Goal: Task Accomplishment & Management: Manage account settings

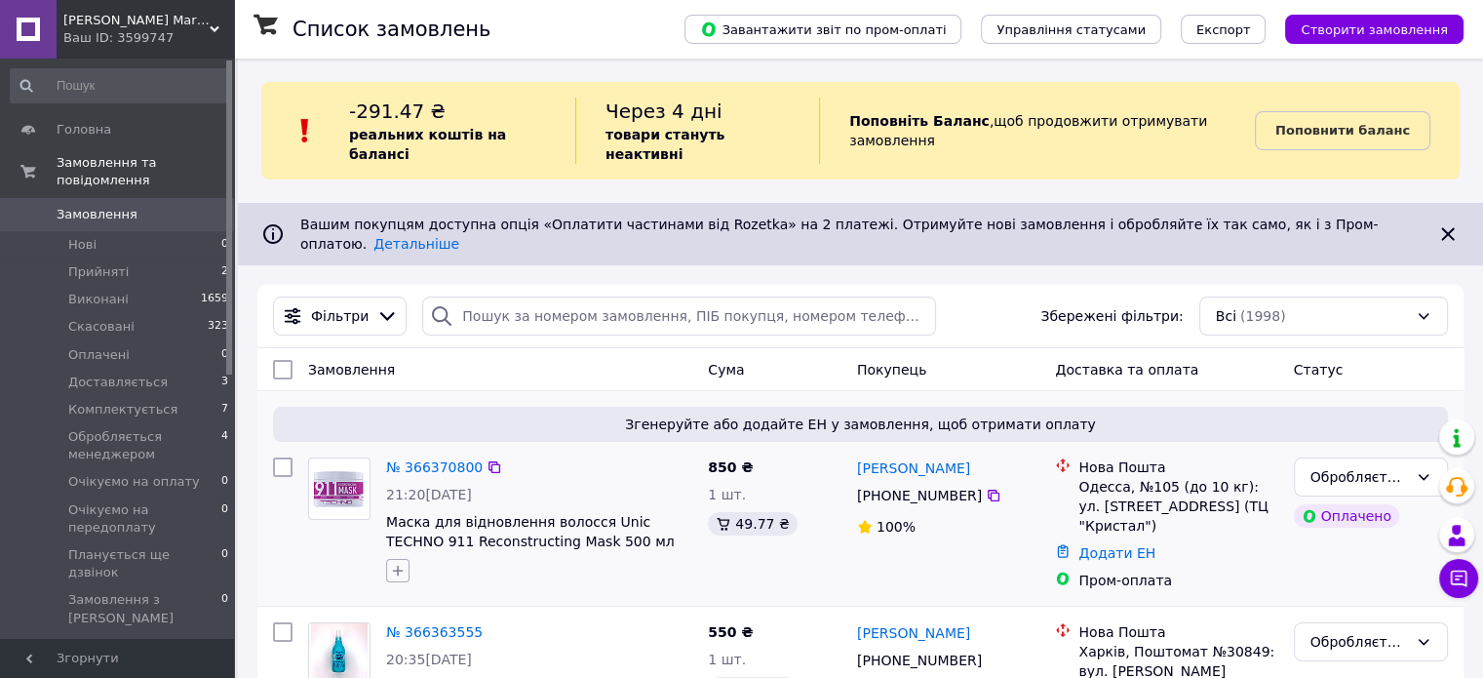
click at [398, 559] on button "button" at bounding box center [397, 570] width 23 height 23
type input "565"
click at [427, 653] on span "Створити мітку 565" at bounding box center [487, 661] width 132 height 16
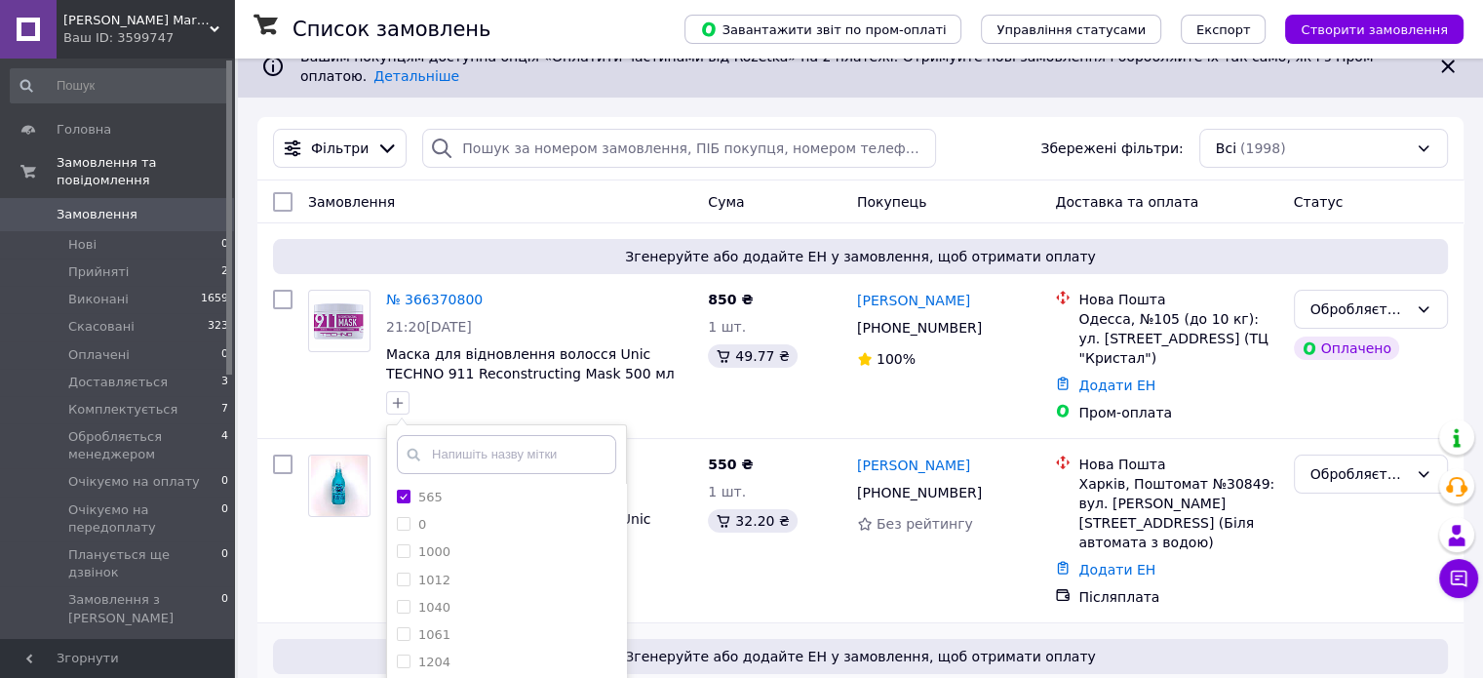
scroll to position [390, 0]
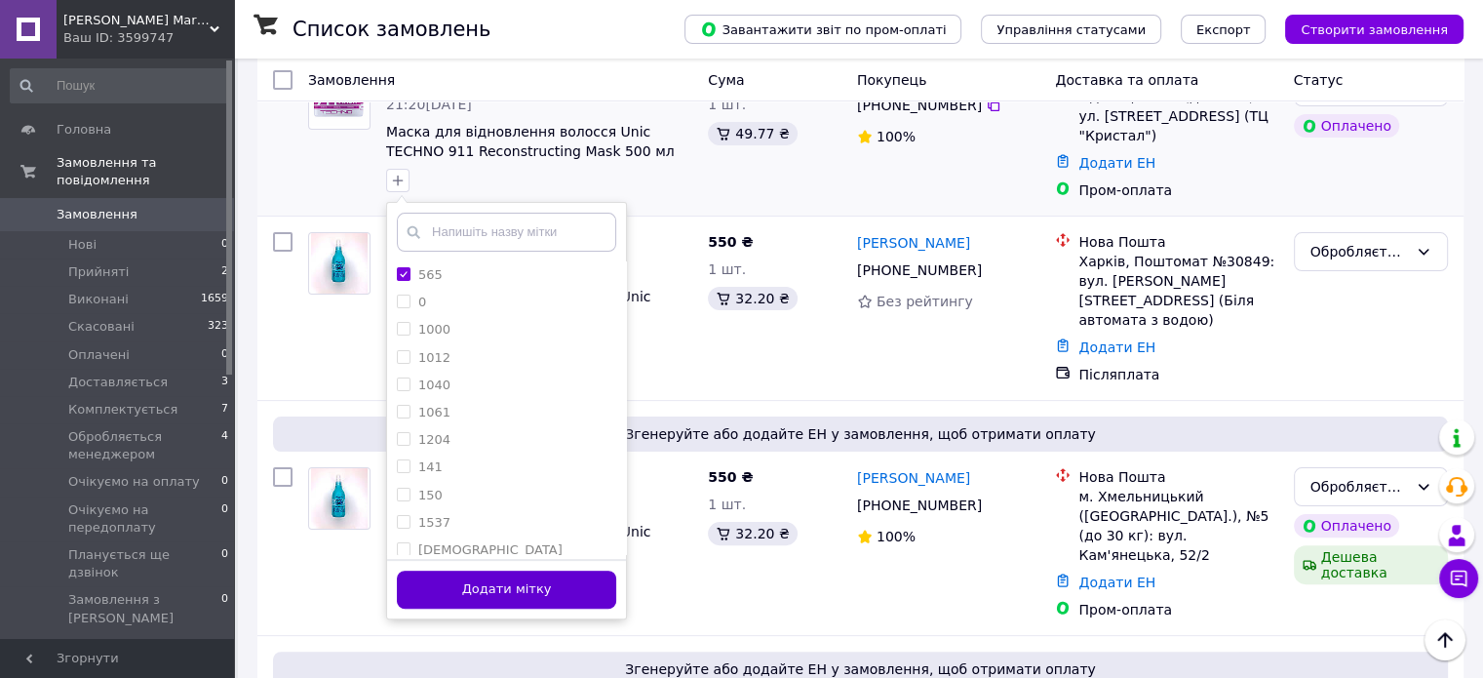
click at [493, 570] on button "Додати мітку" at bounding box center [506, 589] width 219 height 38
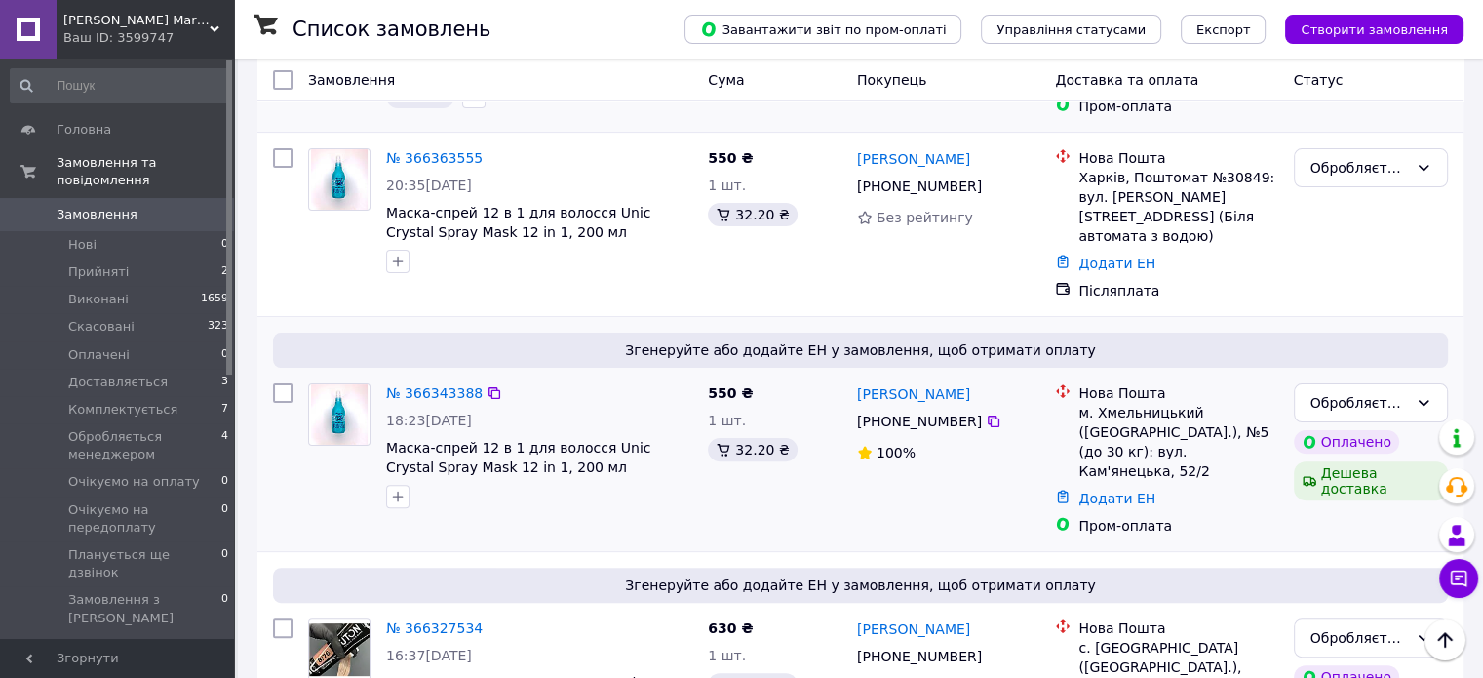
scroll to position [195, 0]
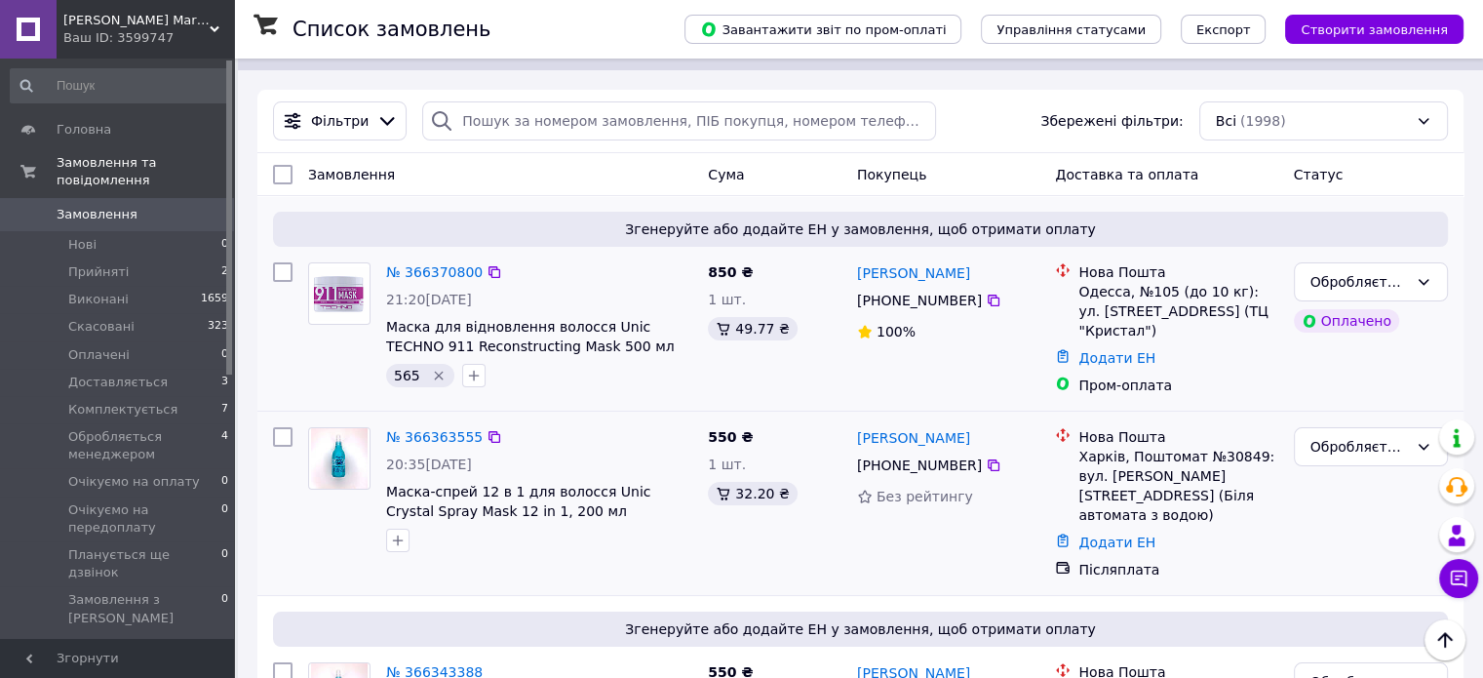
click at [281, 427] on input "checkbox" at bounding box center [282, 436] width 19 height 19
checkbox input "true"
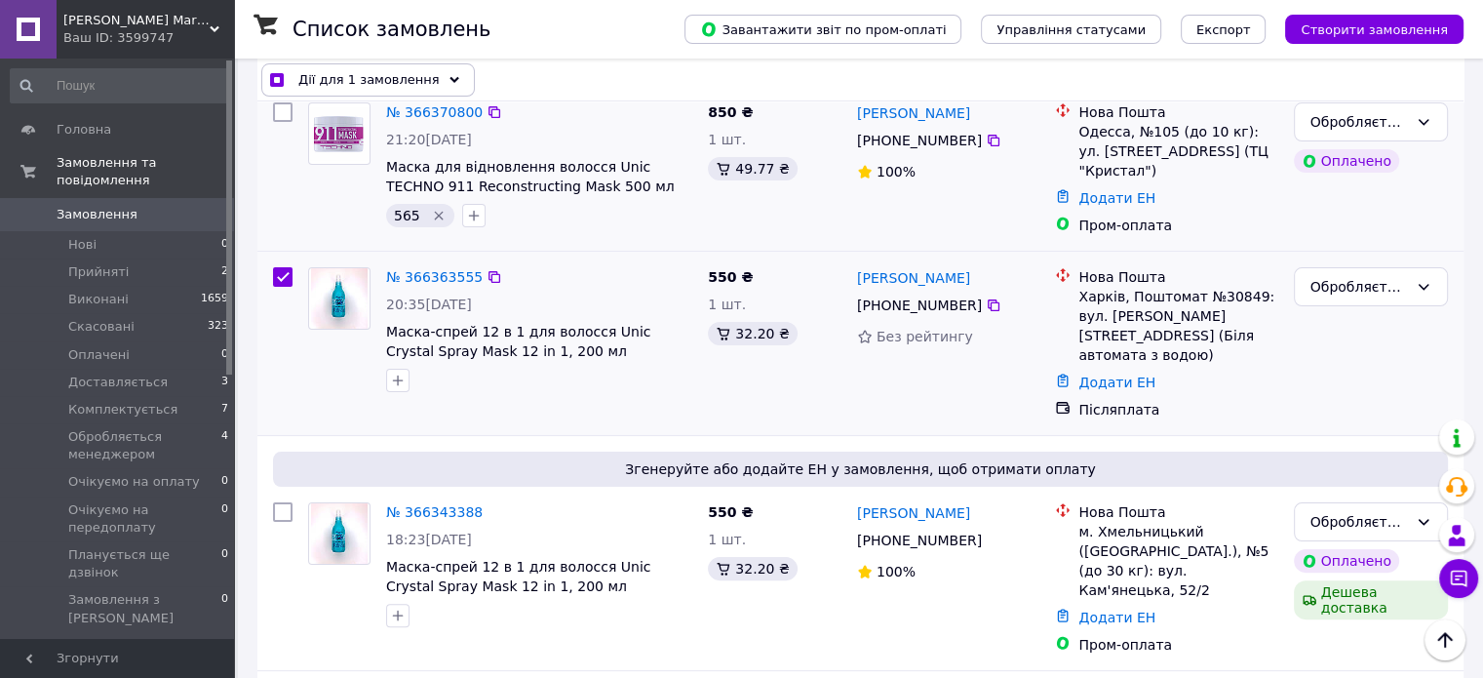
scroll to position [390, 0]
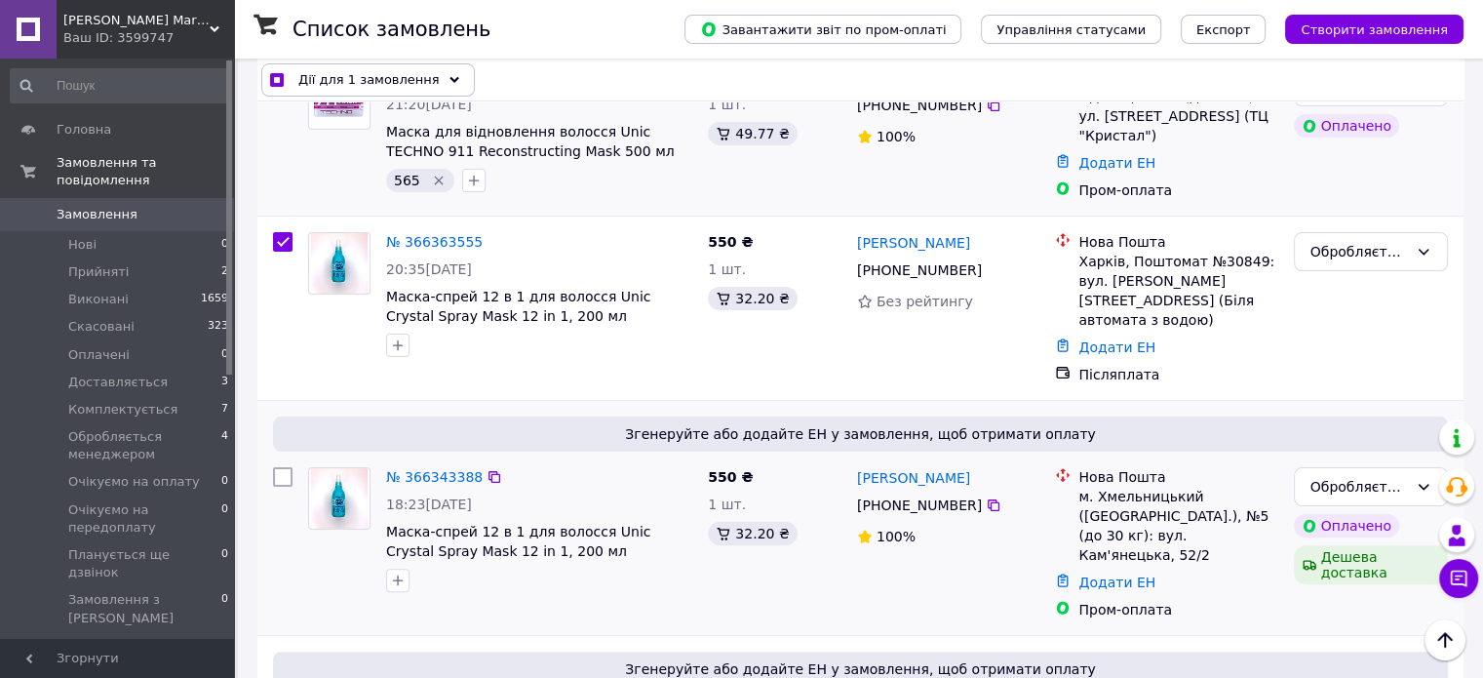
click at [273, 467] on input "checkbox" at bounding box center [282, 476] width 19 height 19
checkbox input "true"
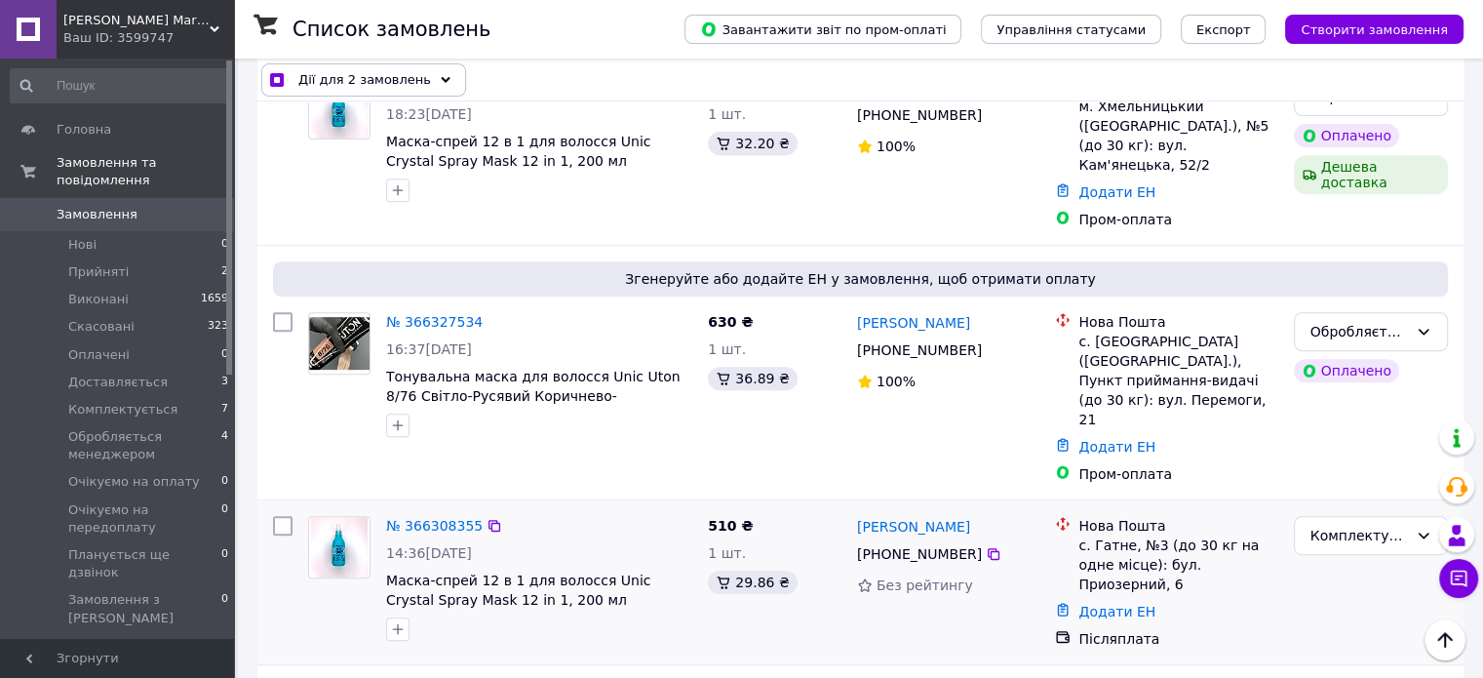
scroll to position [877, 0]
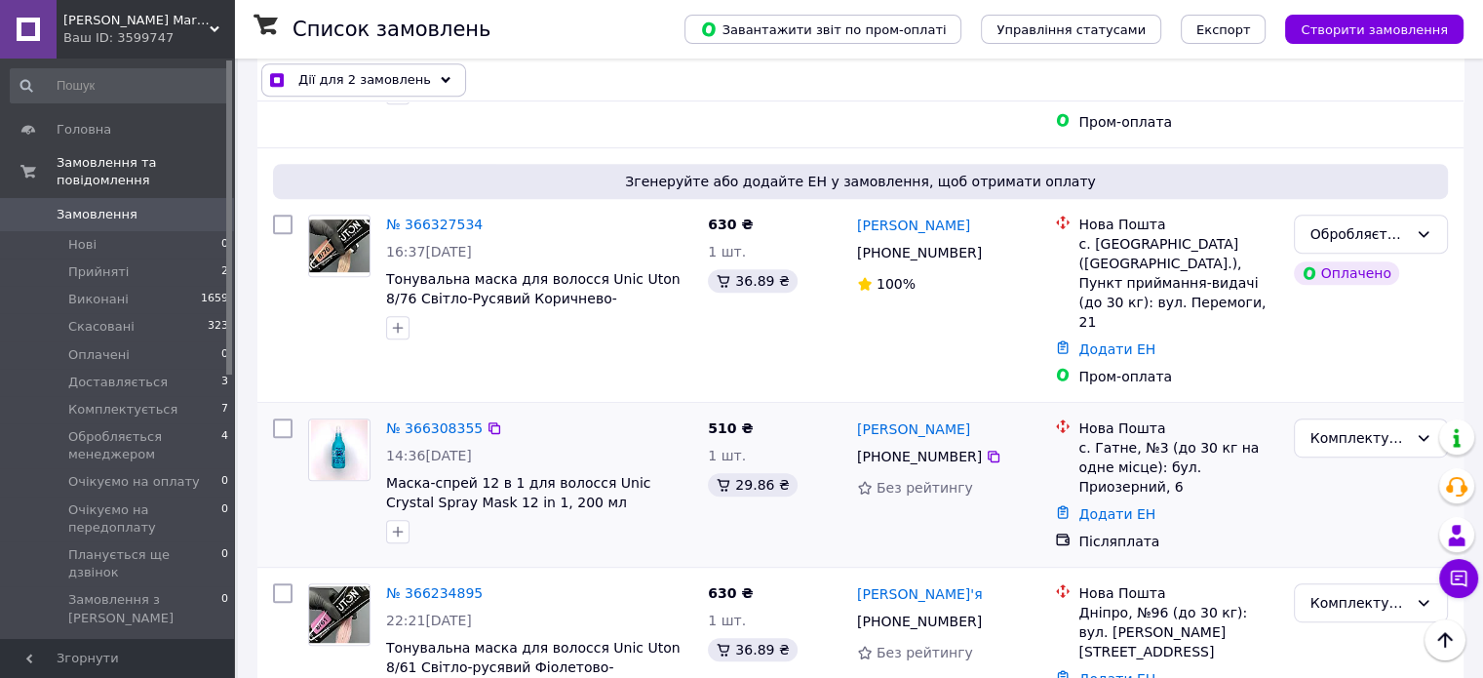
click at [280, 418] on input "checkbox" at bounding box center [282, 427] width 19 height 19
checkbox input "true"
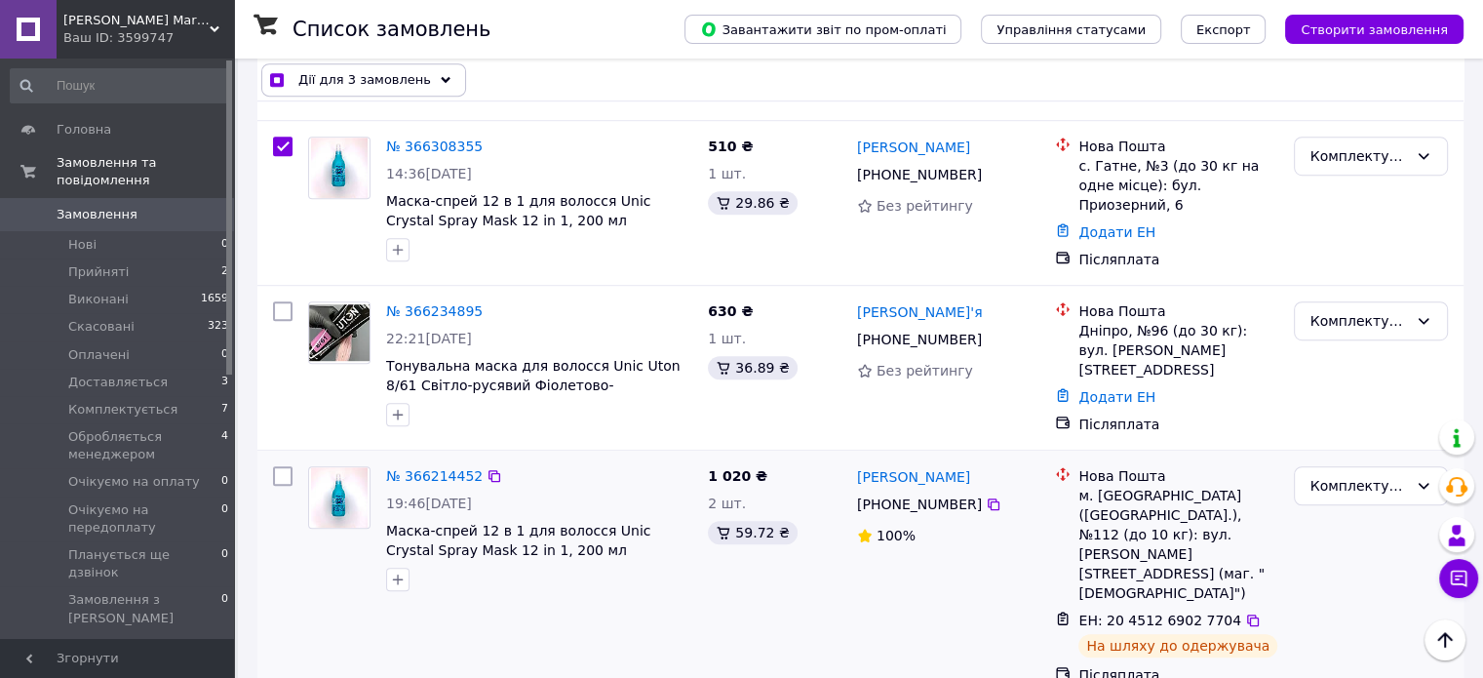
scroll to position [1170, 0]
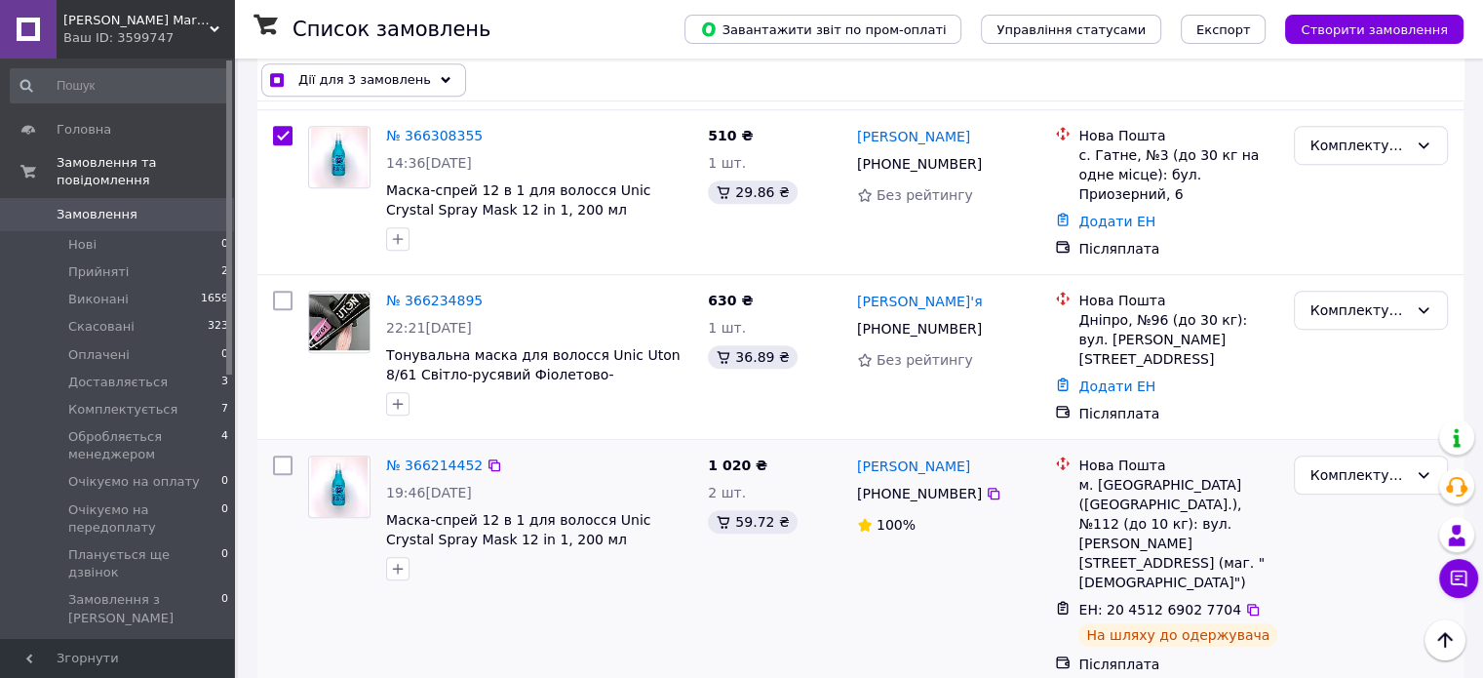
click at [286, 455] on input "checkbox" at bounding box center [282, 464] width 19 height 19
checkbox input "true"
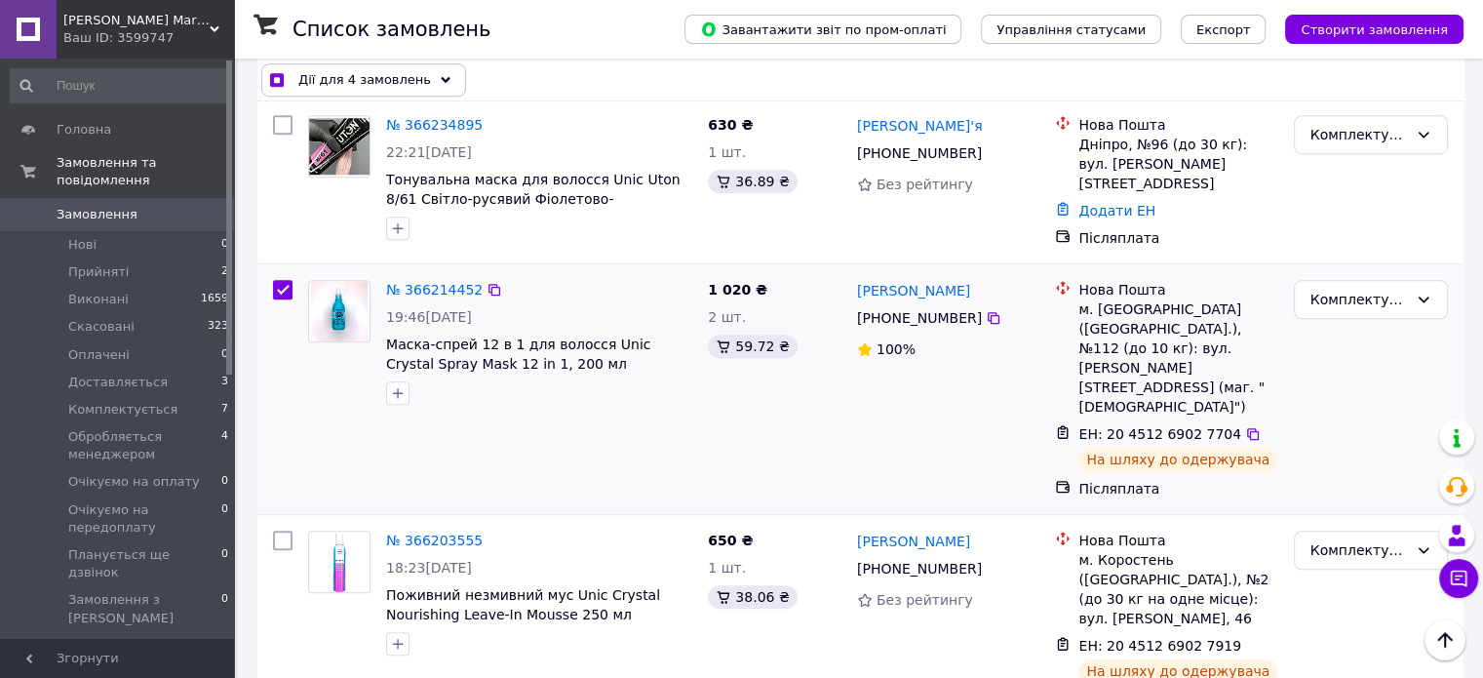
scroll to position [1462, 0]
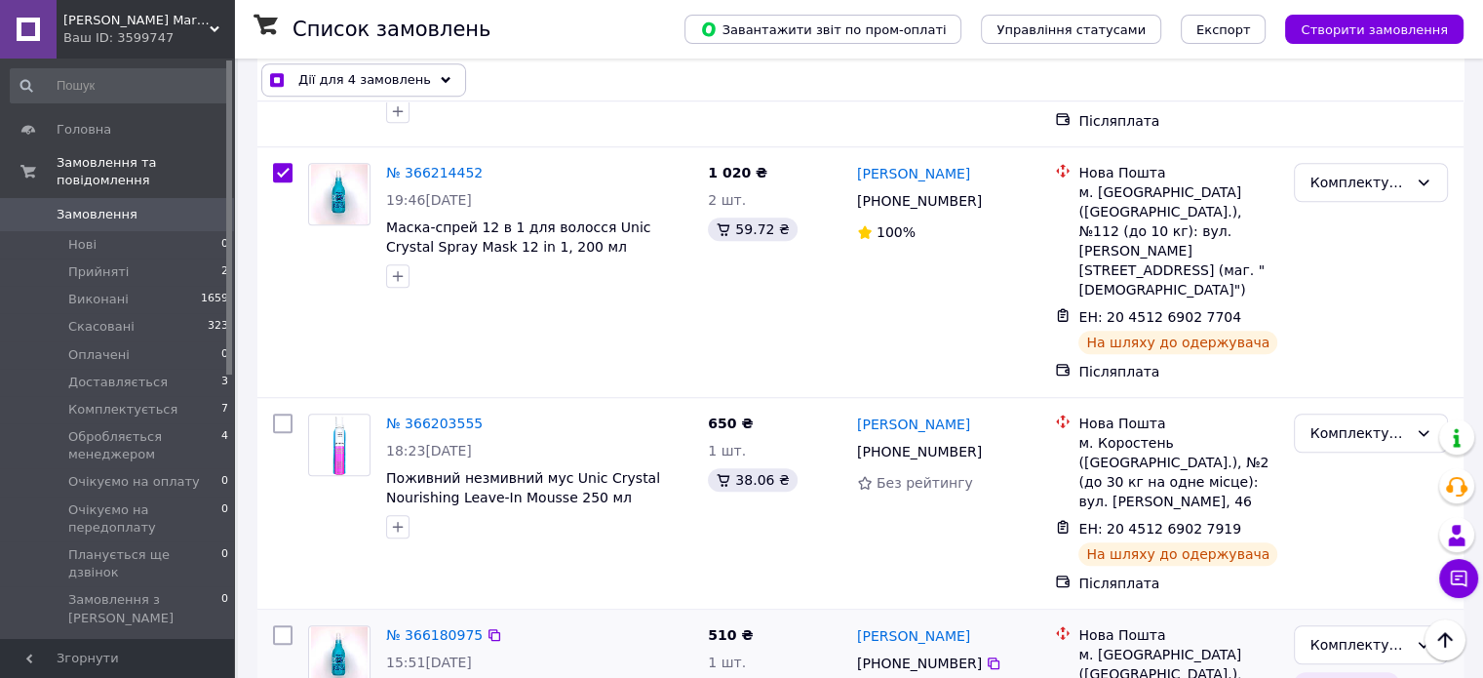
click at [276, 625] on input "checkbox" at bounding box center [282, 634] width 19 height 19
checkbox input "true"
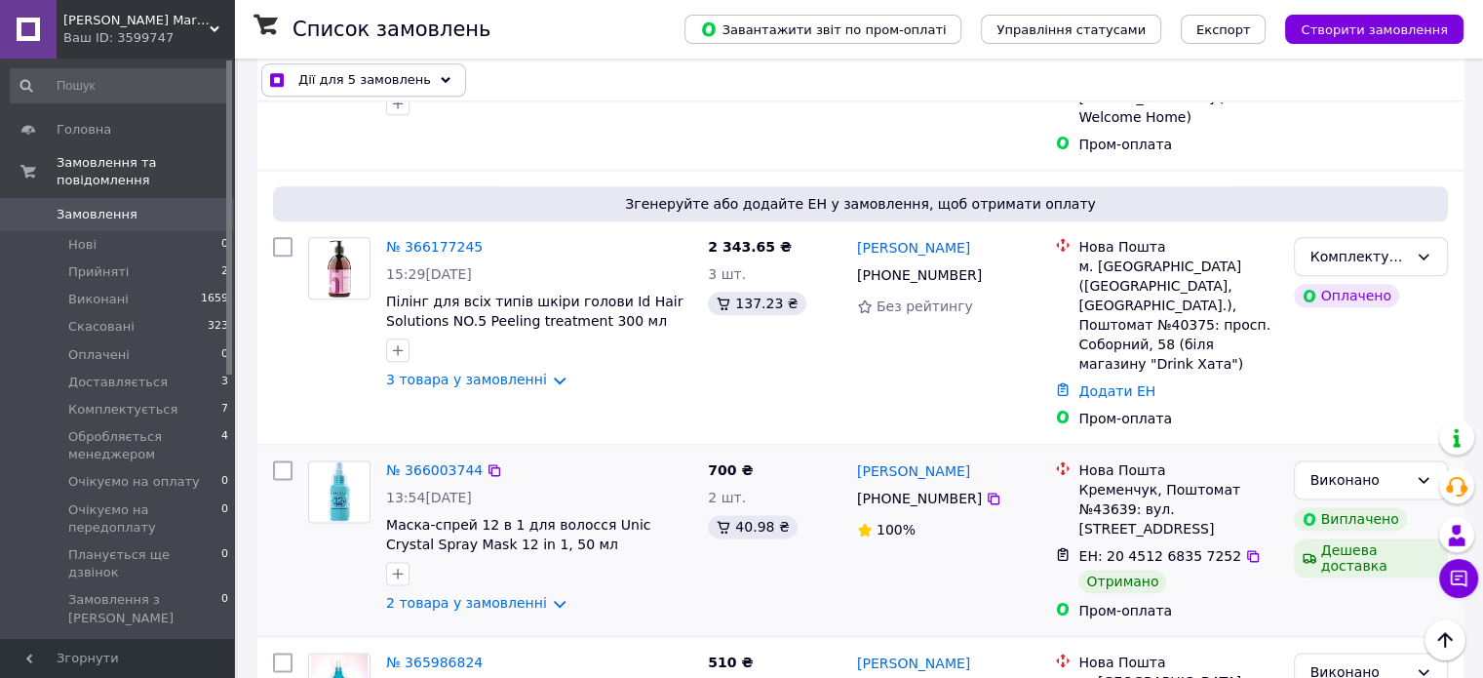
scroll to position [2340, 0]
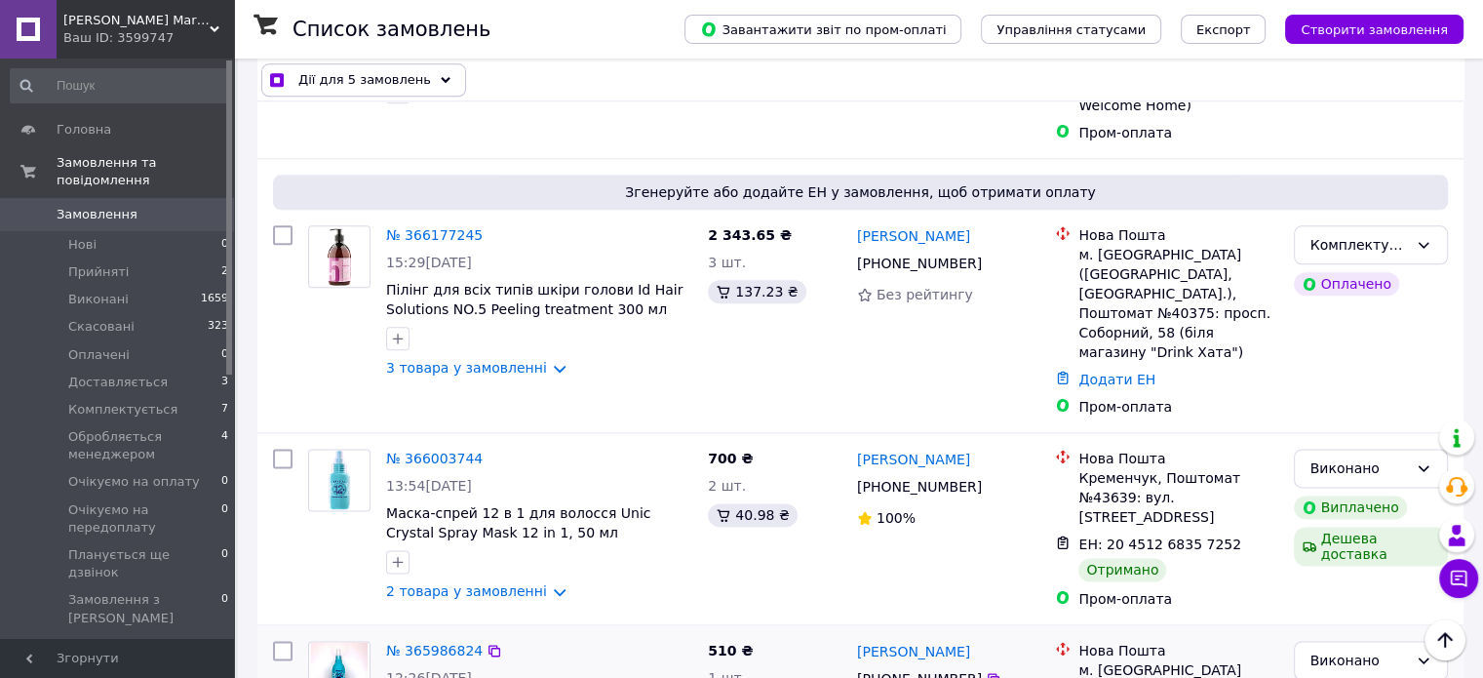
click at [279, 641] on input "checkbox" at bounding box center [282, 650] width 19 height 19
checkbox input "true"
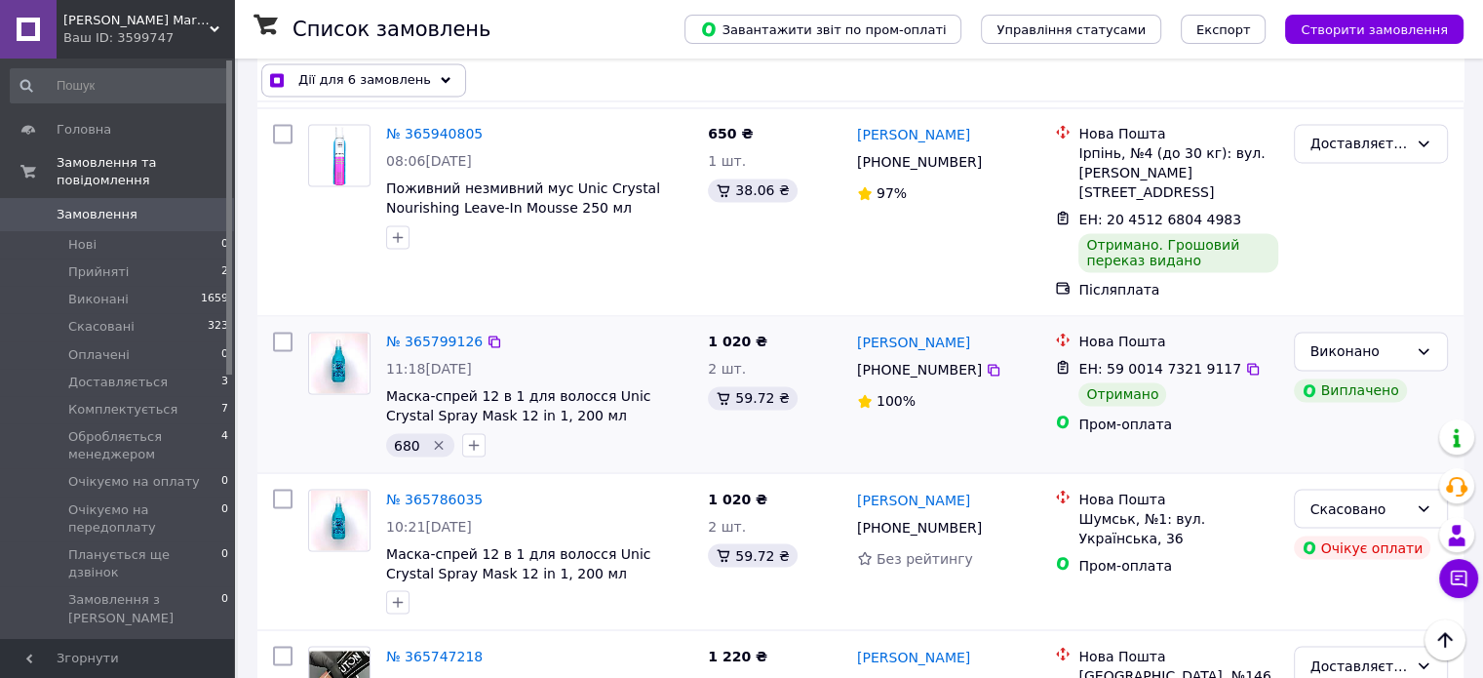
scroll to position [3315, 0]
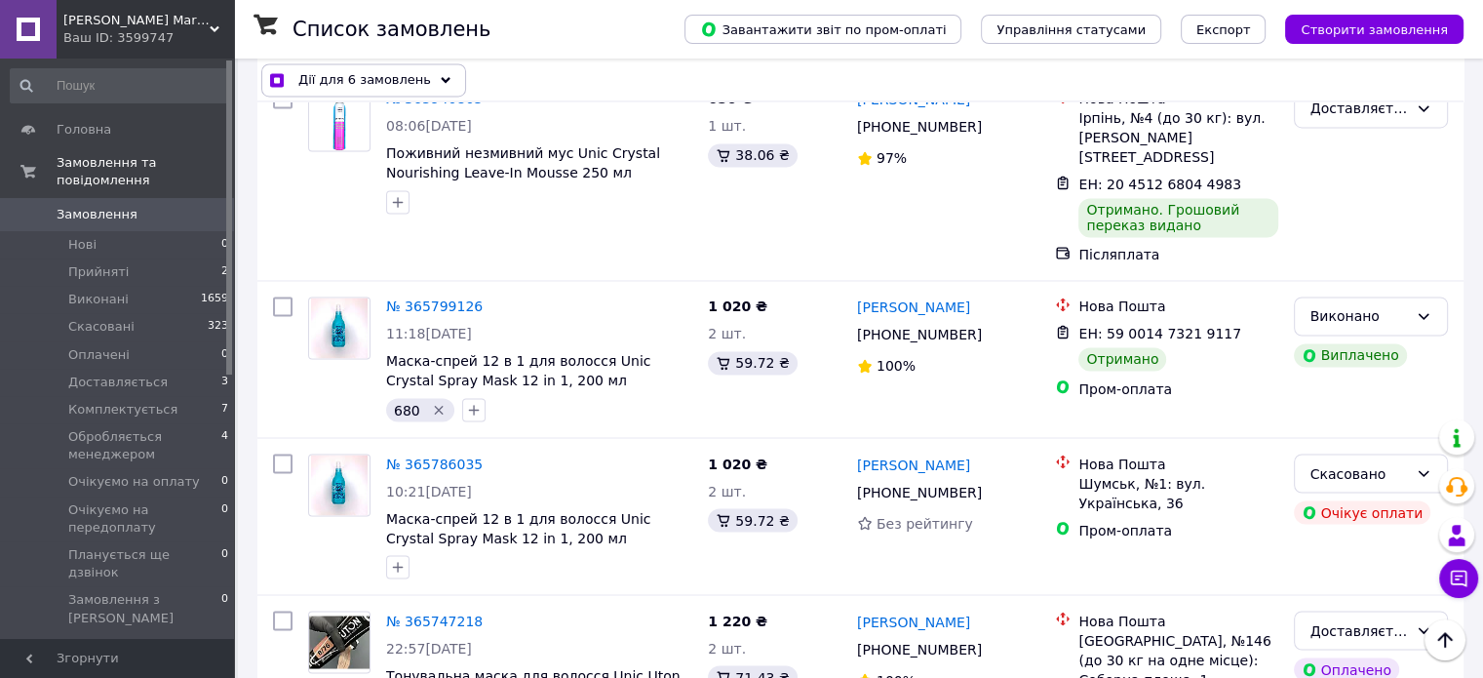
click at [441, 80] on use at bounding box center [446, 79] width 10 height 6
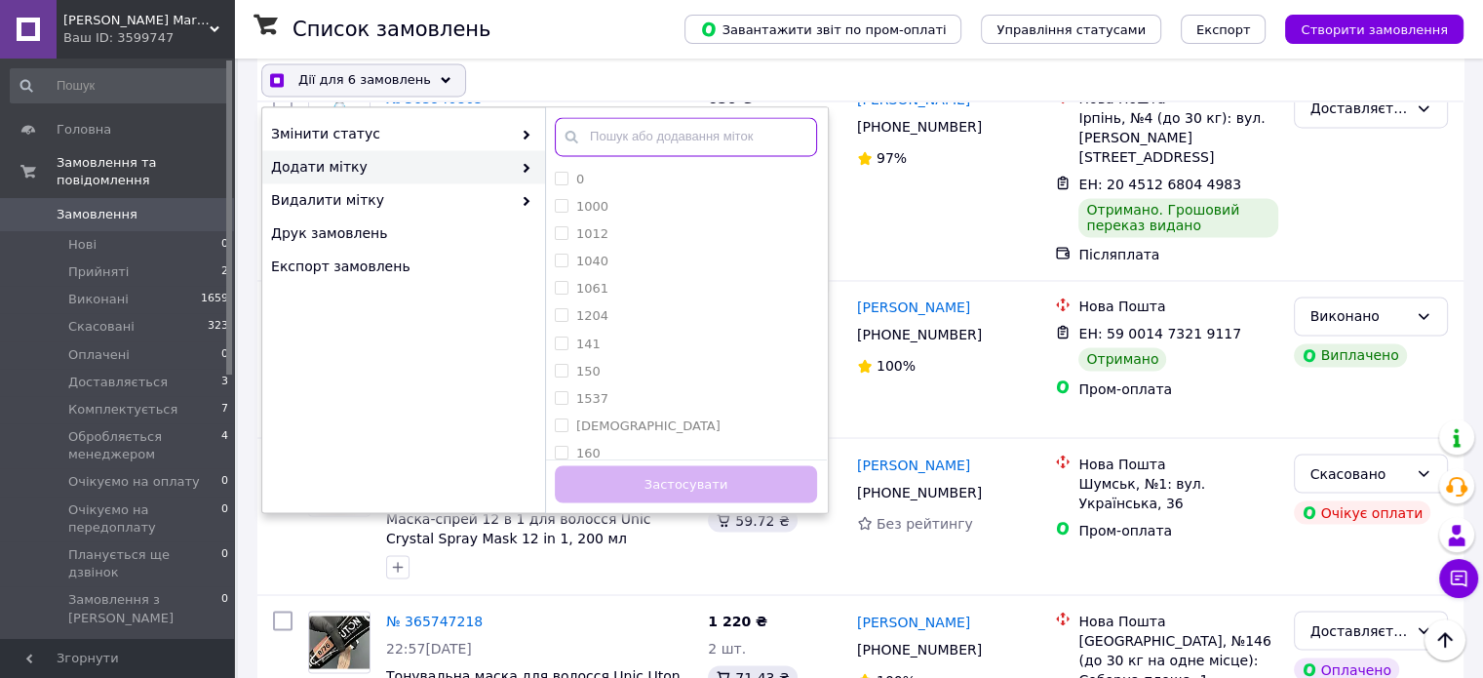
click at [662, 137] on input "text" at bounding box center [686, 136] width 262 height 39
checkbox input "true"
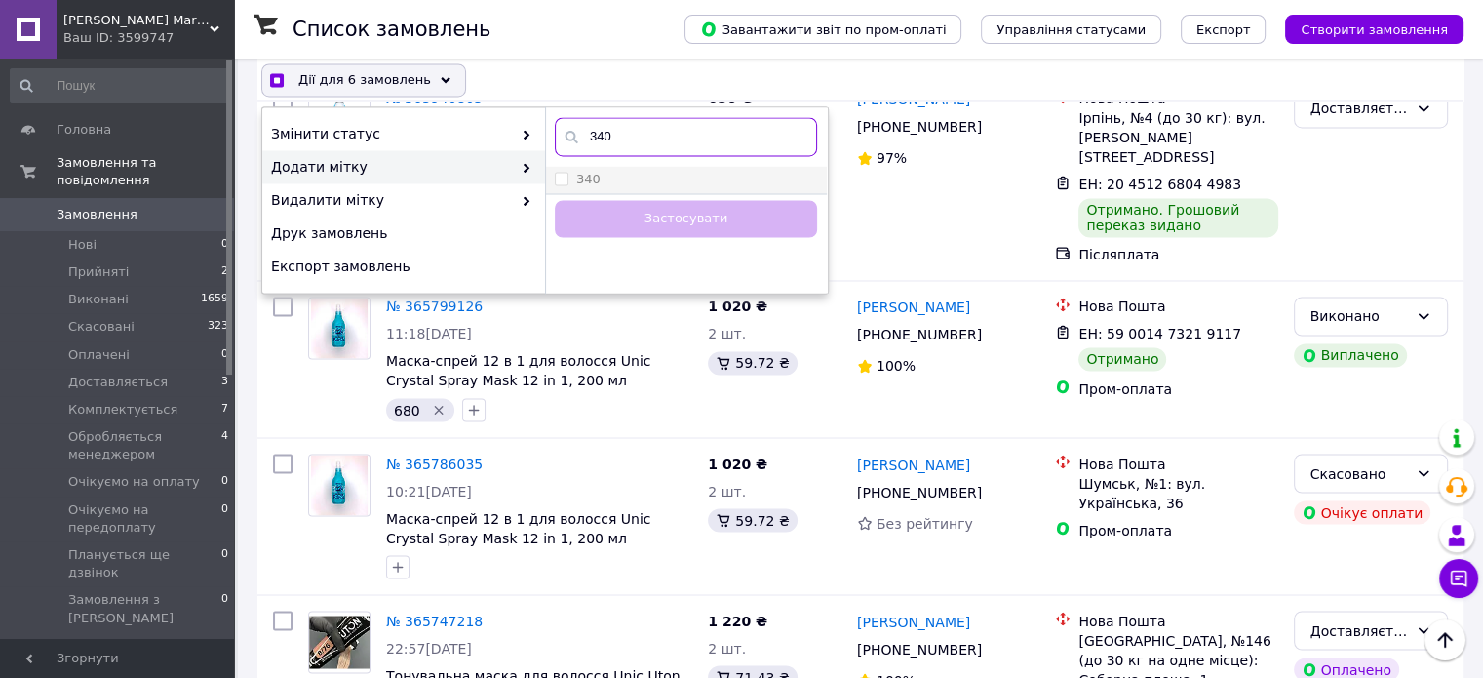
type input "340"
click at [562, 174] on input "340" at bounding box center [561, 178] width 13 height 13
checkbox input "true"
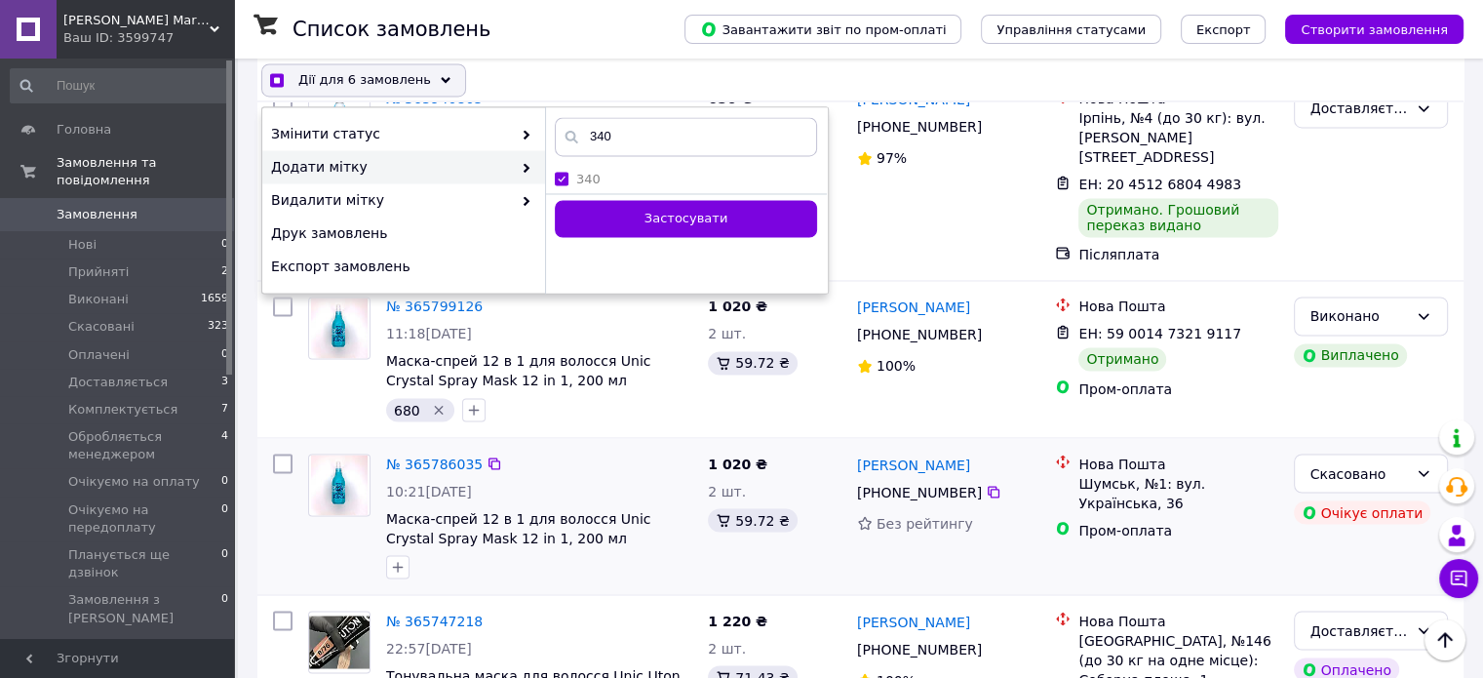
click at [644, 202] on button "Застосувати" at bounding box center [686, 219] width 262 height 38
checkbox input "false"
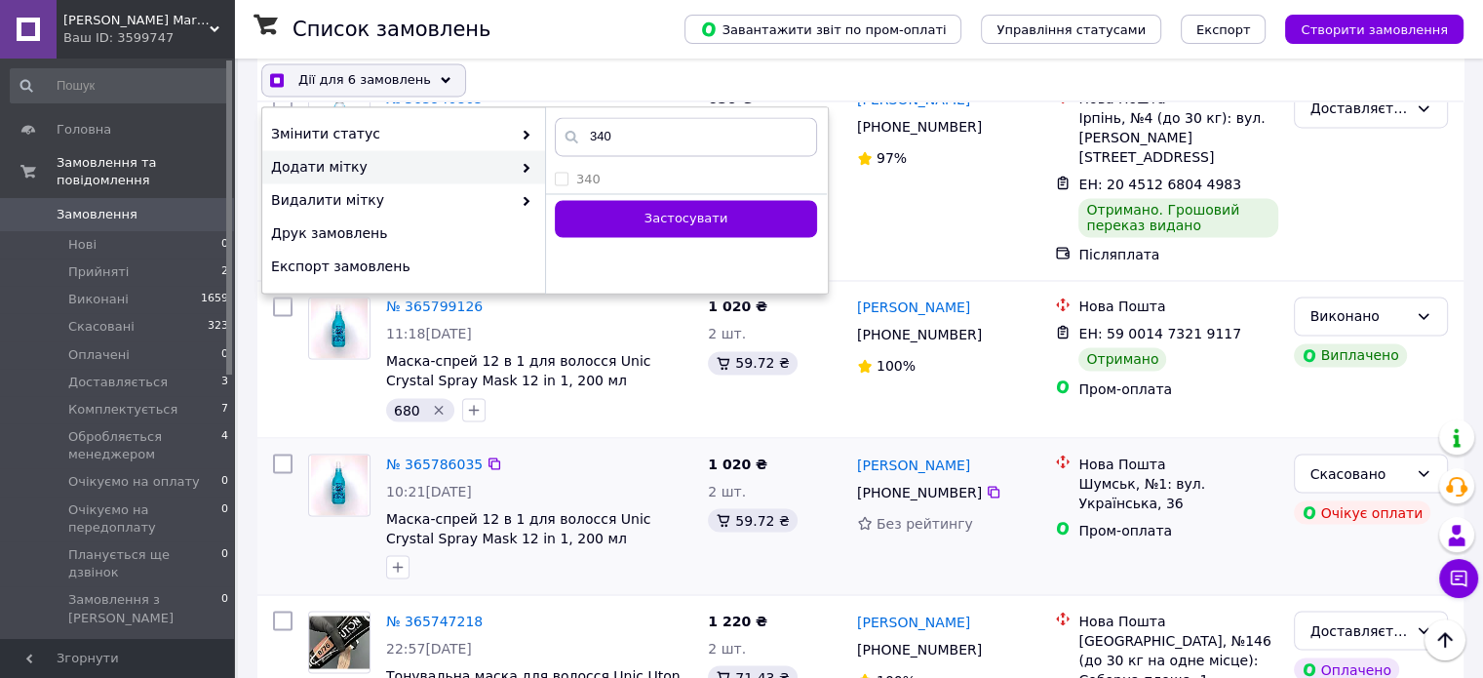
checkbox input "false"
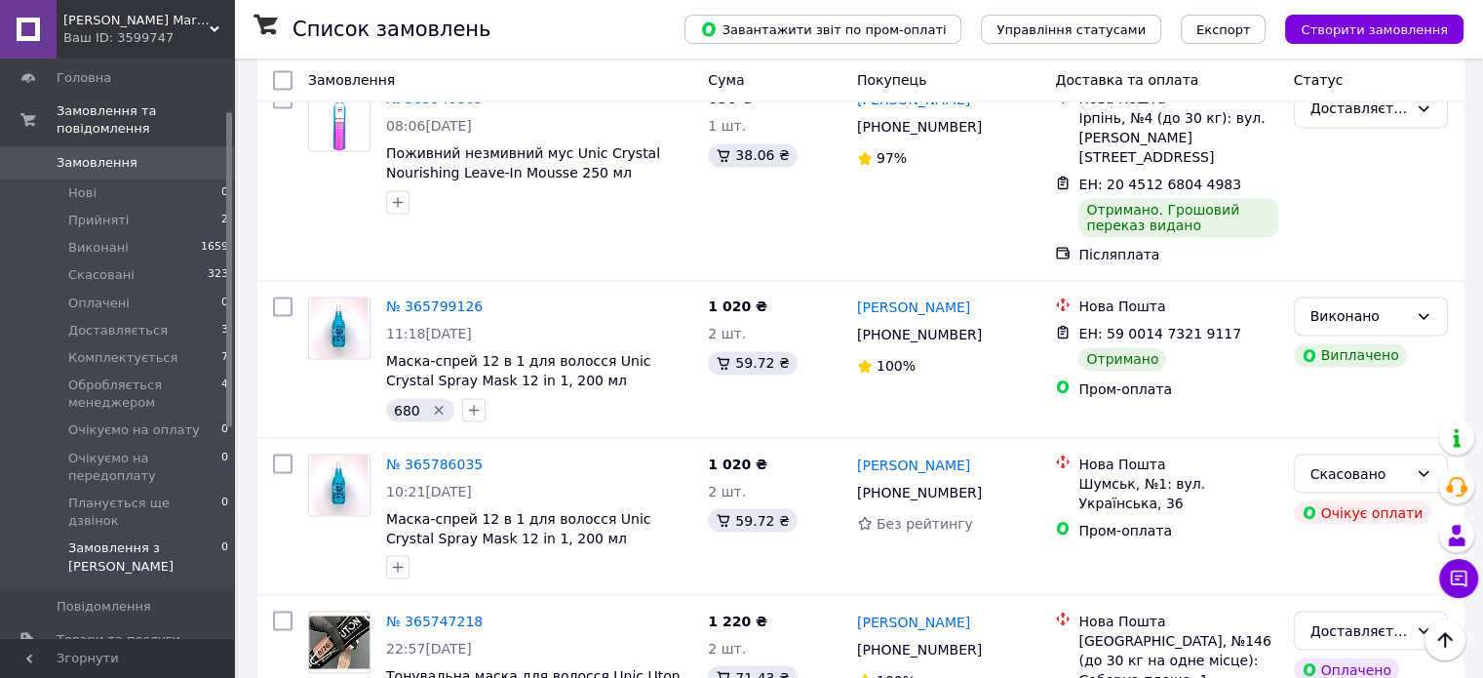
scroll to position [97, 0]
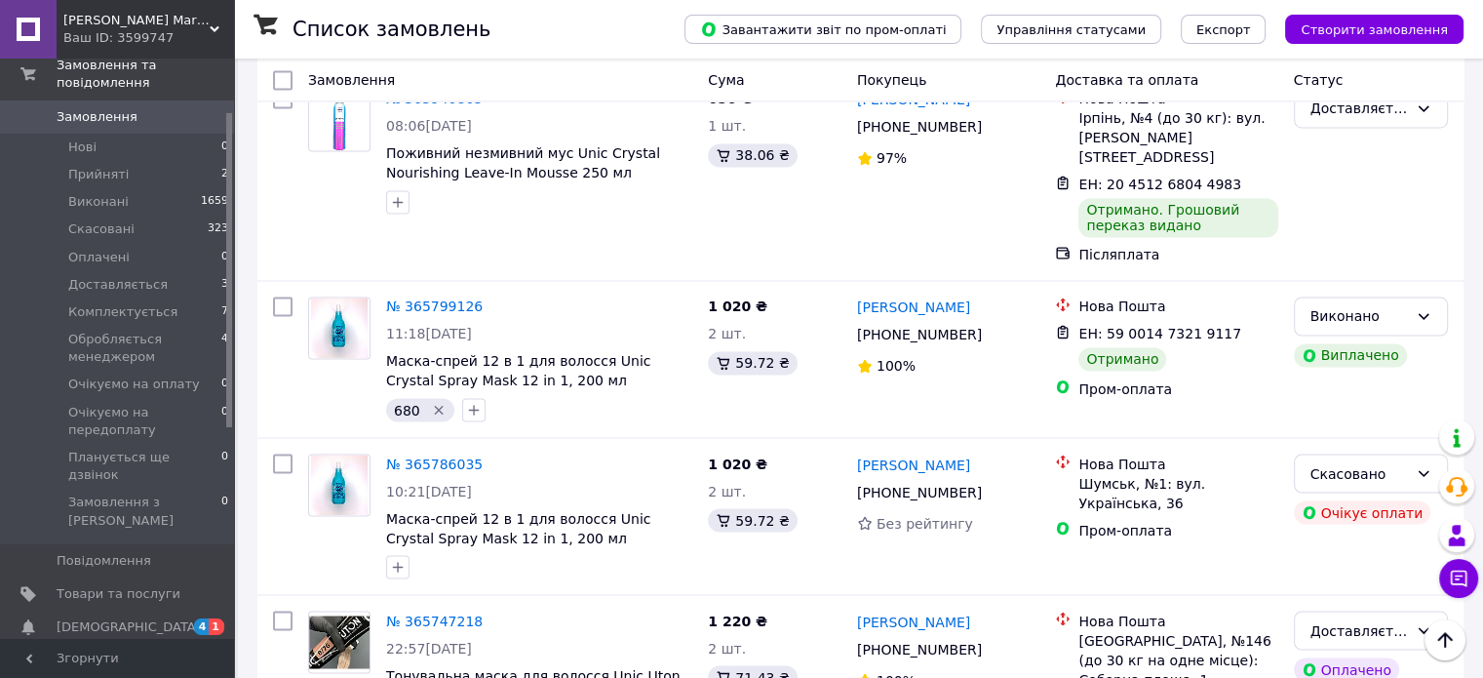
click at [126, 585] on span "Товари та послуги" at bounding box center [119, 594] width 124 height 18
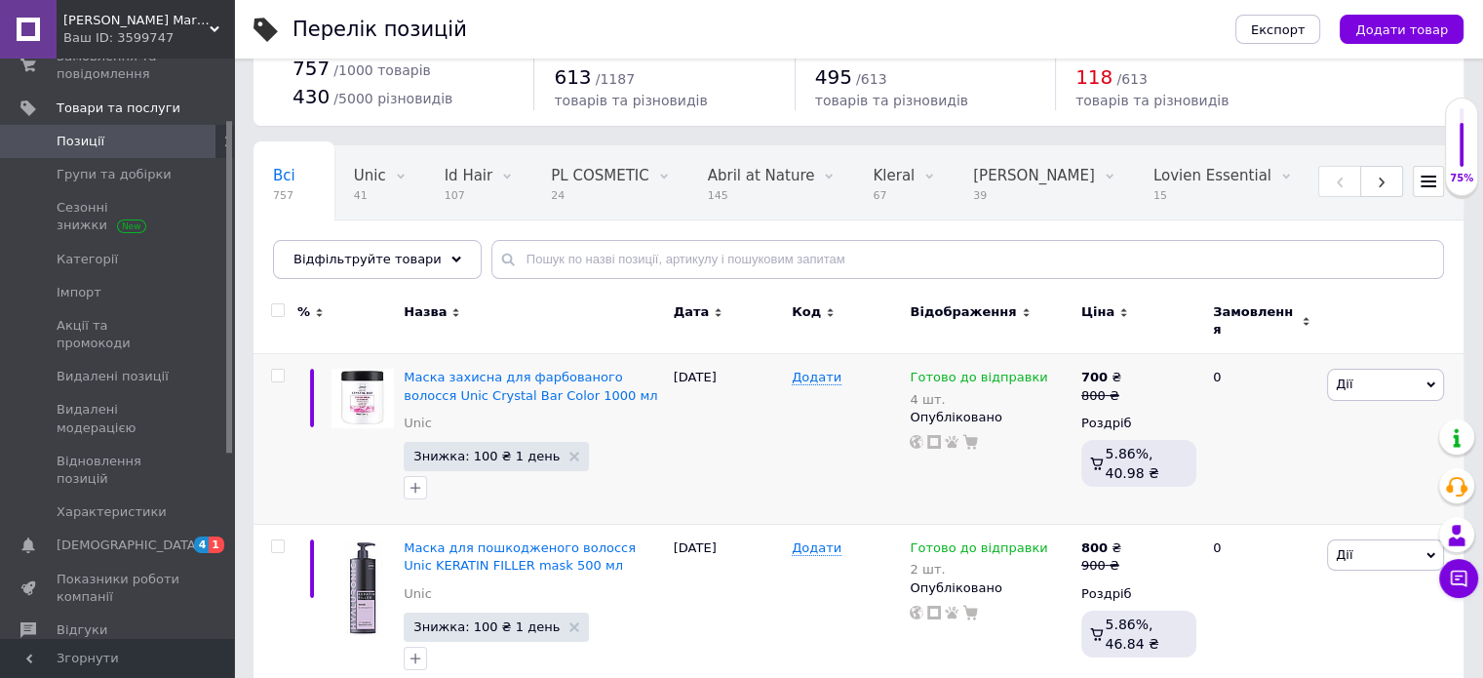
scroll to position [97, 0]
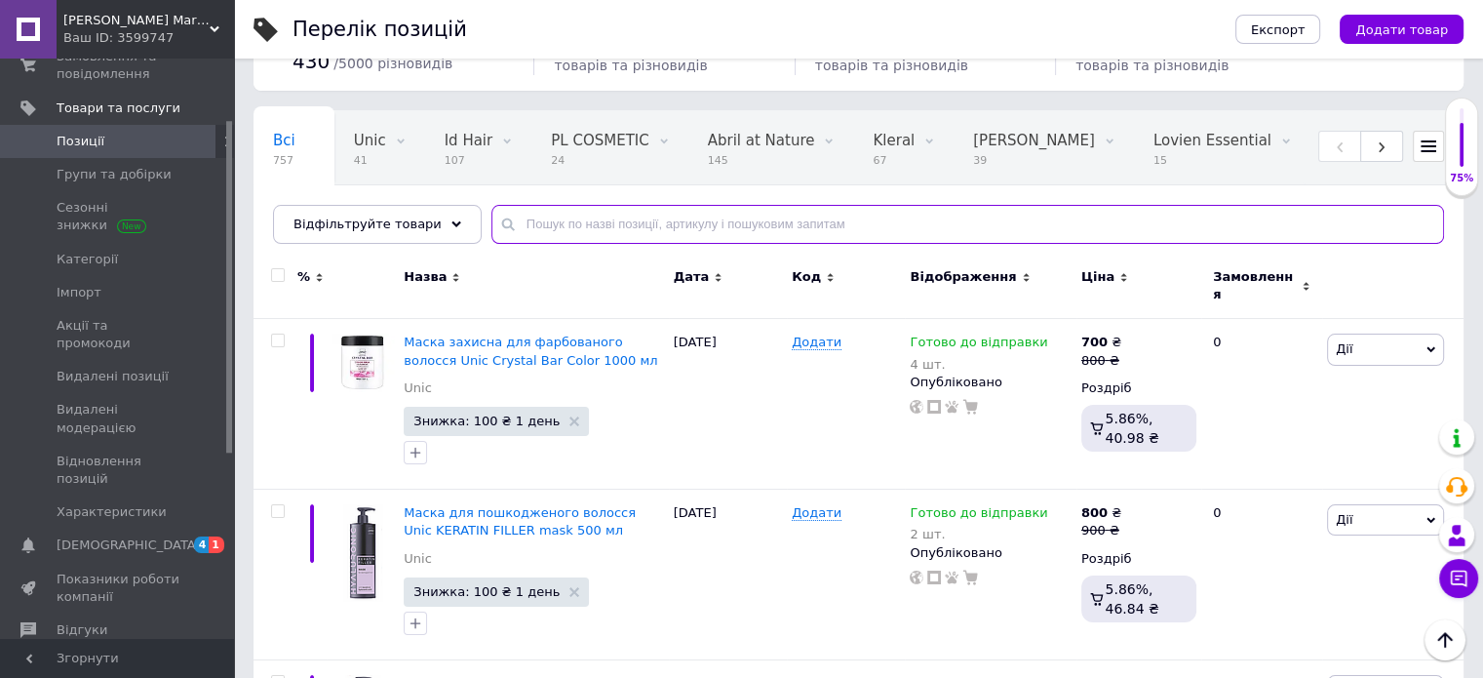
click at [612, 209] on input "text" at bounding box center [967, 224] width 952 height 39
paste input "Stem Cells Innove"
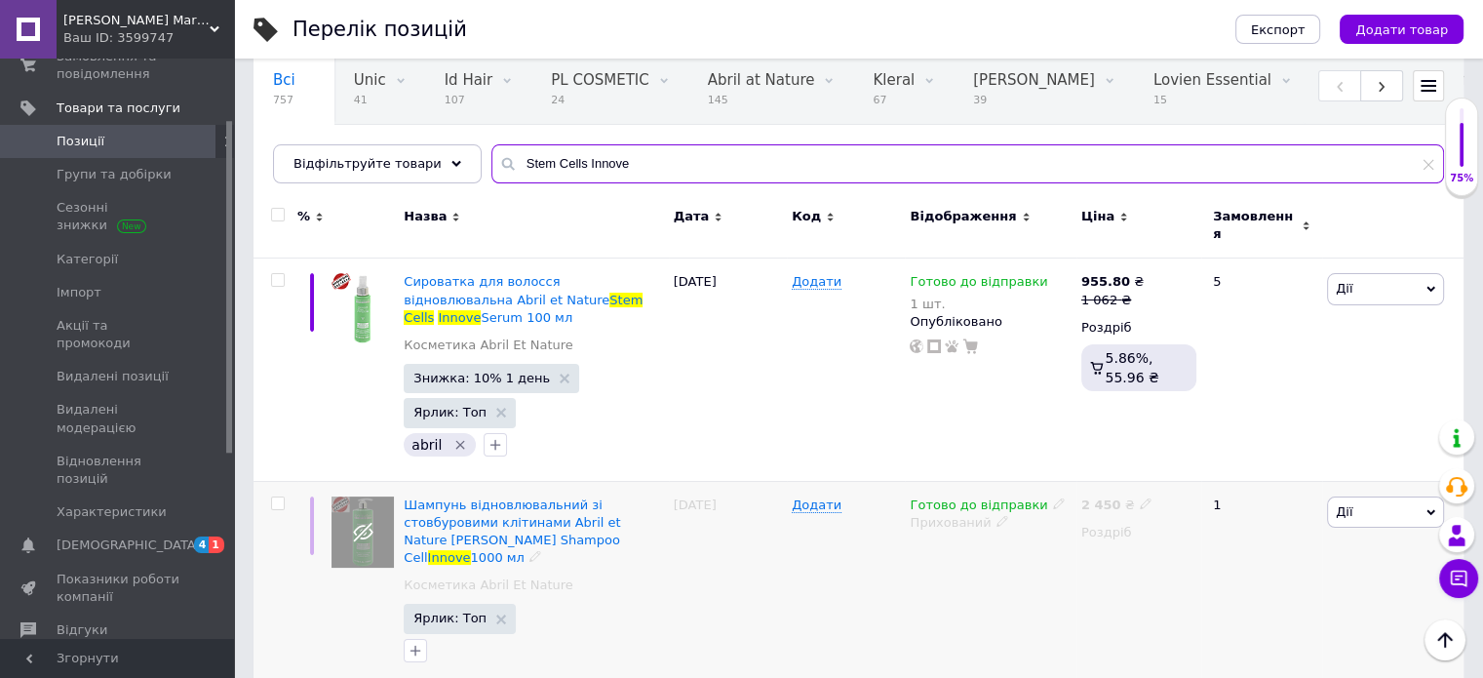
scroll to position [148, 0]
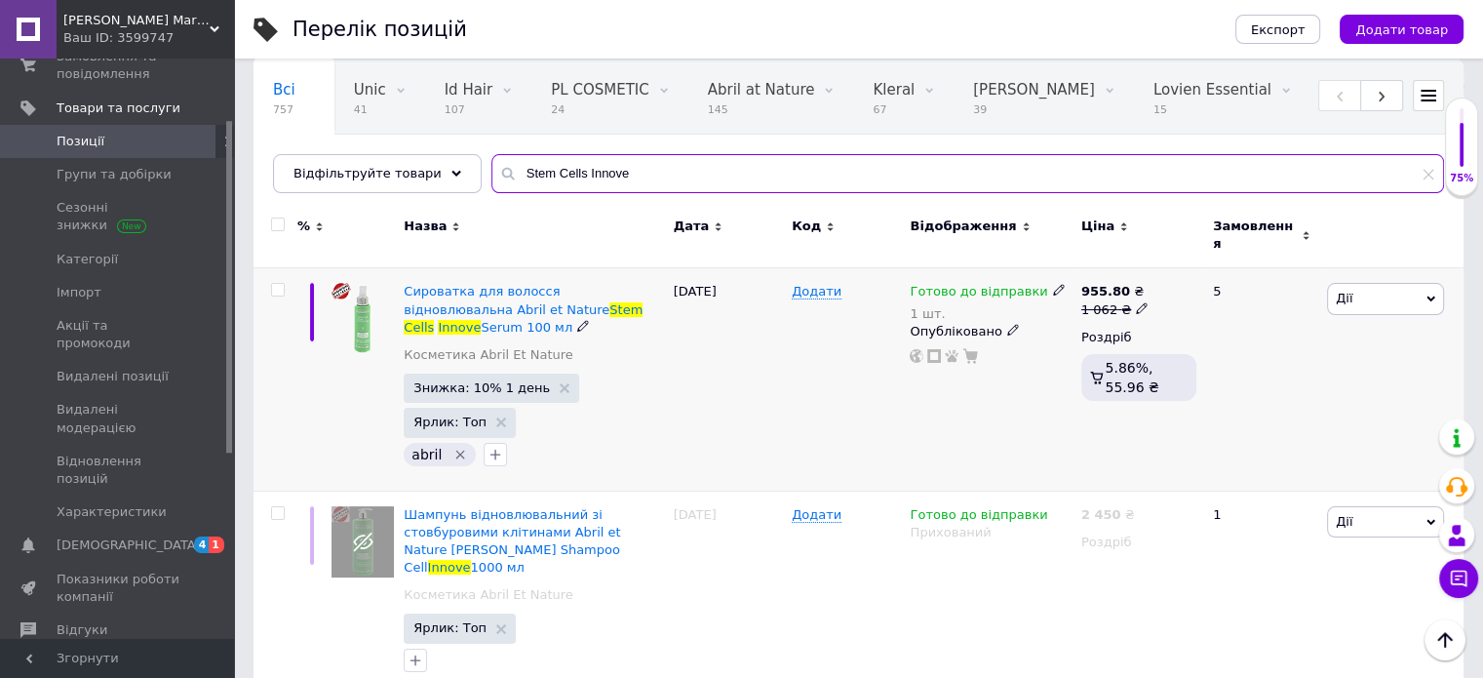
type input "Stem Cells Innove"
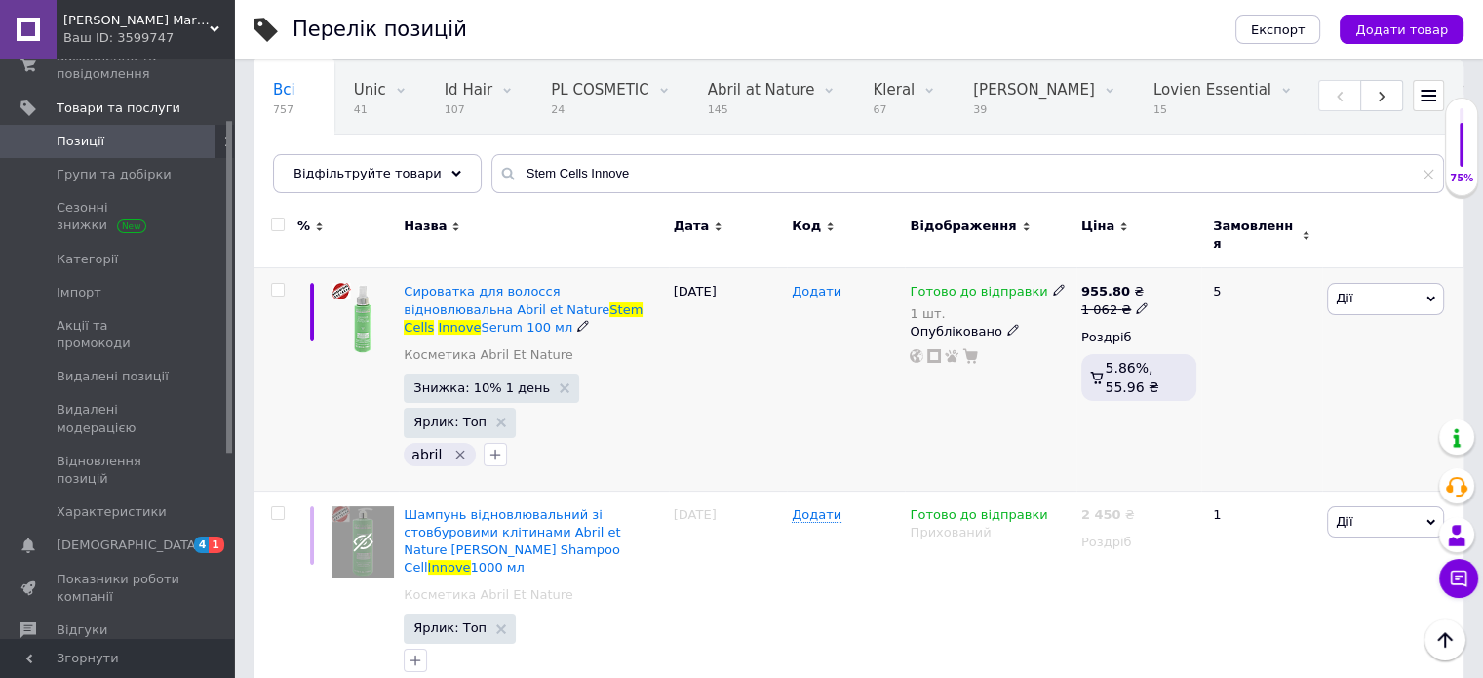
click at [1007, 324] on icon at bounding box center [1013, 330] width 12 height 12
click at [979, 355] on li "Прихований" at bounding box center [986, 368] width 168 height 27
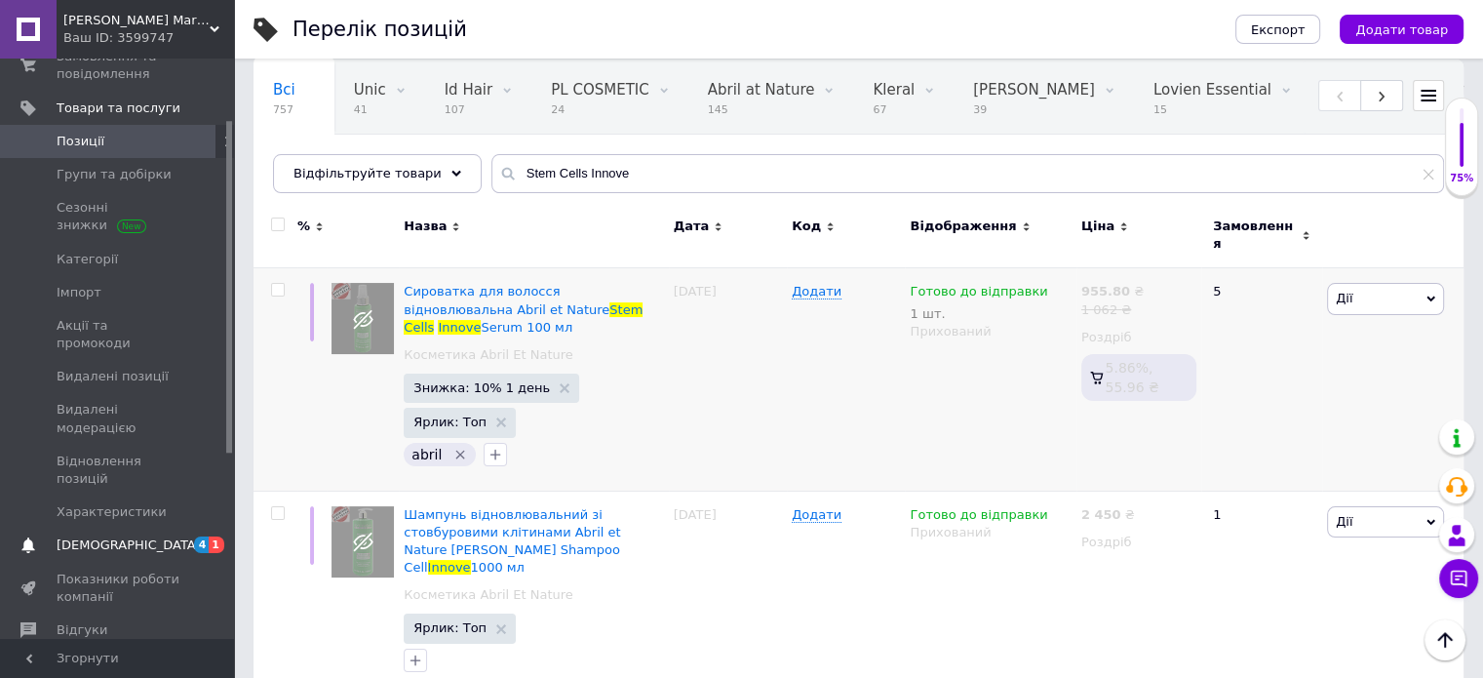
click at [119, 536] on span "[DEMOGRAPHIC_DATA]" at bounding box center [129, 545] width 144 height 18
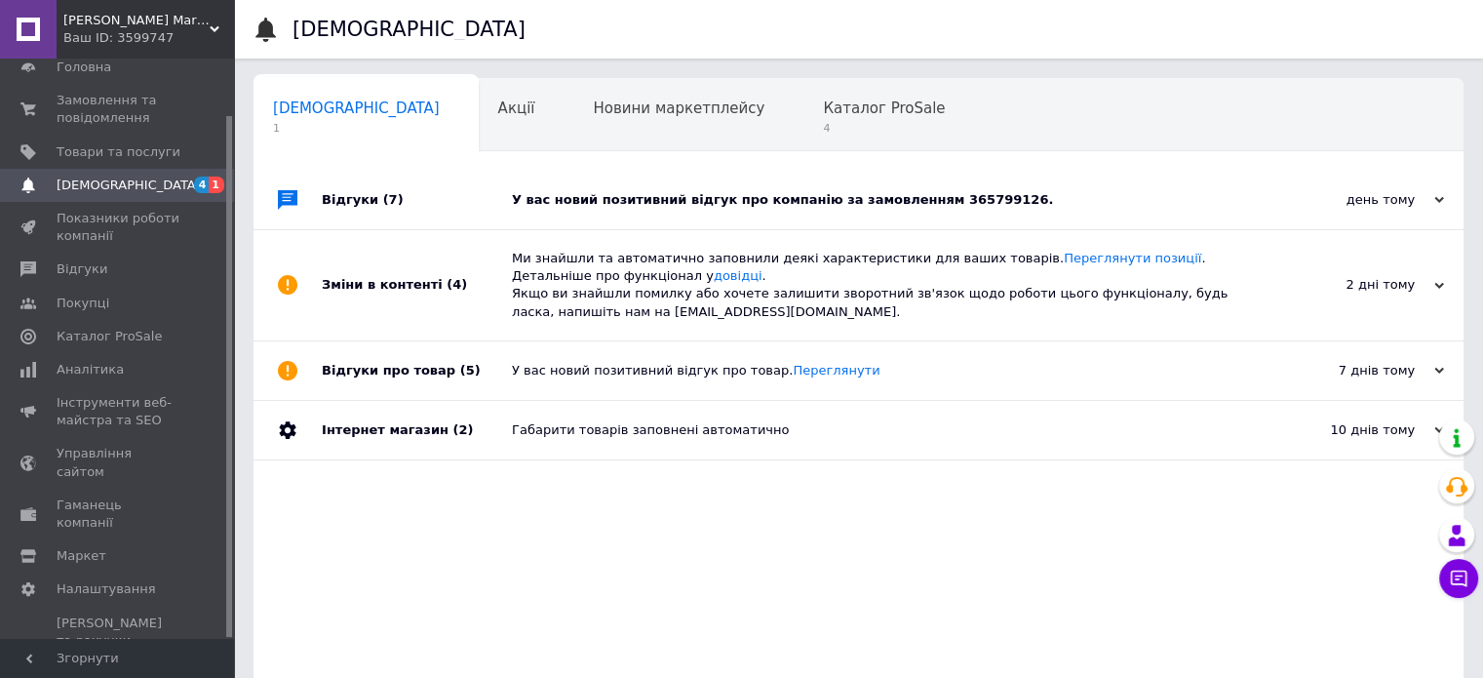
click at [974, 202] on div "У вас новий позитивний відгук про компанію за замовленням 365799126." at bounding box center [880, 200] width 737 height 18
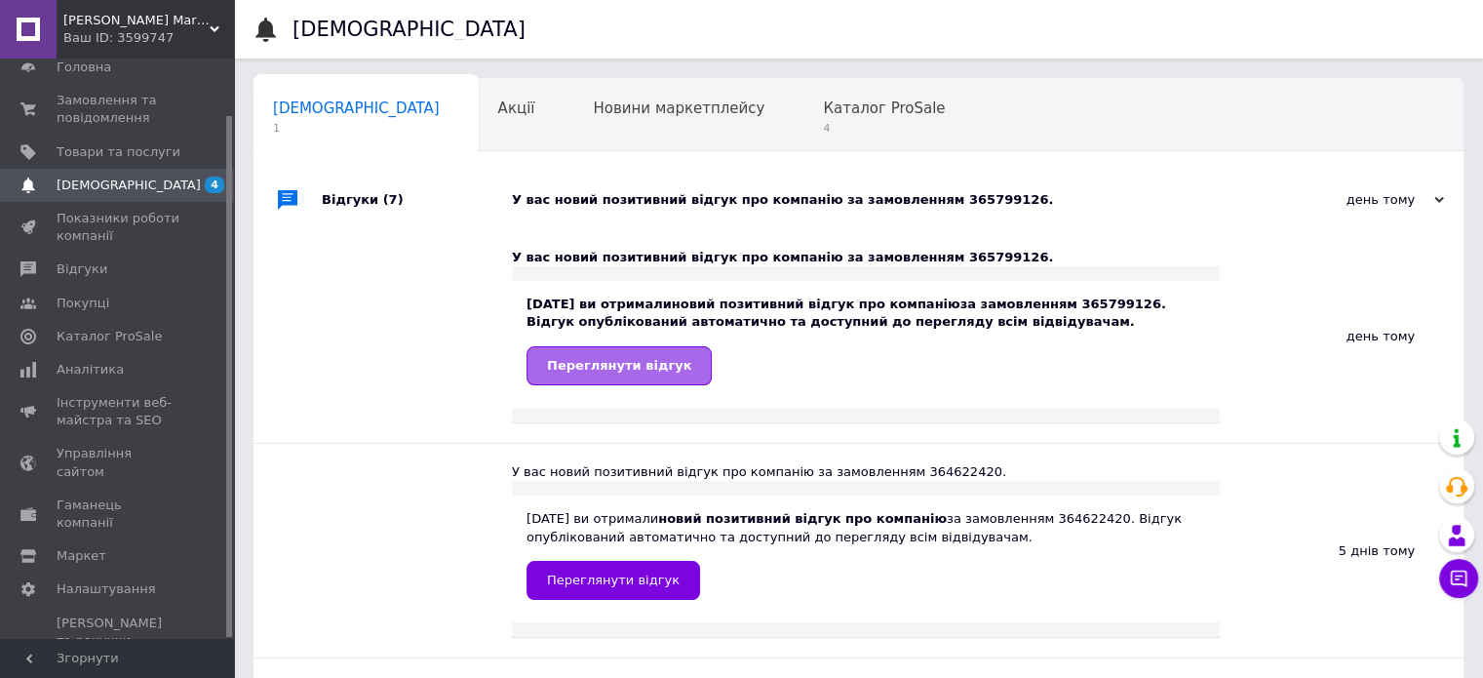
click at [612, 361] on span "Переглянути відгук" at bounding box center [619, 365] width 144 height 15
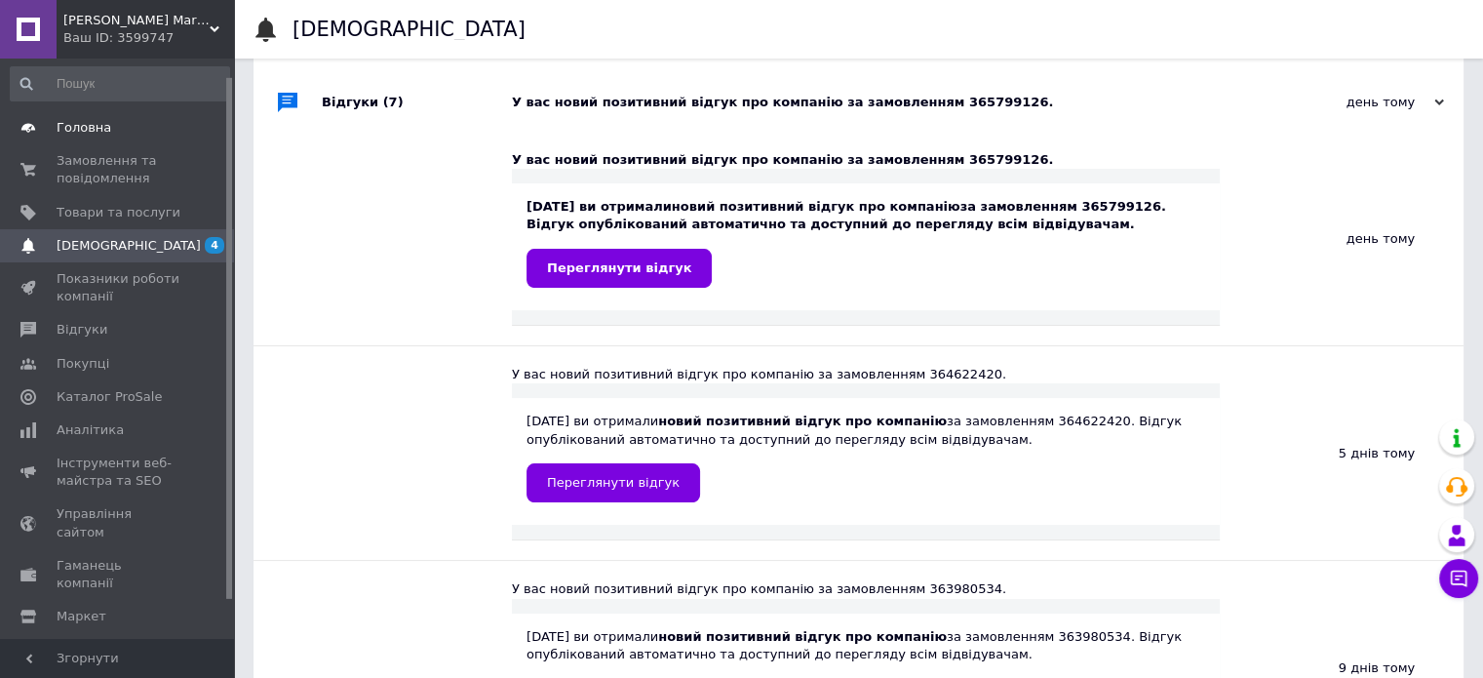
scroll to position [0, 0]
click at [97, 128] on span "Головна" at bounding box center [84, 130] width 55 height 18
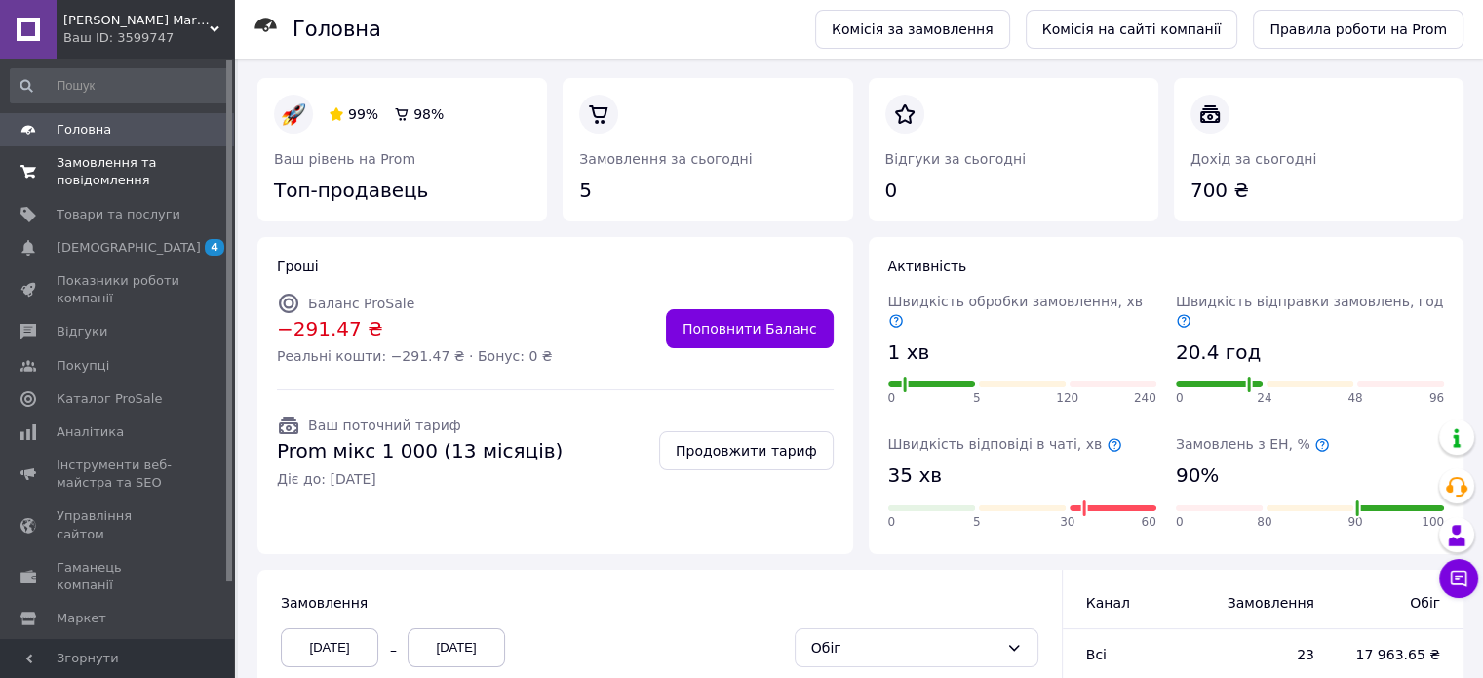
click at [90, 172] on span "Замовлення та повідомлення" at bounding box center [119, 171] width 124 height 35
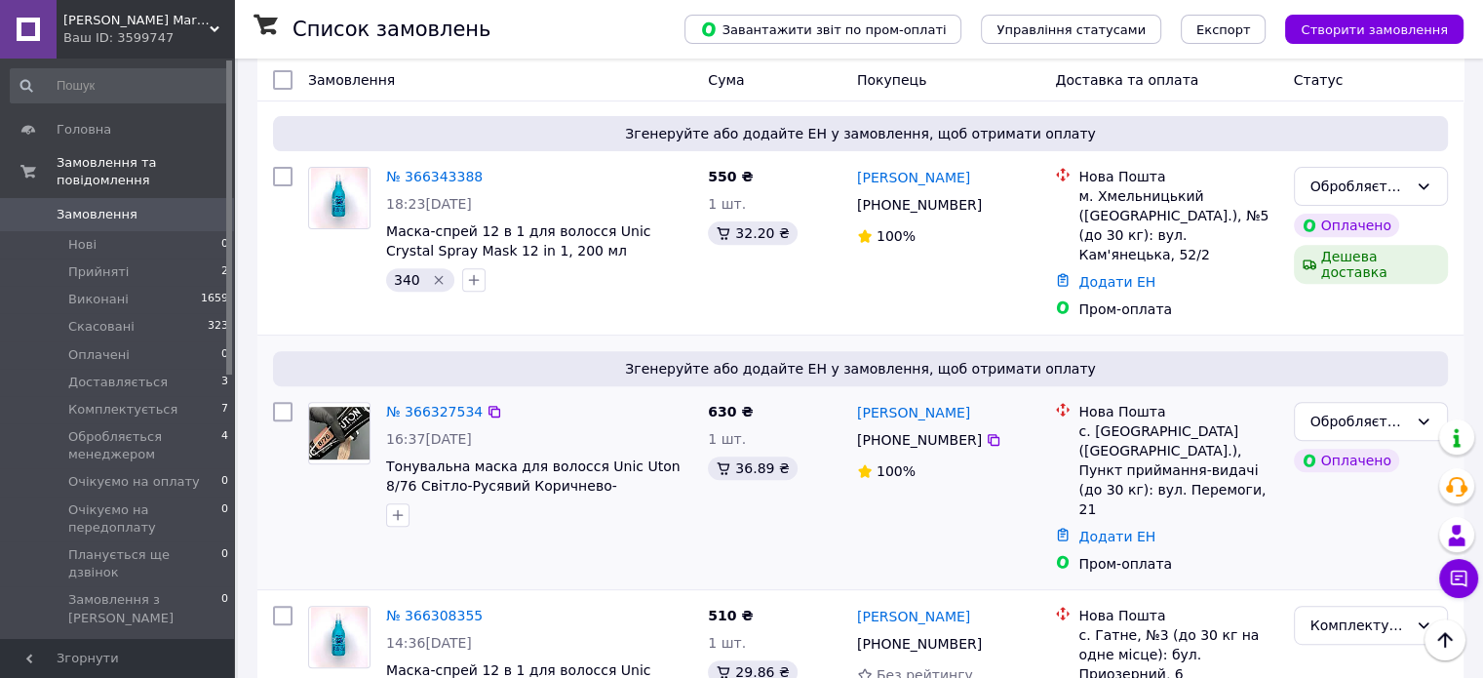
scroll to position [682, 0]
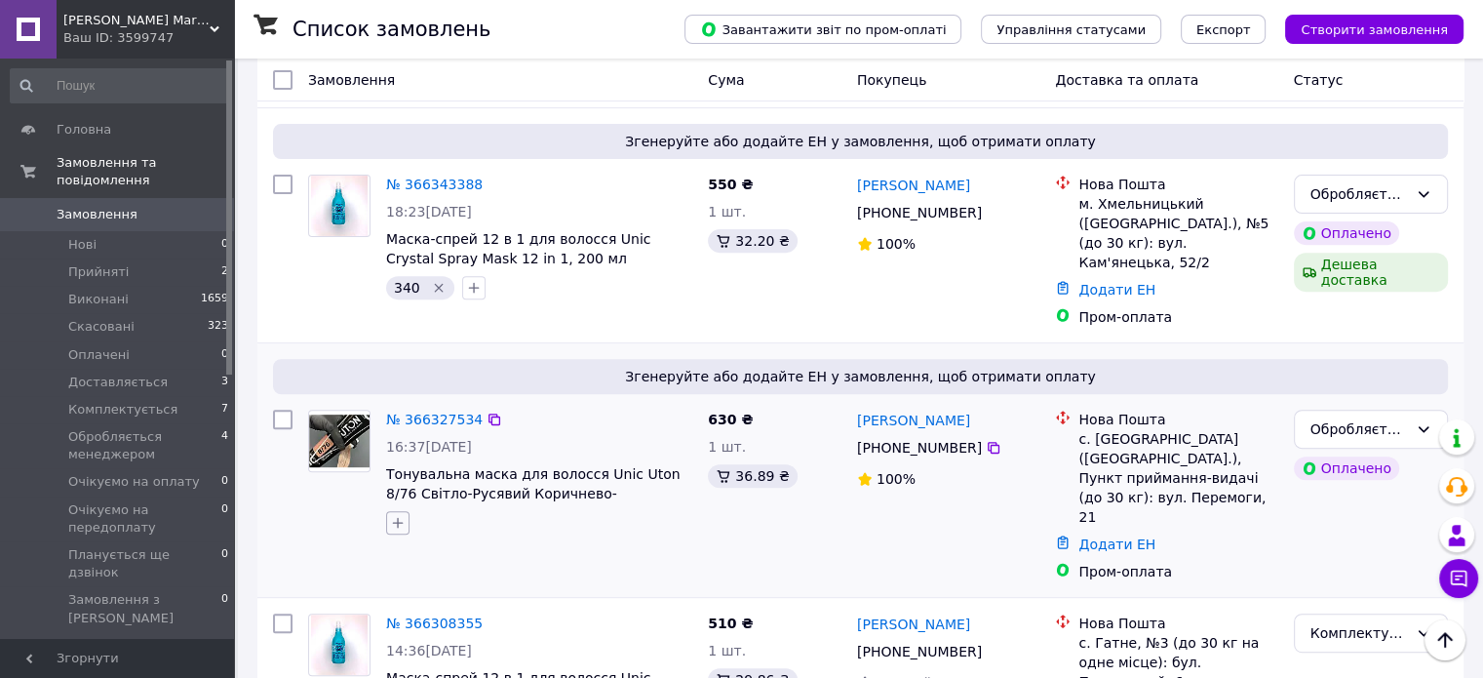
click at [393, 515] on icon "button" at bounding box center [398, 523] width 16 height 16
type input "425"
click at [407, 607] on use at bounding box center [405, 613] width 12 height 12
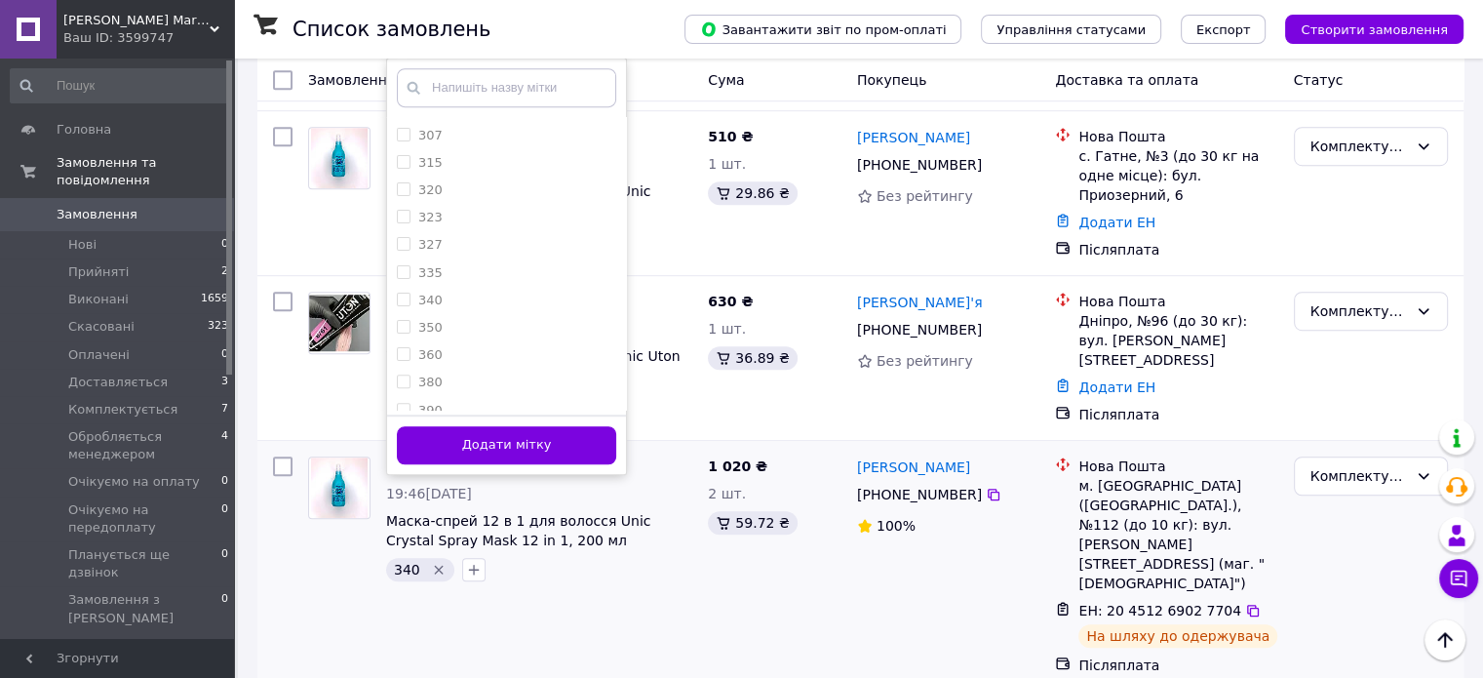
scroll to position [1170, 0]
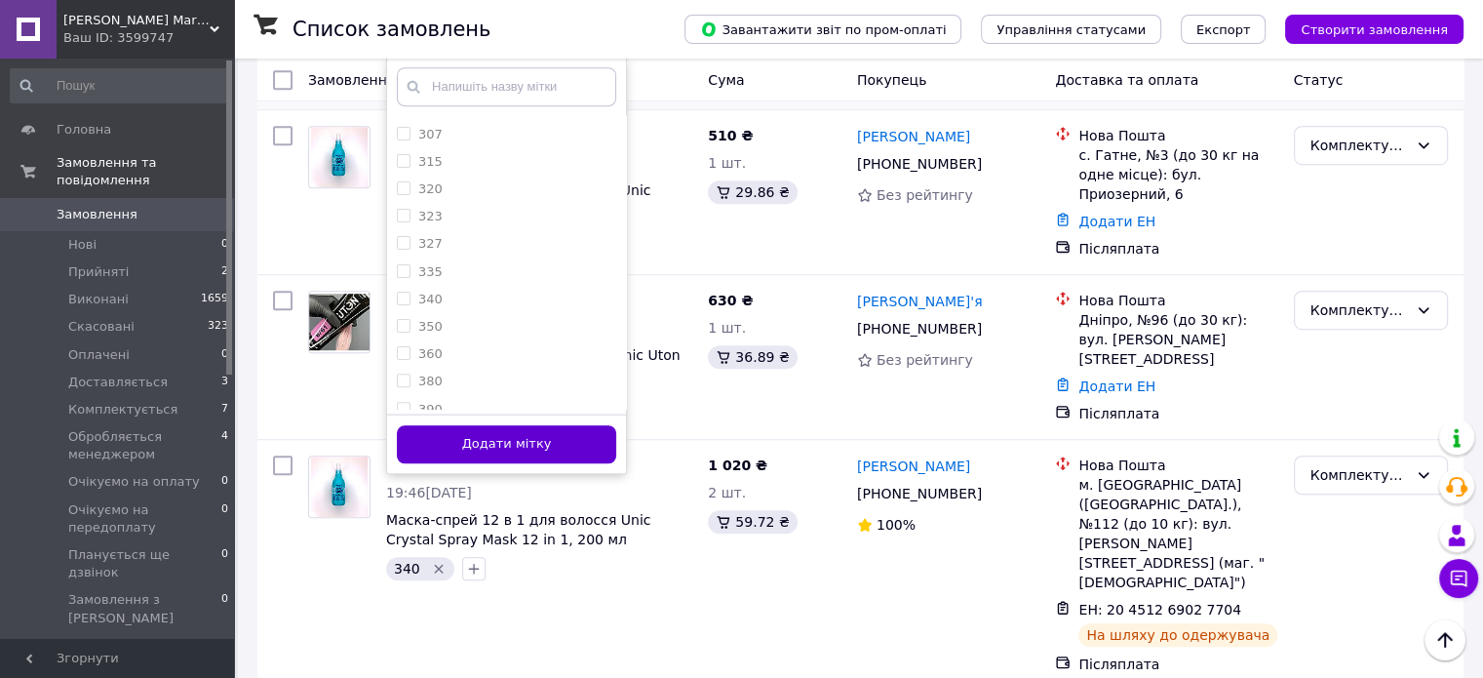
click at [534, 425] on button "Додати мітку" at bounding box center [506, 444] width 219 height 38
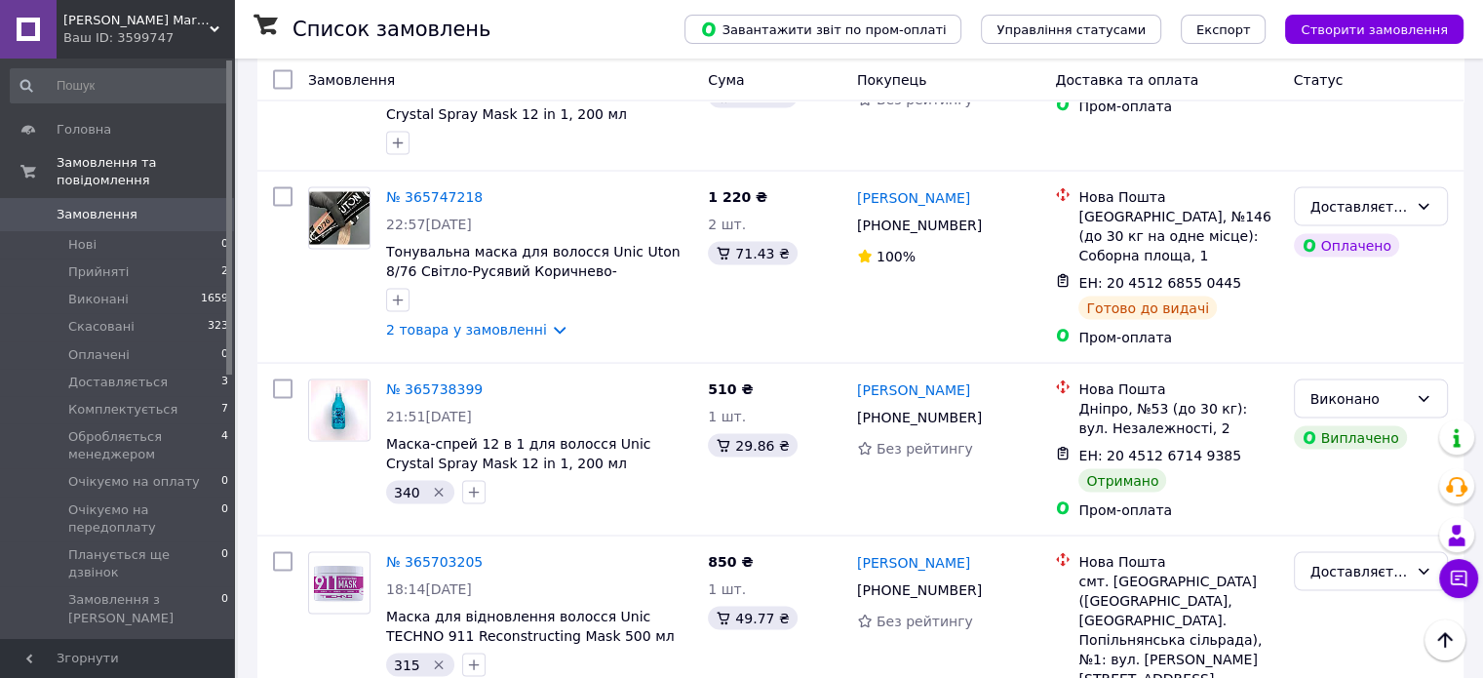
scroll to position [3705, 0]
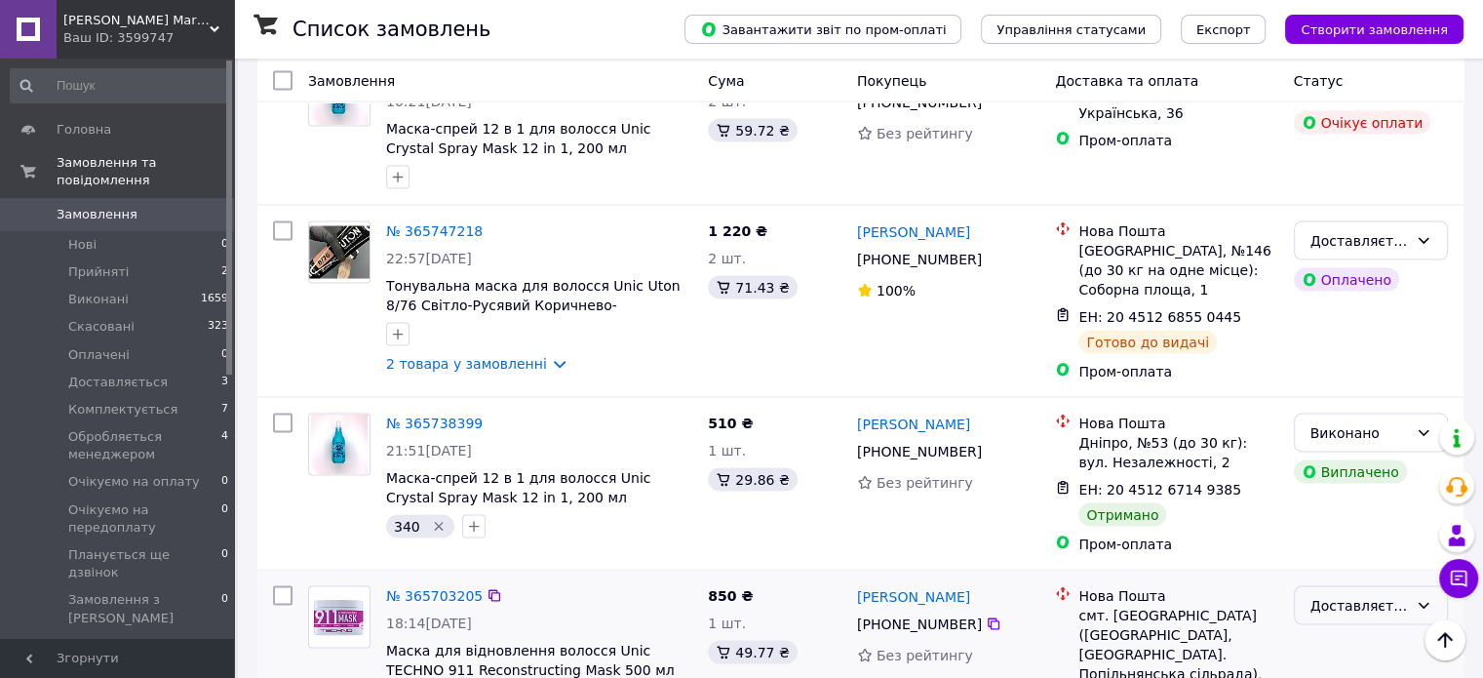
click at [1378, 585] on div "Доставляється" at bounding box center [1371, 604] width 154 height 39
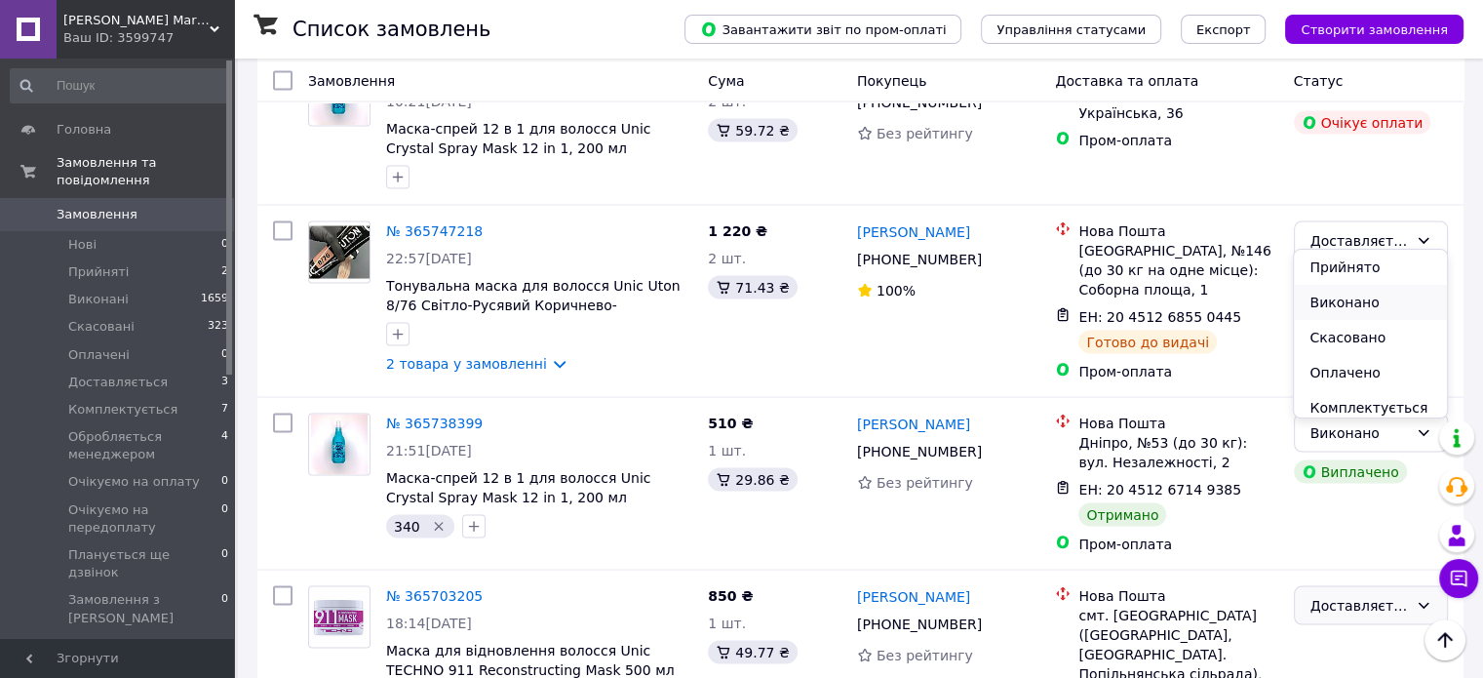
click at [1365, 306] on li "Виконано" at bounding box center [1370, 302] width 152 height 35
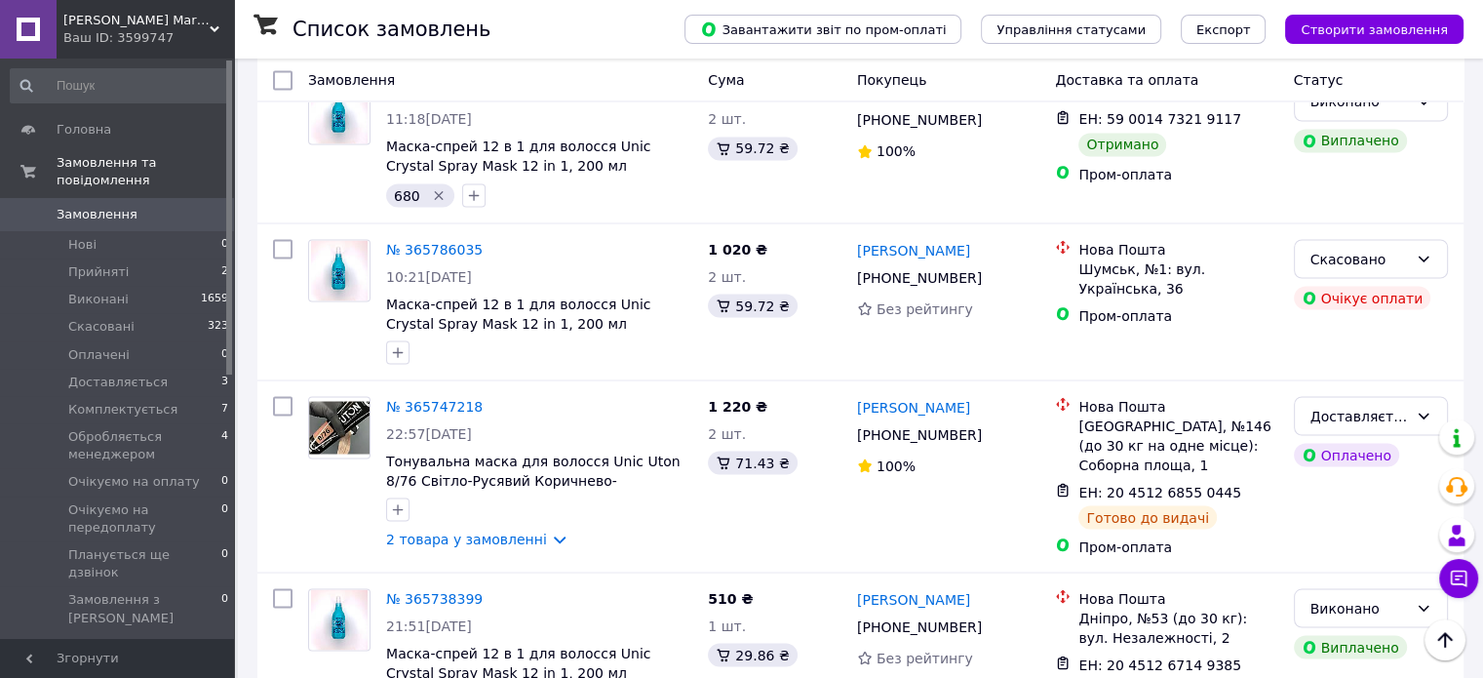
scroll to position [3510, 0]
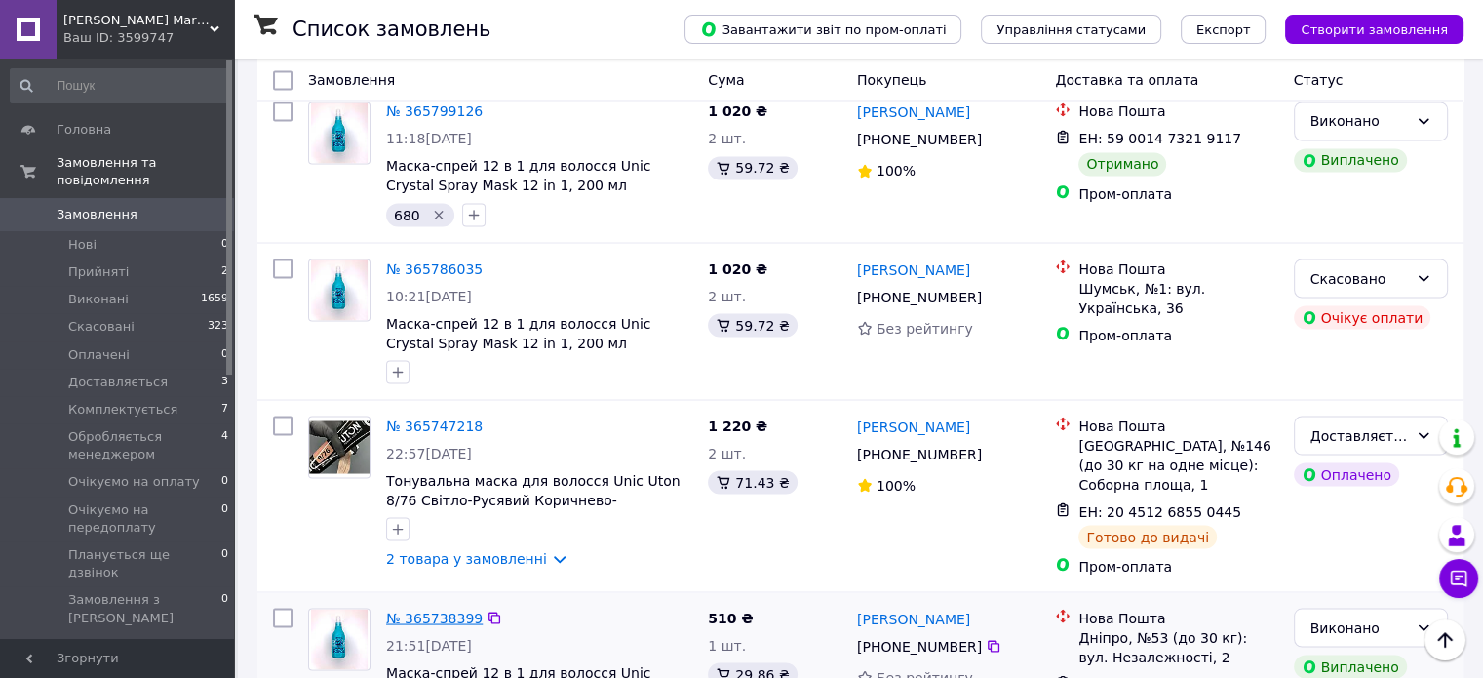
click at [429, 609] on link "№ 365738399" at bounding box center [434, 617] width 97 height 16
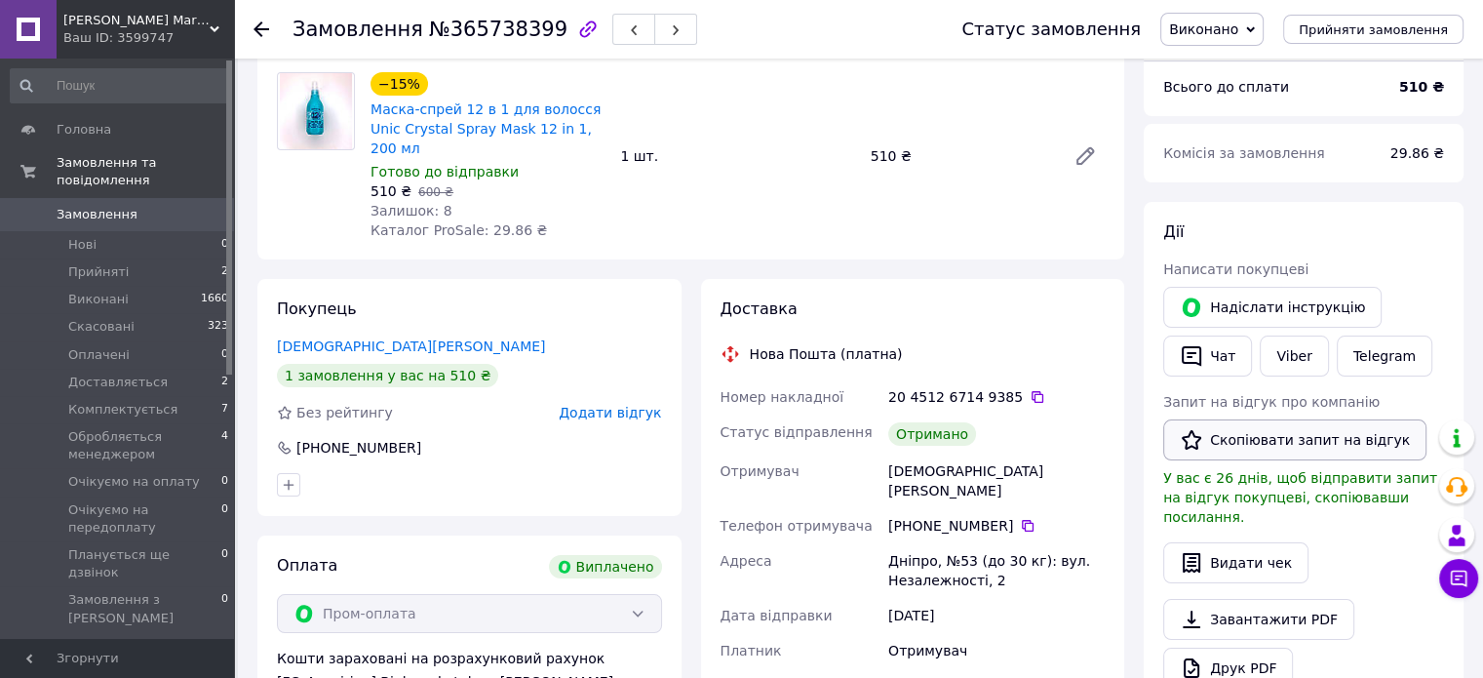
scroll to position [195, 0]
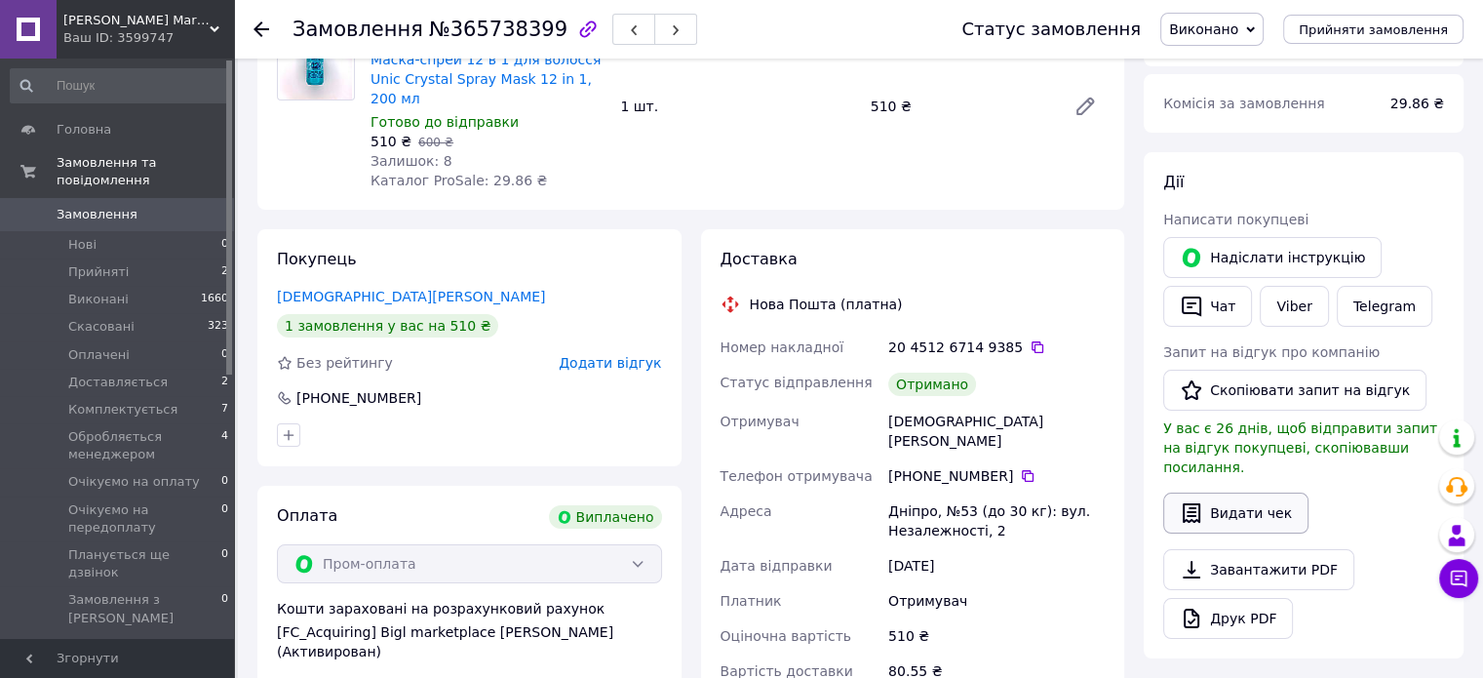
click at [1241, 494] on button "Видати чек" at bounding box center [1235, 512] width 145 height 41
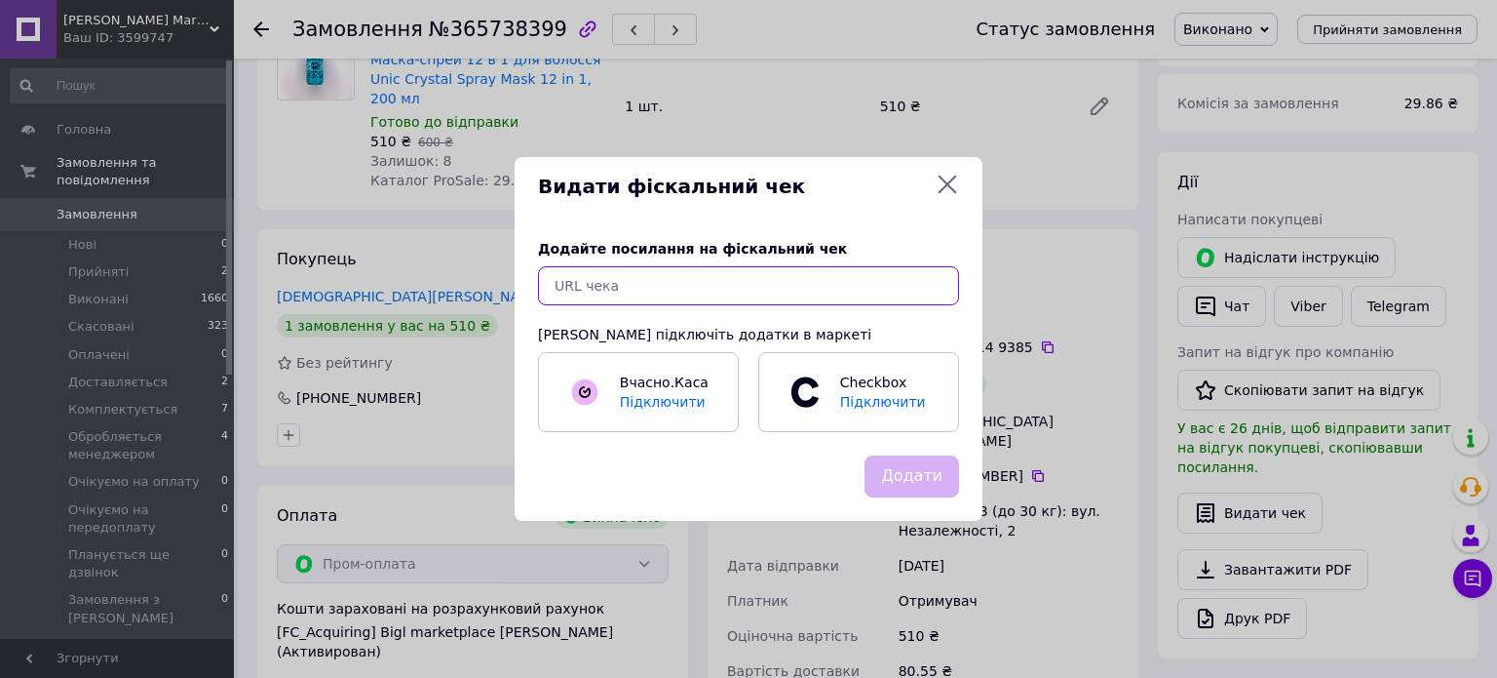
click at [870, 298] on input "text" at bounding box center [748, 285] width 421 height 39
paste input "[URL][DOMAIN_NAME]"
type input "[URL][DOMAIN_NAME]"
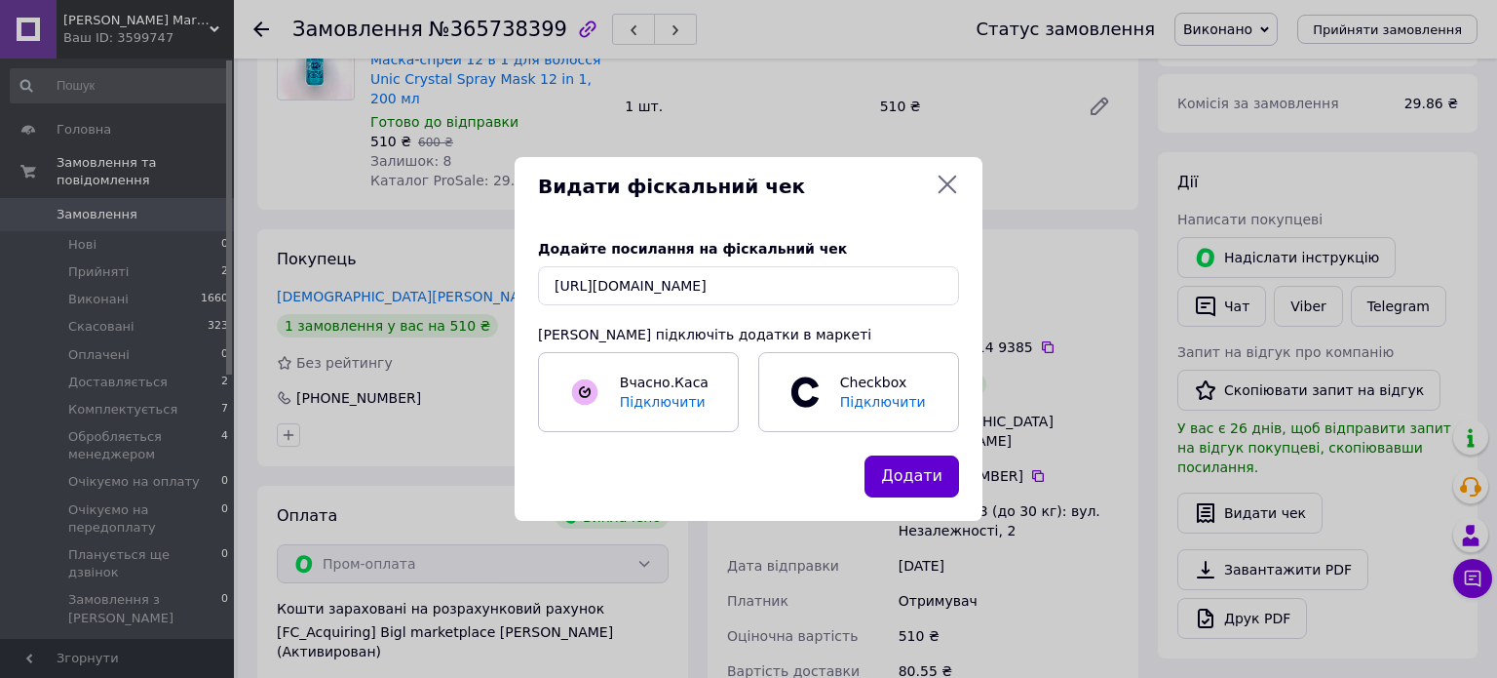
click at [903, 474] on button "Додати" at bounding box center [912, 476] width 95 height 42
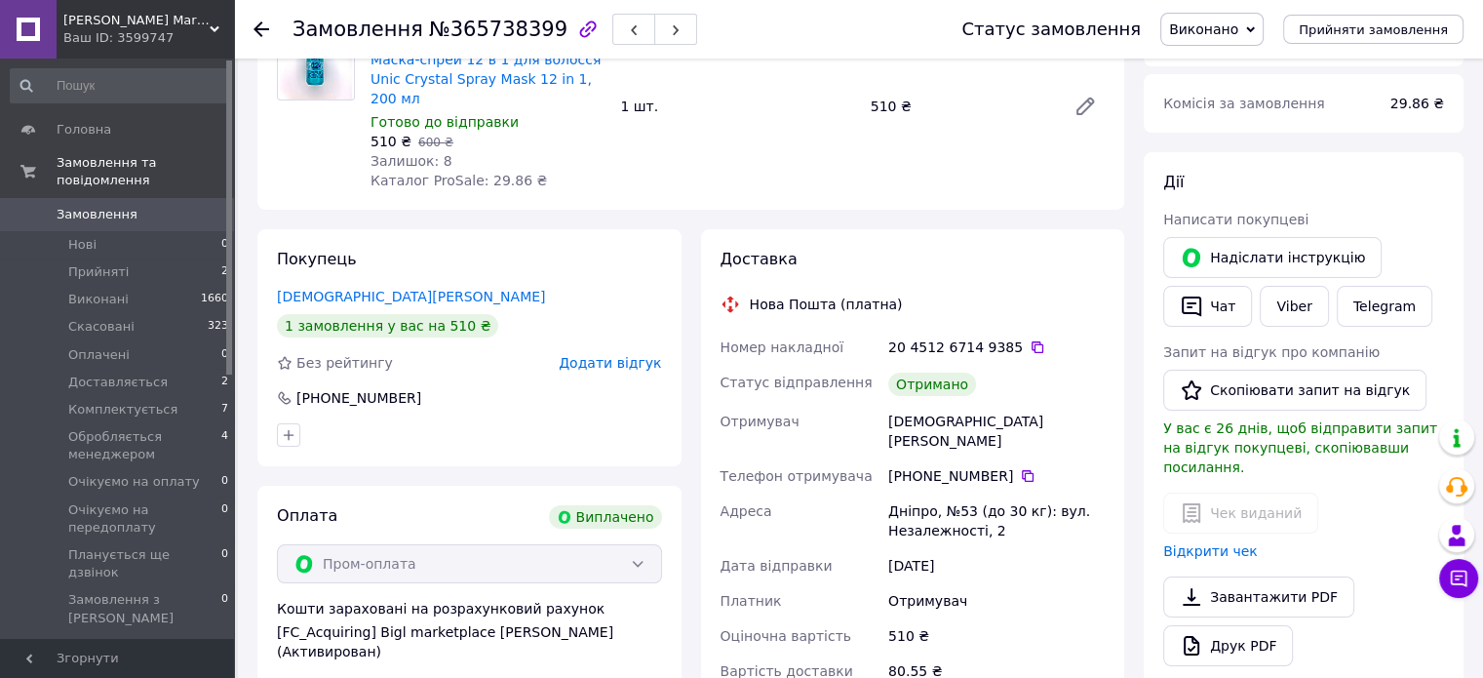
click at [258, 23] on use at bounding box center [261, 29] width 16 height 16
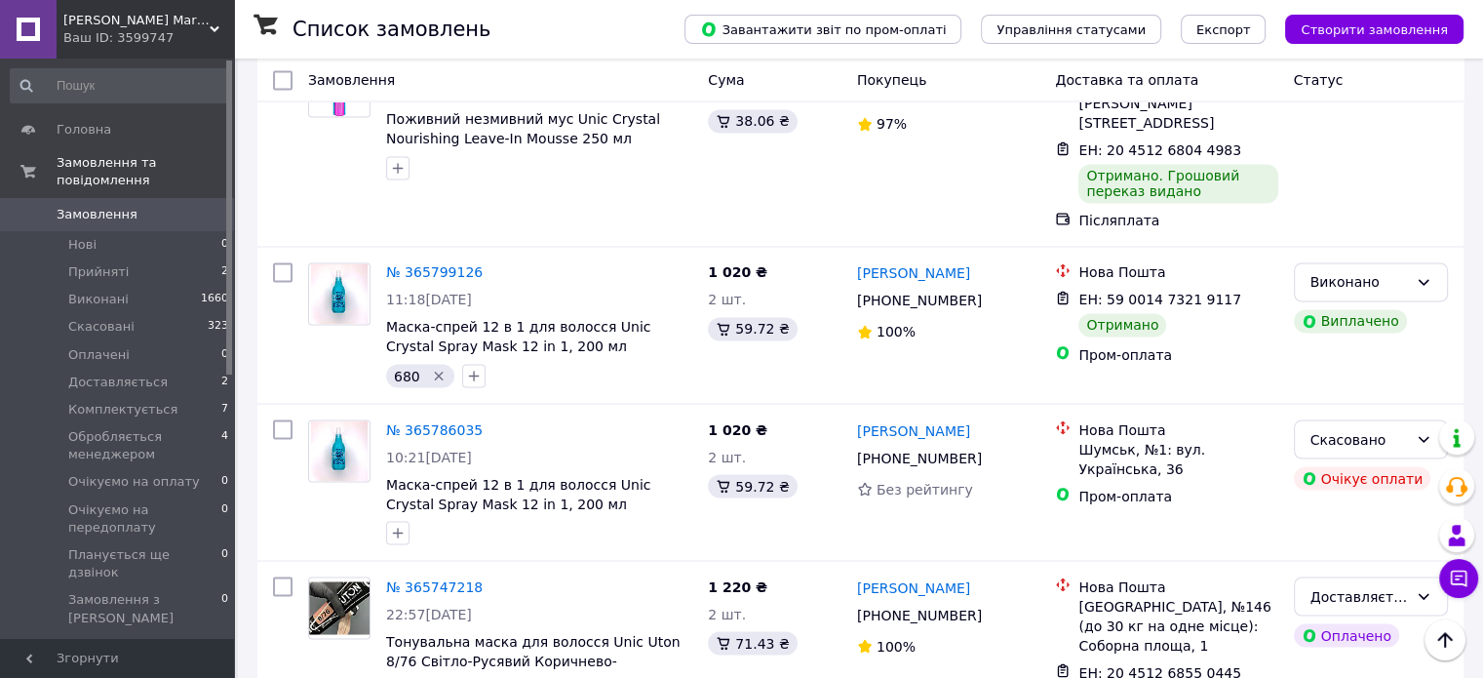
scroll to position [3315, 0]
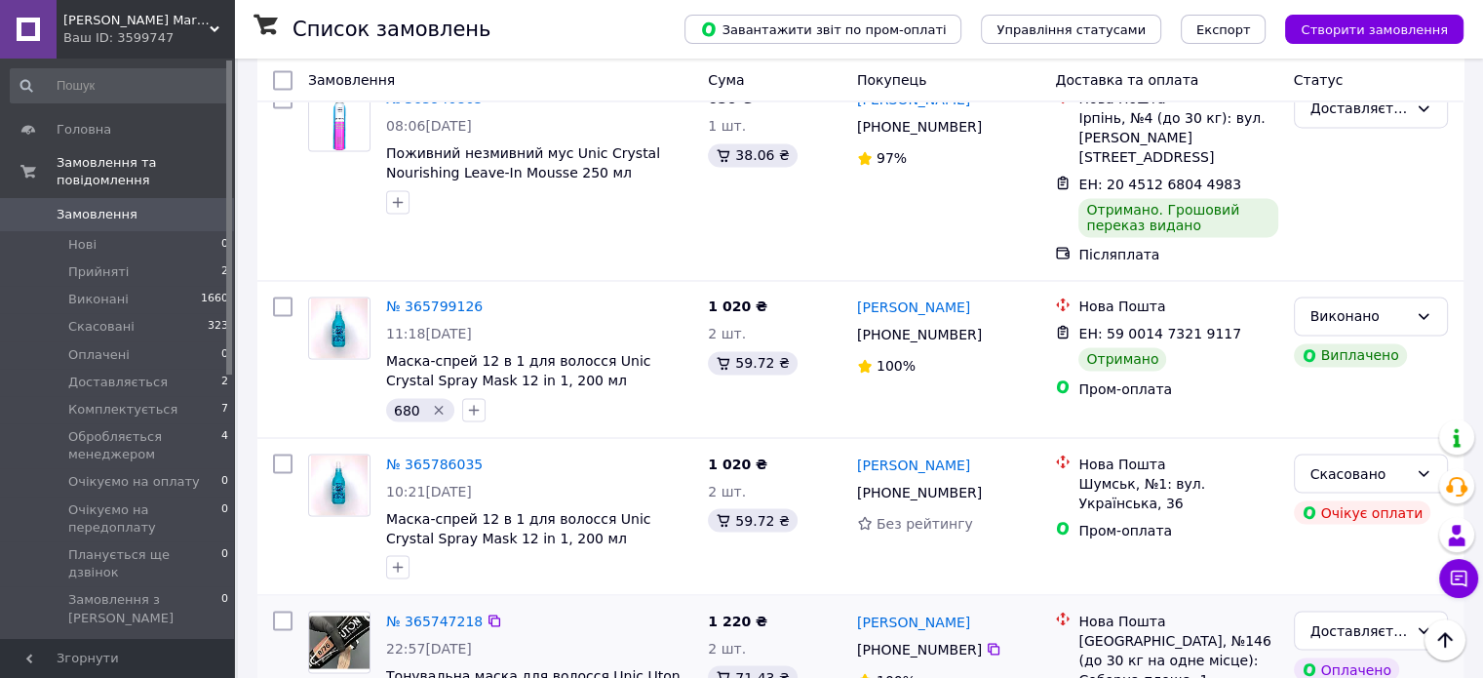
click at [437, 612] on link "№ 365747218" at bounding box center [434, 620] width 97 height 16
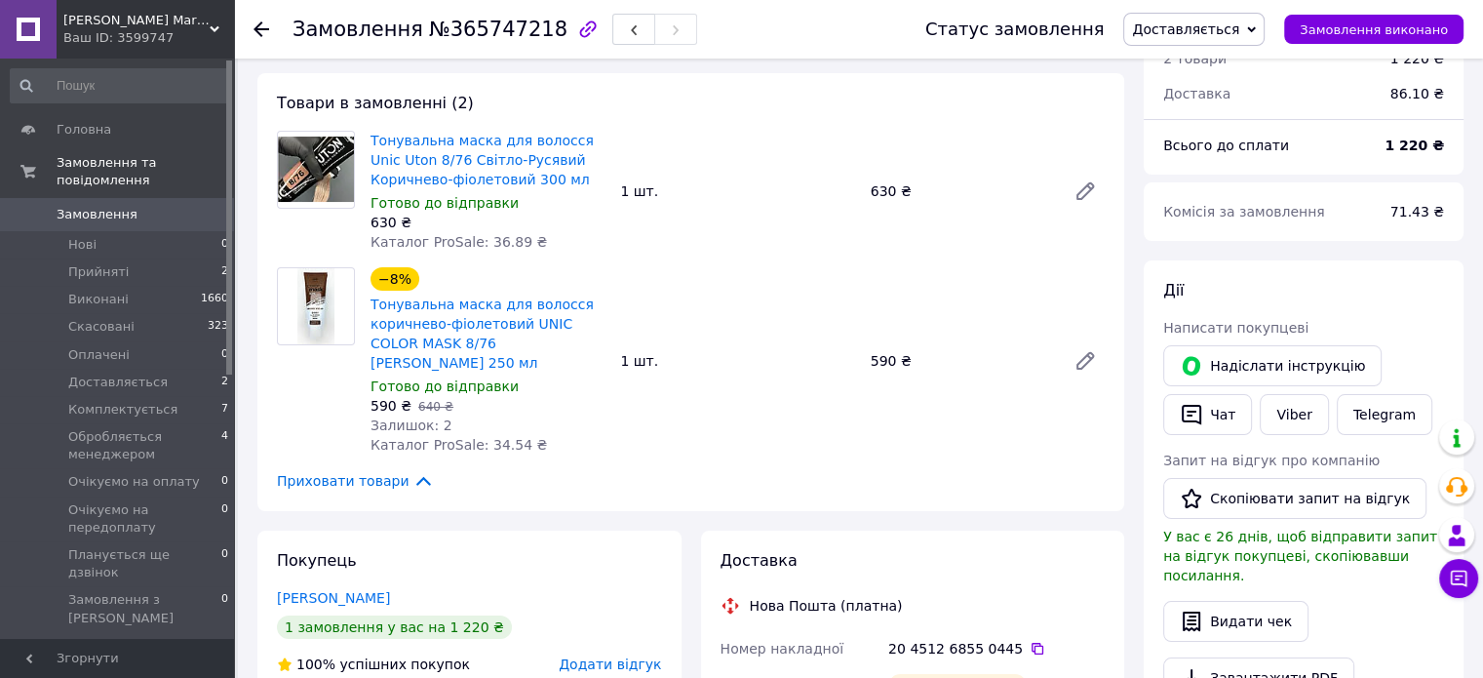
scroll to position [143, 0]
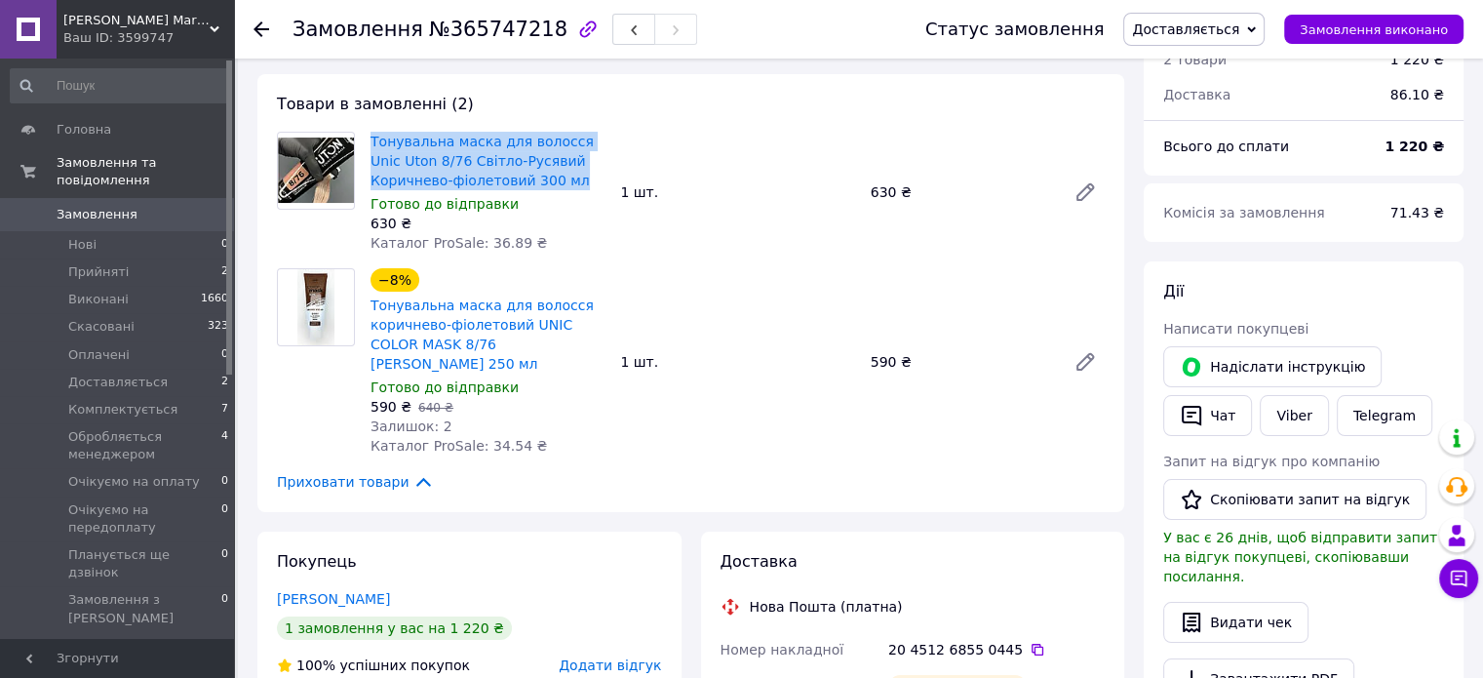
drag, startPoint x: 367, startPoint y: 138, endPoint x: 580, endPoint y: 183, distance: 218.2
click at [580, 183] on div "Тонувальна маска для волосся Unic Uton 8/76 Світло-Русявий Коричнево-фіолетовий…" at bounding box center [488, 192] width 250 height 129
copy link "Тонувальна маска для волосся Unic Uton 8/76 Світло-Русявий Коричнево-фіолетовий…"
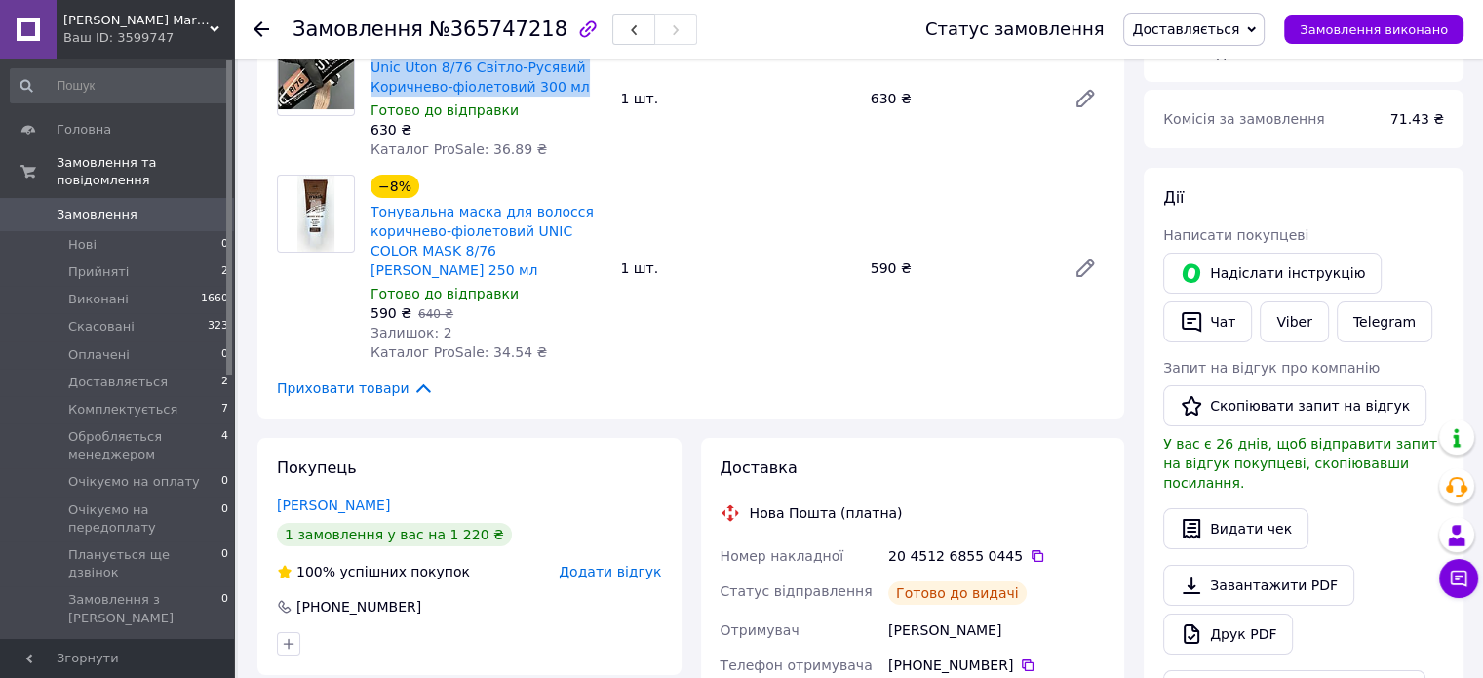
scroll to position [292, 0]
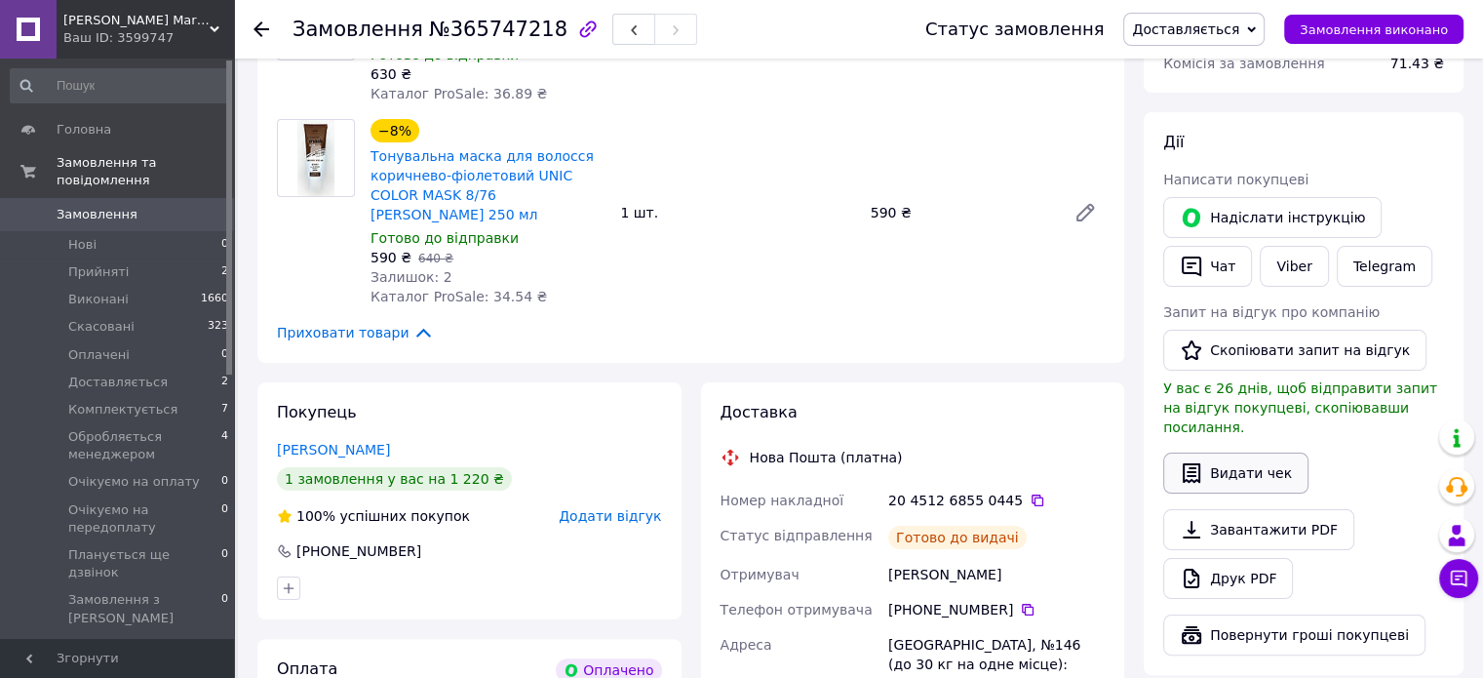
click at [1248, 455] on button "Видати чек" at bounding box center [1235, 472] width 145 height 41
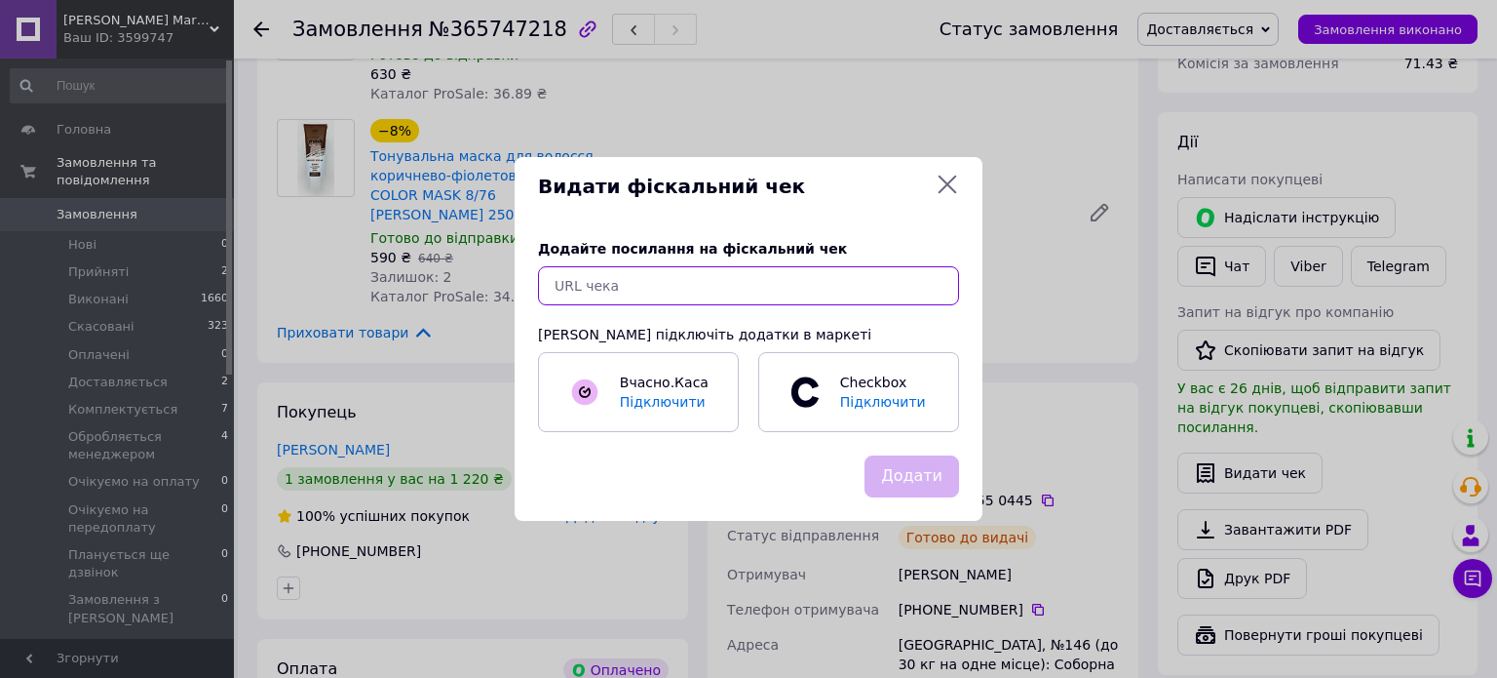
click at [866, 291] on input "text" at bounding box center [748, 285] width 421 height 39
paste input "[URL][DOMAIN_NAME]"
type input "[URL][DOMAIN_NAME]"
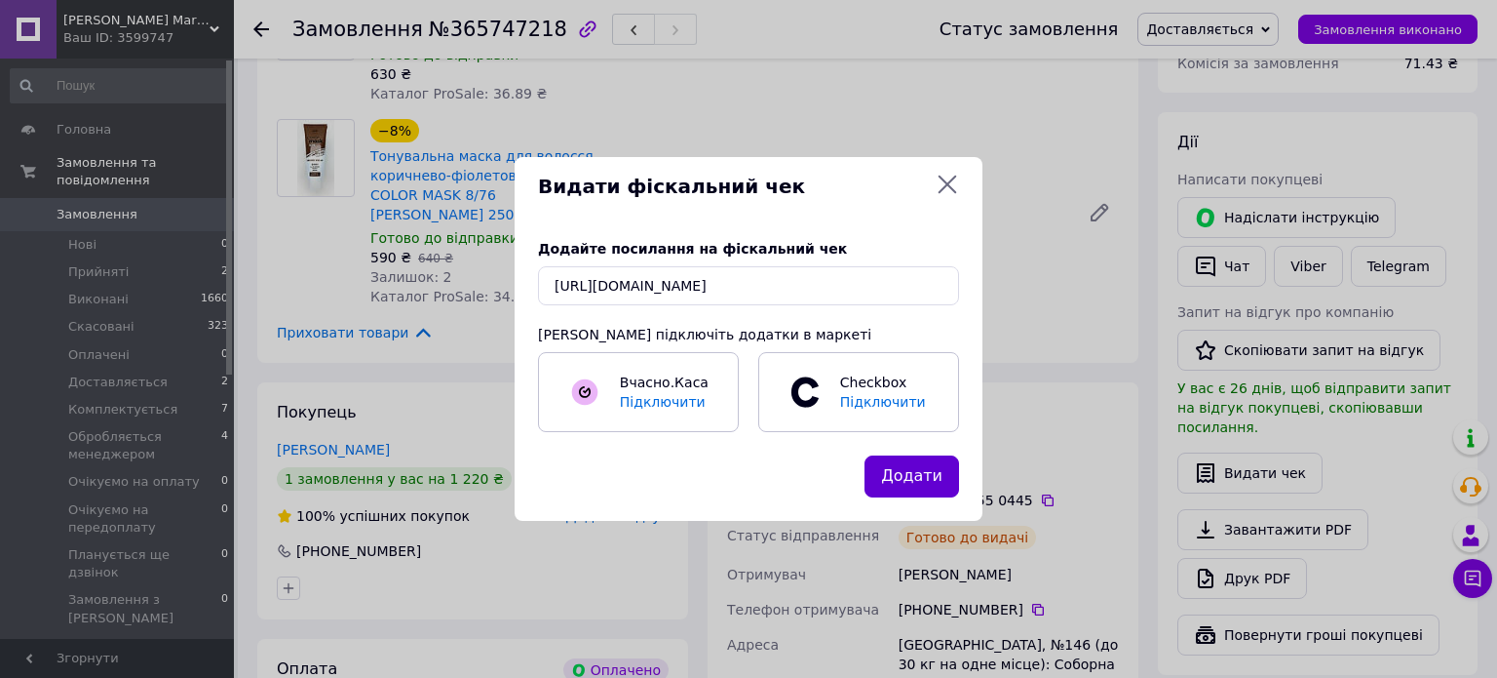
click at [925, 479] on button "Додати" at bounding box center [912, 476] width 95 height 42
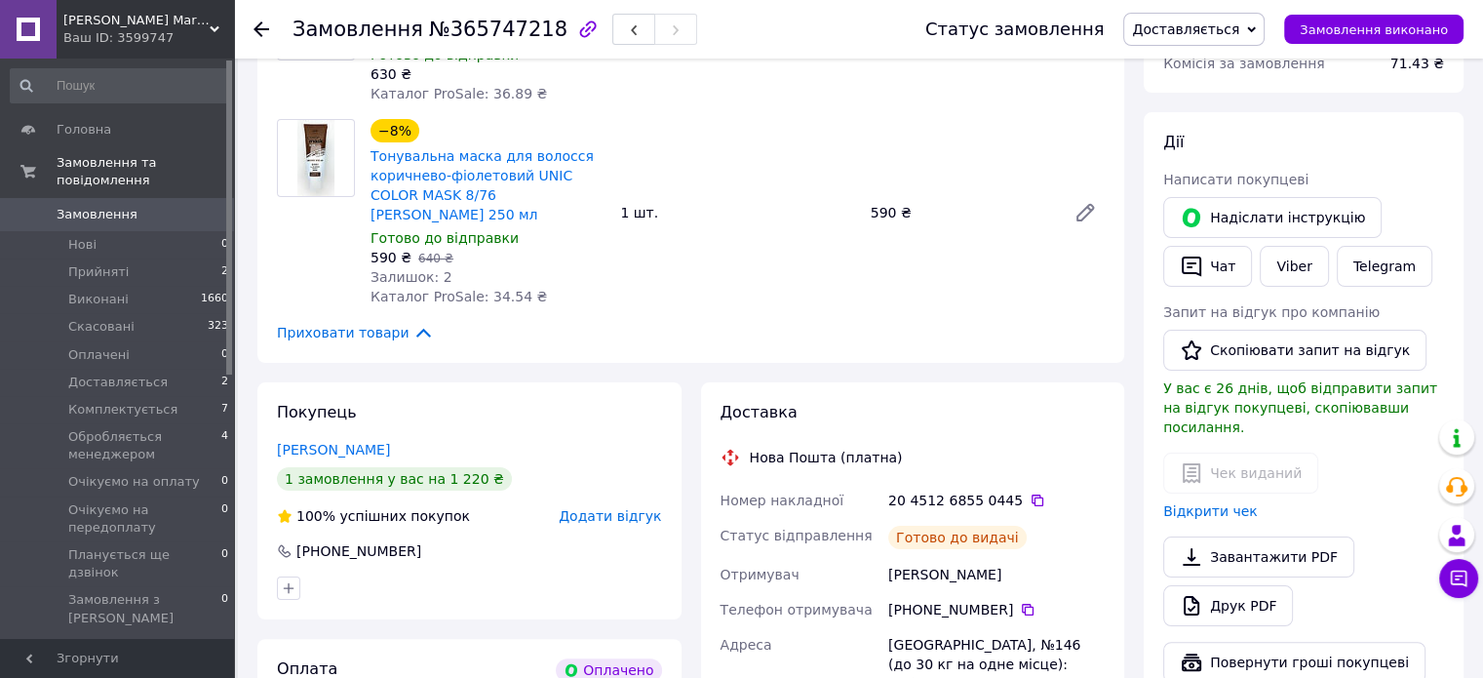
click at [256, 17] on div at bounding box center [272, 29] width 39 height 58
click at [260, 24] on icon at bounding box center [261, 29] width 16 height 16
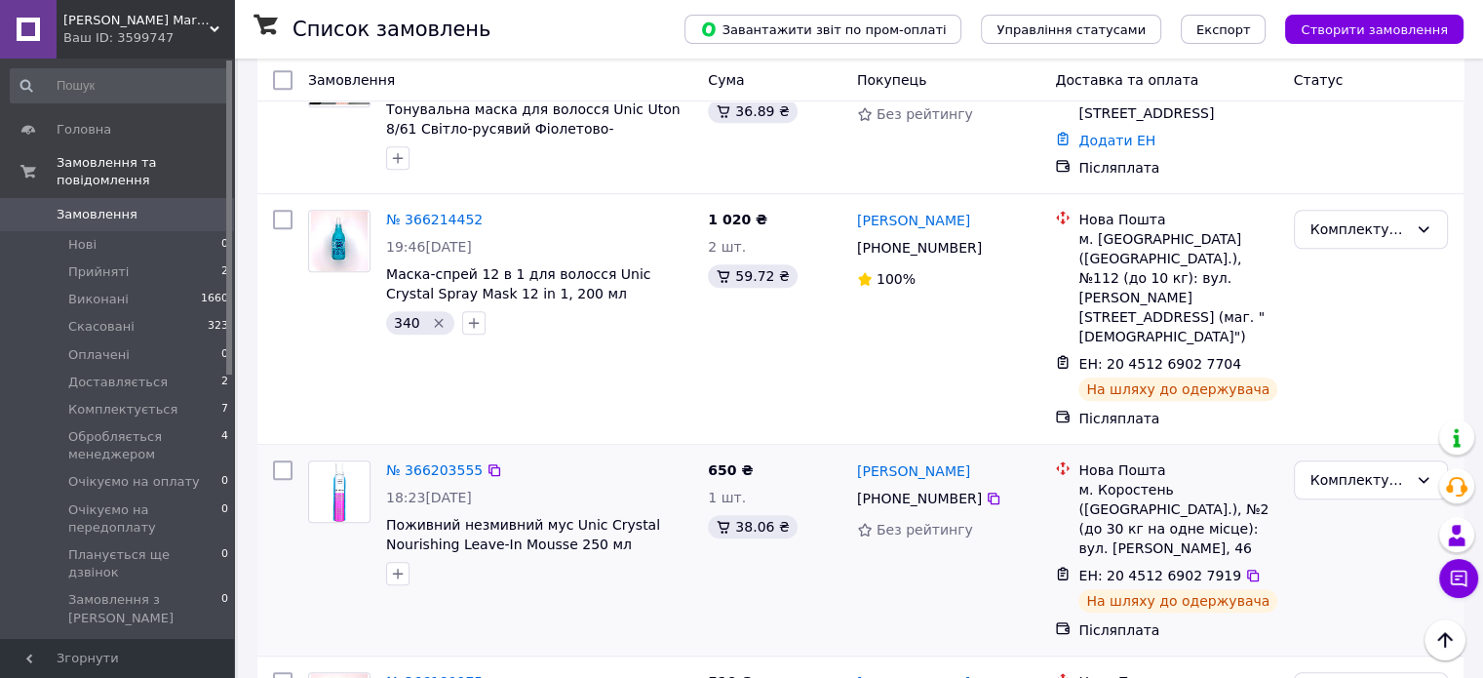
scroll to position [1560, 0]
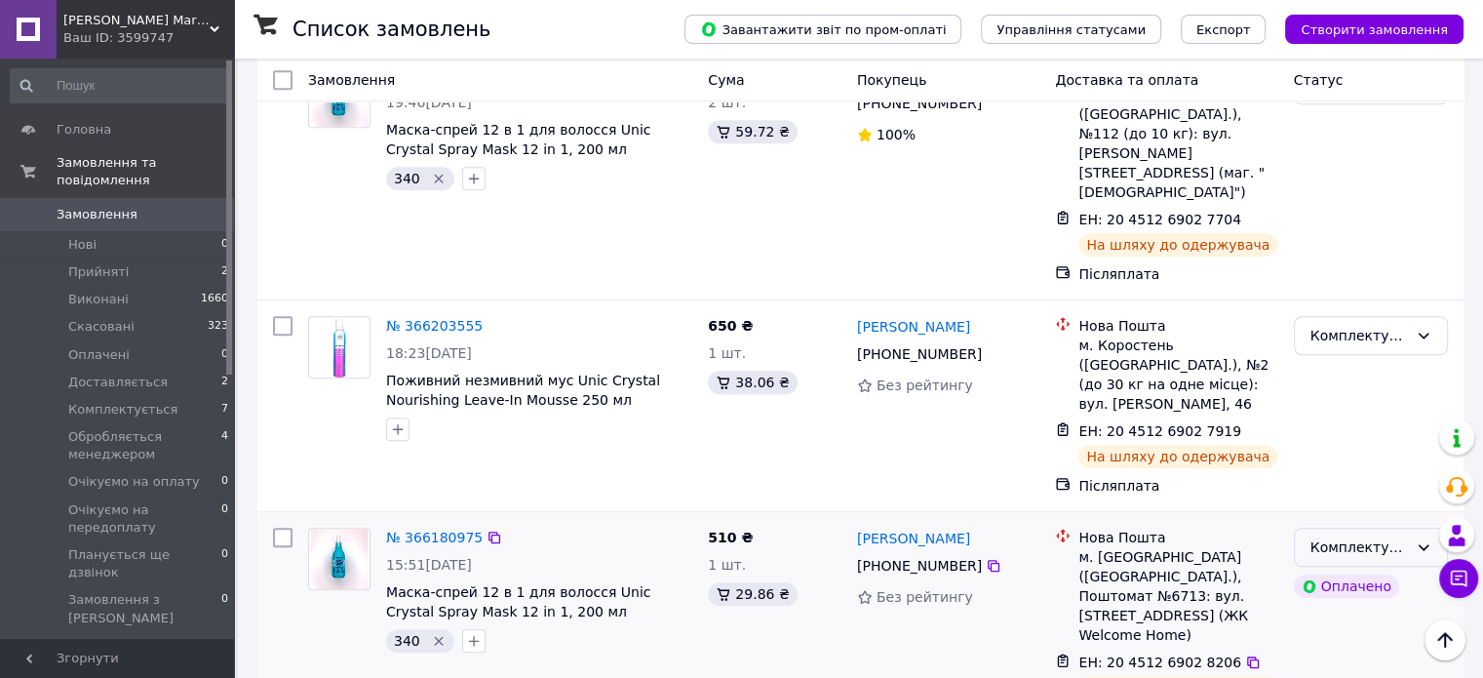
click at [1434, 527] on div "Комплектується" at bounding box center [1371, 546] width 154 height 39
click at [1372, 511] on li "Доставляється" at bounding box center [1370, 523] width 152 height 35
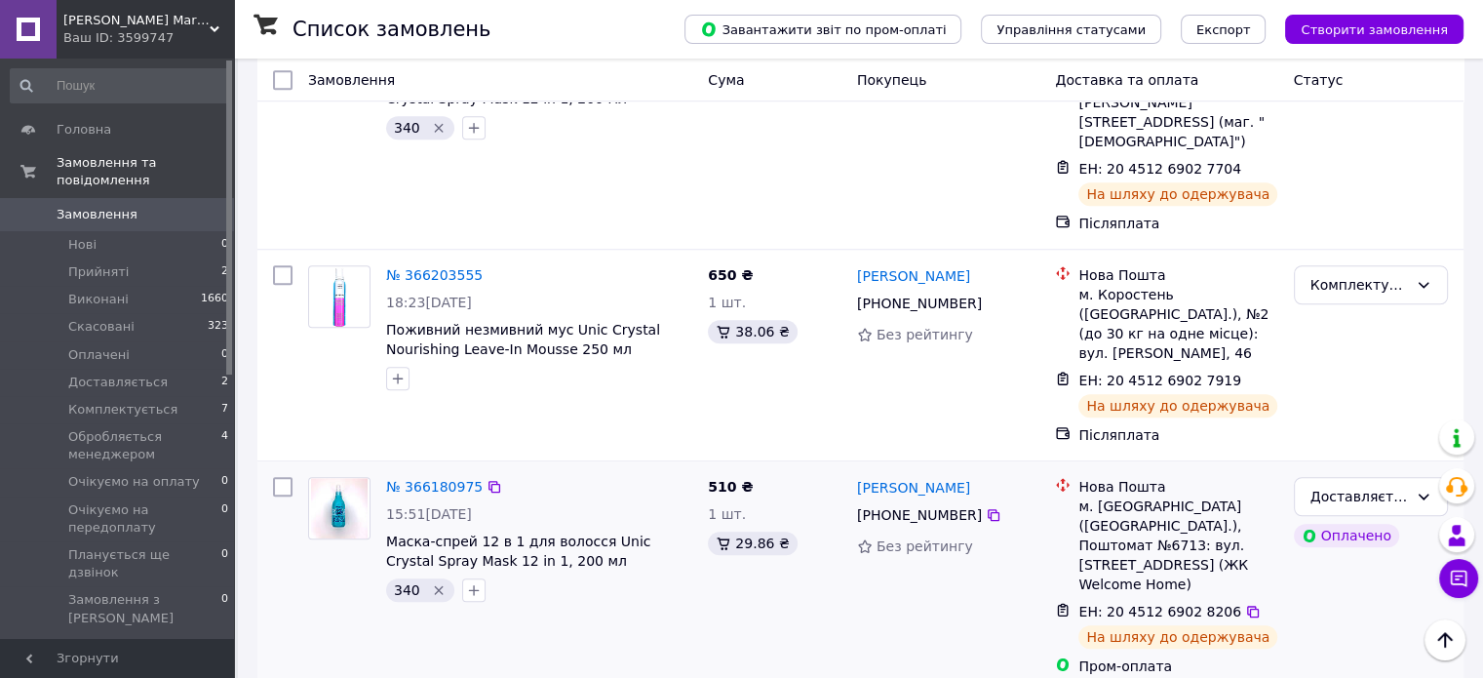
scroll to position [1657, 0]
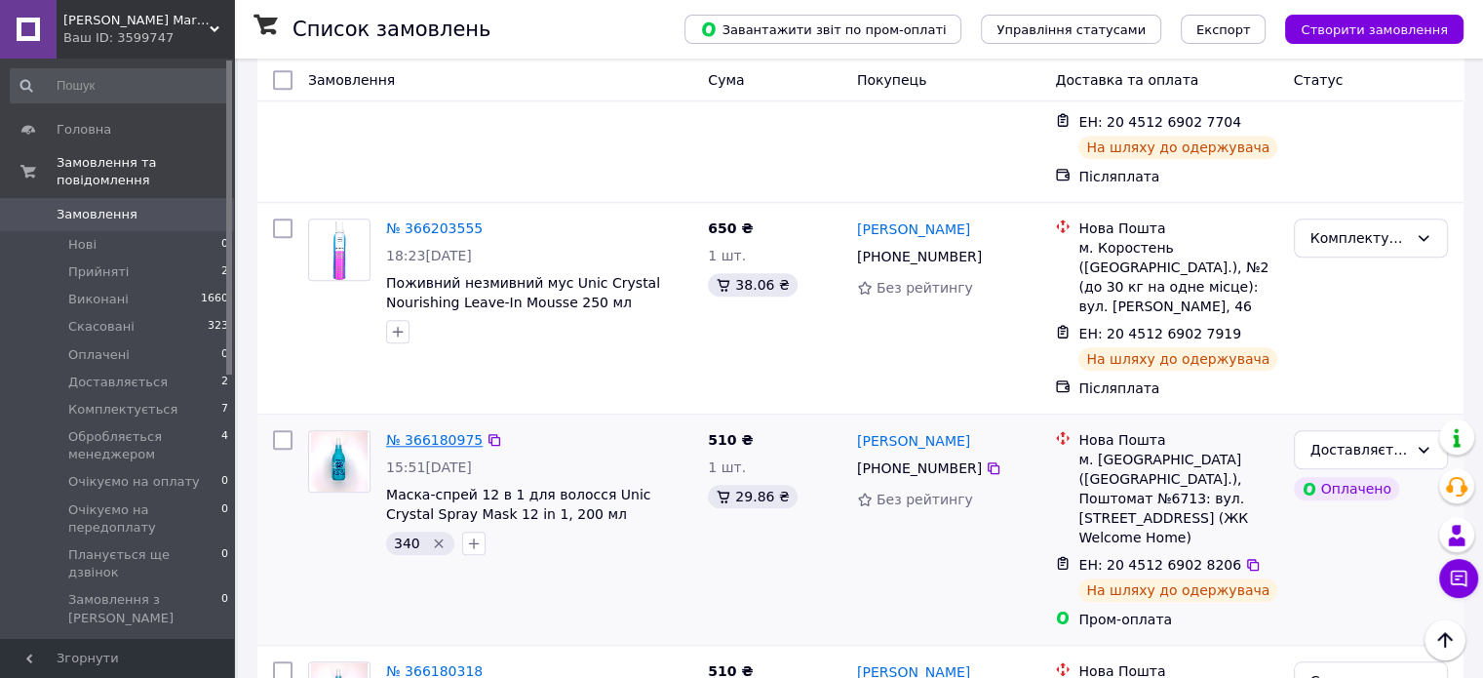
click at [426, 432] on link "№ 366180975" at bounding box center [434, 440] width 97 height 16
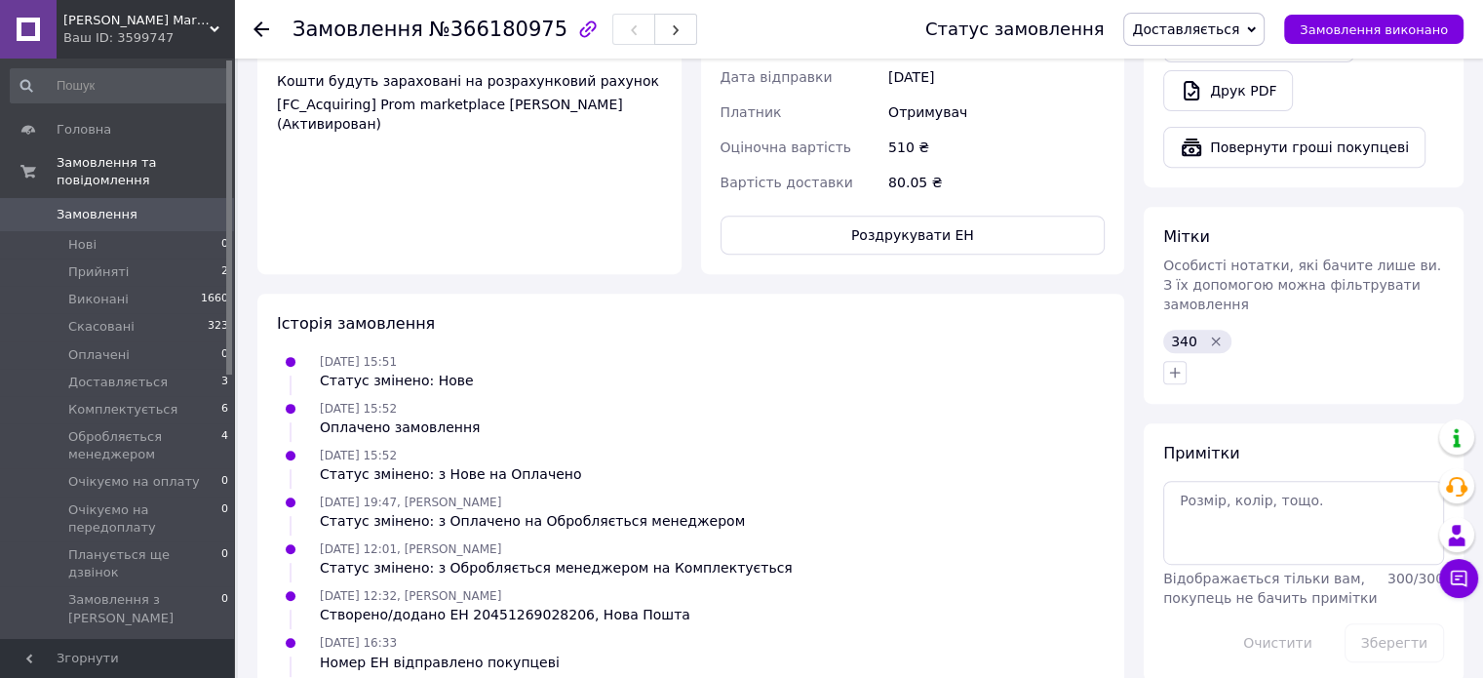
scroll to position [605, 0]
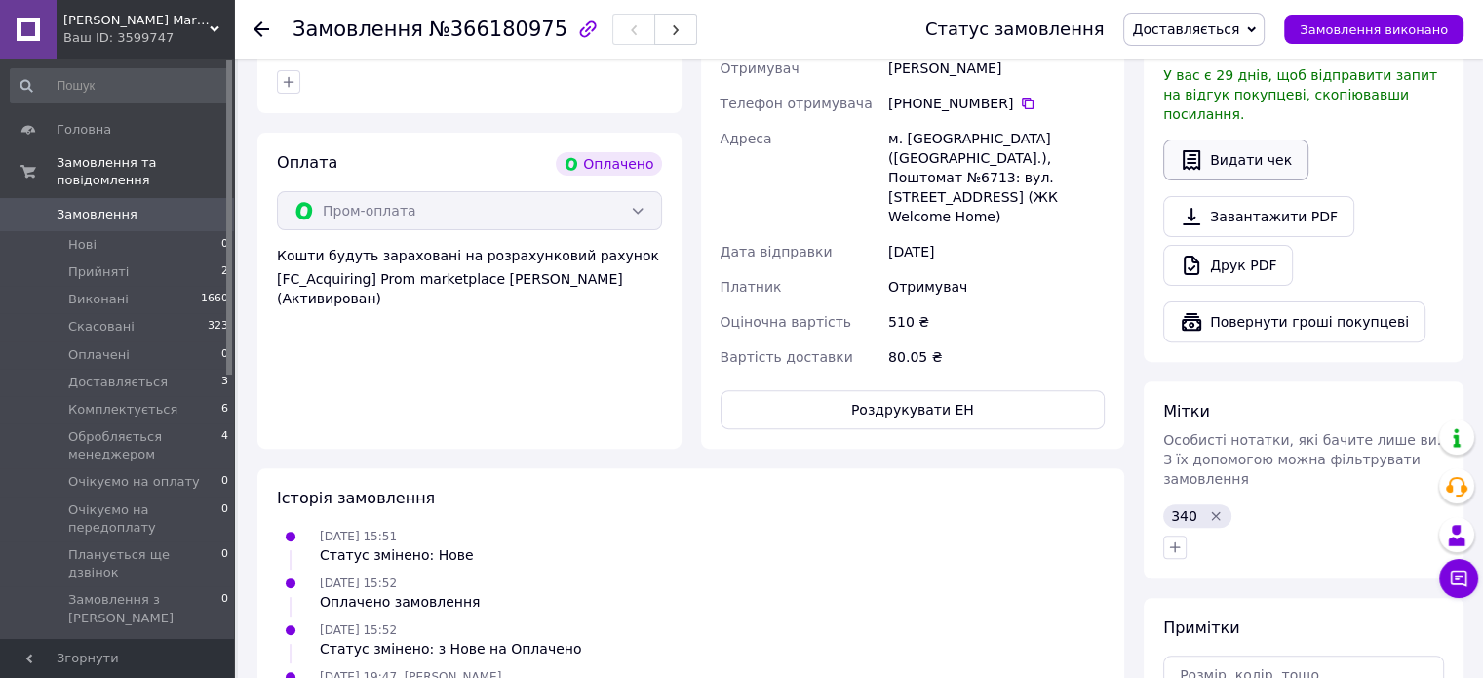
click at [1231, 143] on button "Видати чек" at bounding box center [1235, 159] width 145 height 41
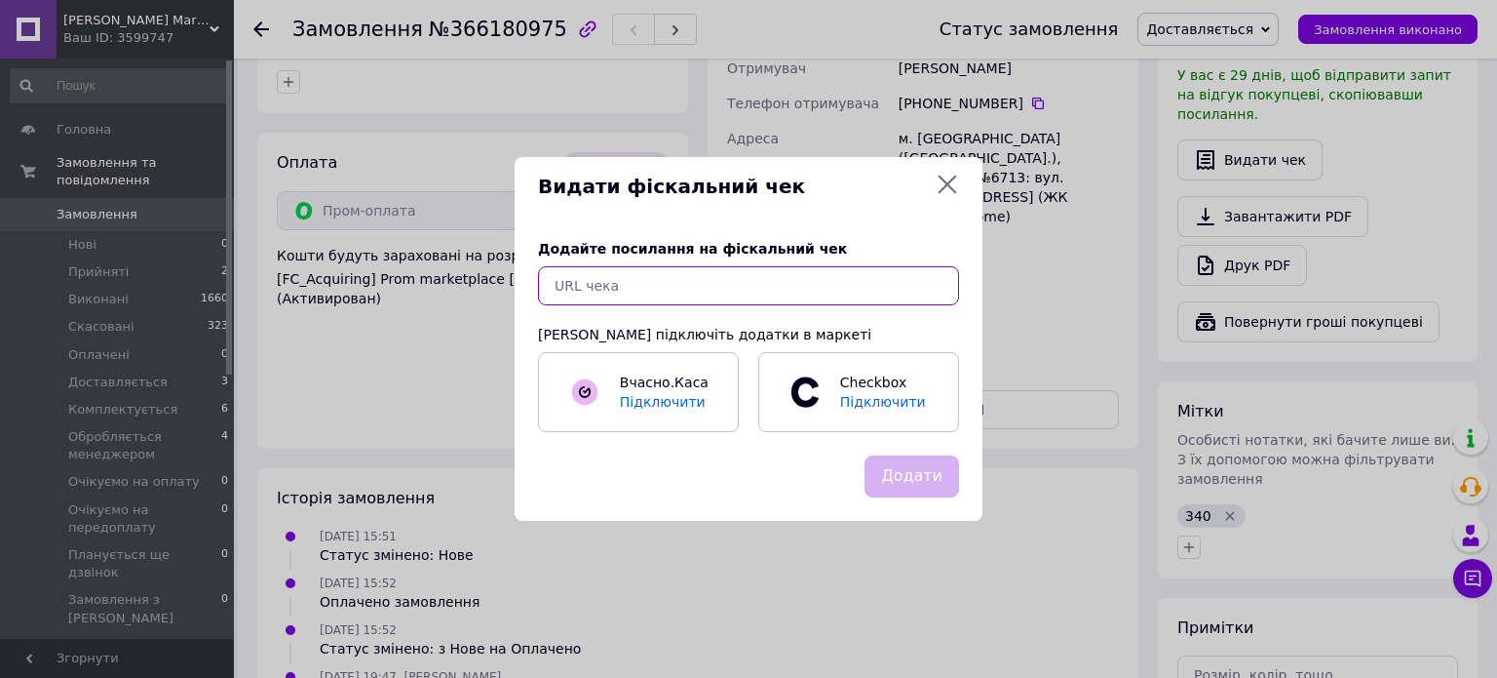
click at [727, 291] on input "text" at bounding box center [748, 285] width 421 height 39
paste input "[URL][DOMAIN_NAME]"
type input "[URL][DOMAIN_NAME]"
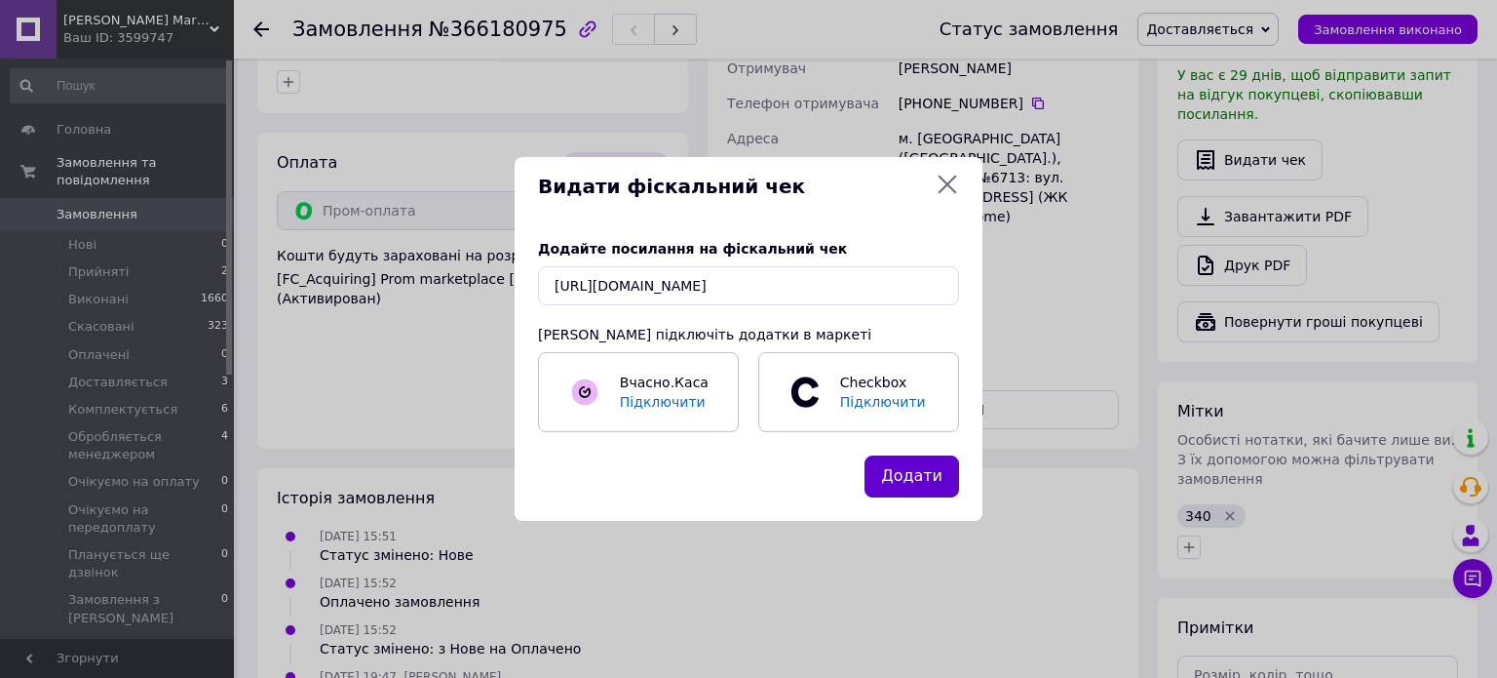
click at [926, 476] on button "Додати" at bounding box center [912, 476] width 95 height 42
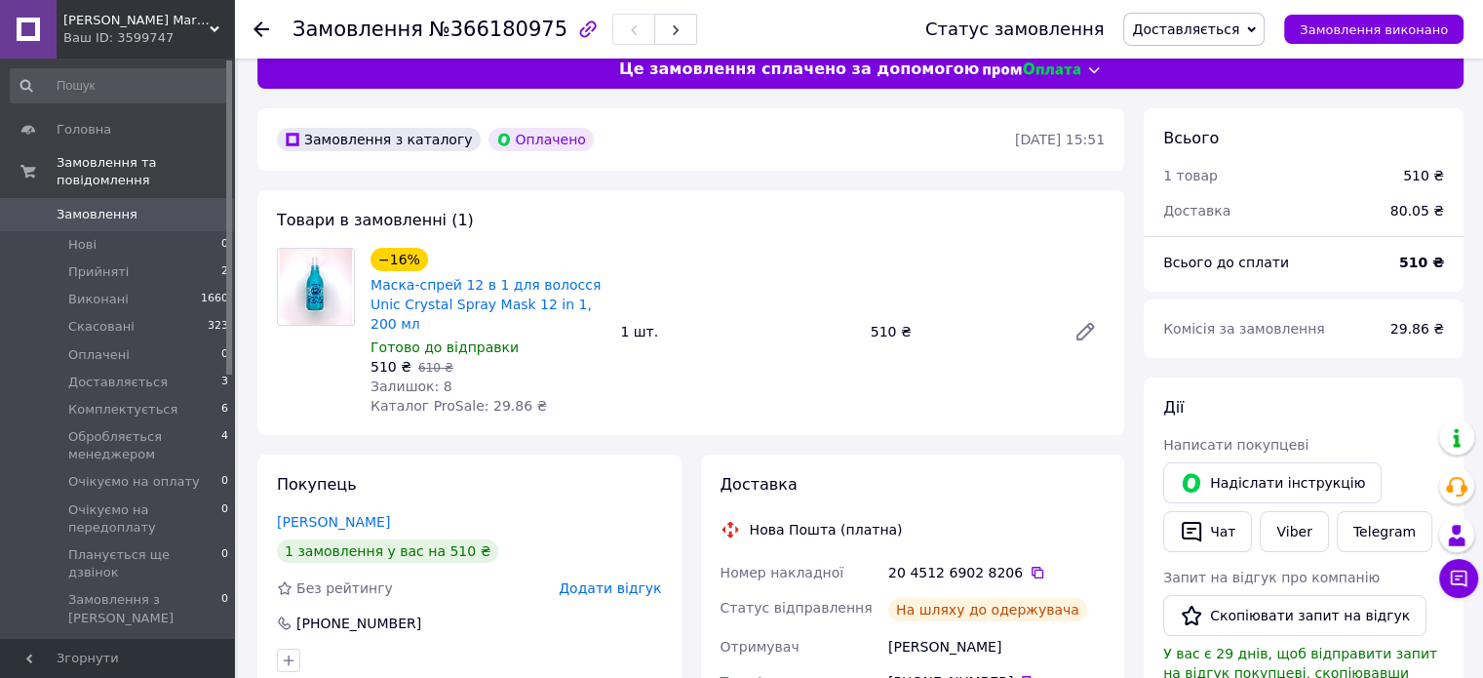
scroll to position [20, 0]
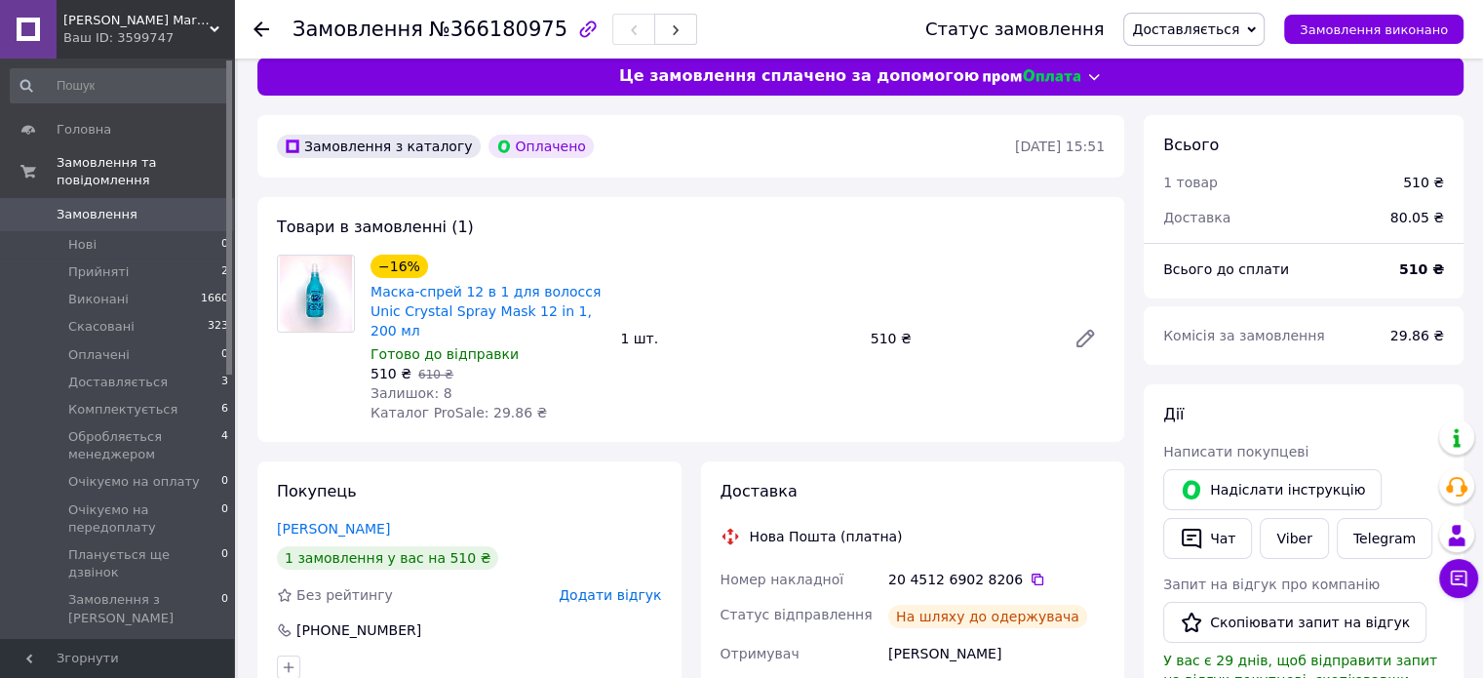
click at [263, 36] on div at bounding box center [261, 28] width 16 height 19
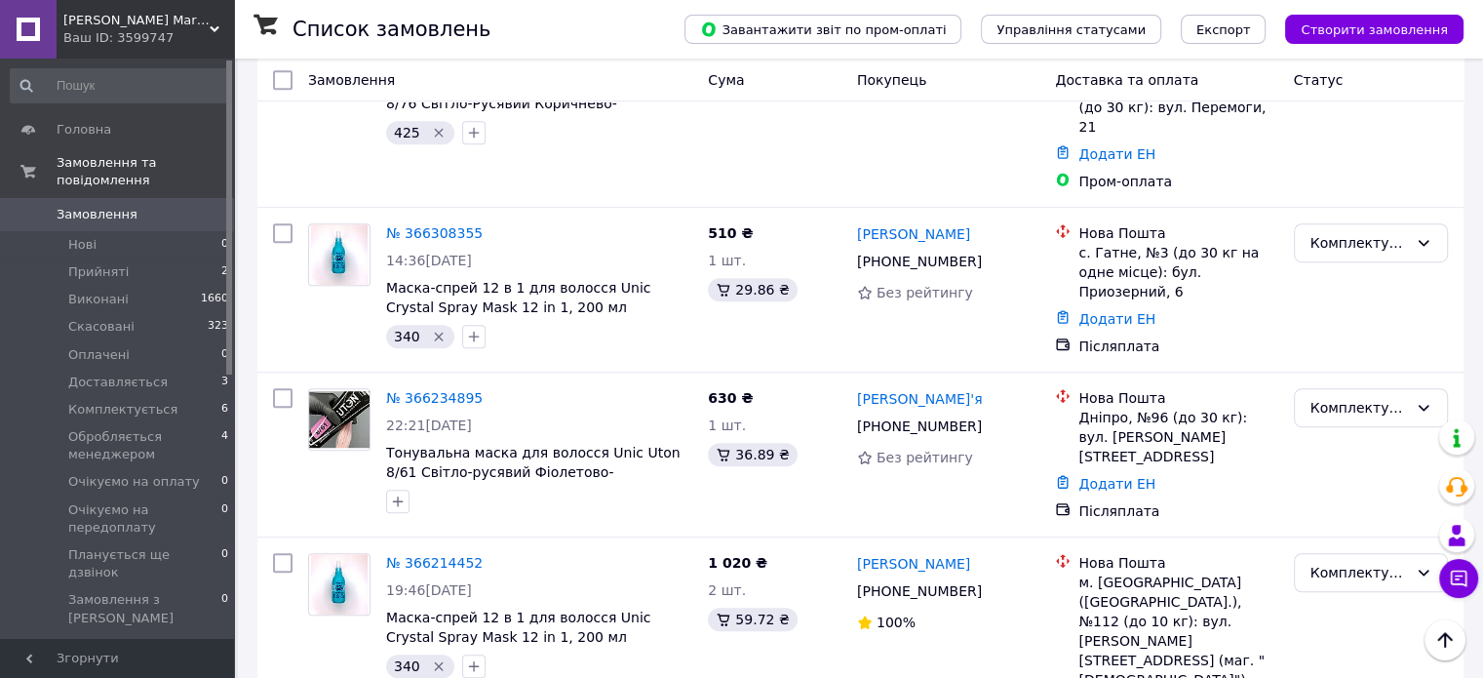
scroll to position [1170, 0]
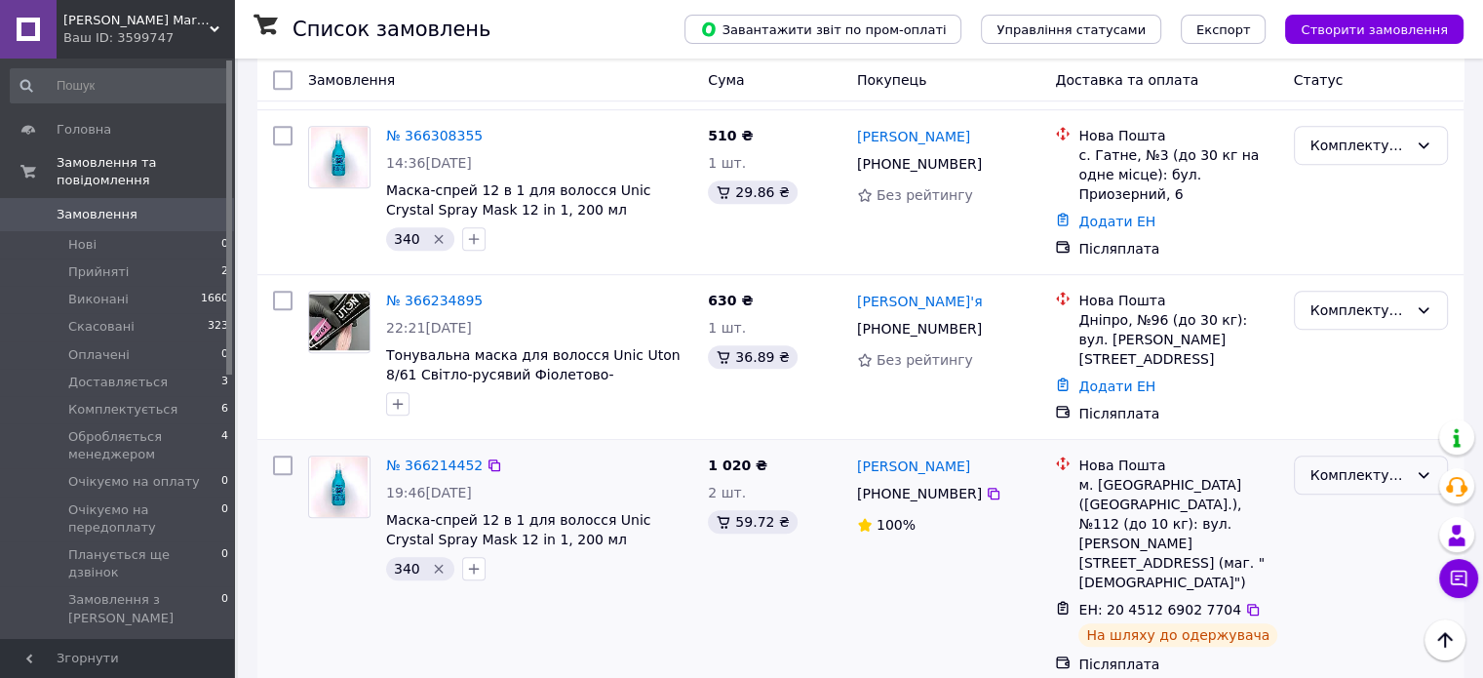
click at [1391, 464] on div "Комплектується" at bounding box center [1358, 474] width 97 height 21
click at [1351, 525] on li "Доставляється" at bounding box center [1370, 528] width 152 height 35
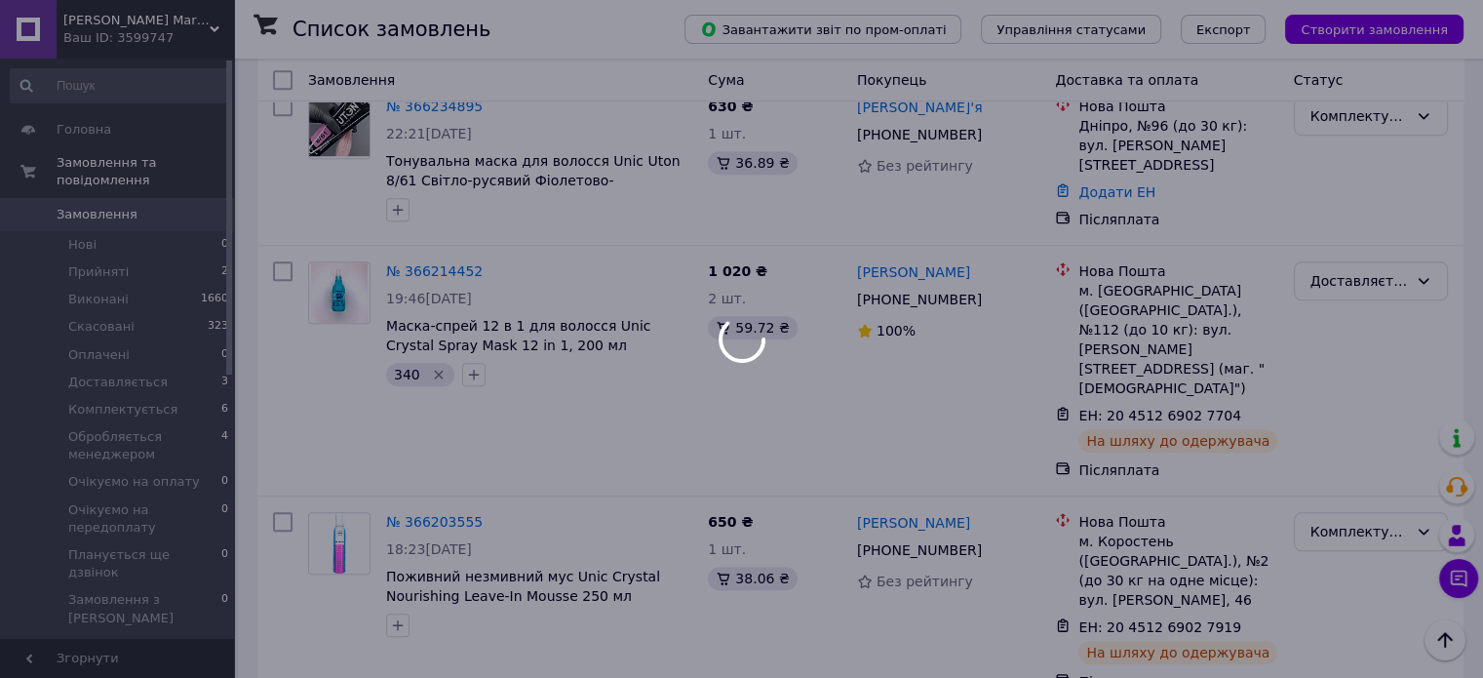
scroll to position [1365, 0]
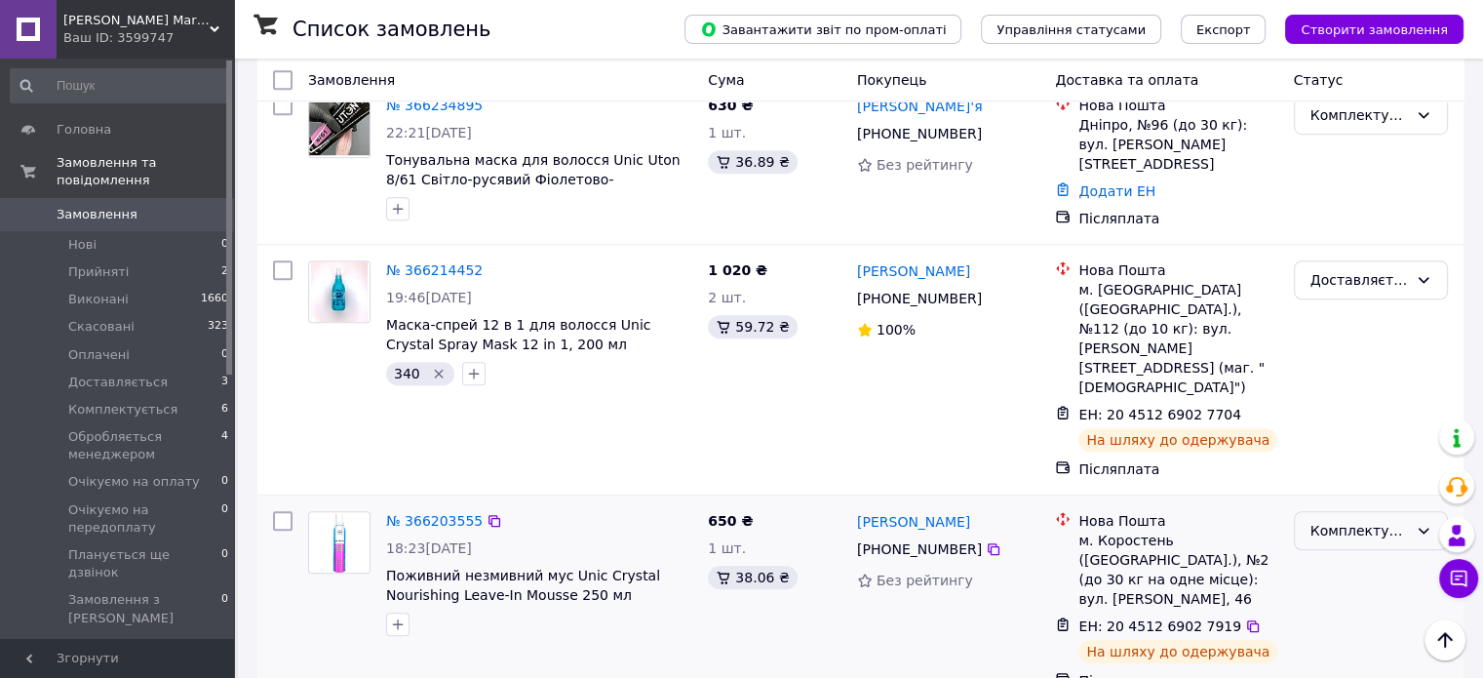
click at [1407, 520] on div "Комплектується" at bounding box center [1358, 530] width 97 height 21
click at [1359, 525] on li "Доставляється" at bounding box center [1370, 526] width 152 height 35
click at [405, 616] on icon "button" at bounding box center [398, 624] width 16 height 16
type input "33"
click at [330, 503] on div at bounding box center [339, 573] width 78 height 140
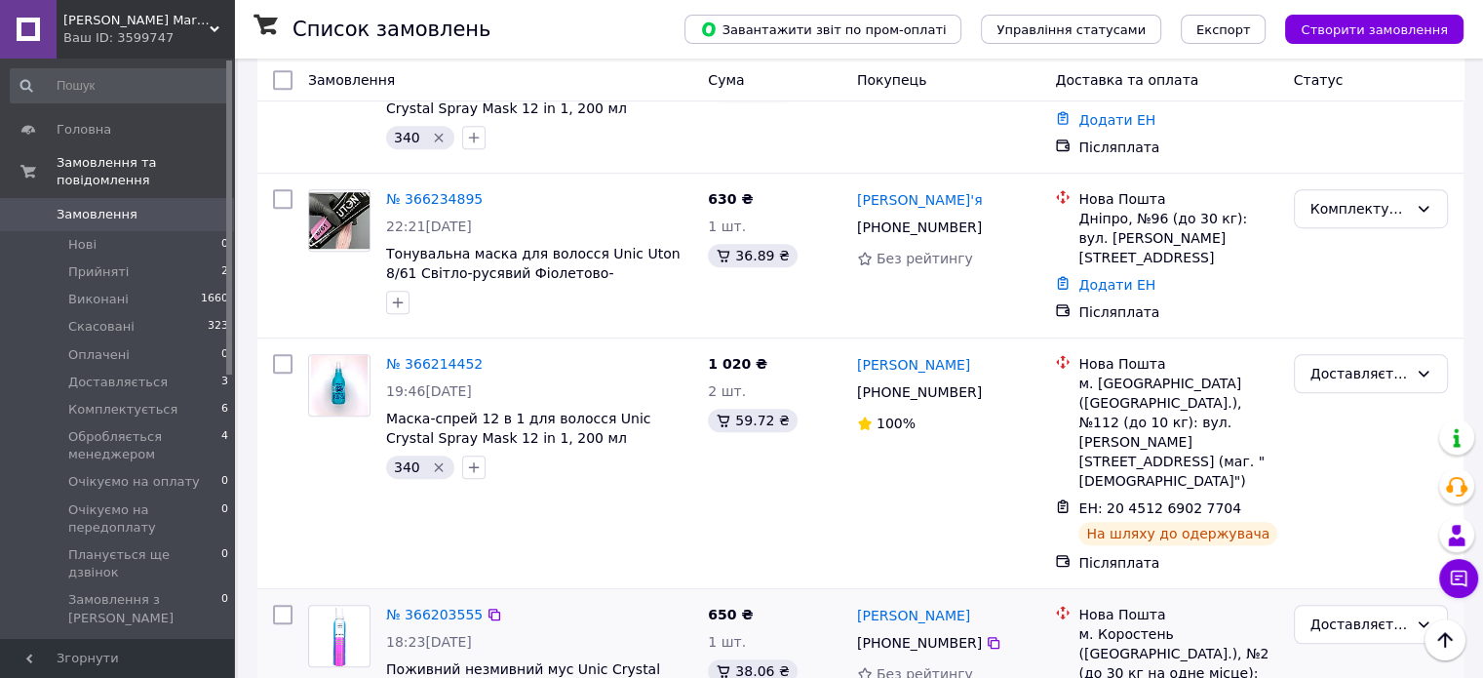
scroll to position [1267, 0]
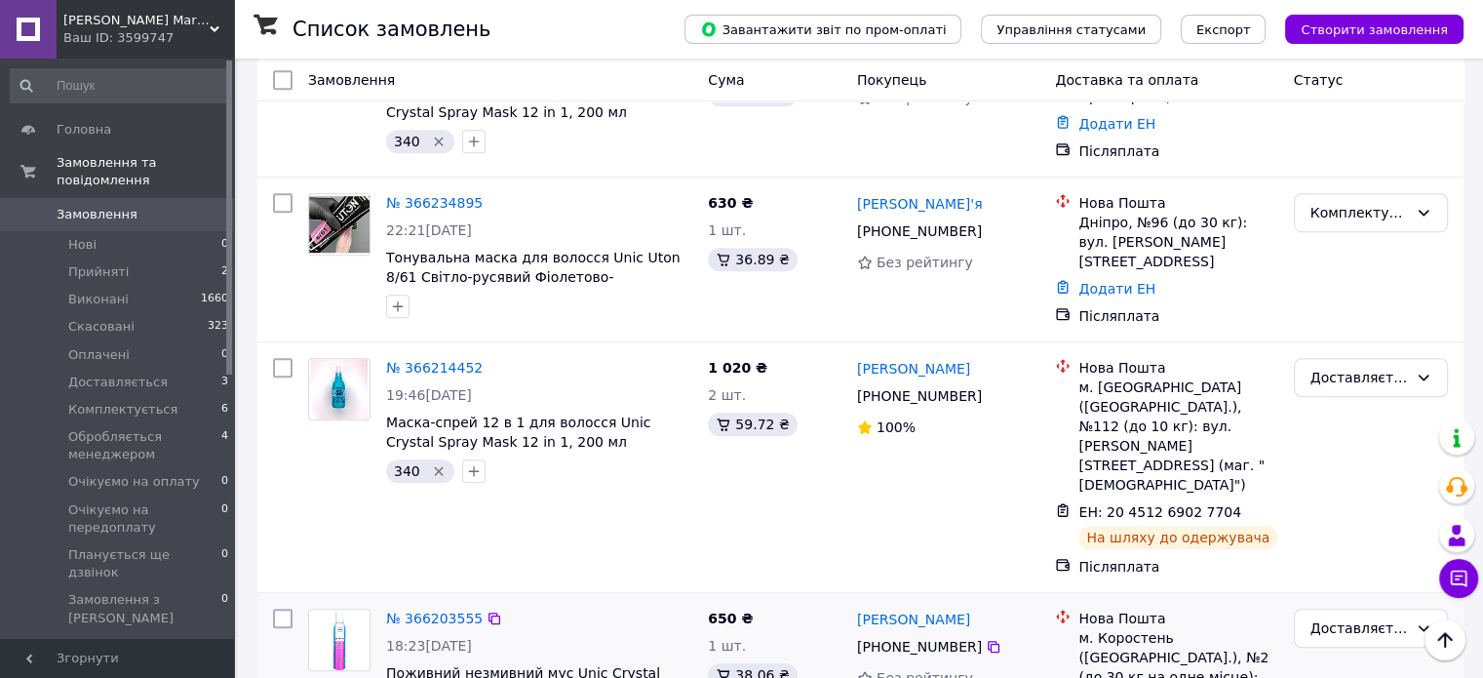
type input "327"
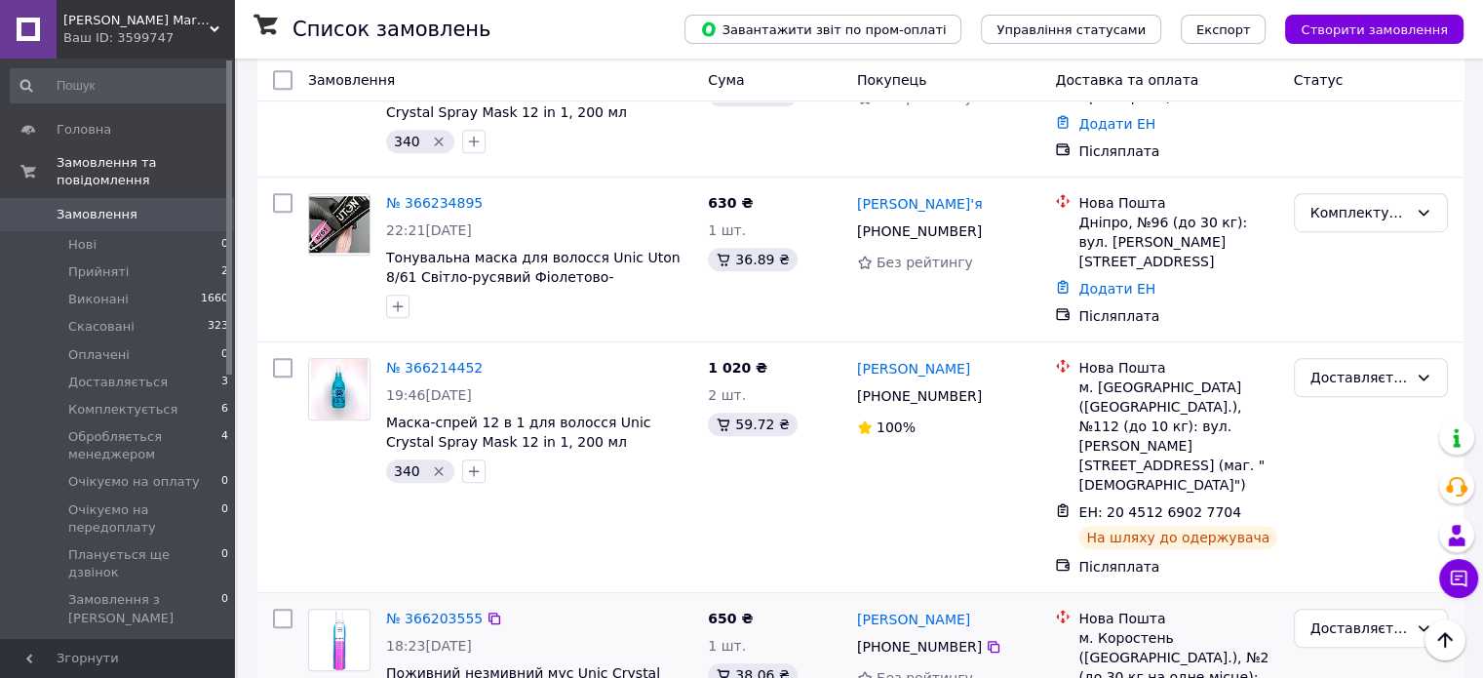
checkbox input "true"
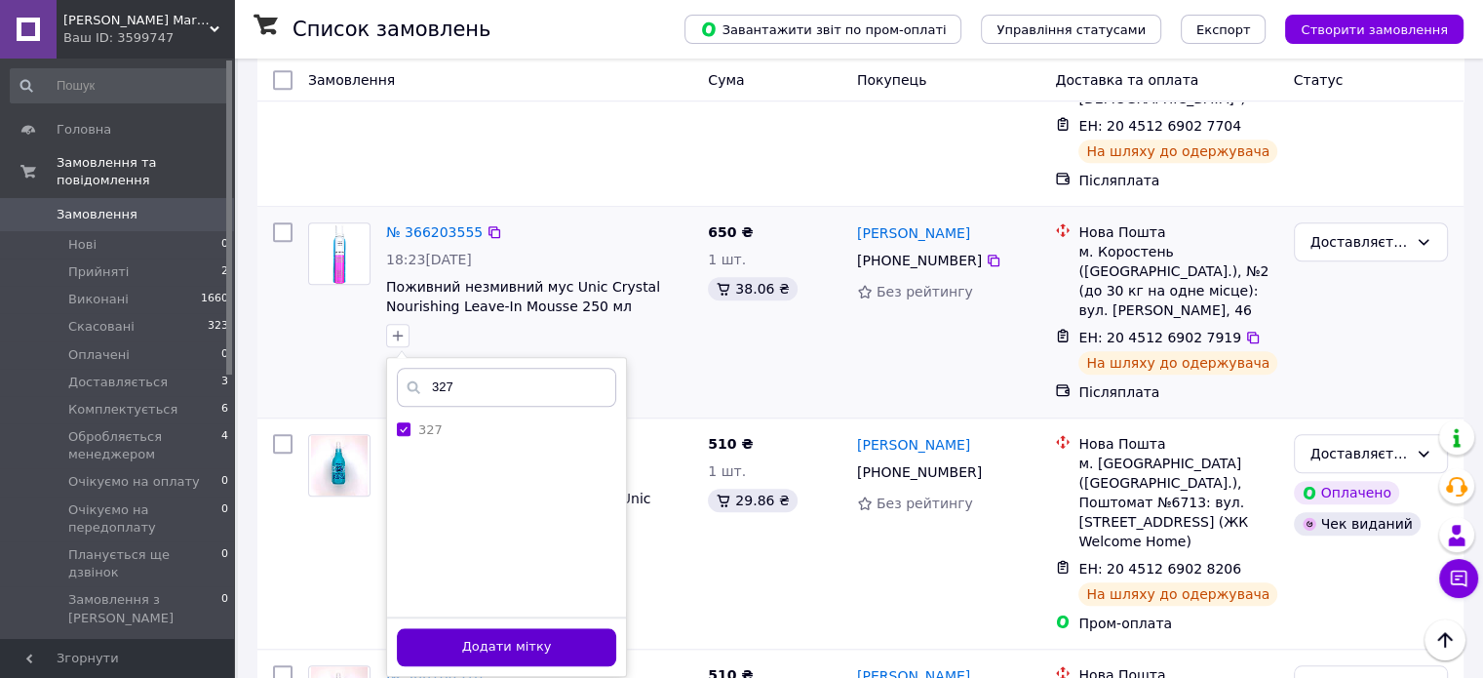
scroll to position [1657, 0]
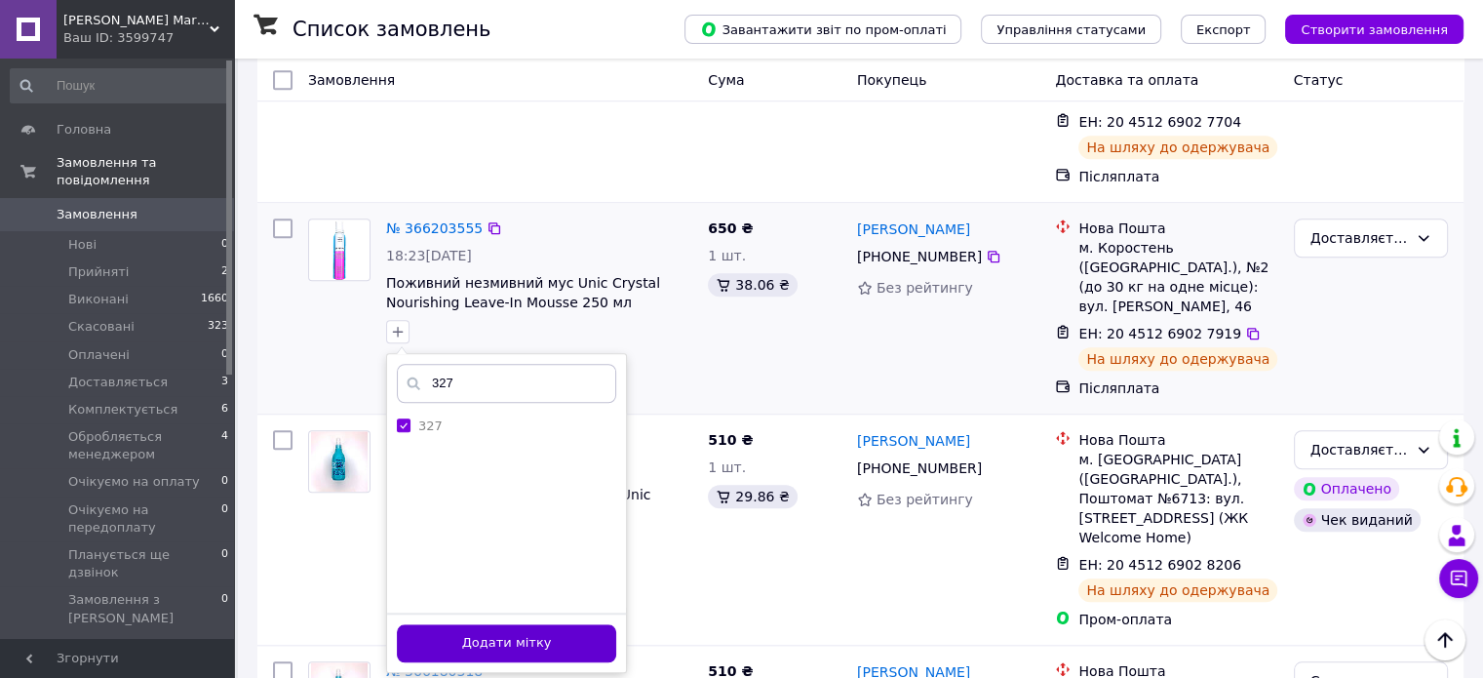
click at [497, 624] on button "Додати мітку" at bounding box center [506, 643] width 219 height 38
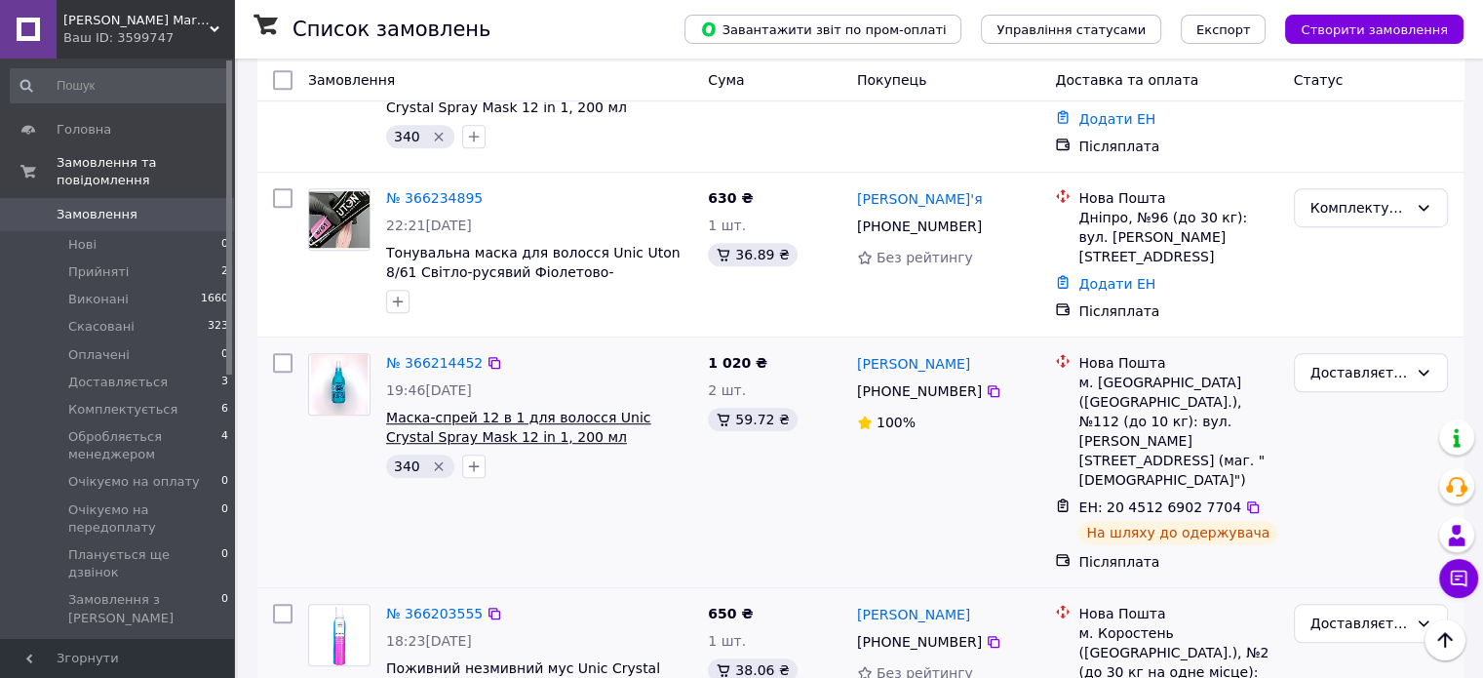
scroll to position [1267, 0]
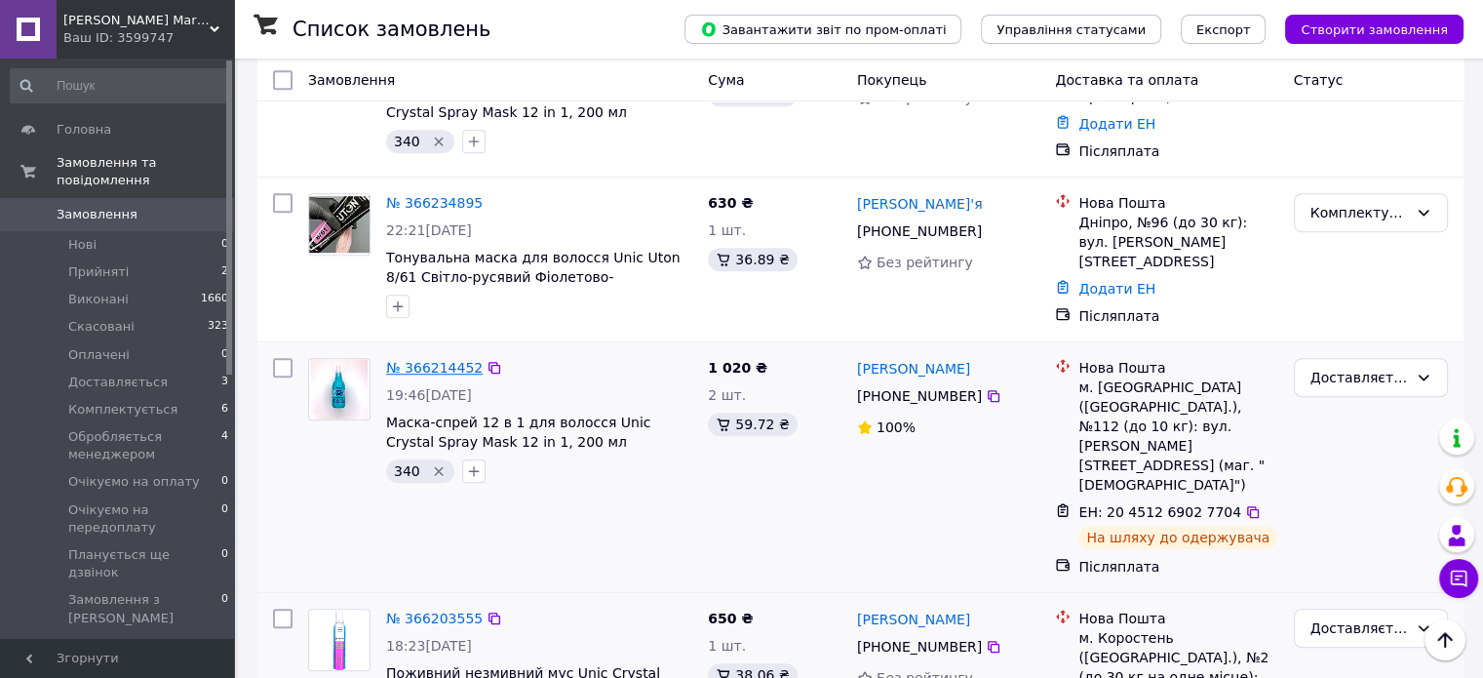
click at [429, 360] on link "№ 366214452" at bounding box center [434, 368] width 97 height 16
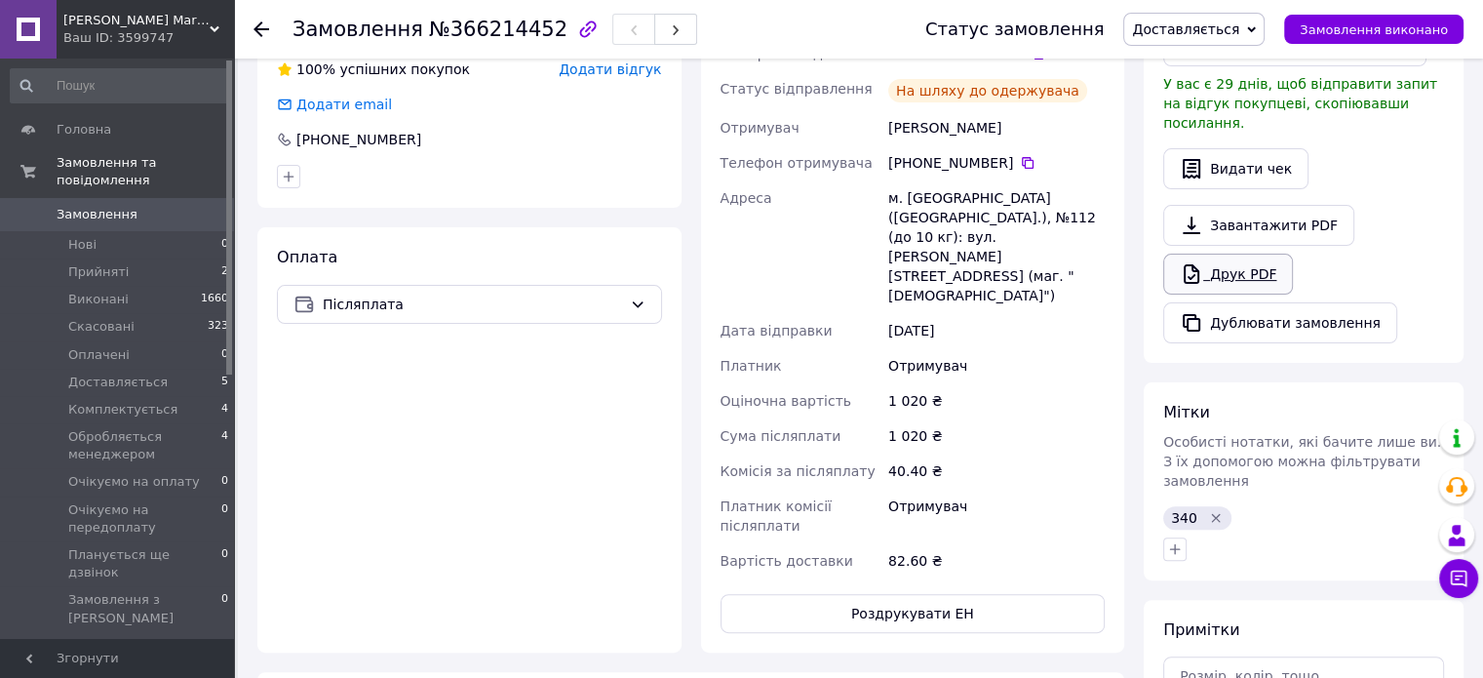
scroll to position [519, 0]
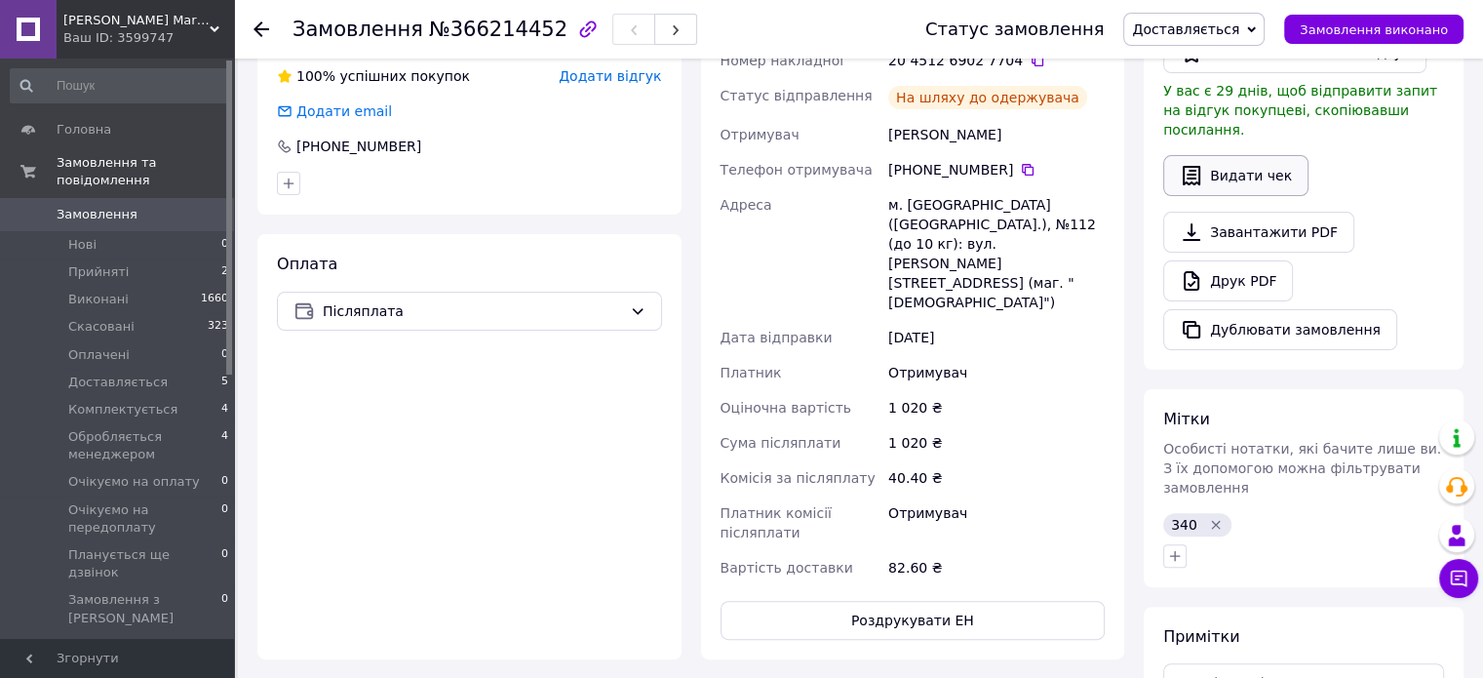
click at [1253, 155] on button "Видати чек" at bounding box center [1235, 175] width 145 height 41
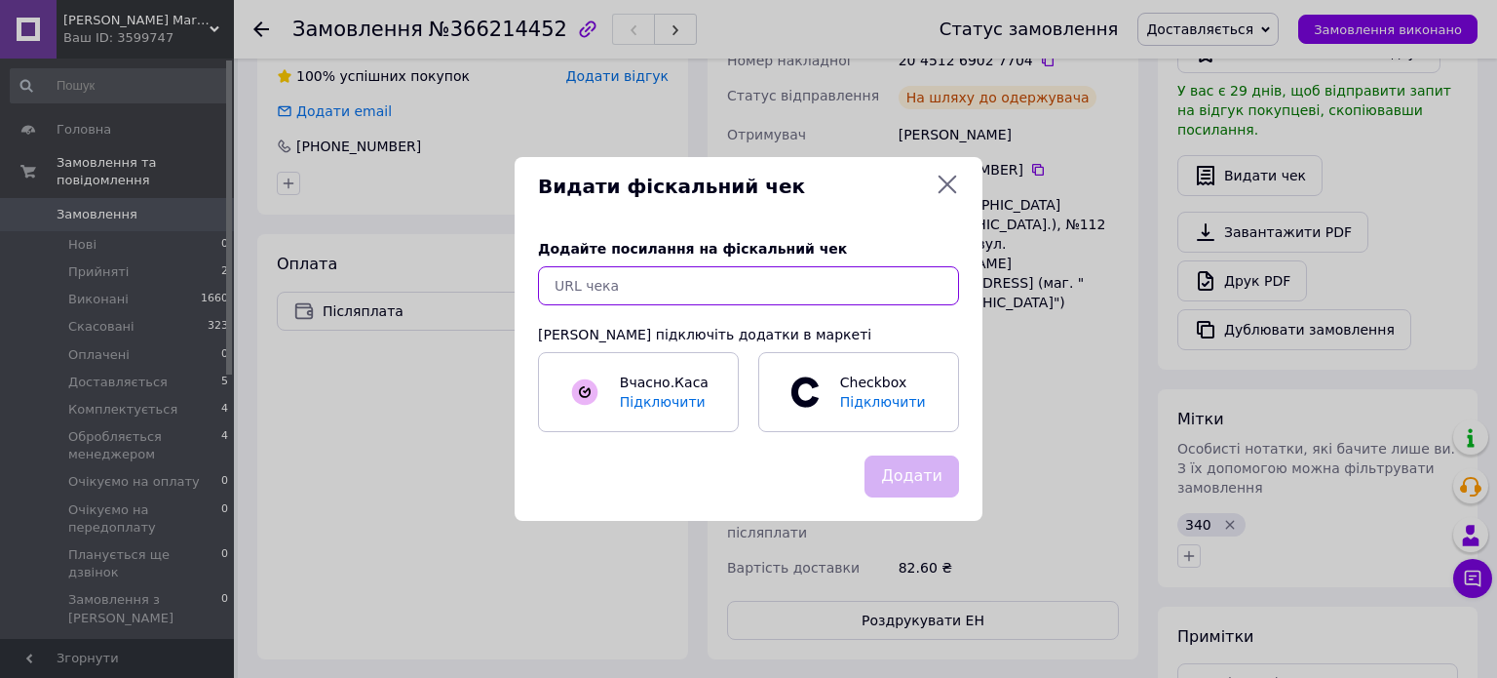
click at [844, 293] on input "text" at bounding box center [748, 285] width 421 height 39
paste input "[URL][DOMAIN_NAME]"
type input "[URL][DOMAIN_NAME]"
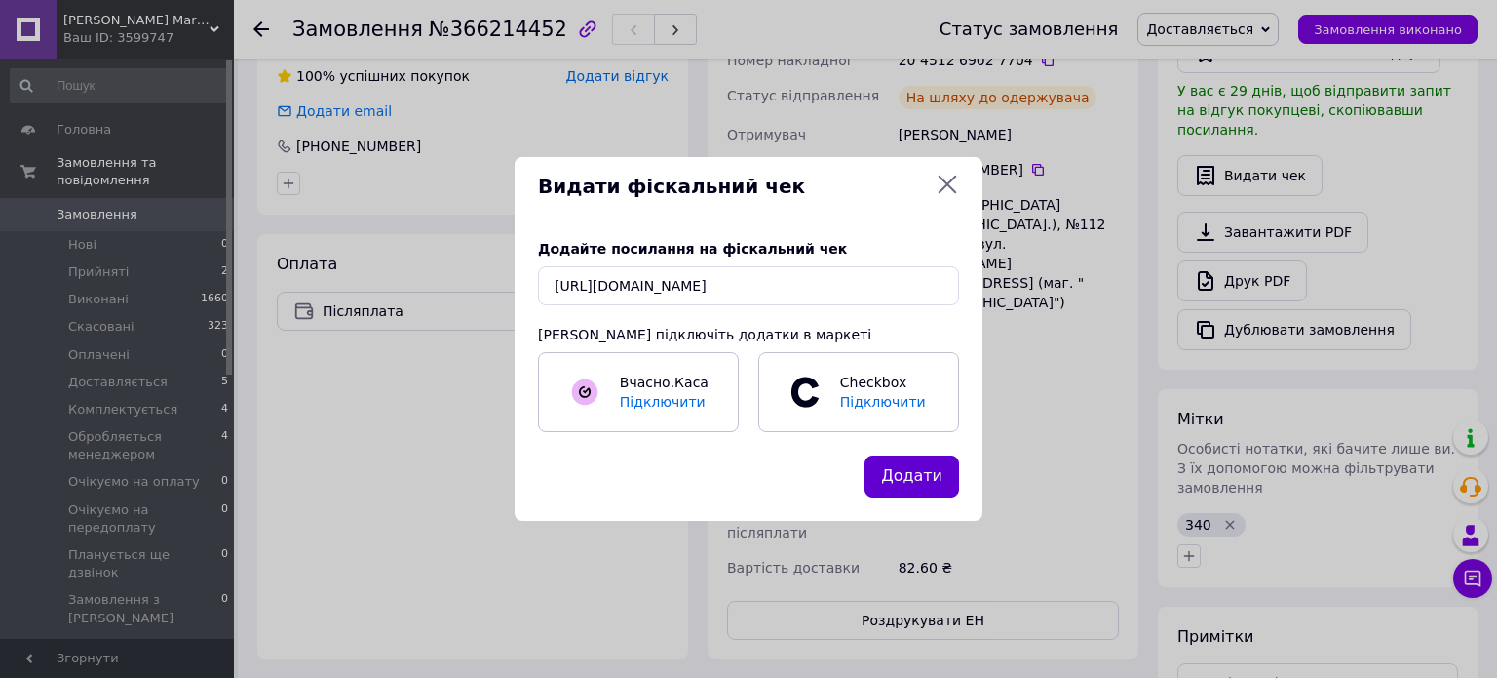
click at [916, 485] on button "Додати" at bounding box center [912, 476] width 95 height 42
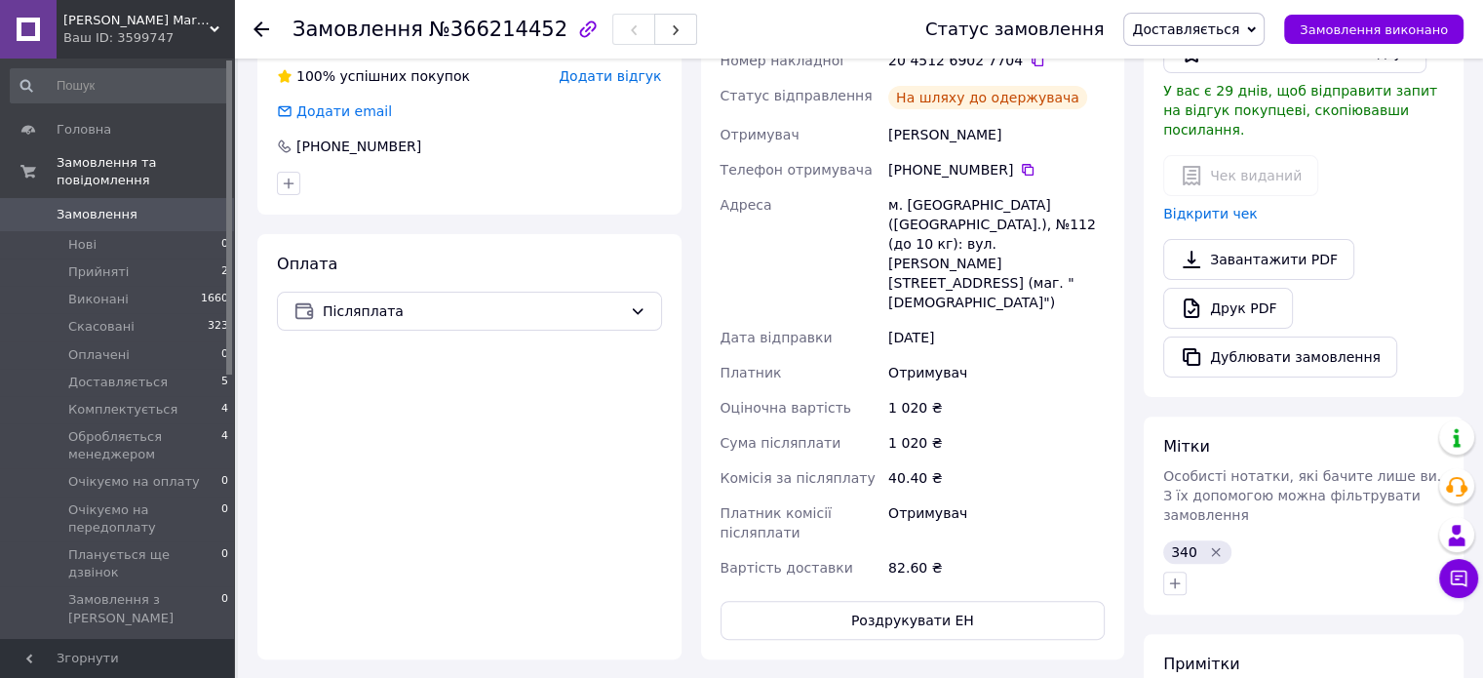
click at [256, 30] on use at bounding box center [261, 29] width 16 height 16
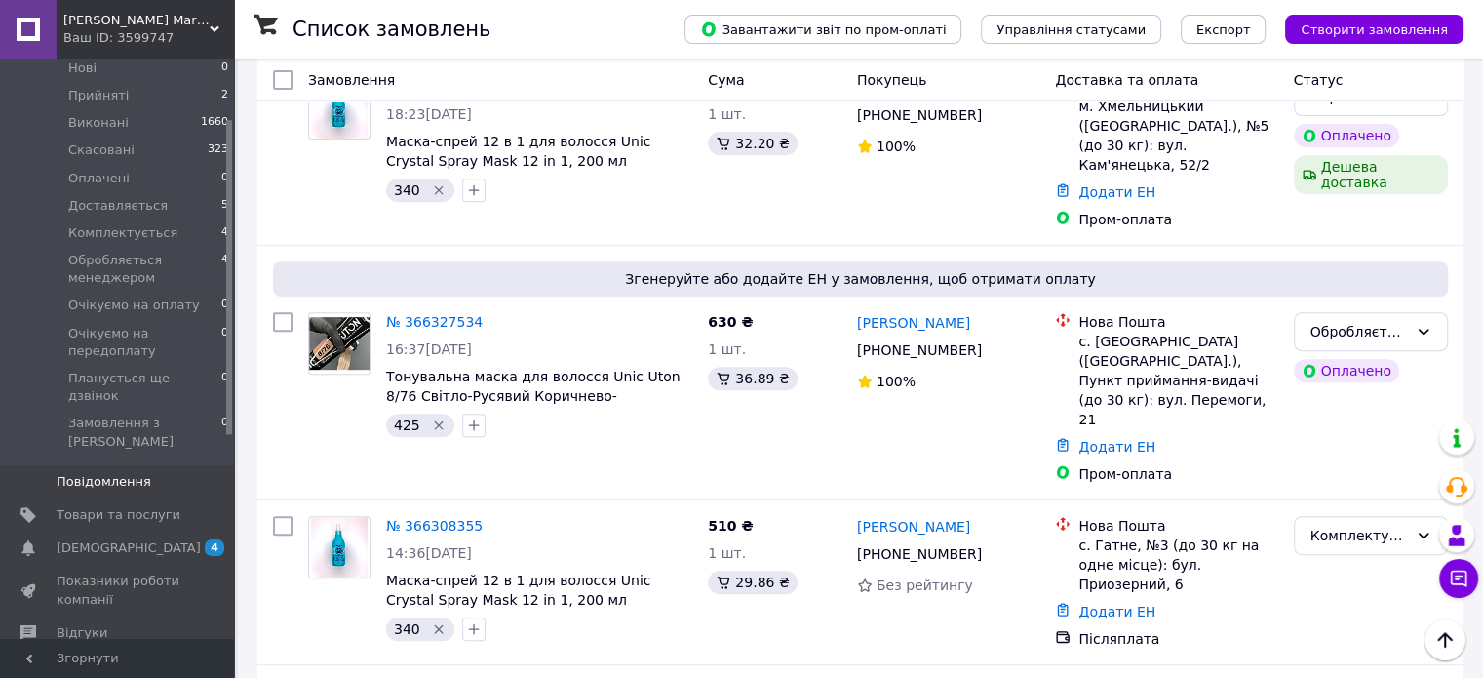
scroll to position [195, 0]
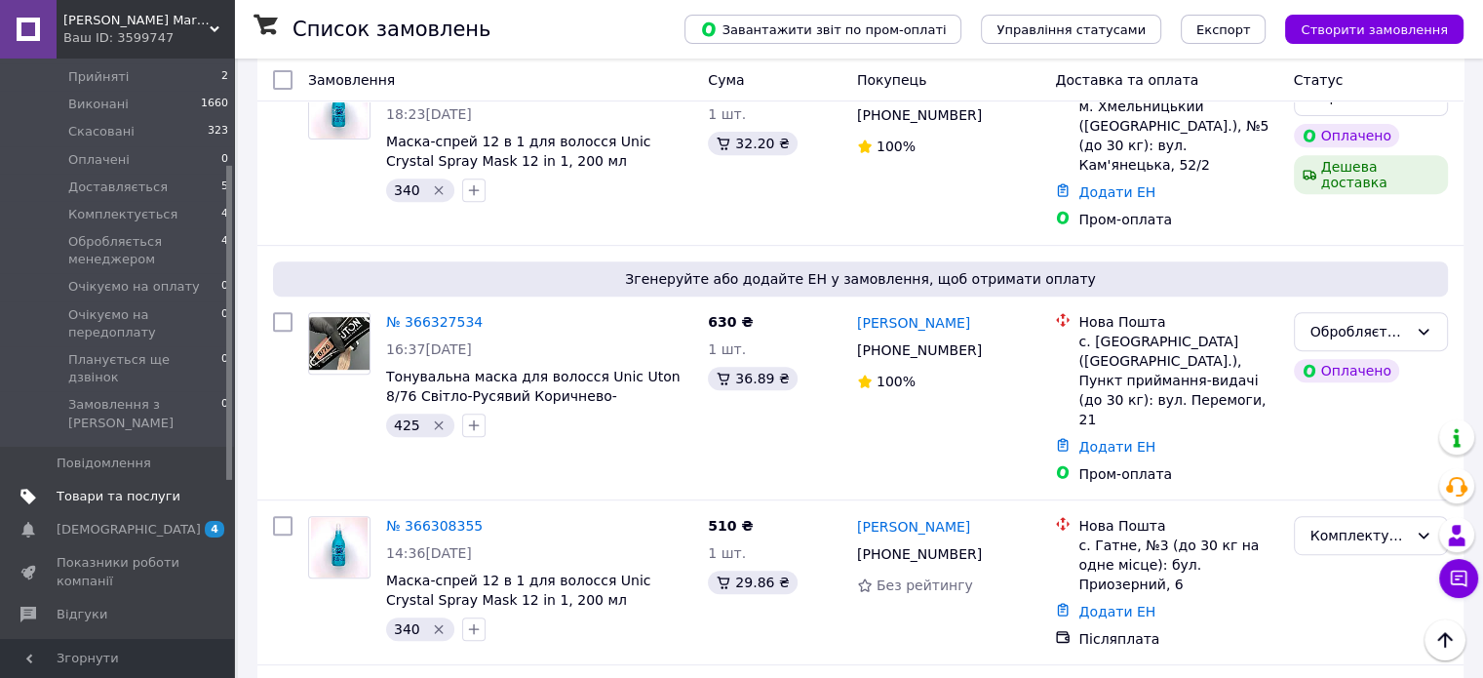
click at [111, 487] on span "Товари та послуги" at bounding box center [119, 496] width 124 height 18
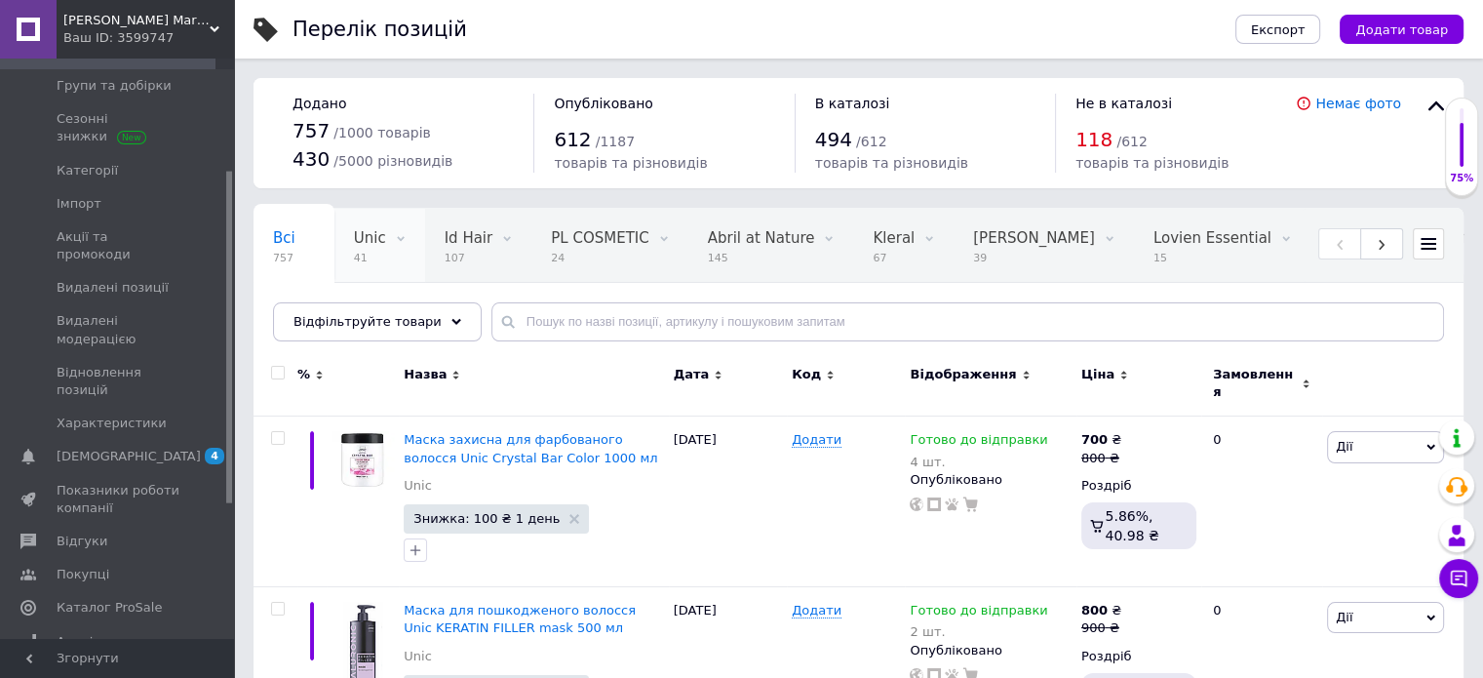
click at [375, 238] on span "Unic" at bounding box center [370, 238] width 32 height 18
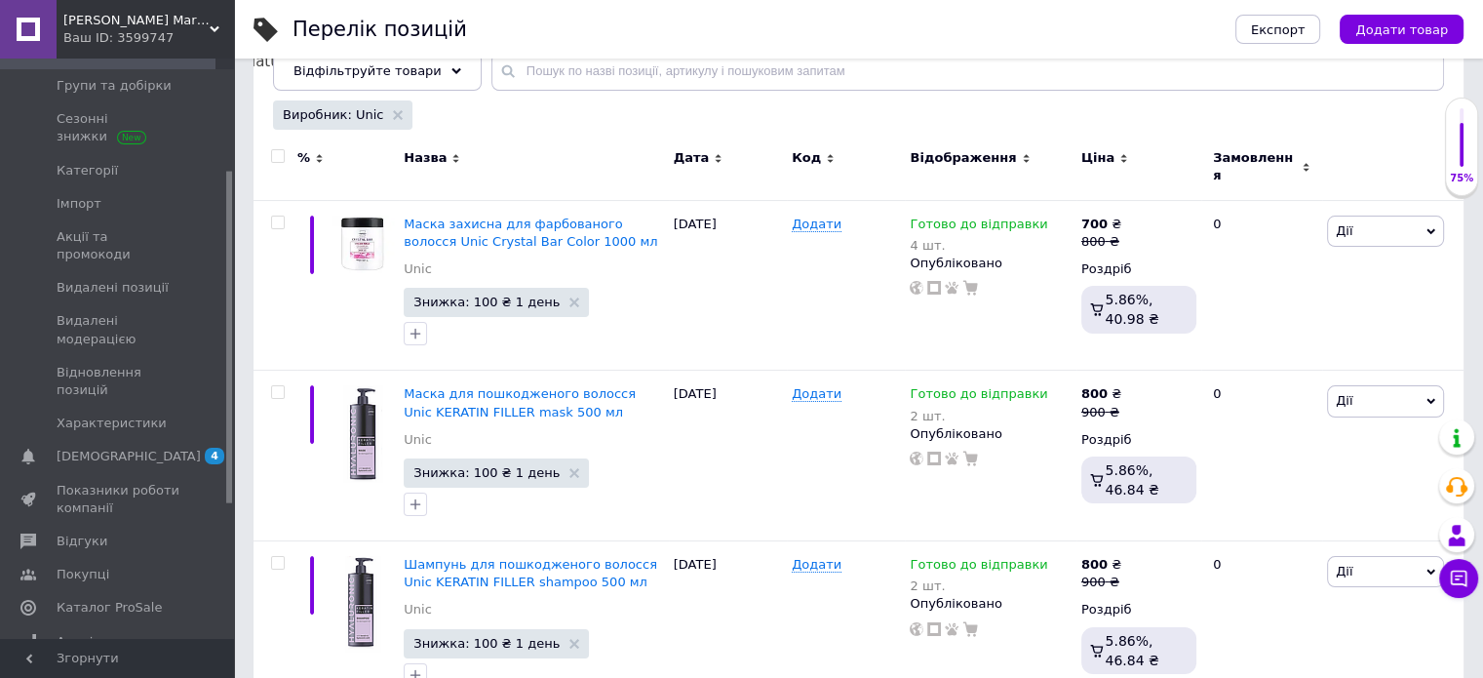
scroll to position [292, 0]
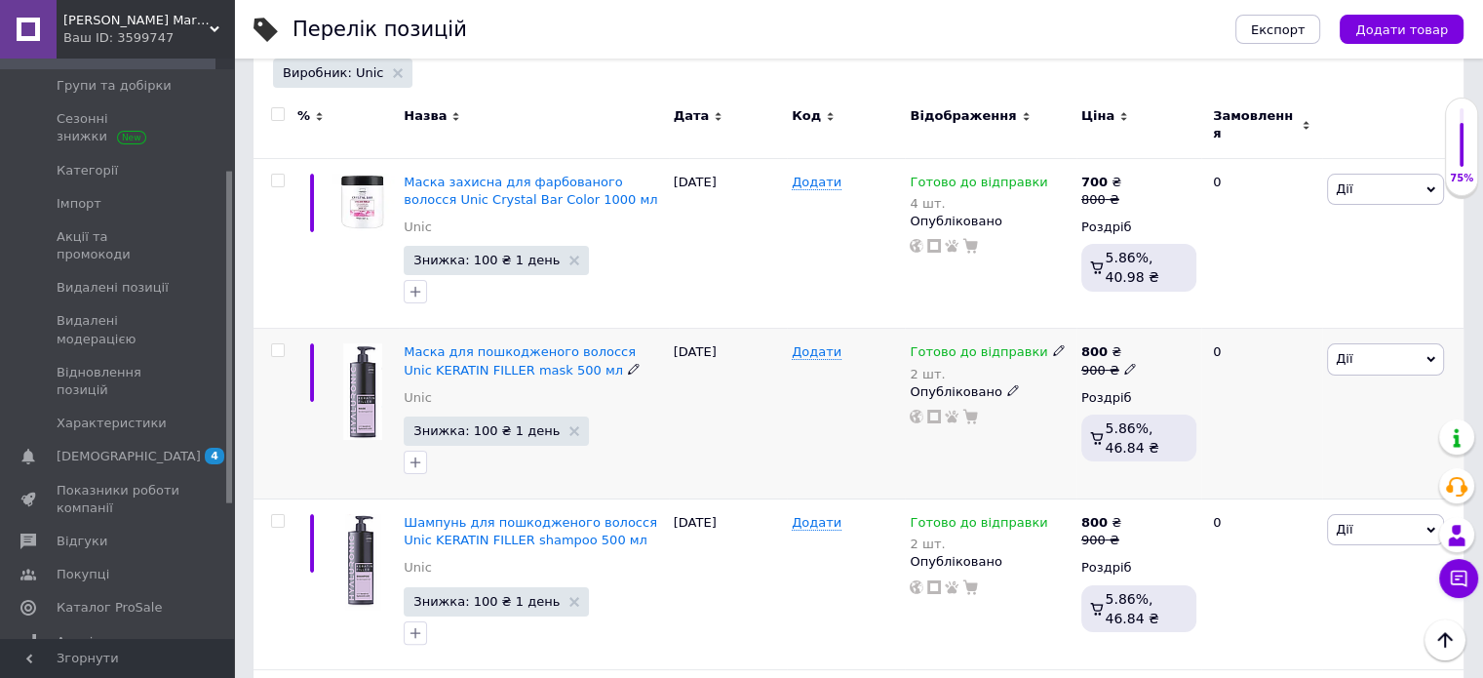
click at [275, 344] on input "checkbox" at bounding box center [277, 350] width 13 height 13
checkbox input "true"
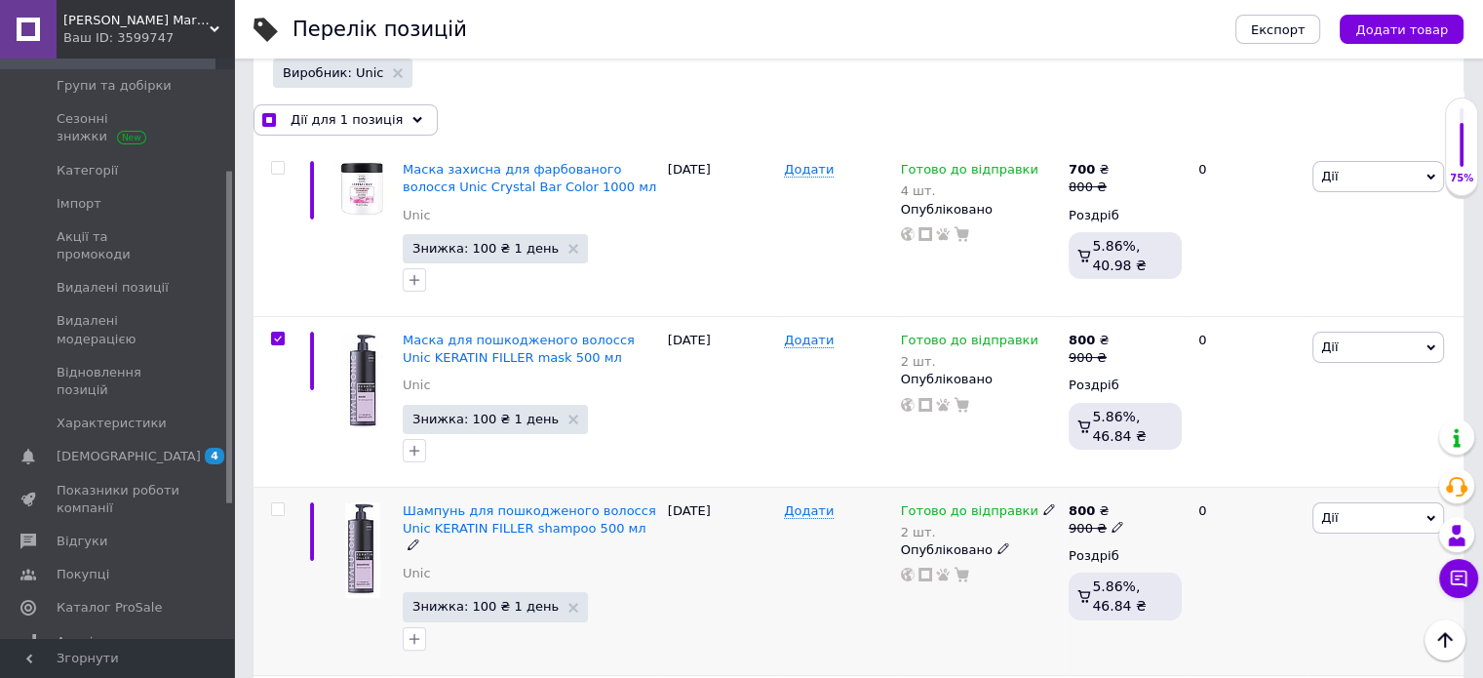
click at [273, 514] on div at bounding box center [275, 580] width 44 height 188
checkbox input "true"
click at [278, 508] on input "checkbox" at bounding box center [277, 509] width 13 height 13
checkbox input "true"
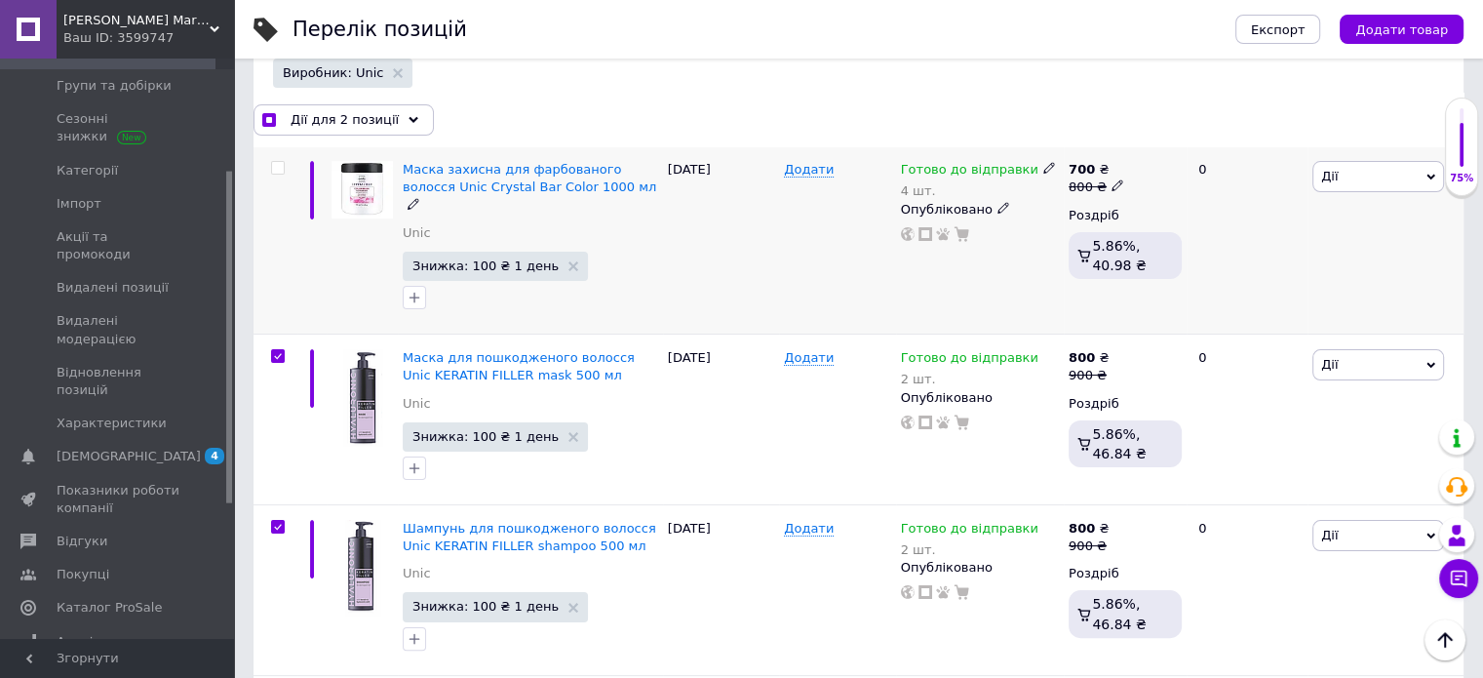
click at [281, 168] on input "checkbox" at bounding box center [277, 168] width 13 height 13
checkbox input "true"
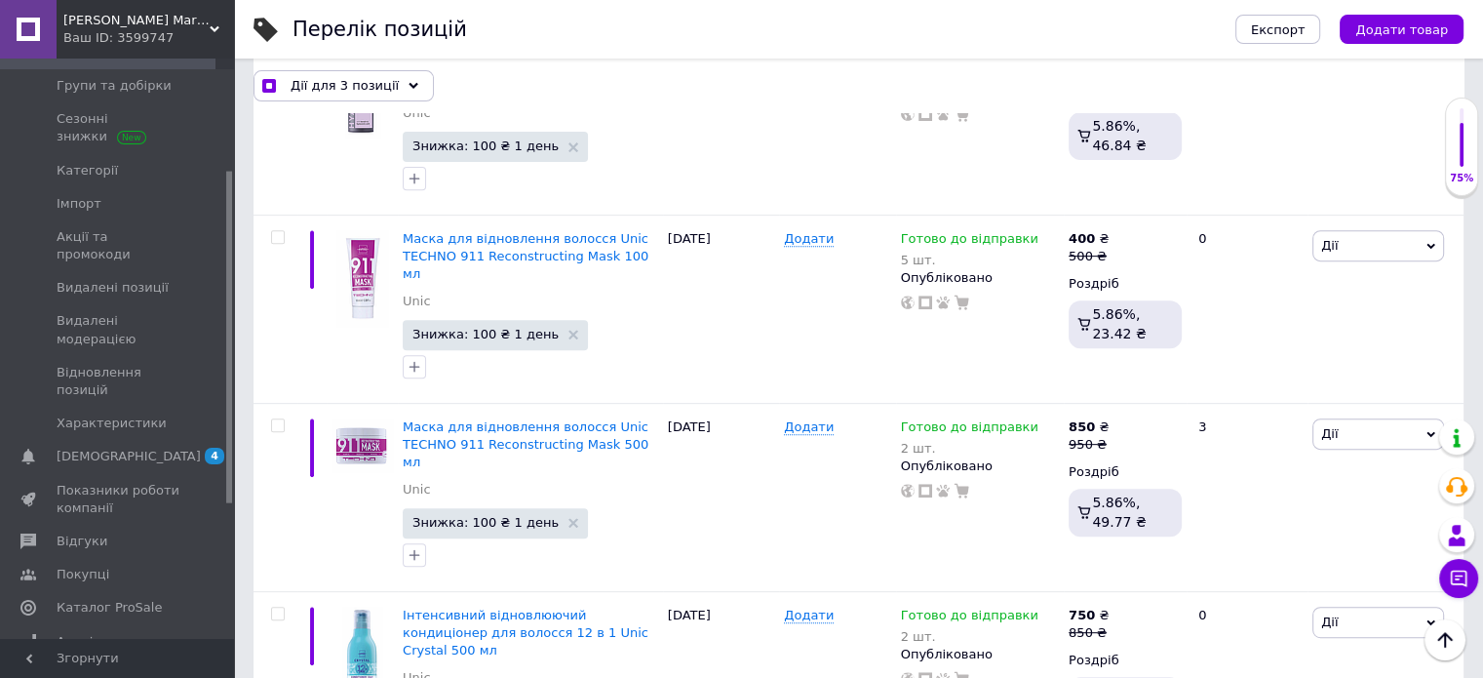
scroll to position [780, 0]
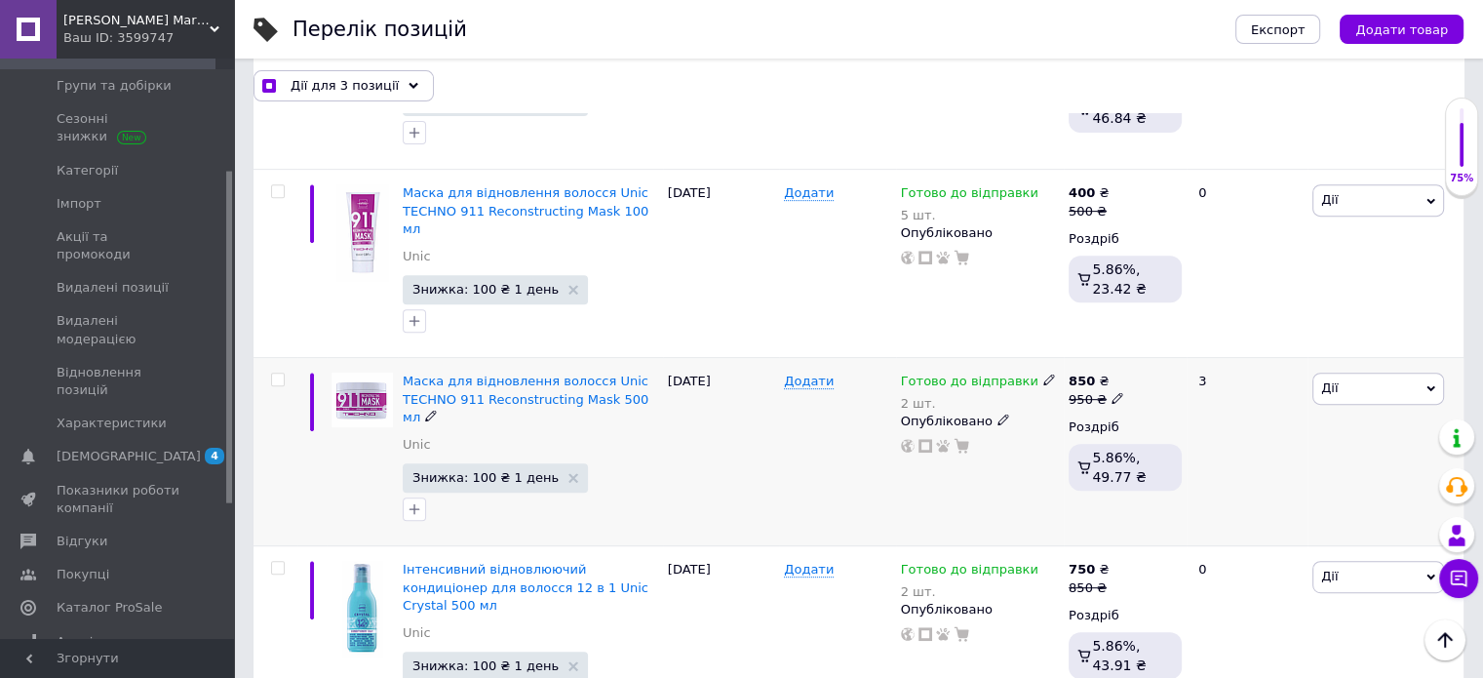
click at [279, 373] on input "checkbox" at bounding box center [277, 379] width 13 height 13
checkbox input "true"
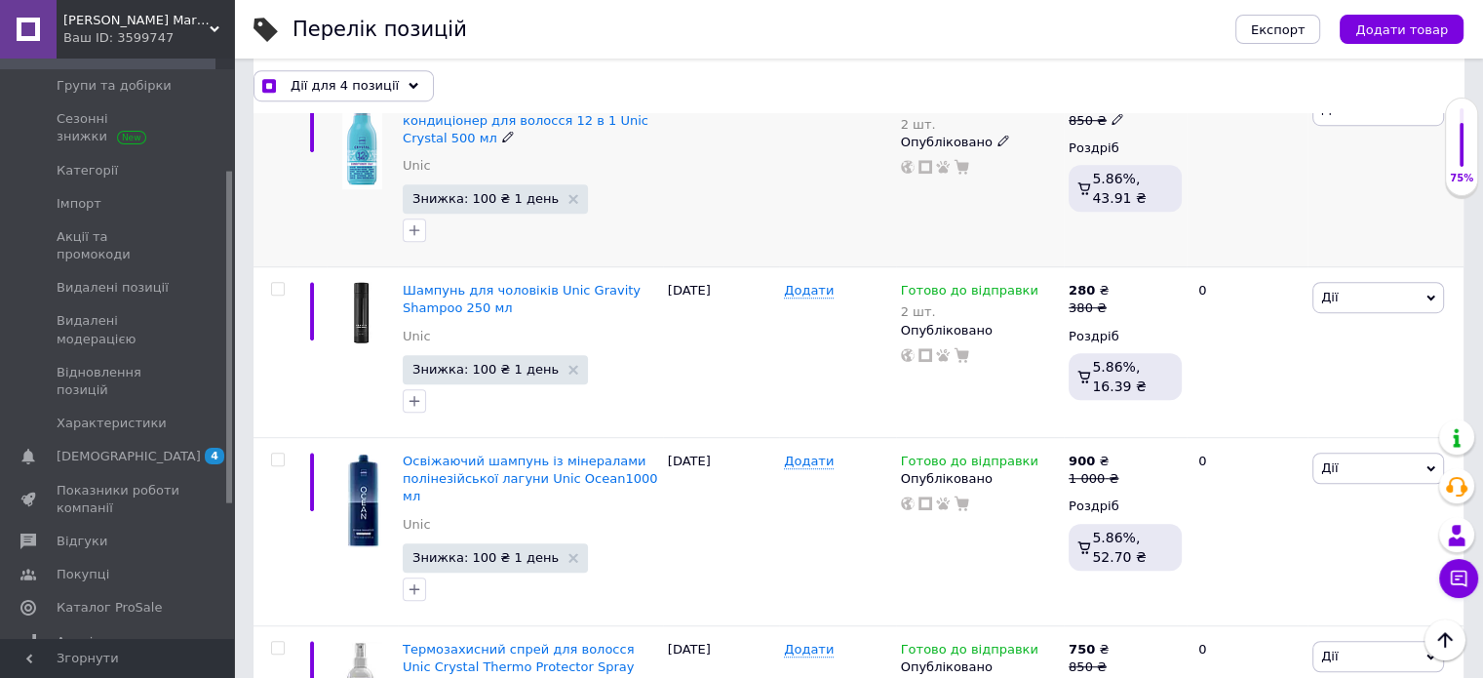
scroll to position [1267, 0]
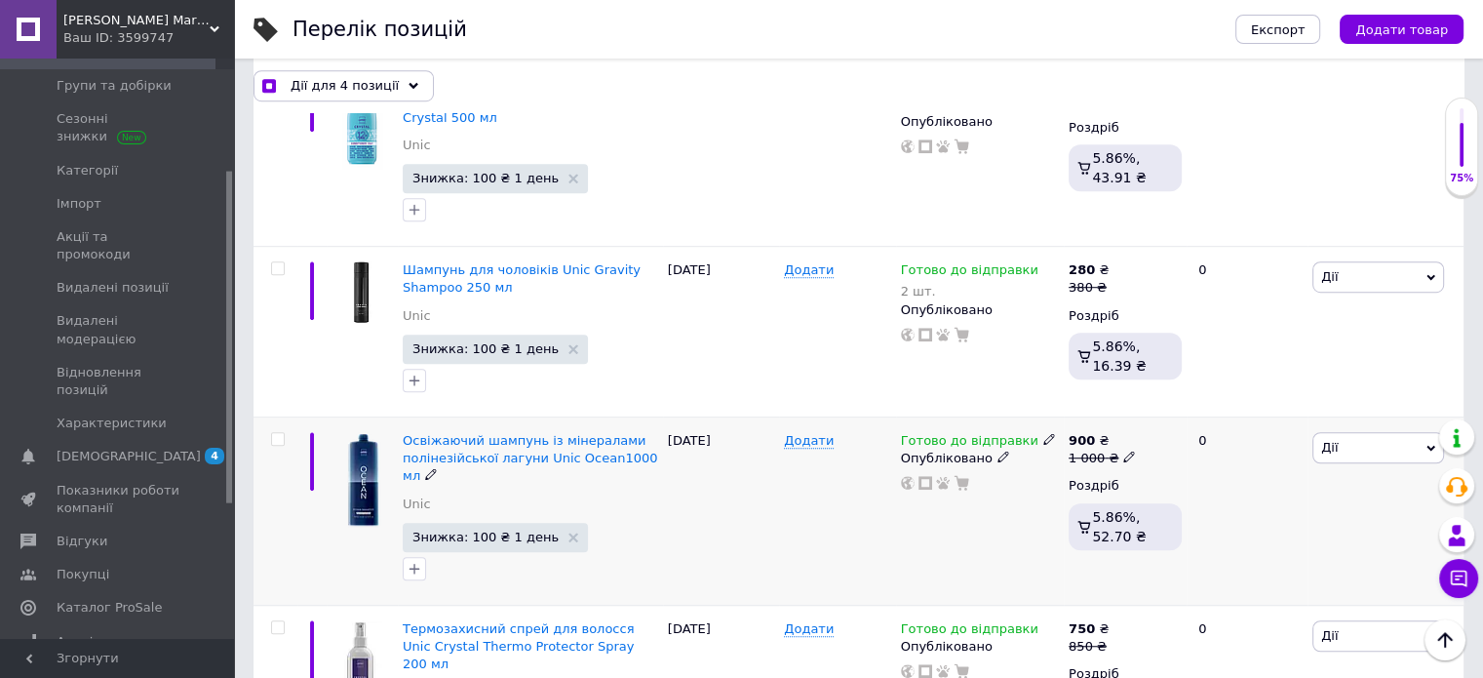
click at [275, 433] on input "checkbox" at bounding box center [277, 439] width 13 height 13
checkbox input "true"
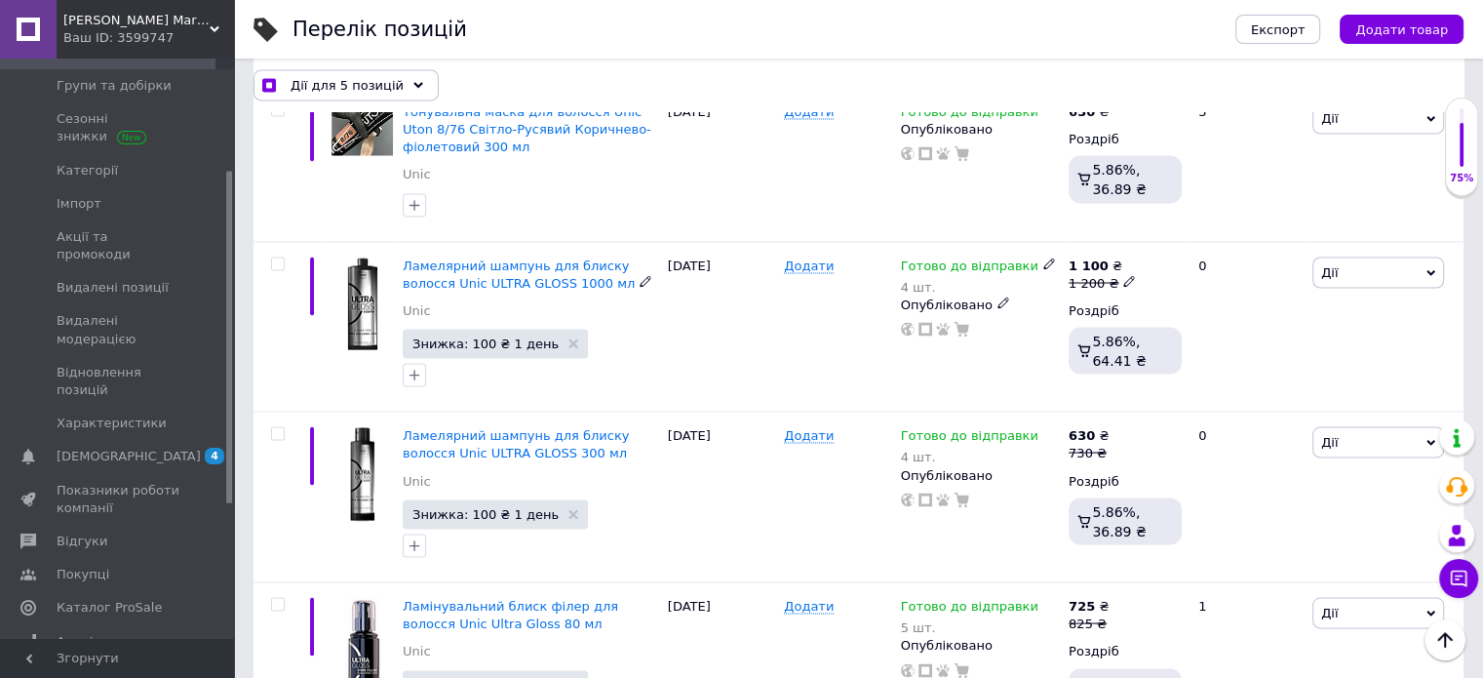
scroll to position [3705, 0]
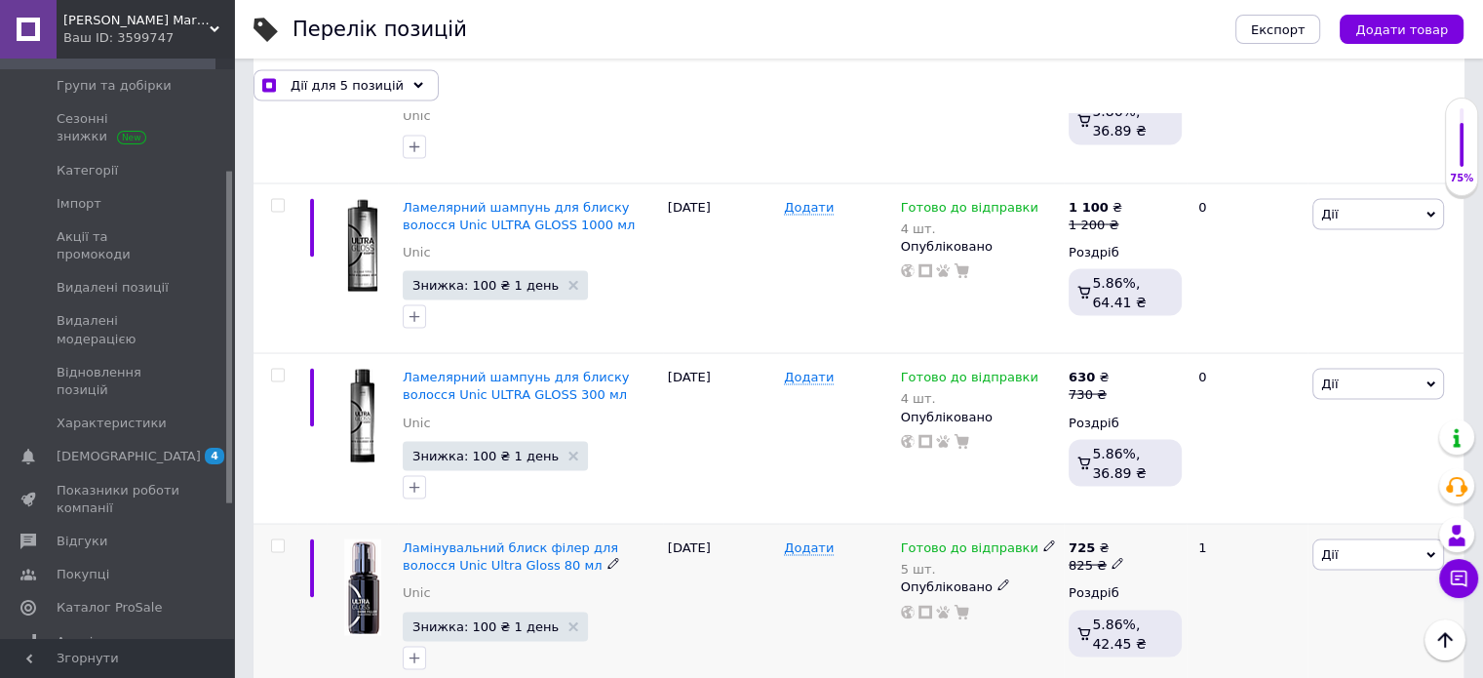
click at [272, 539] on input "checkbox" at bounding box center [277, 545] width 13 height 13
checkbox input "true"
click at [273, 369] on input "checkbox" at bounding box center [277, 375] width 13 height 13
checkbox input "true"
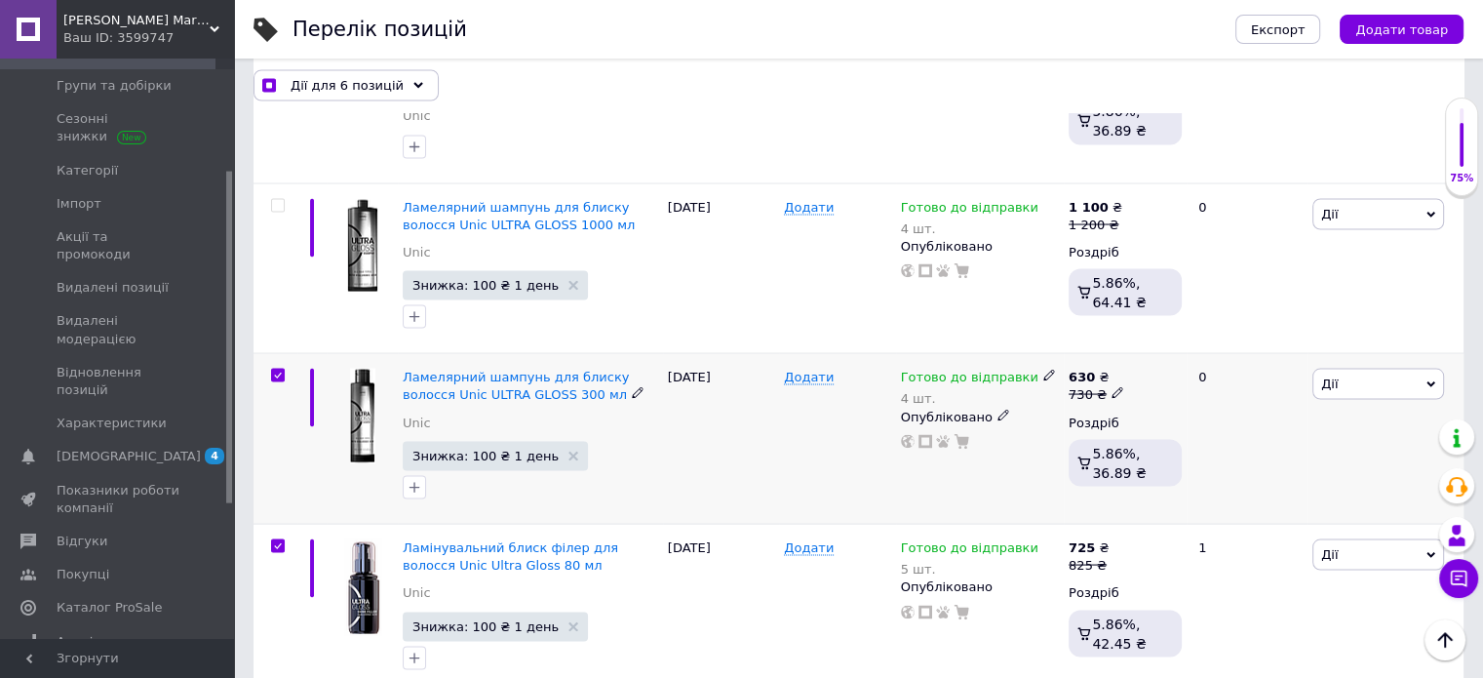
checkbox input "true"
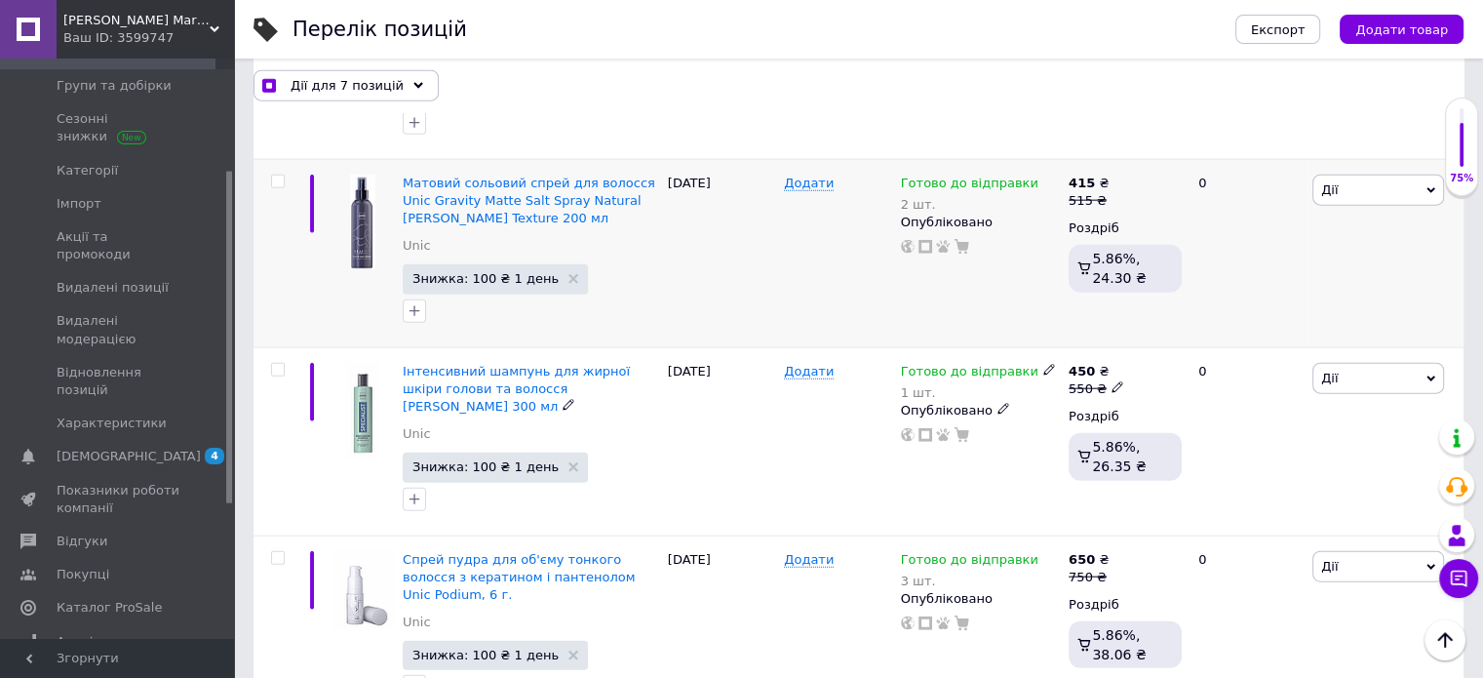
scroll to position [4680, 0]
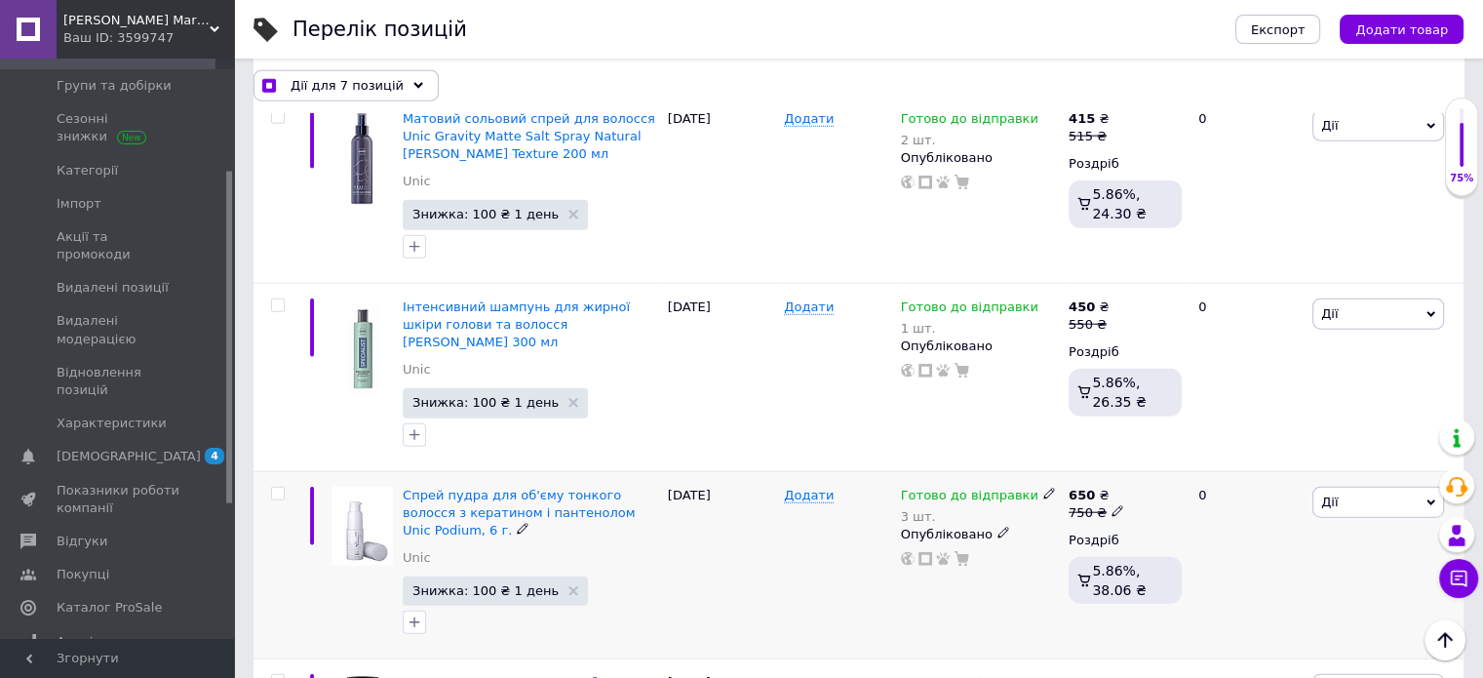
click at [276, 487] on input "checkbox" at bounding box center [277, 493] width 13 height 13
checkbox input "true"
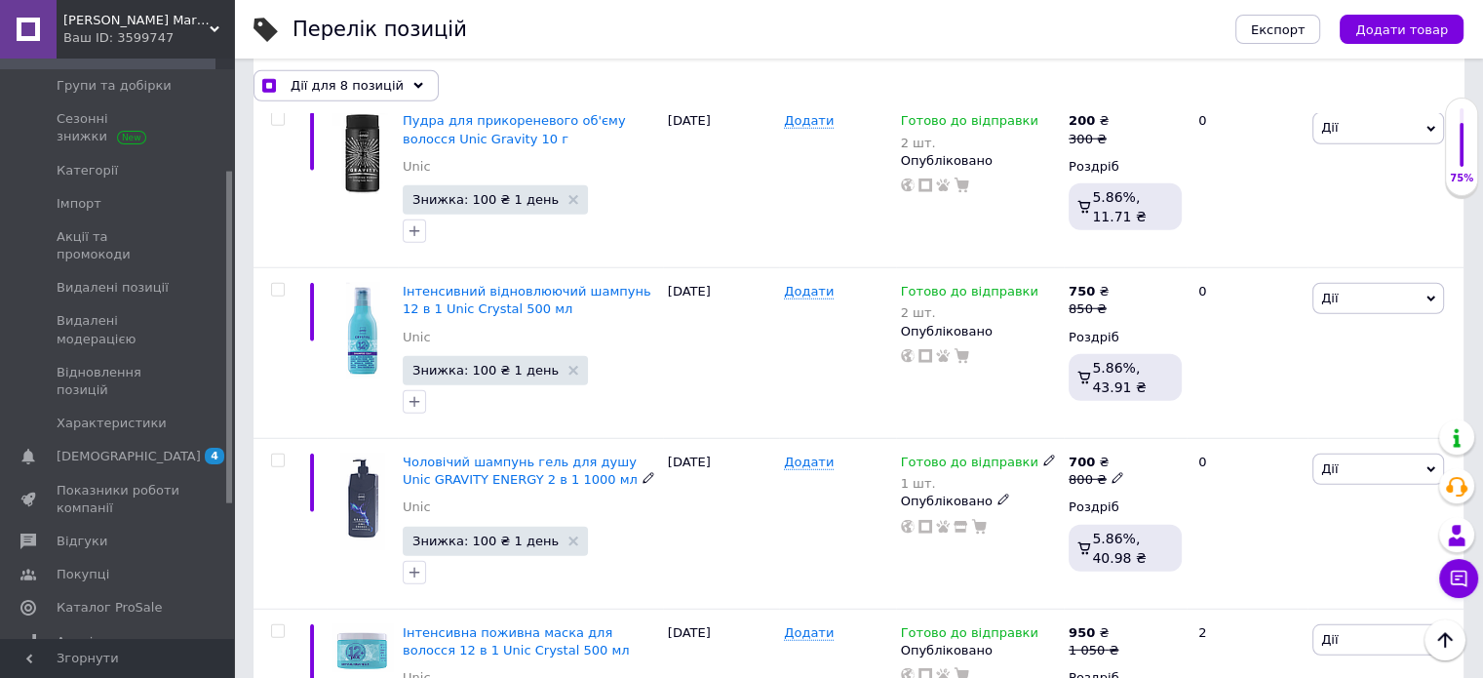
scroll to position [5265, 0]
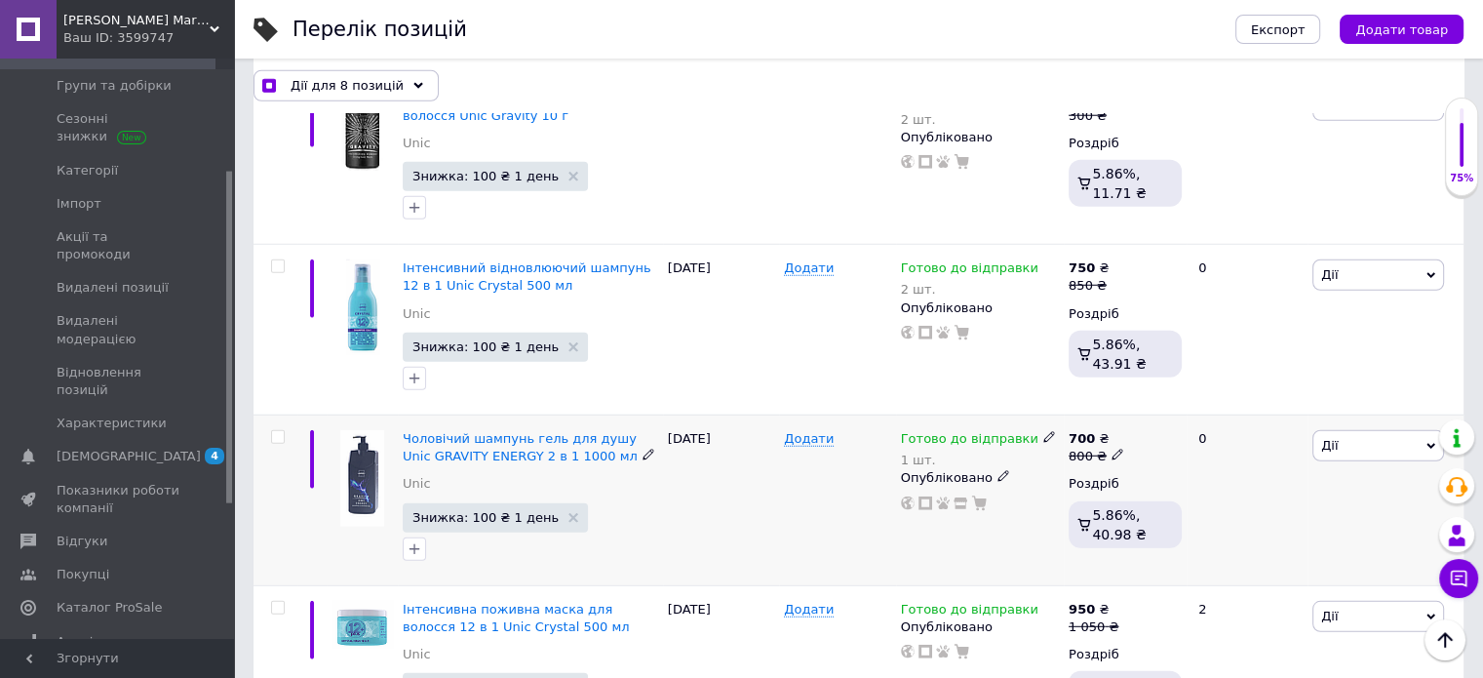
click at [277, 431] on input "checkbox" at bounding box center [277, 437] width 13 height 13
checkbox input "true"
click at [276, 602] on input "checkbox" at bounding box center [277, 608] width 13 height 13
checkbox input "true"
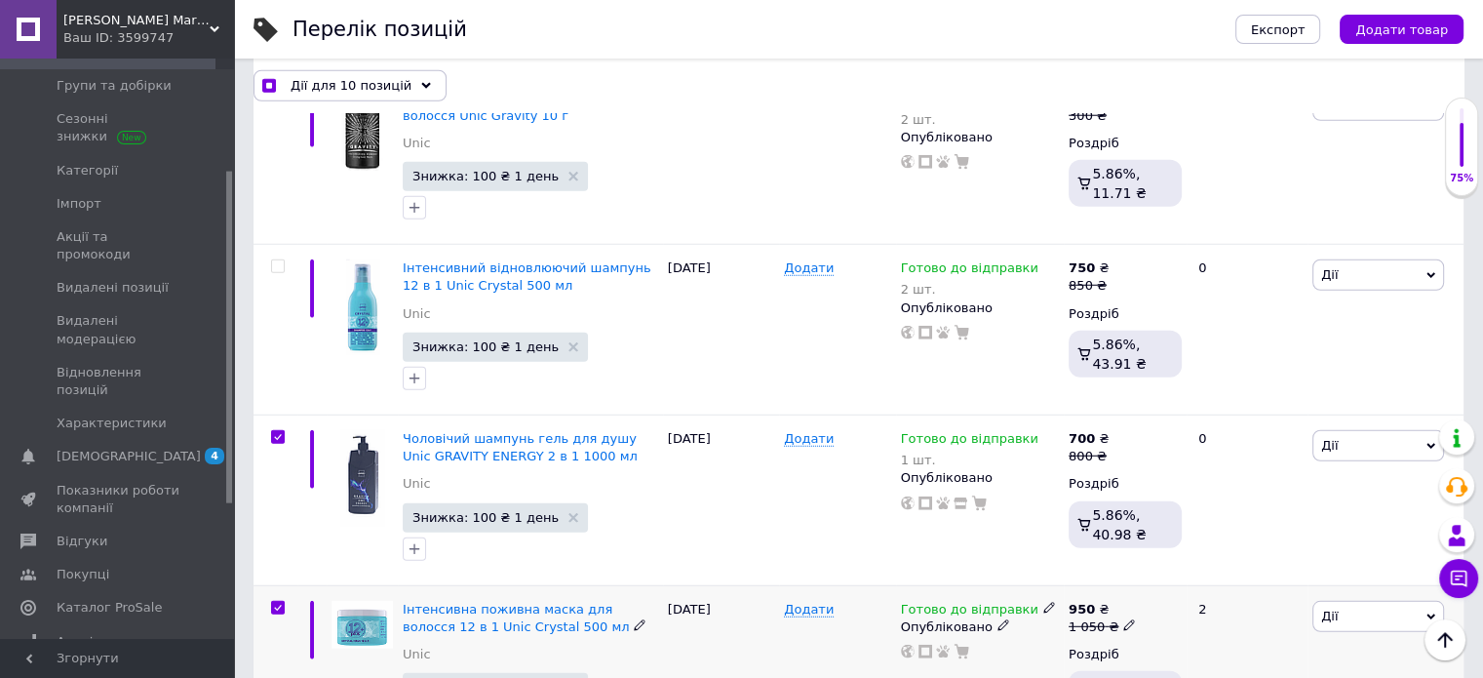
checkbox input "true"
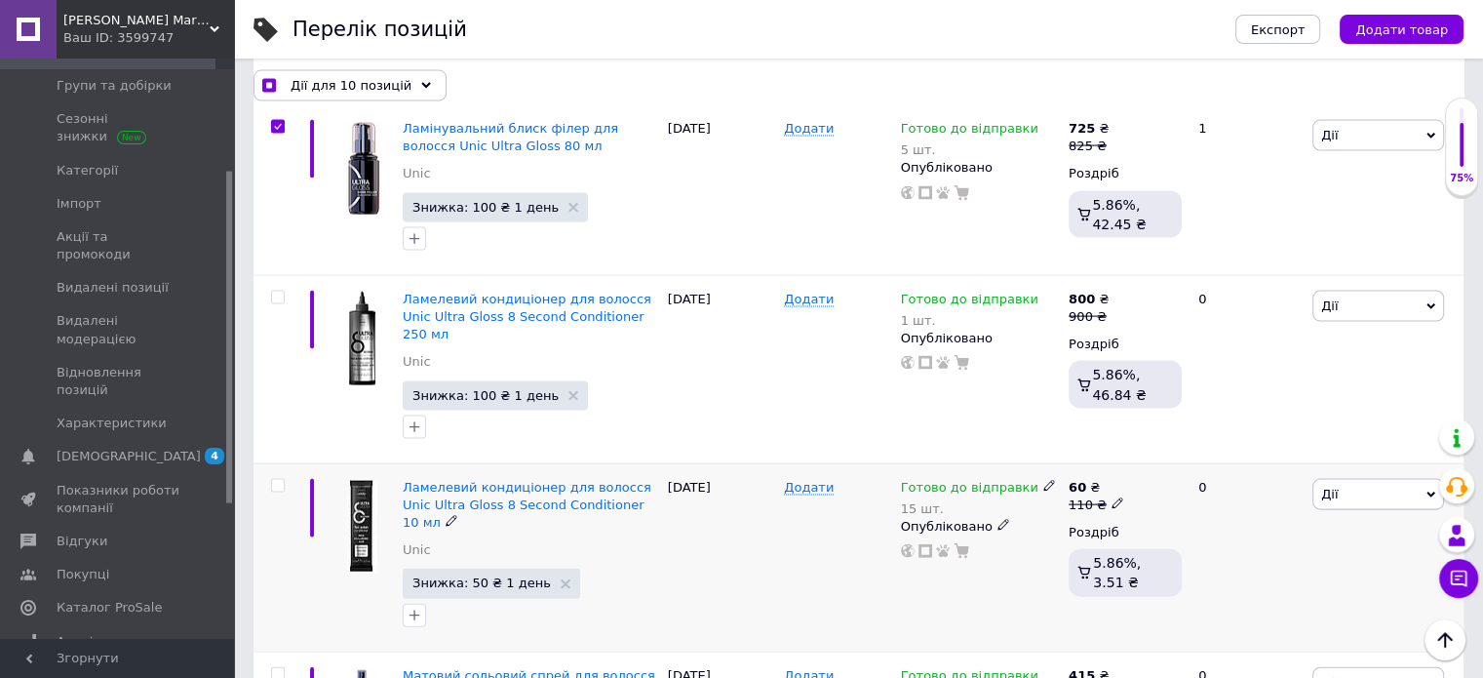
scroll to position [4095, 0]
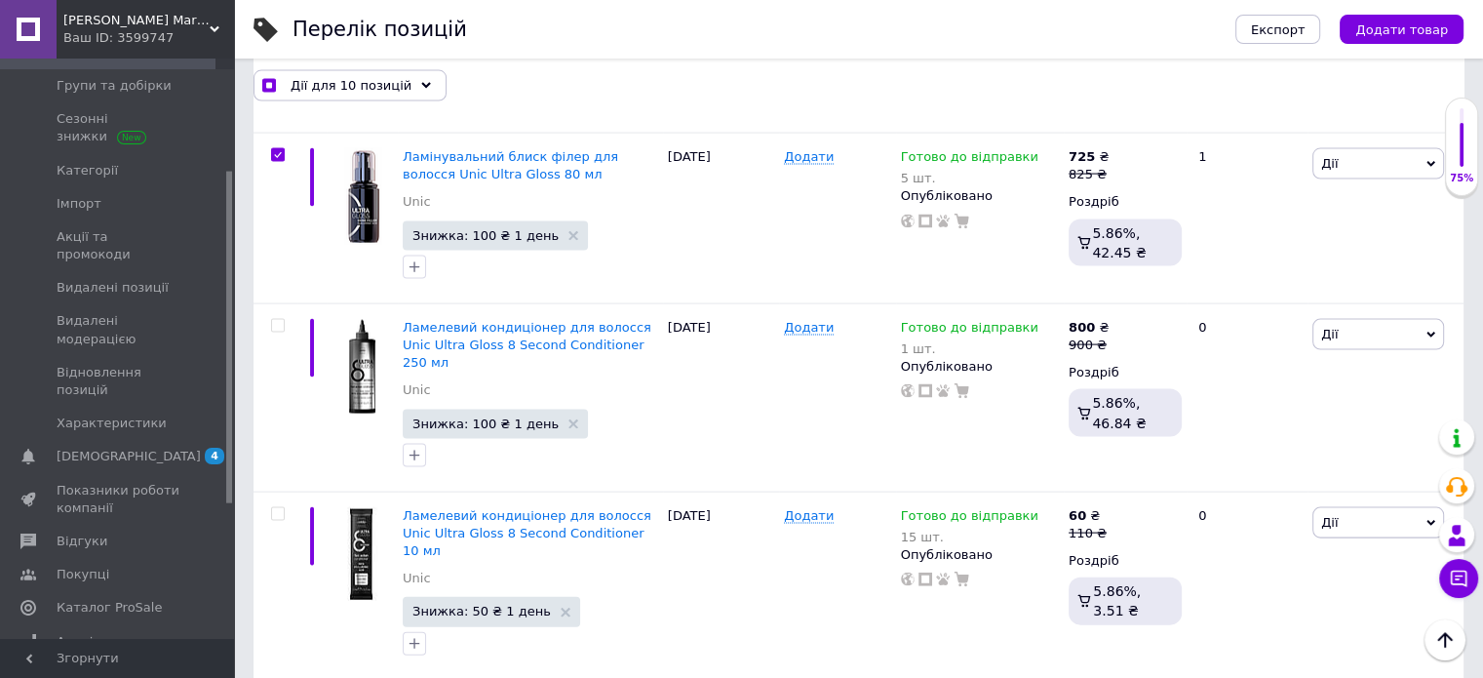
checkbox input "true"
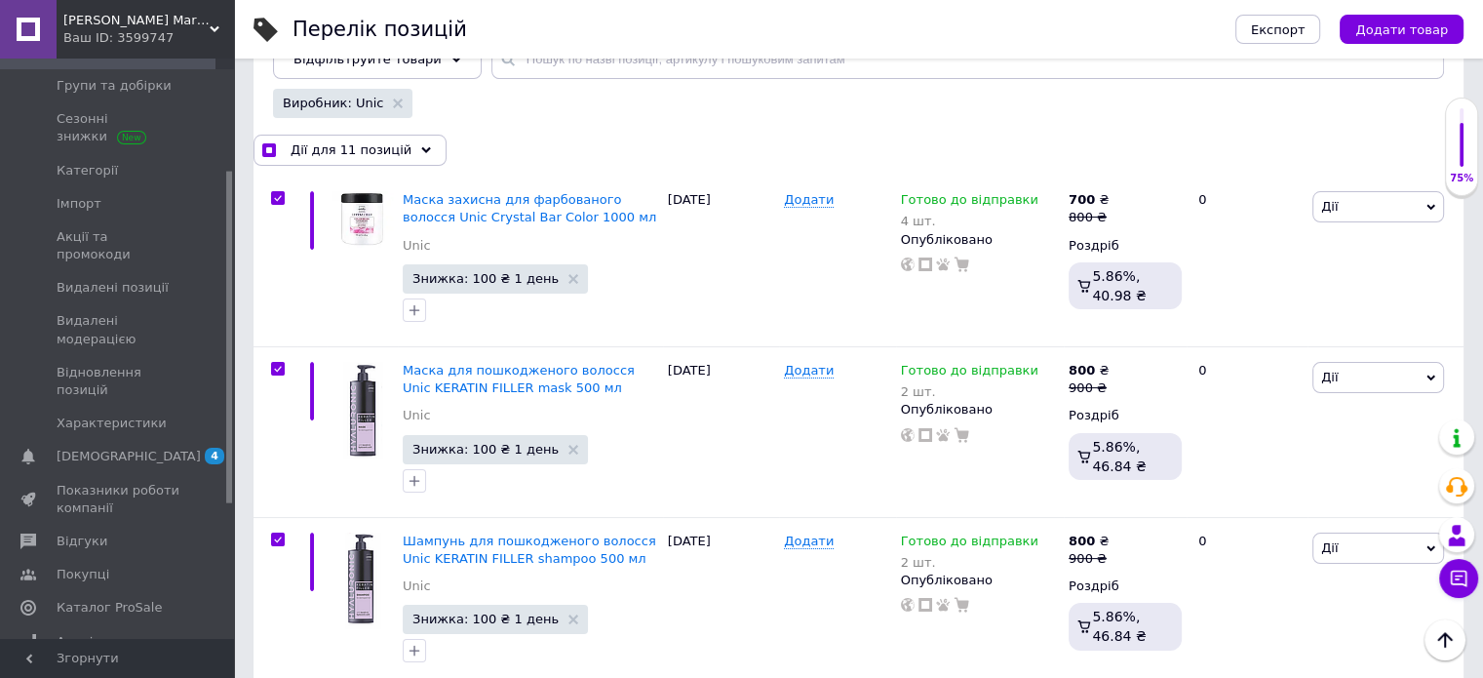
scroll to position [195, 0]
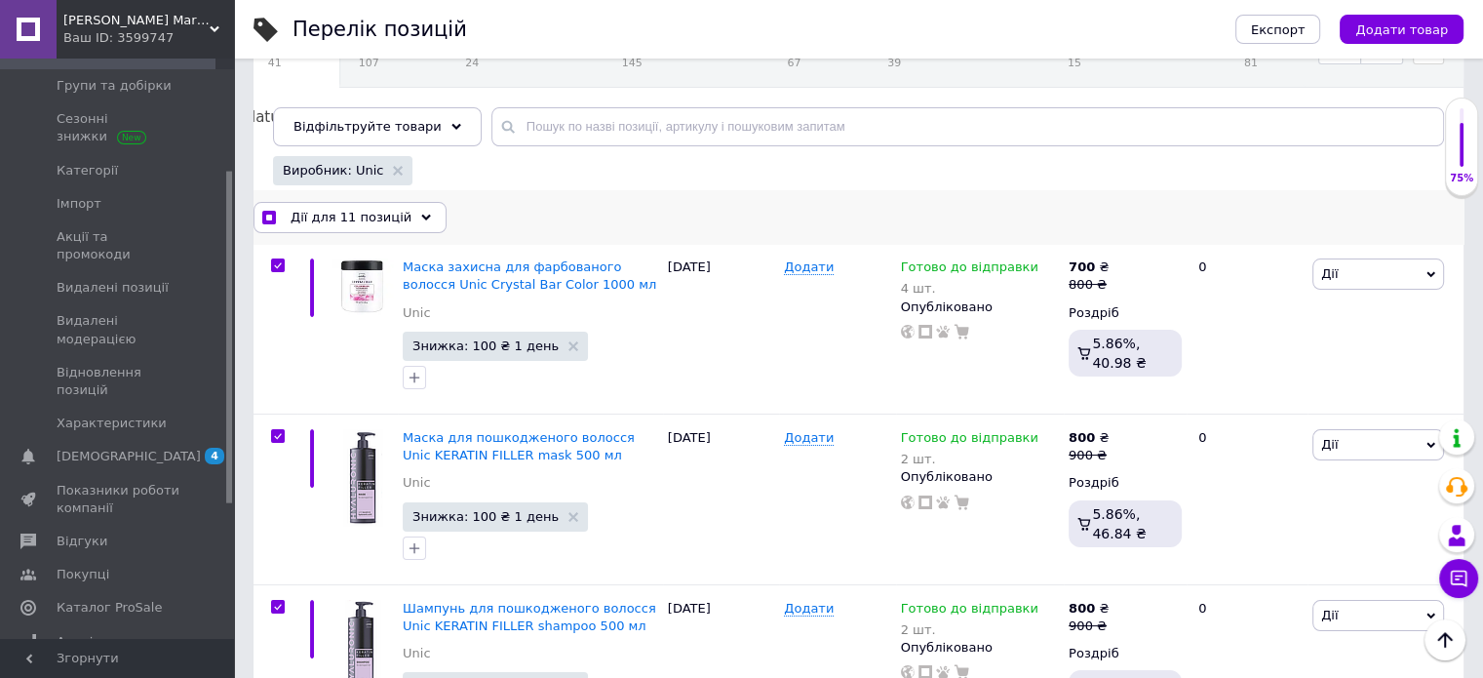
click at [384, 220] on span "Дії для 11 позицій" at bounding box center [351, 218] width 121 height 18
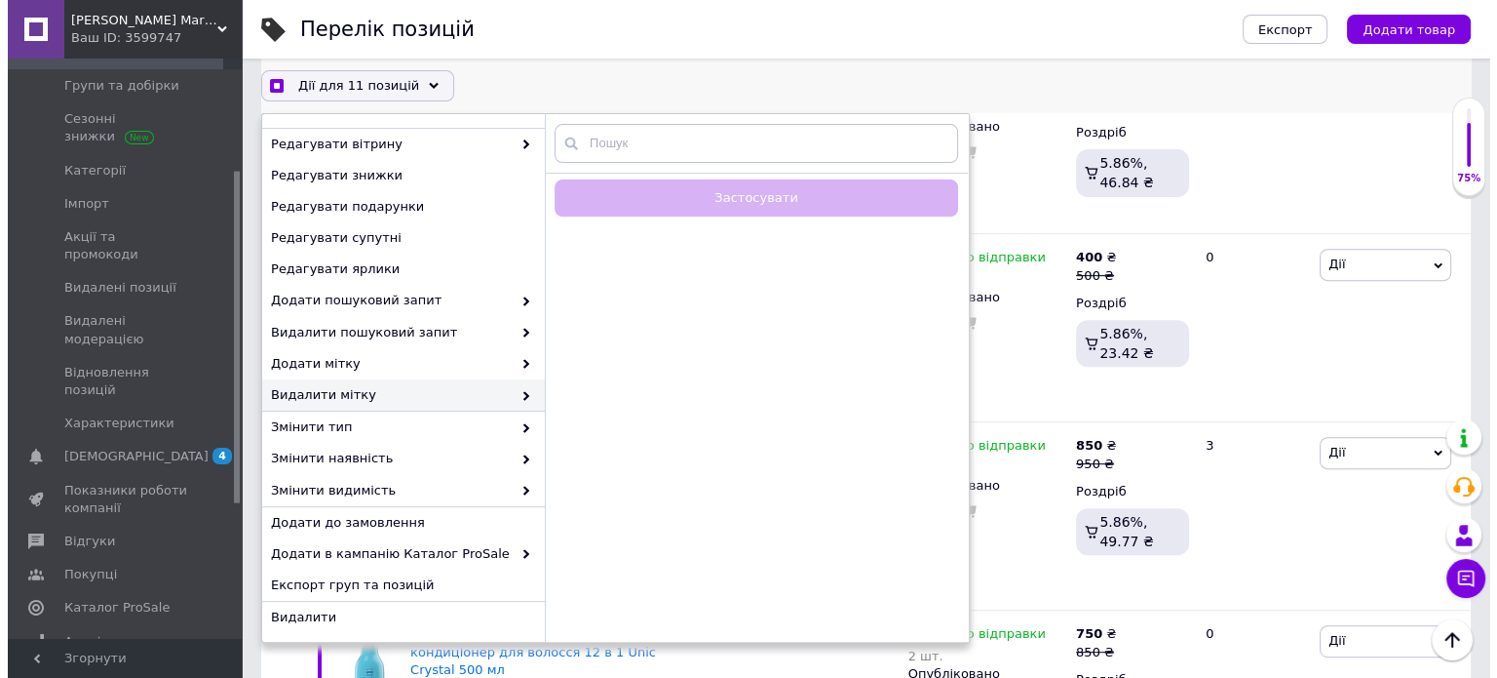
scroll to position [780, 0]
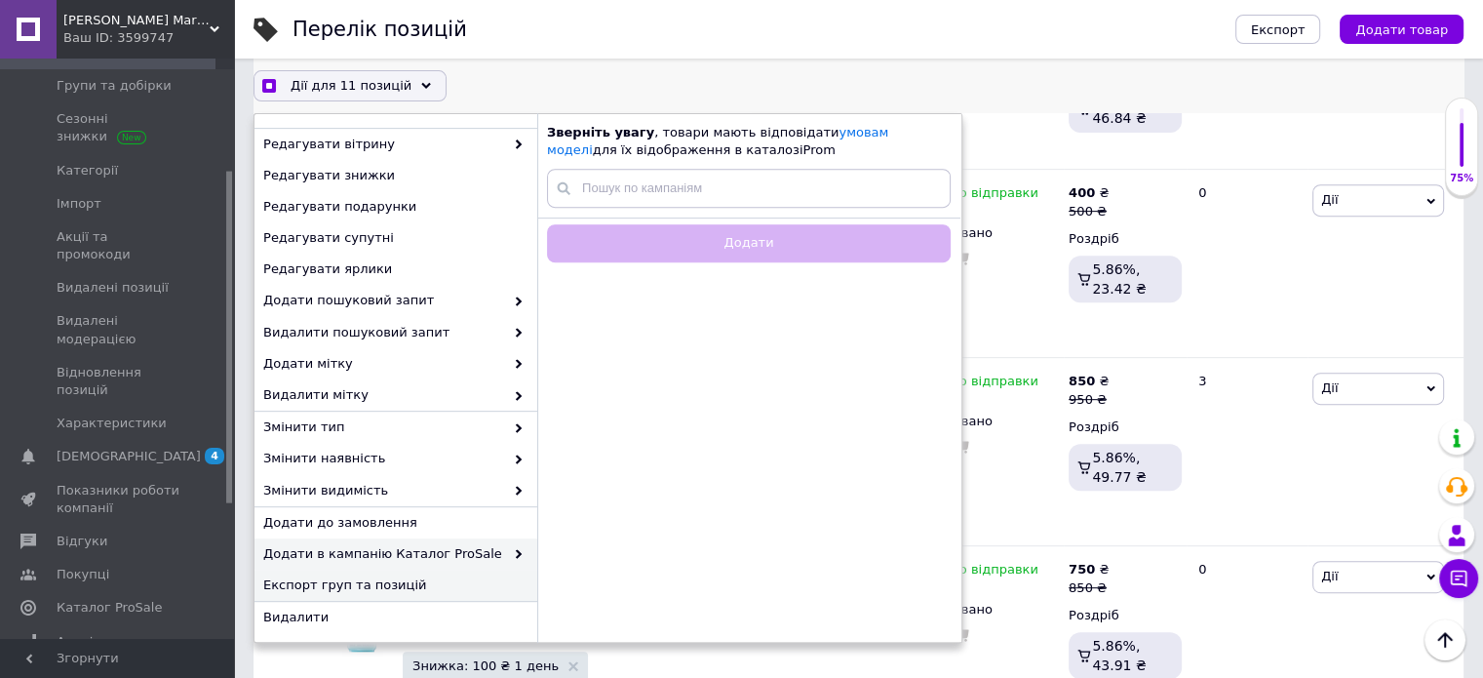
click at [351, 578] on span "Експорт груп та позицій" at bounding box center [393, 585] width 260 height 18
checkbox input "true"
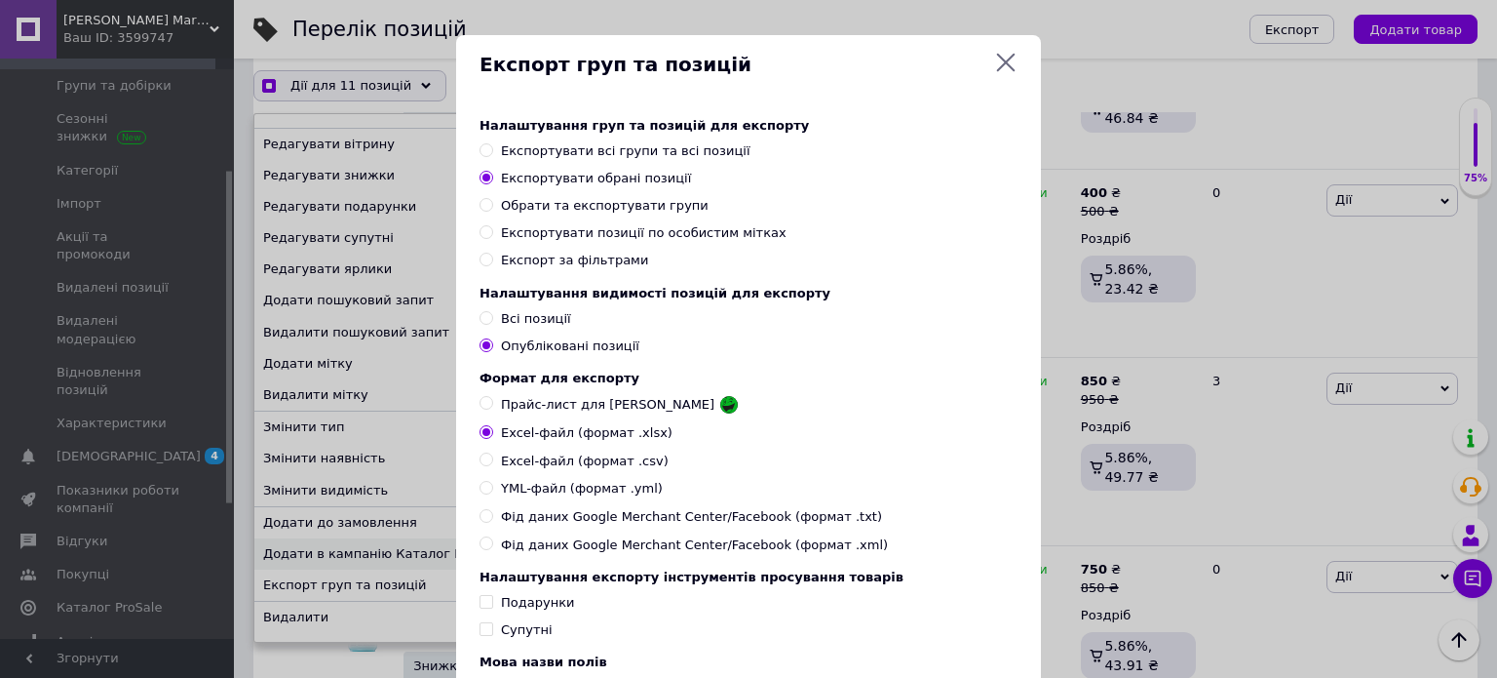
click at [489, 406] on span at bounding box center [487, 403] width 14 height 14
click at [489, 406] on input "Прайс-лист для [PERSON_NAME]" at bounding box center [486, 402] width 13 height 13
radio input "true"
checkbox input "true"
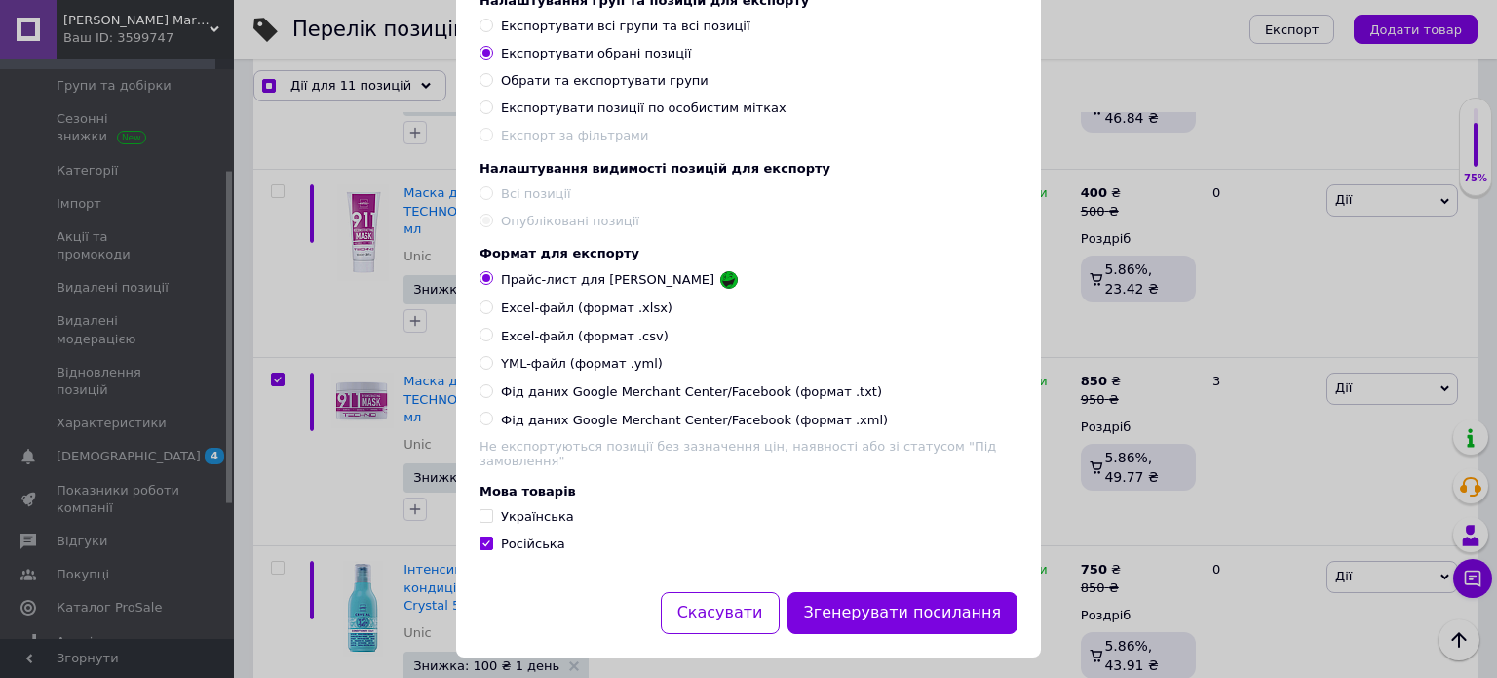
scroll to position [146, 0]
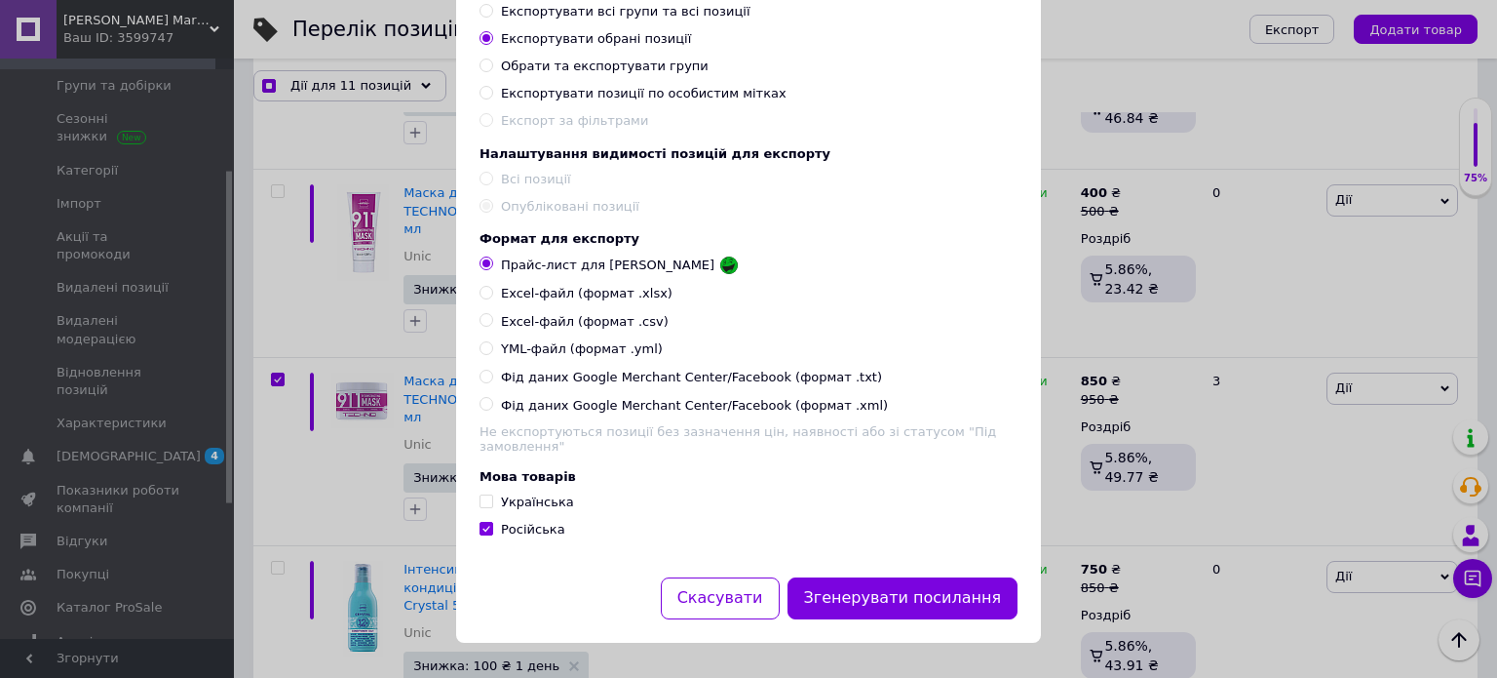
click at [484, 496] on input "Українська" at bounding box center [486, 500] width 13 height 13
checkbox input "true"
click at [483, 528] on input "Російська" at bounding box center [486, 528] width 13 height 13
checkbox input "false"
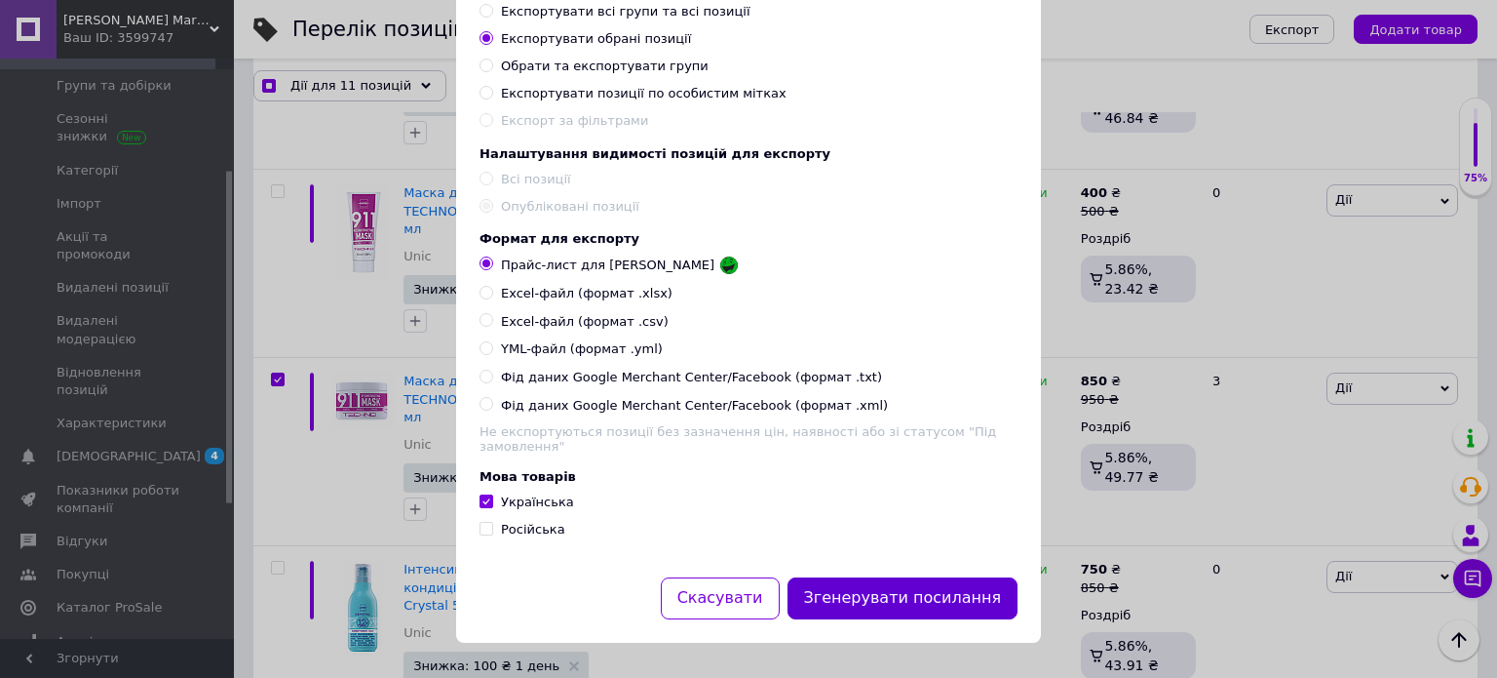
click at [889, 604] on button "Згенерувати посилання" at bounding box center [903, 598] width 231 height 42
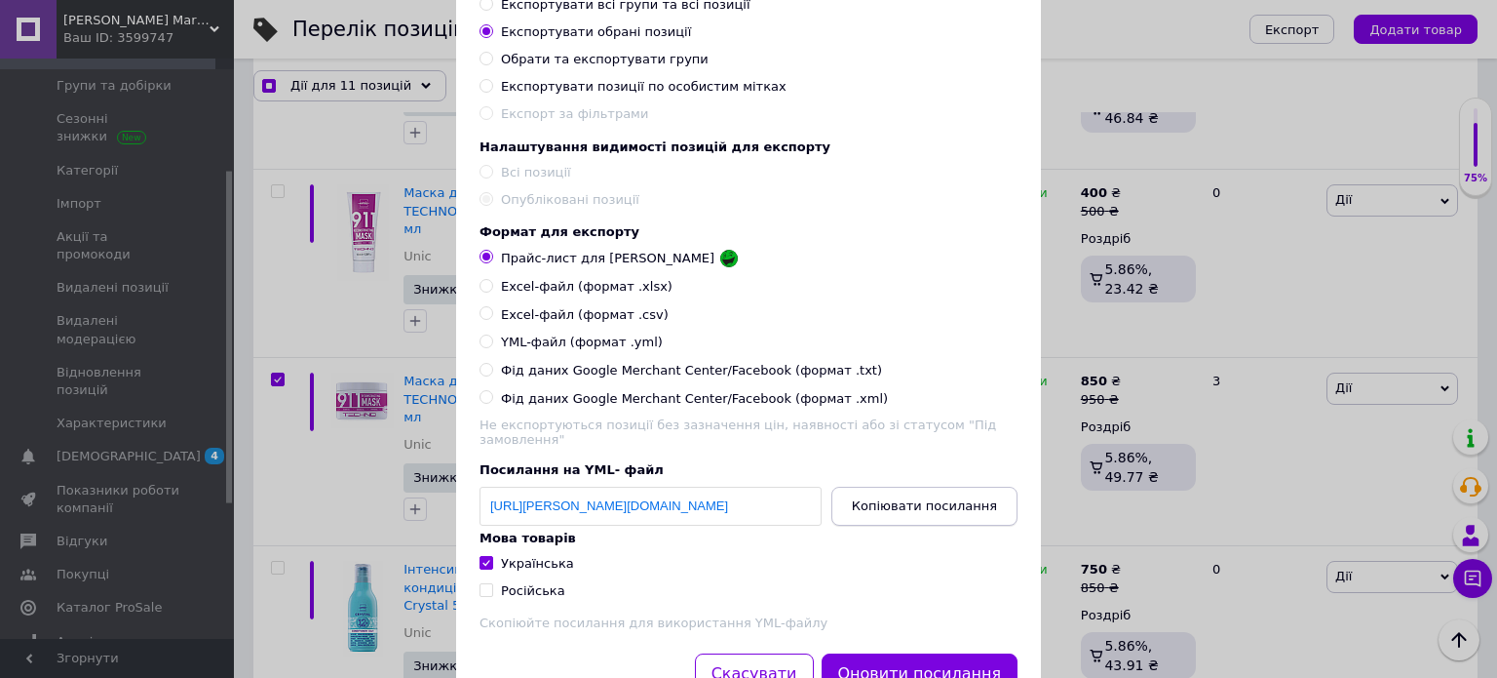
click at [913, 513] on span "Копіювати посилання" at bounding box center [924, 505] width 145 height 15
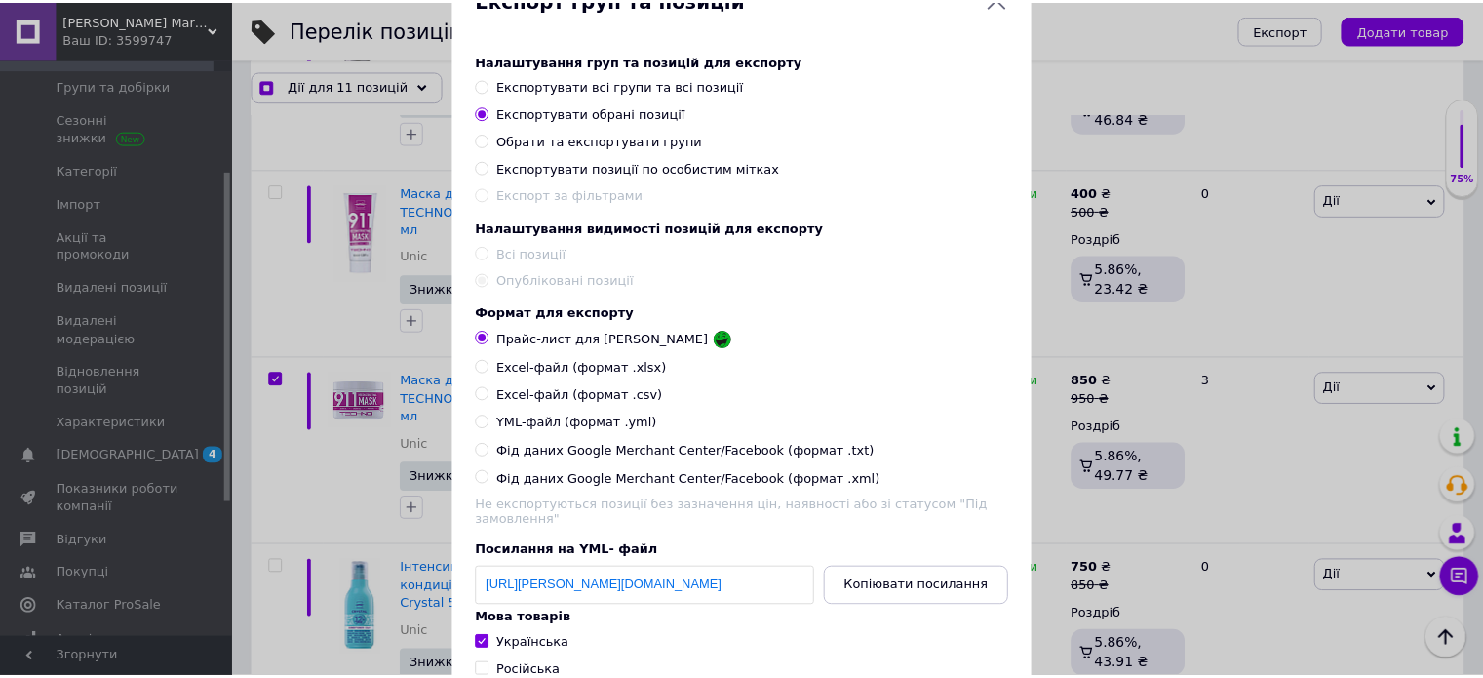
scroll to position [0, 0]
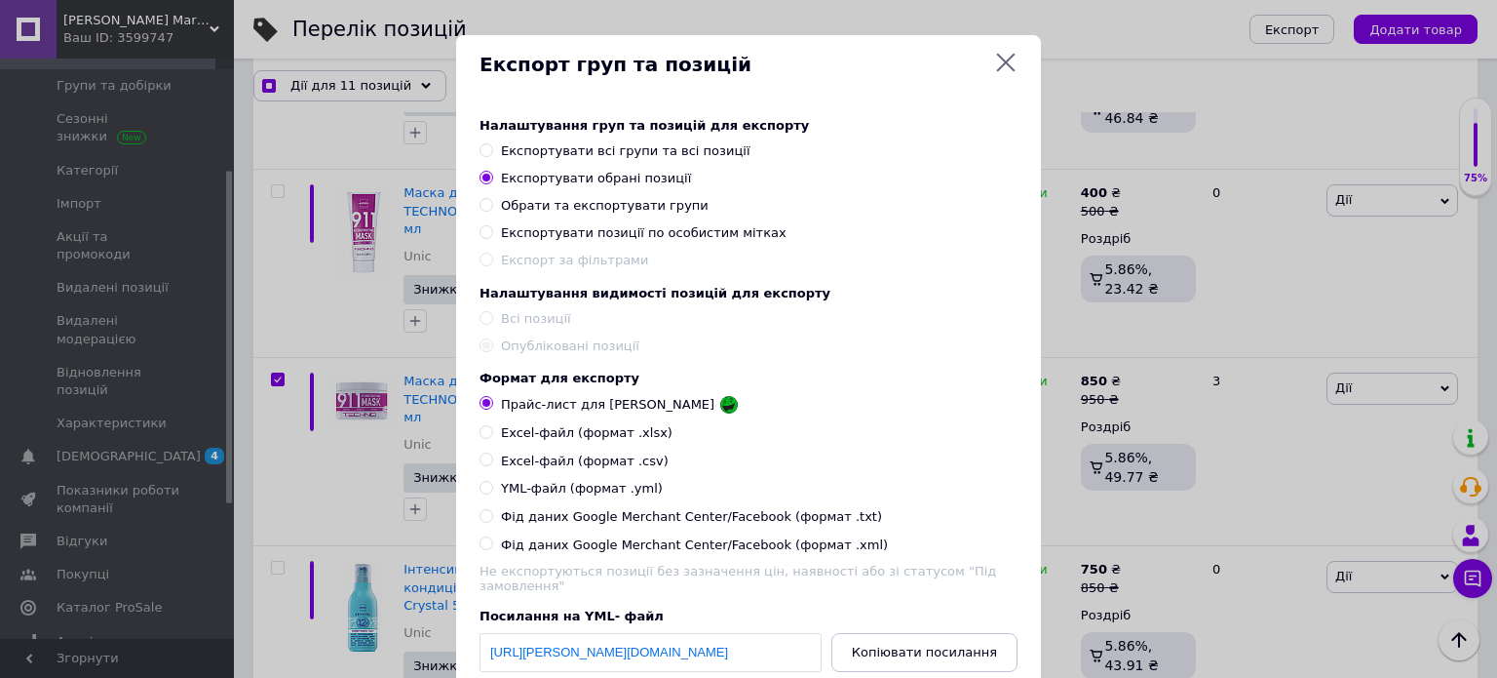
click at [998, 56] on icon at bounding box center [1006, 63] width 19 height 19
checkbox input "true"
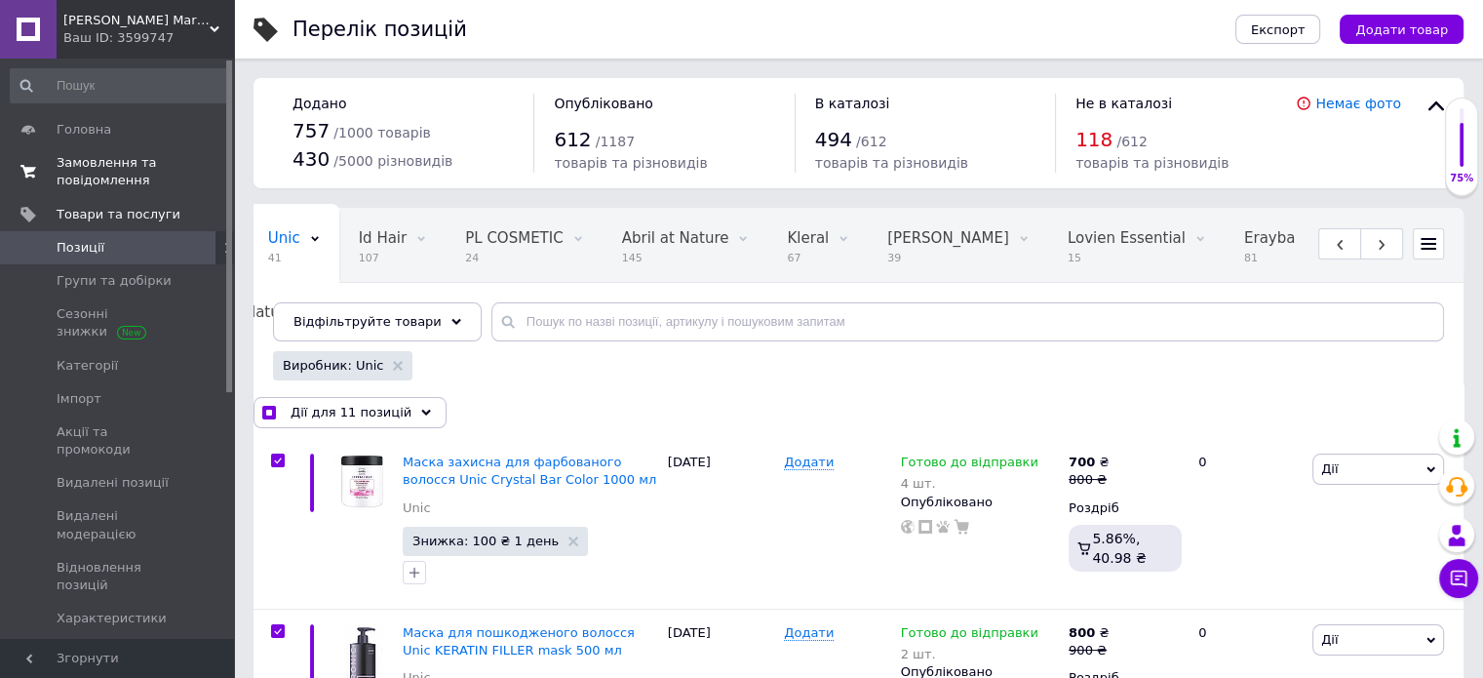
click at [105, 173] on span "Замовлення та повідомлення" at bounding box center [119, 171] width 124 height 35
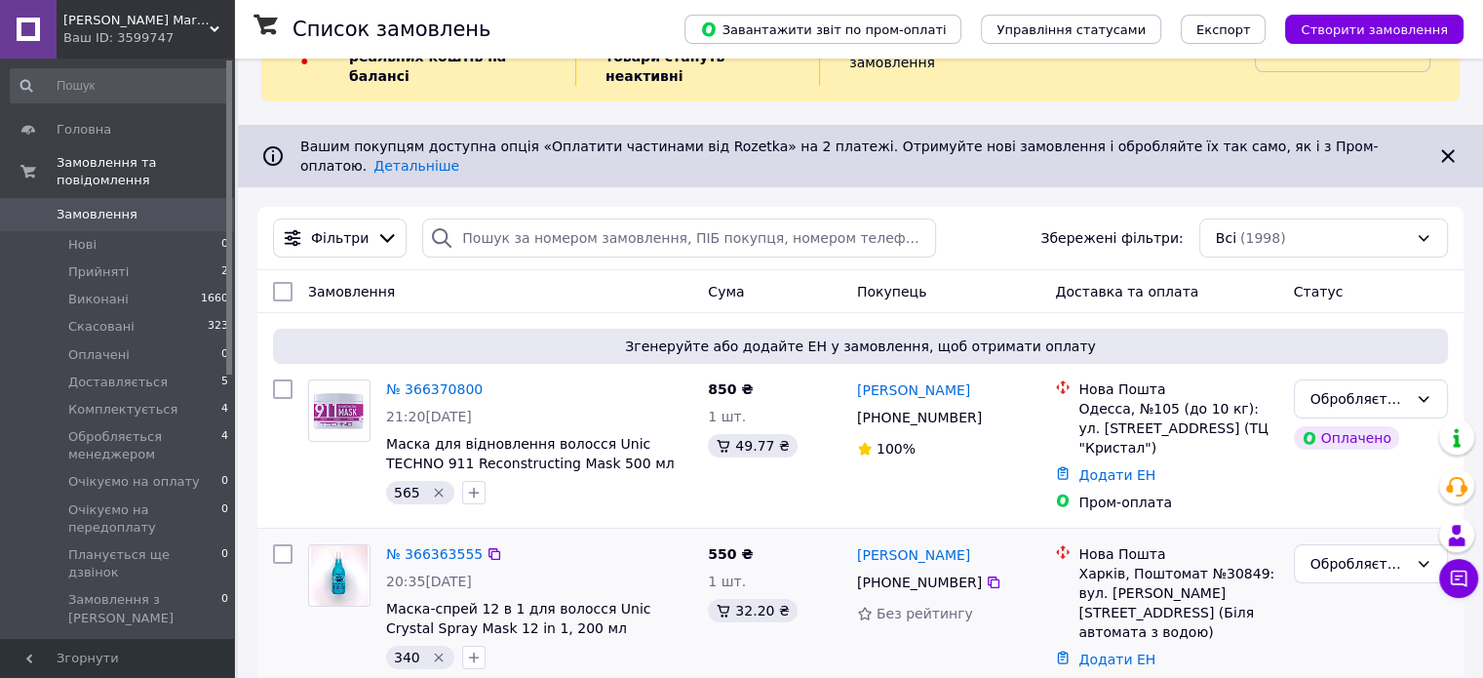
scroll to position [195, 0]
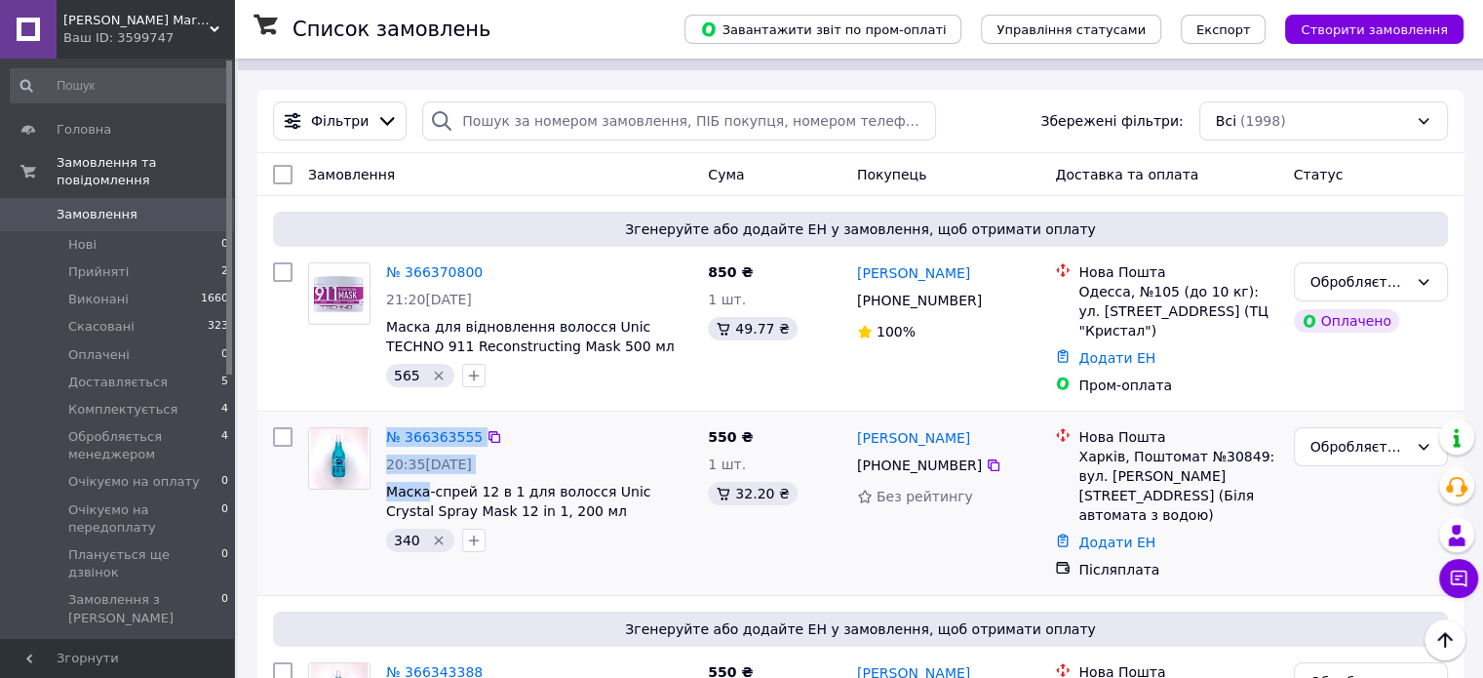
drag, startPoint x: 377, startPoint y: 455, endPoint x: 424, endPoint y: 466, distance: 48.0
click at [424, 466] on div "№ 366363555 20:35[DATE] Маска-спрей 12 в 1 для волосся Unic Crystal Spray Mask …" at bounding box center [500, 489] width 400 height 140
click at [345, 484] on div at bounding box center [339, 489] width 78 height 140
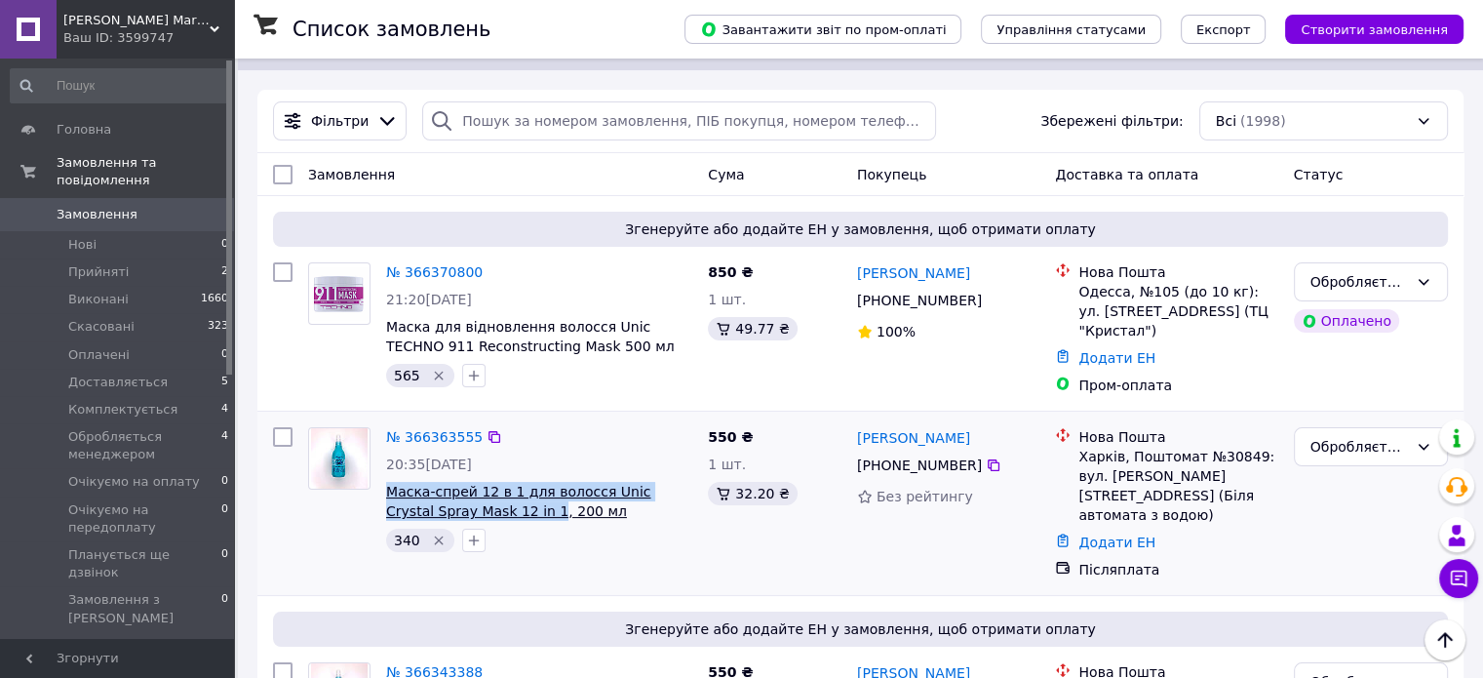
drag, startPoint x: 382, startPoint y: 457, endPoint x: 499, endPoint y: 483, distance: 119.7
click at [499, 483] on div "№ 366363555 20:35[DATE] Маска-спрей 12 в 1 для волосся Unic Crystal Spray Mask …" at bounding box center [539, 489] width 322 height 140
copy span "Маска-спрей 12 в 1 для волосся Unic Crystal Spray Mask 12 in 1"
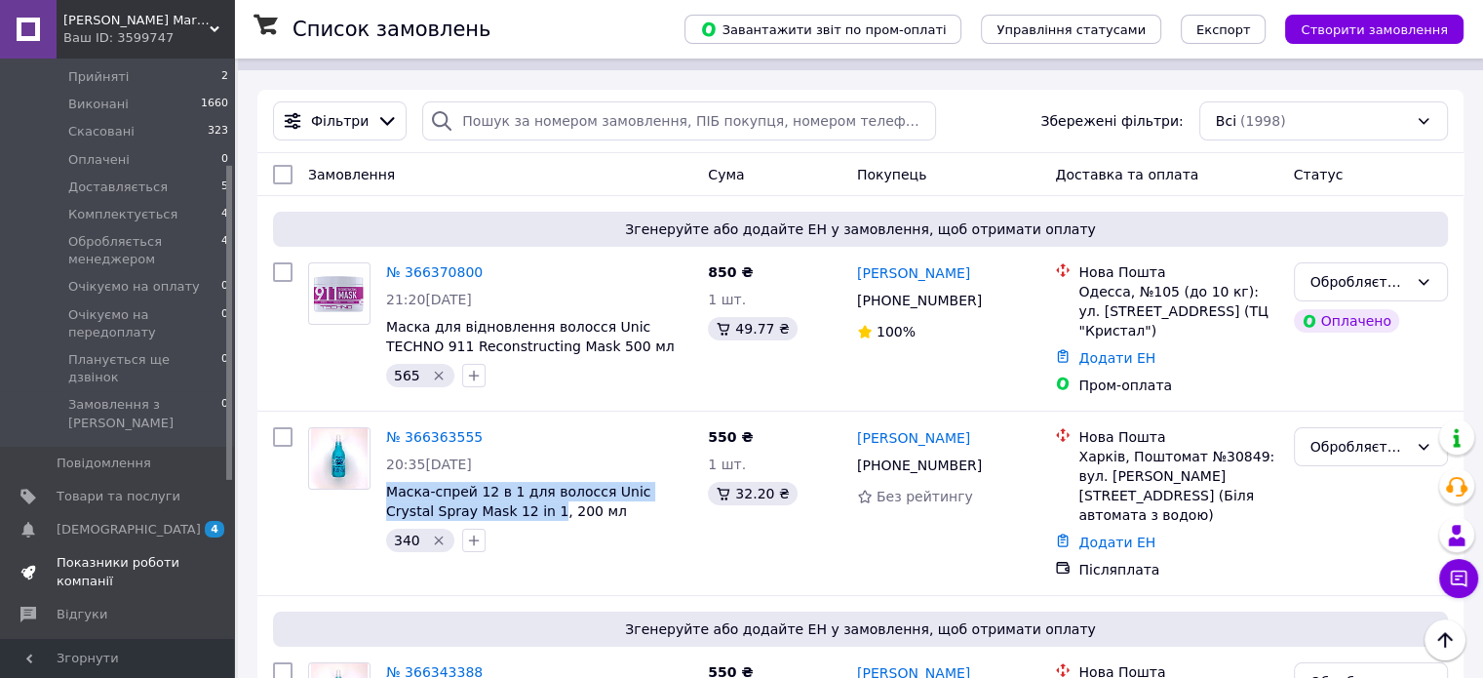
click at [128, 487] on span "Товари та послуги" at bounding box center [119, 496] width 124 height 18
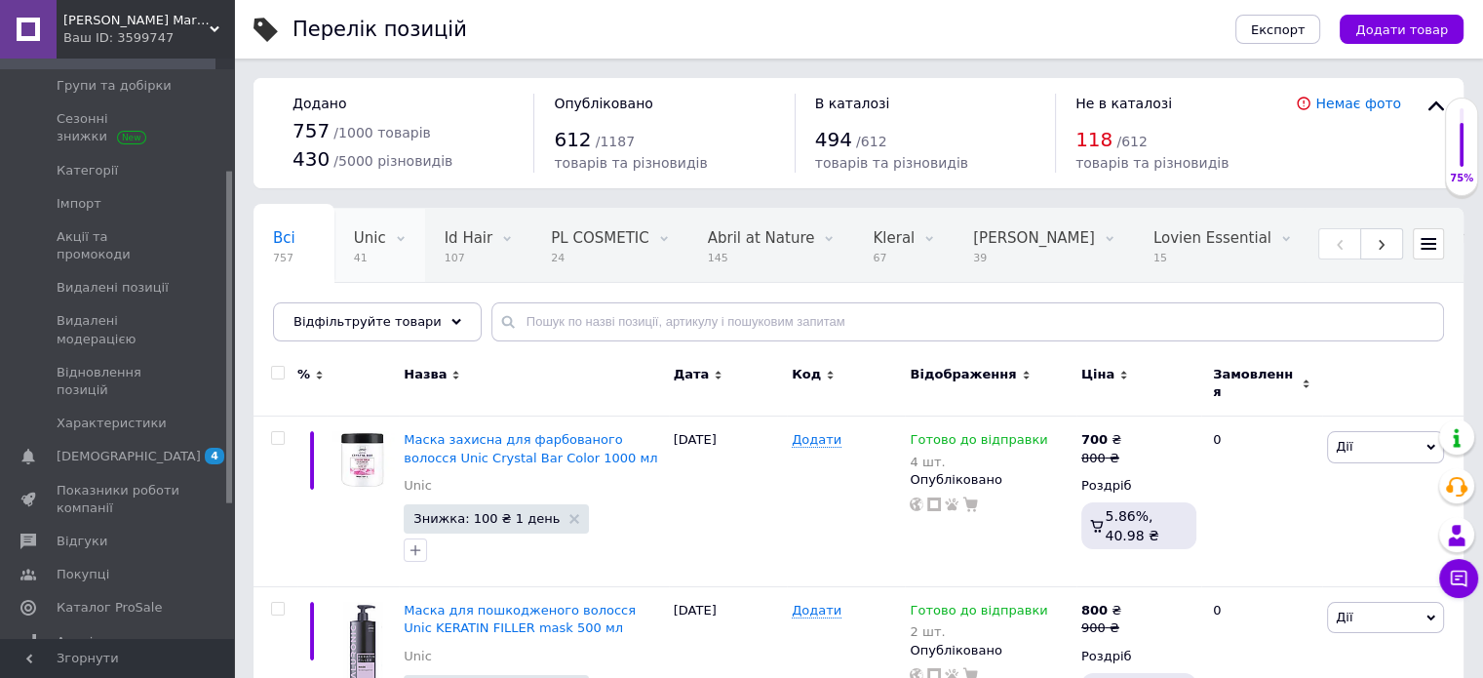
click at [366, 238] on span "Unic" at bounding box center [370, 238] width 32 height 18
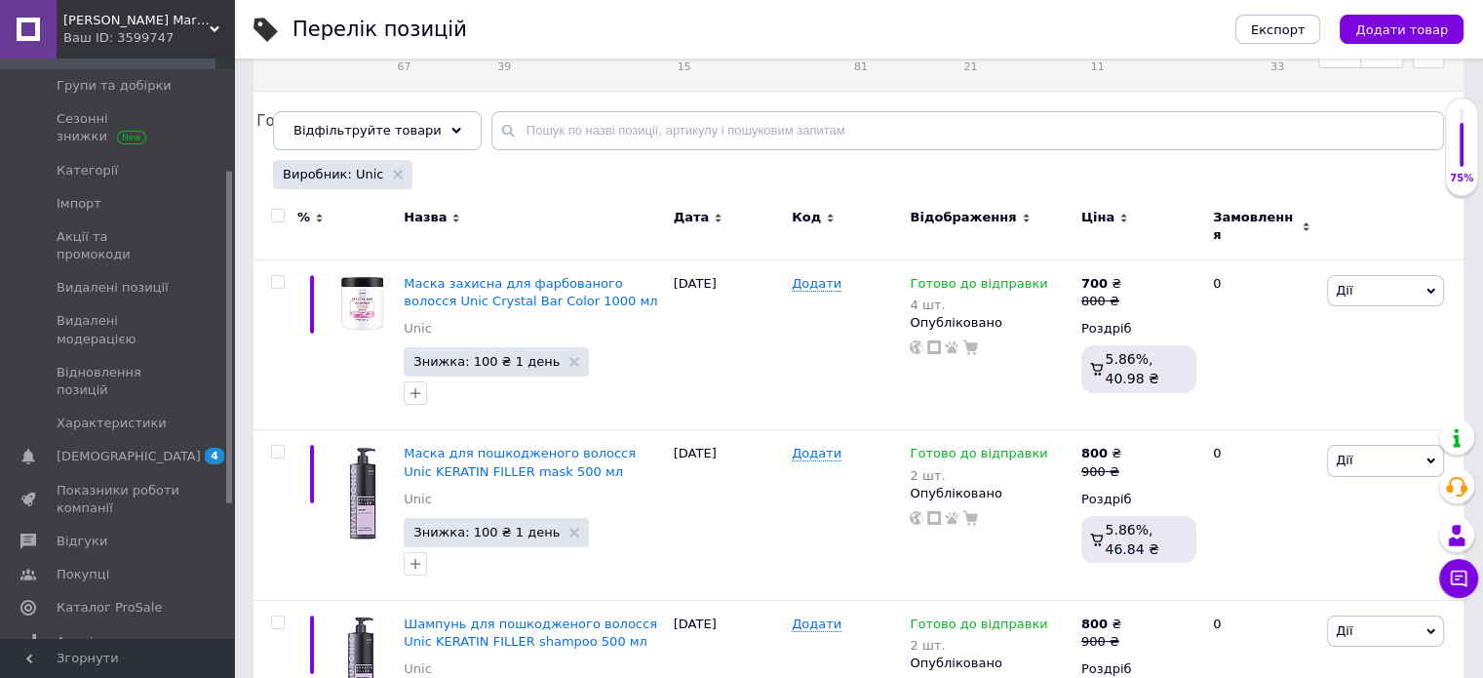
scroll to position [195, 0]
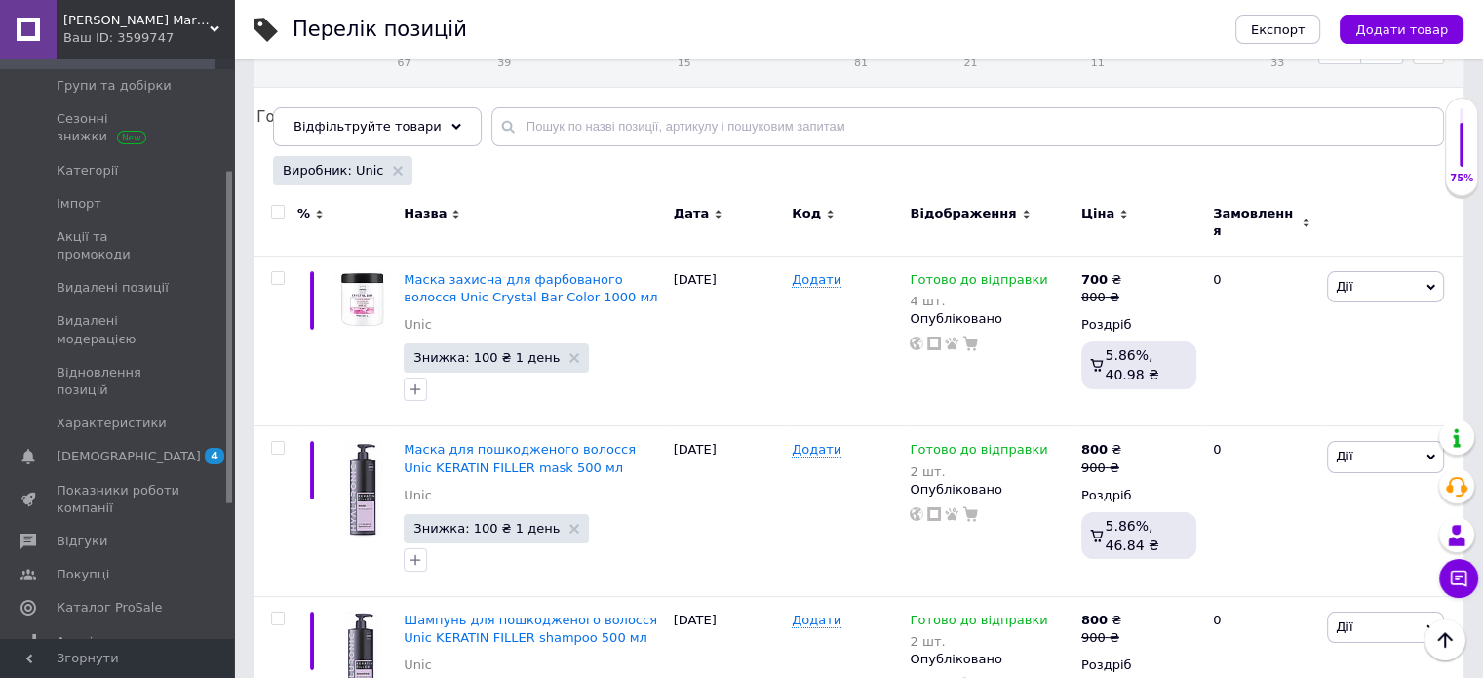
click at [275, 210] on input "checkbox" at bounding box center [277, 212] width 13 height 13
checkbox input "true"
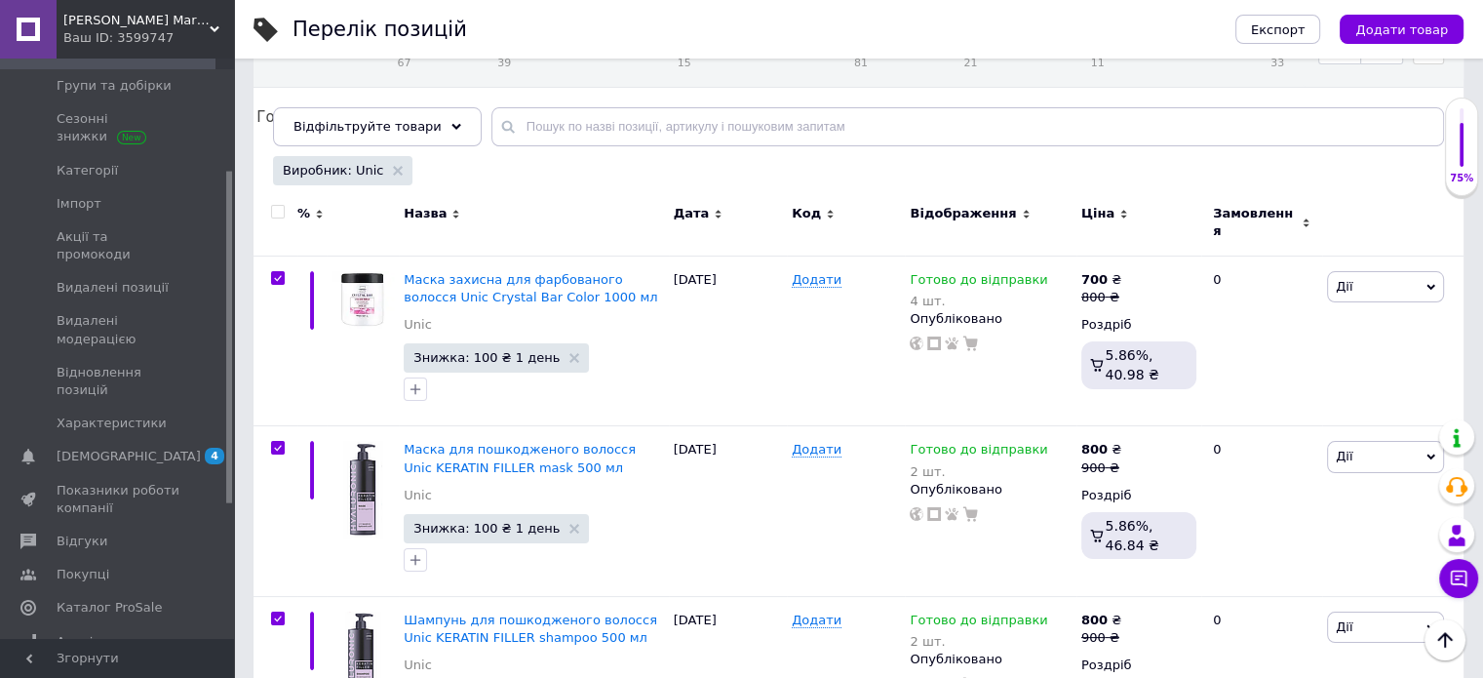
checkbox input "true"
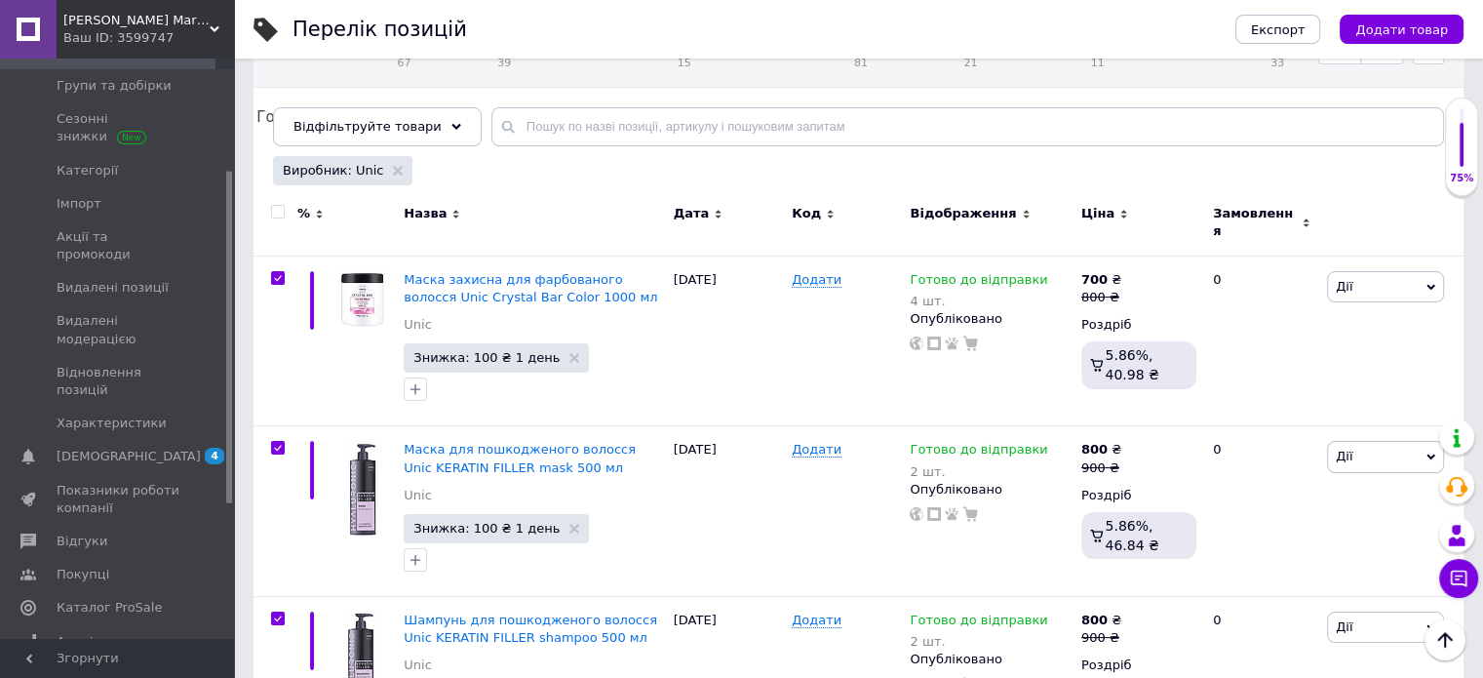
checkbox input "true"
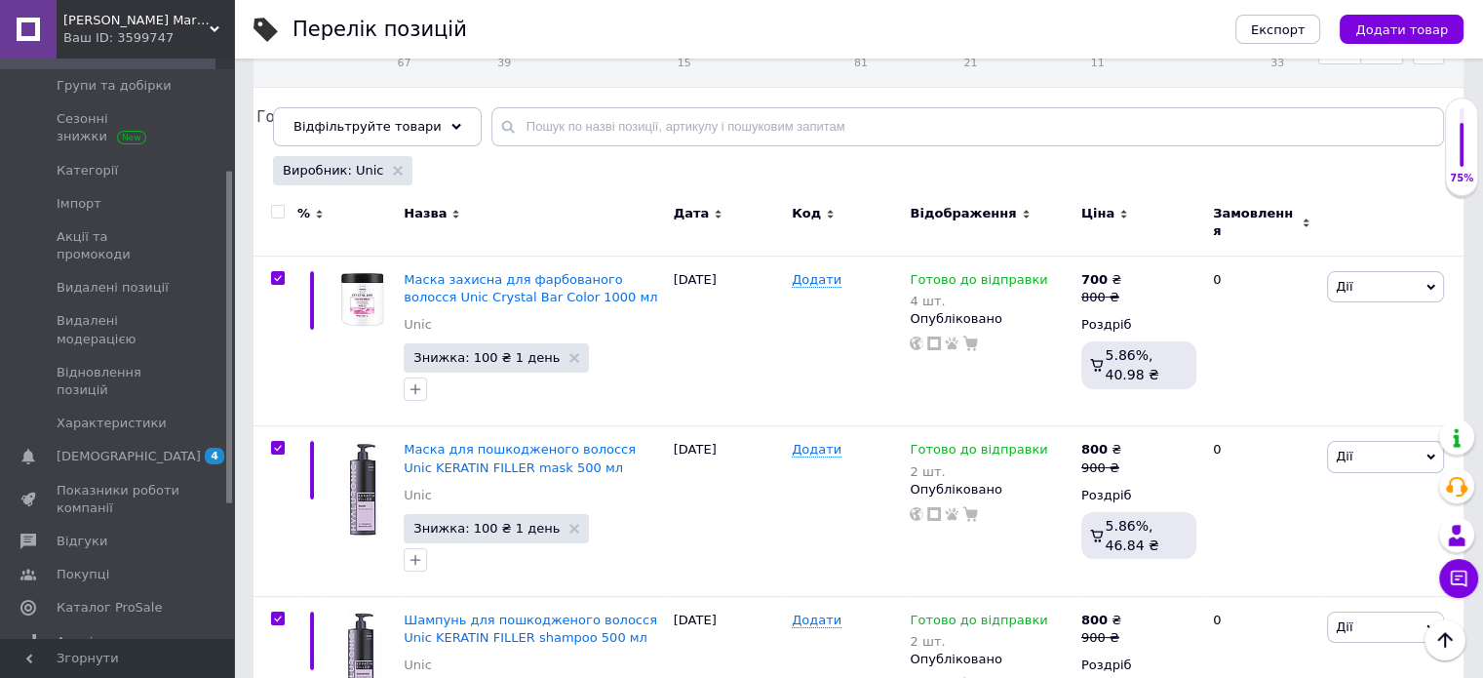
checkbox input "true"
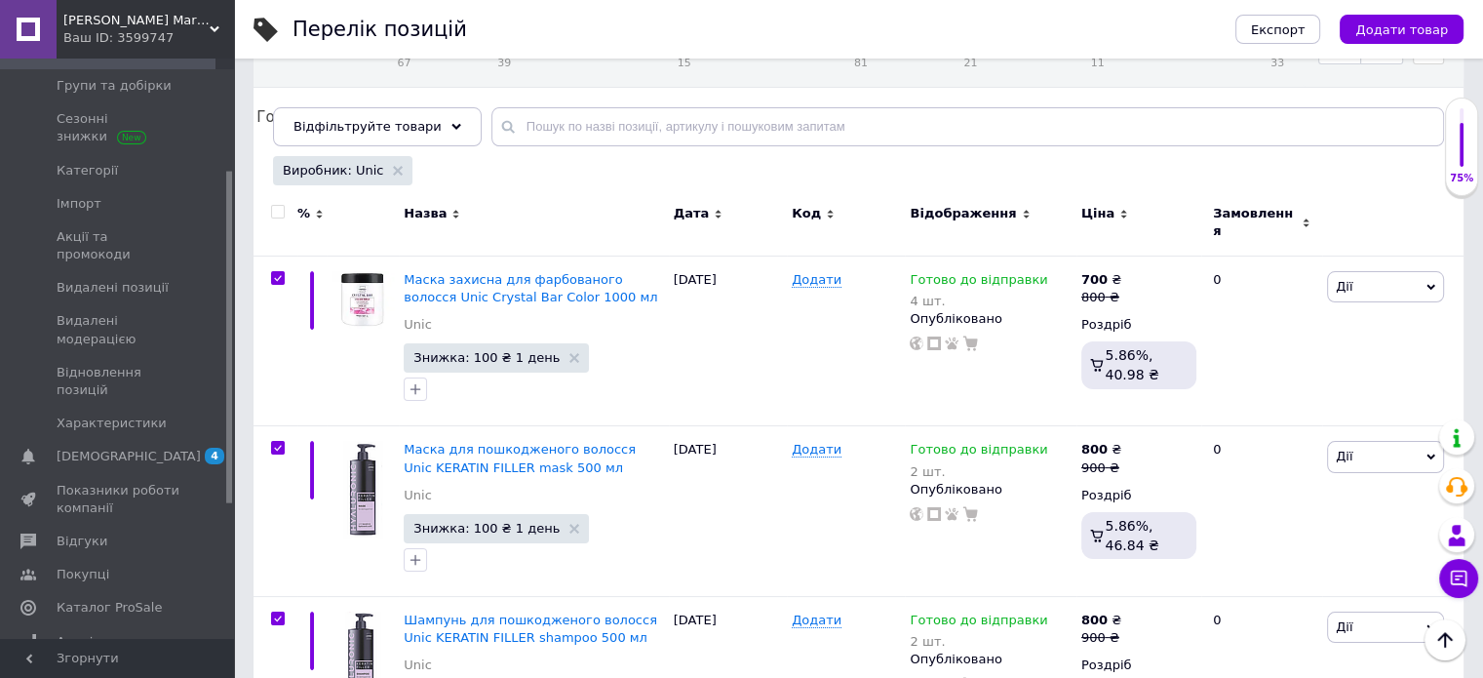
checkbox input "true"
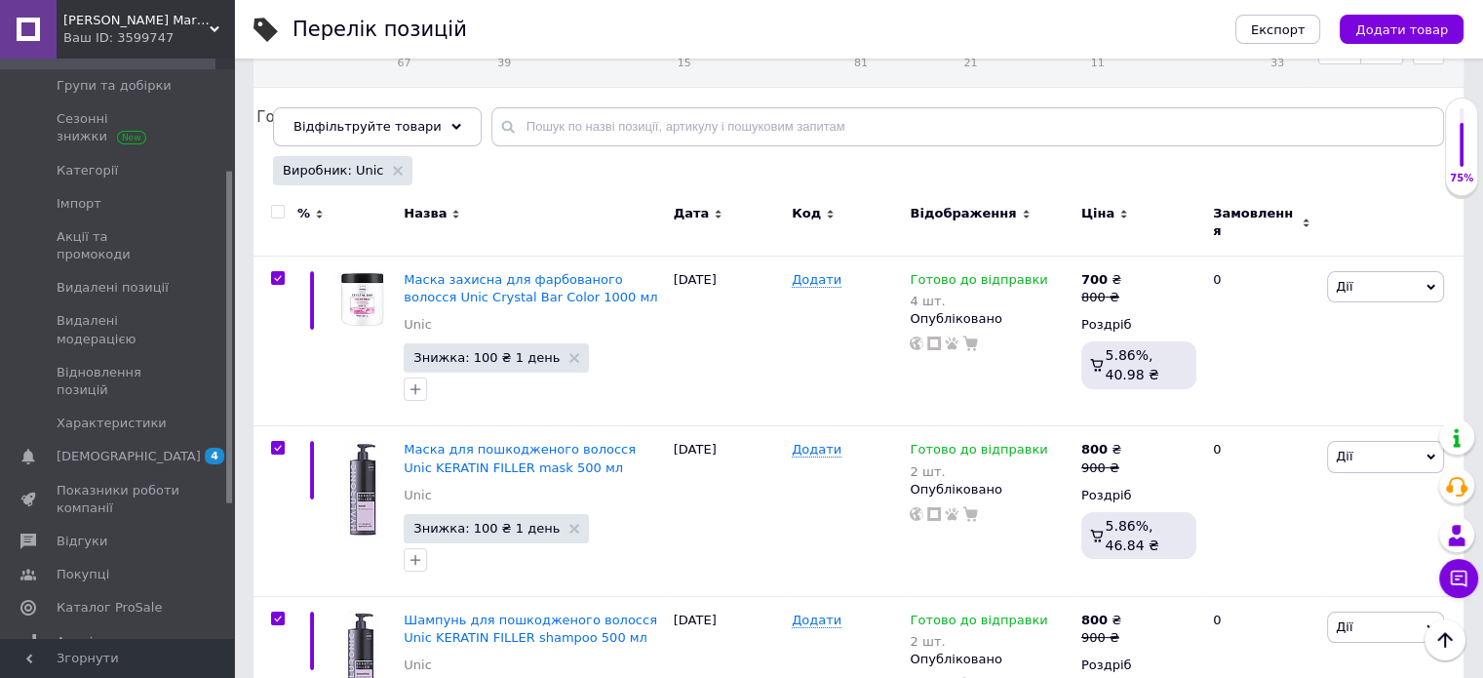
checkbox input "true"
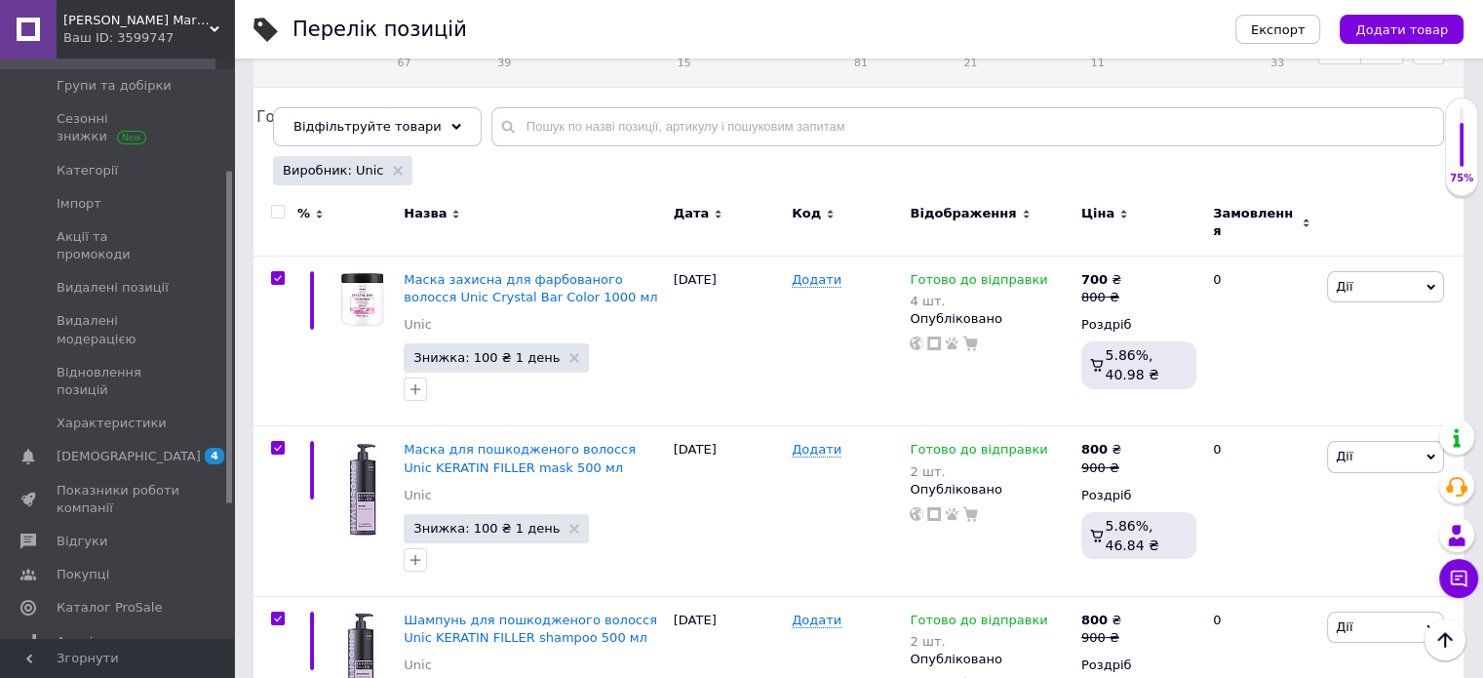
checkbox input "true"
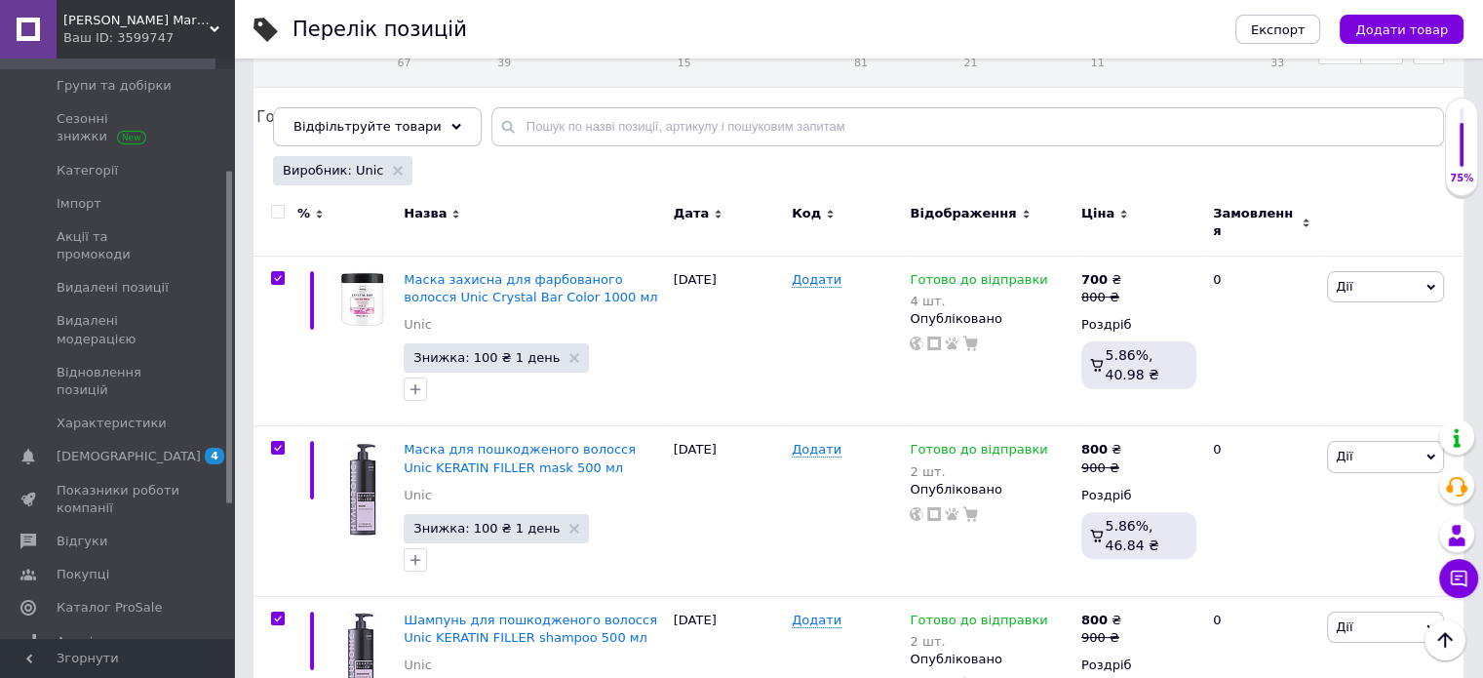
checkbox input "true"
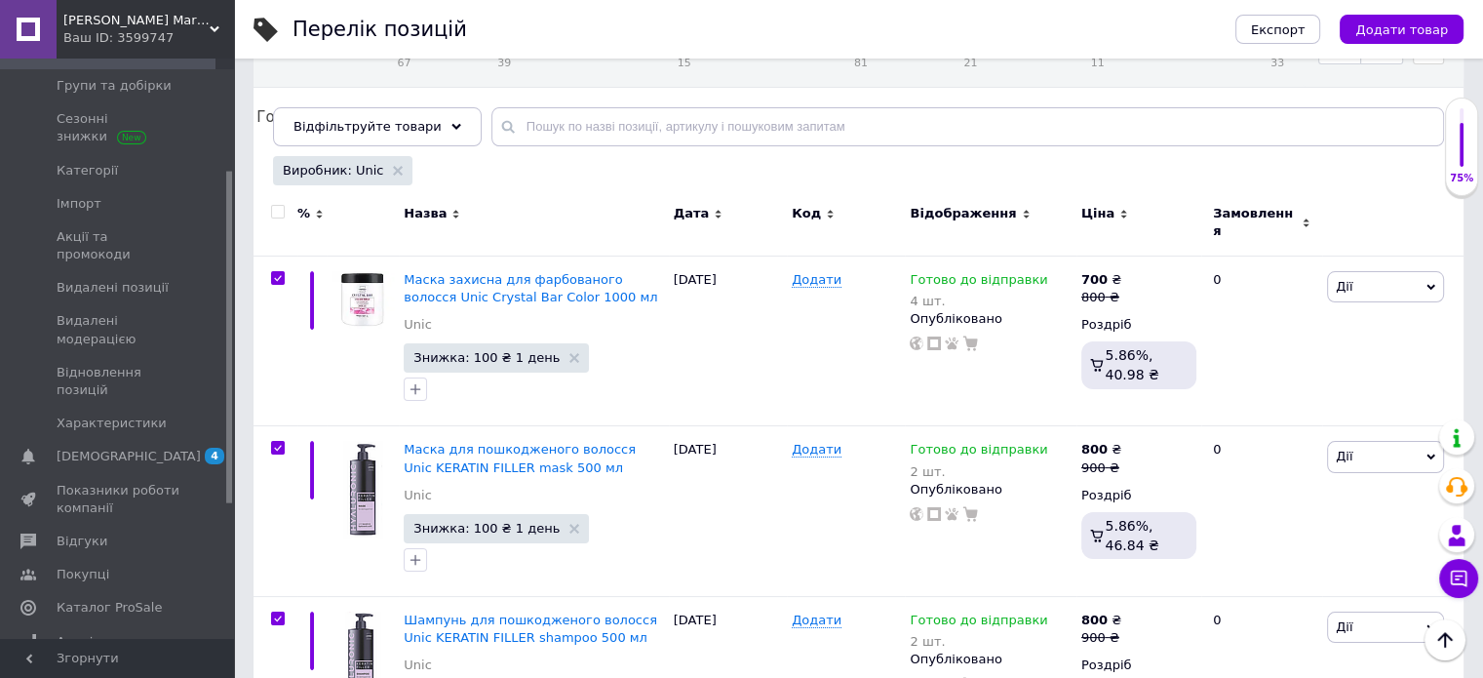
checkbox input "true"
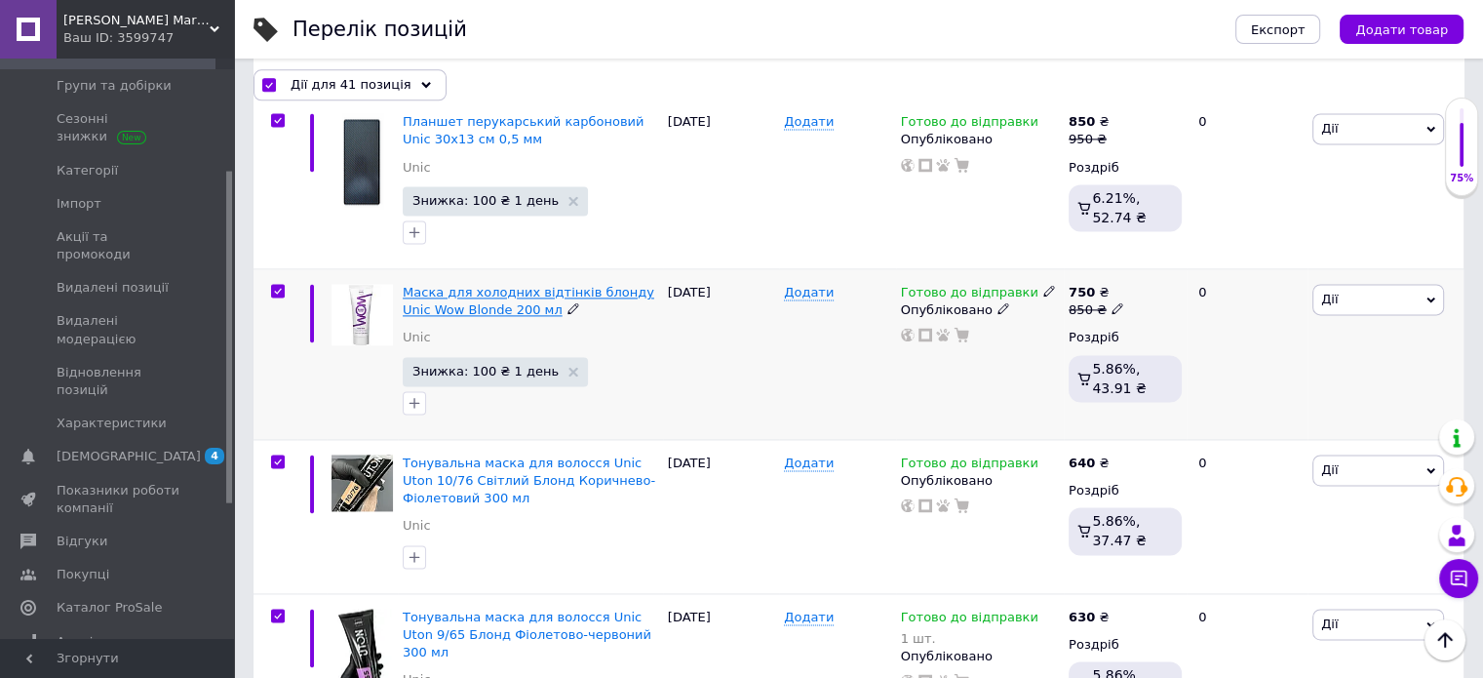
scroll to position [2711, 0]
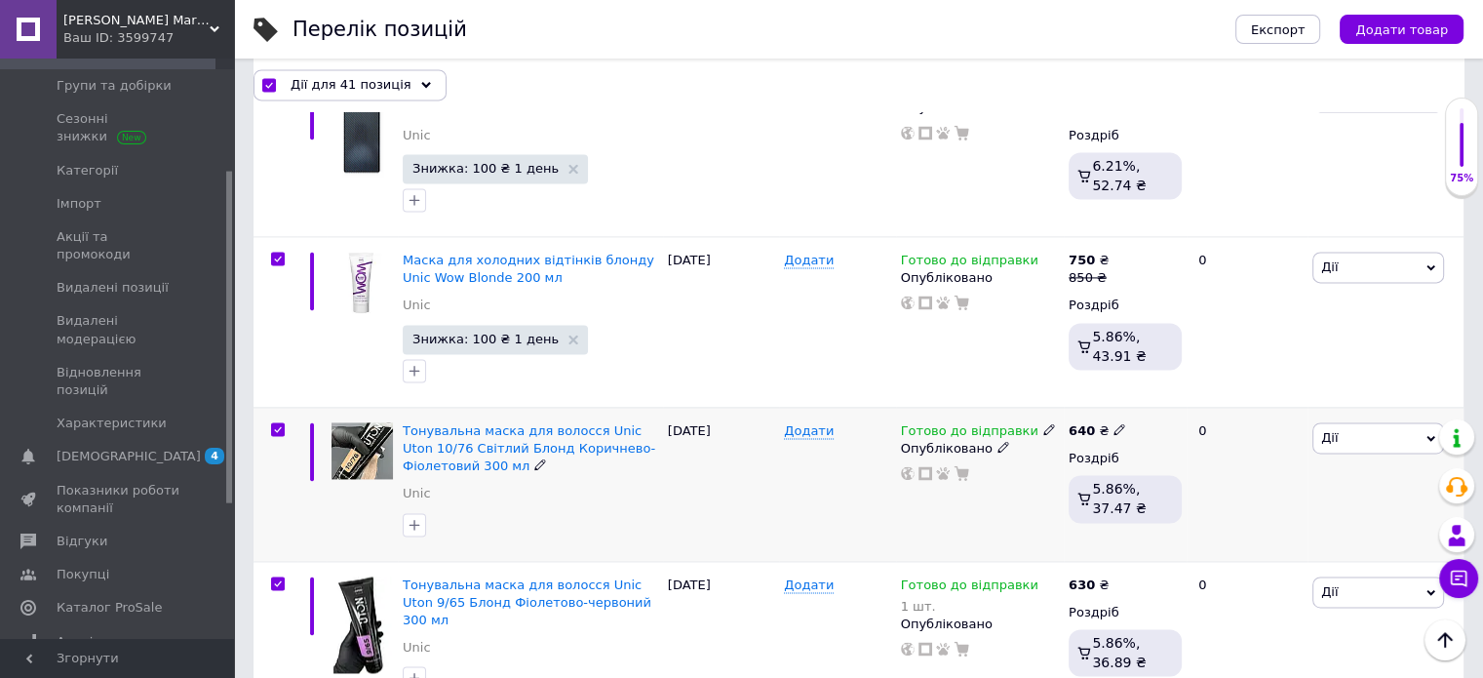
click at [277, 423] on input "checkbox" at bounding box center [277, 429] width 13 height 13
checkbox input "false"
checkbox input "true"
click at [277, 577] on input "checkbox" at bounding box center [277, 583] width 13 height 13
checkbox input "false"
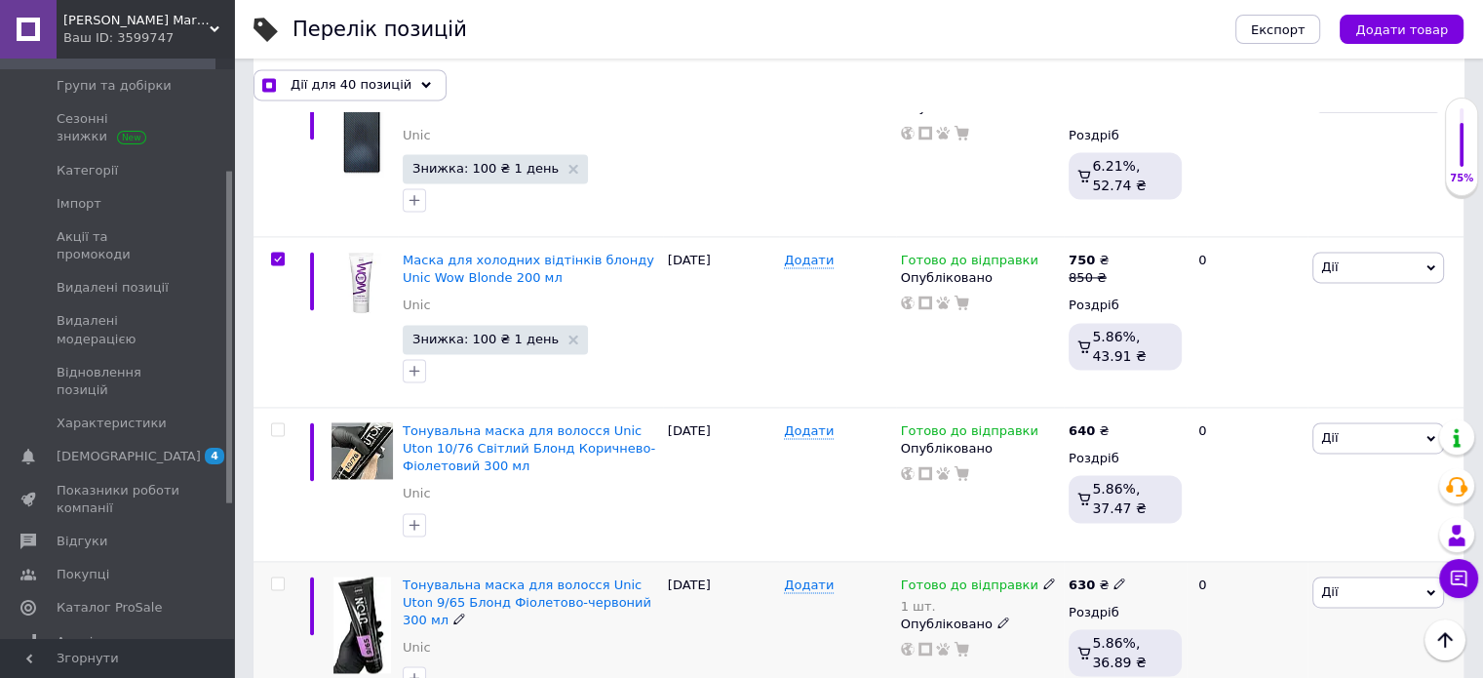
checkbox input "true"
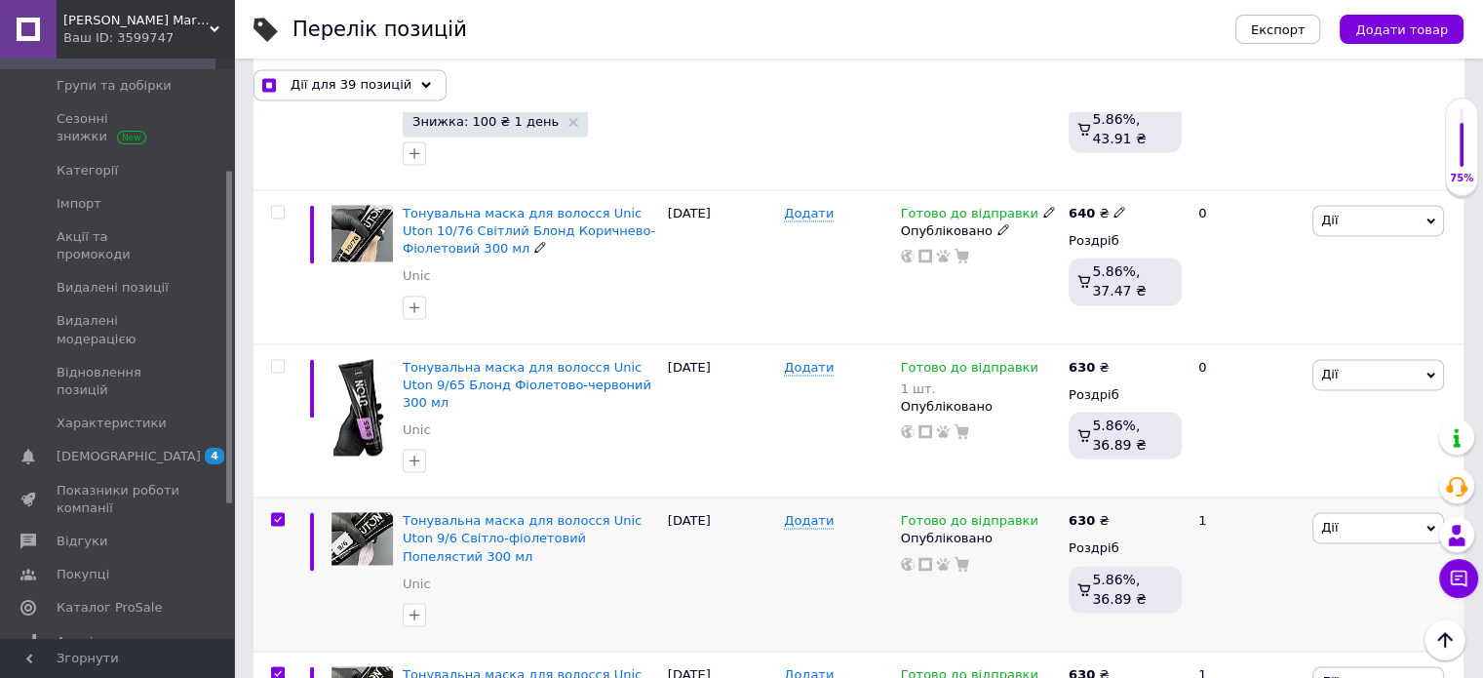
scroll to position [3004, 0]
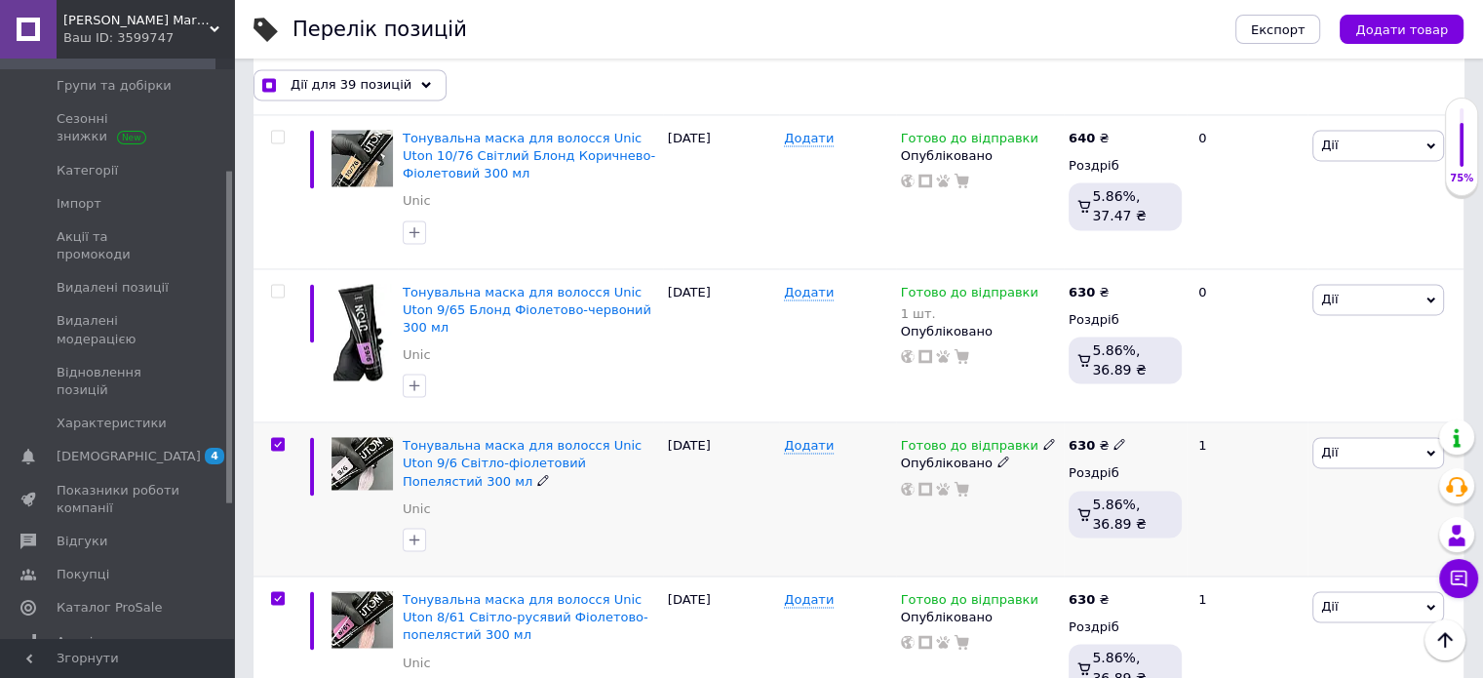
click at [280, 438] on input "checkbox" at bounding box center [277, 444] width 13 height 13
checkbox input "false"
checkbox input "true"
click at [273, 592] on input "checkbox" at bounding box center [277, 598] width 13 height 13
checkbox input "false"
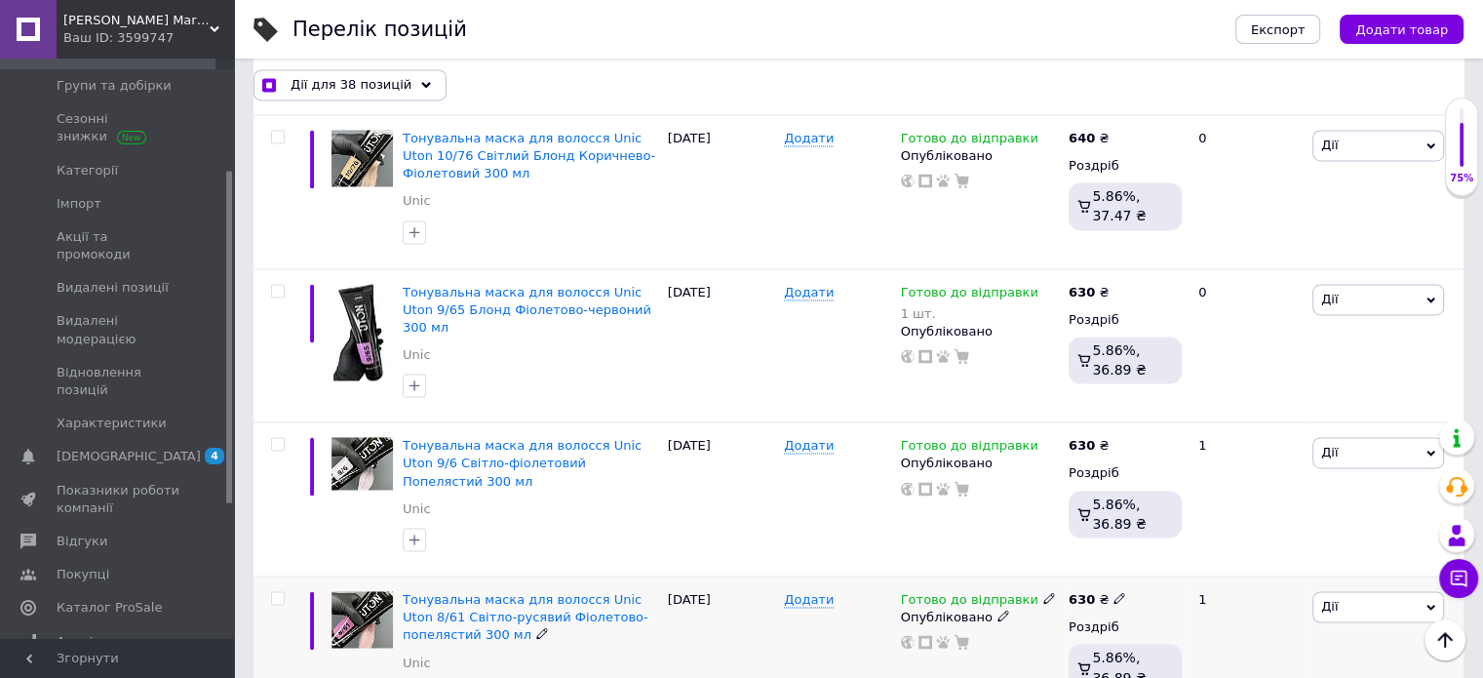
checkbox input "true"
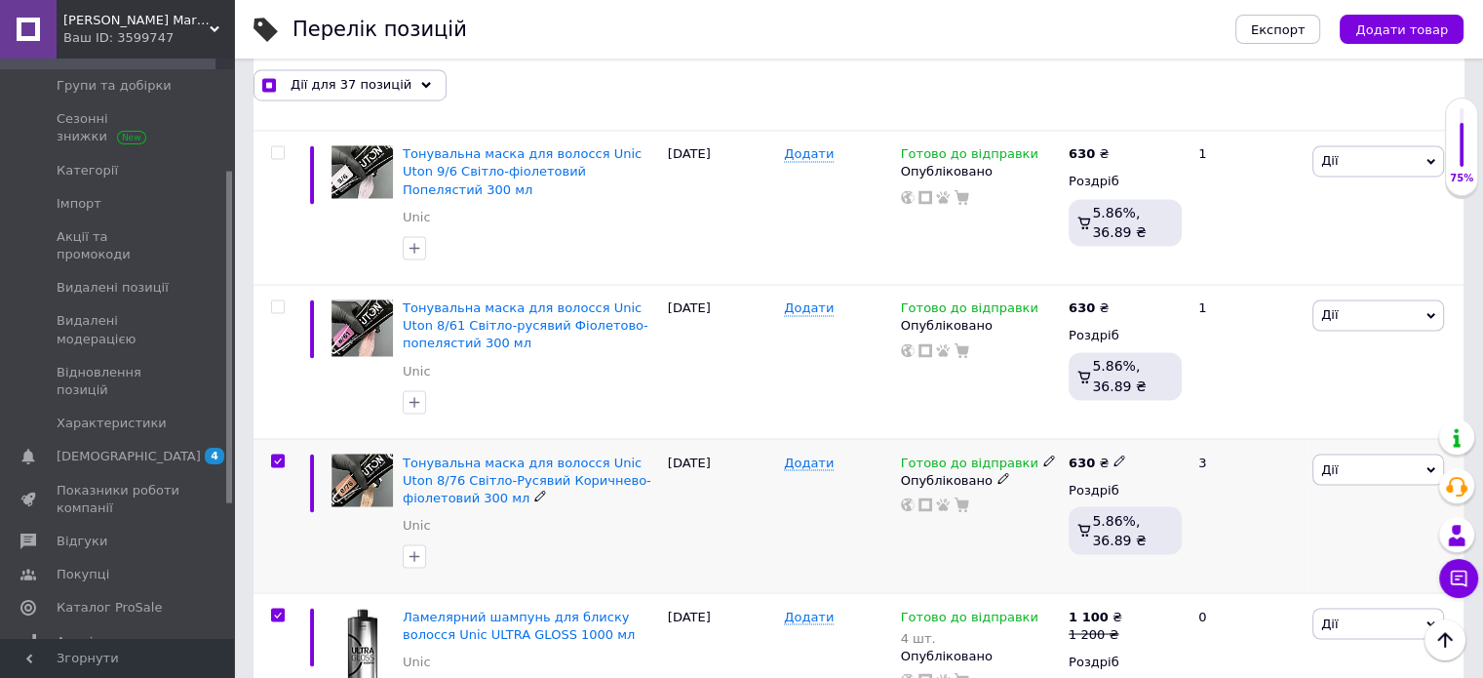
scroll to position [3296, 0]
click at [277, 453] on input "checkbox" at bounding box center [277, 459] width 13 height 13
checkbox input "false"
checkbox input "true"
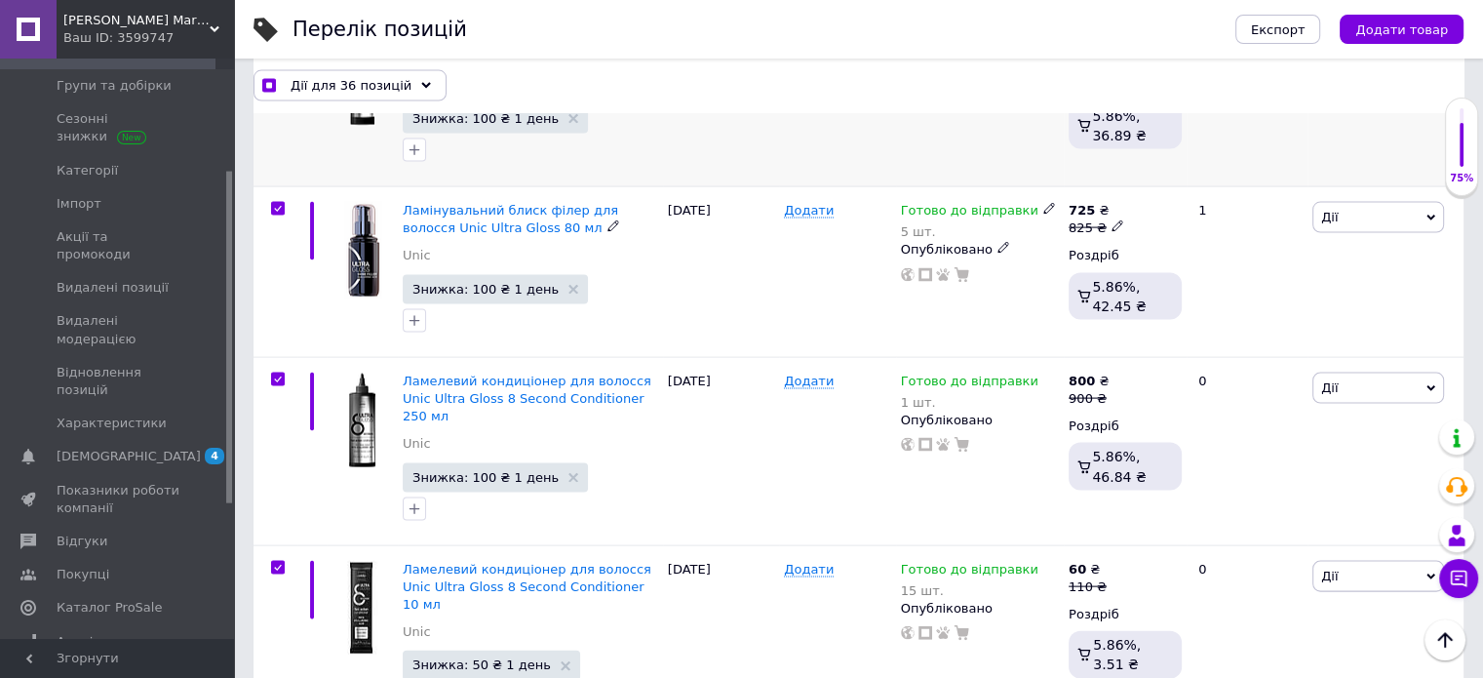
scroll to position [4076, 0]
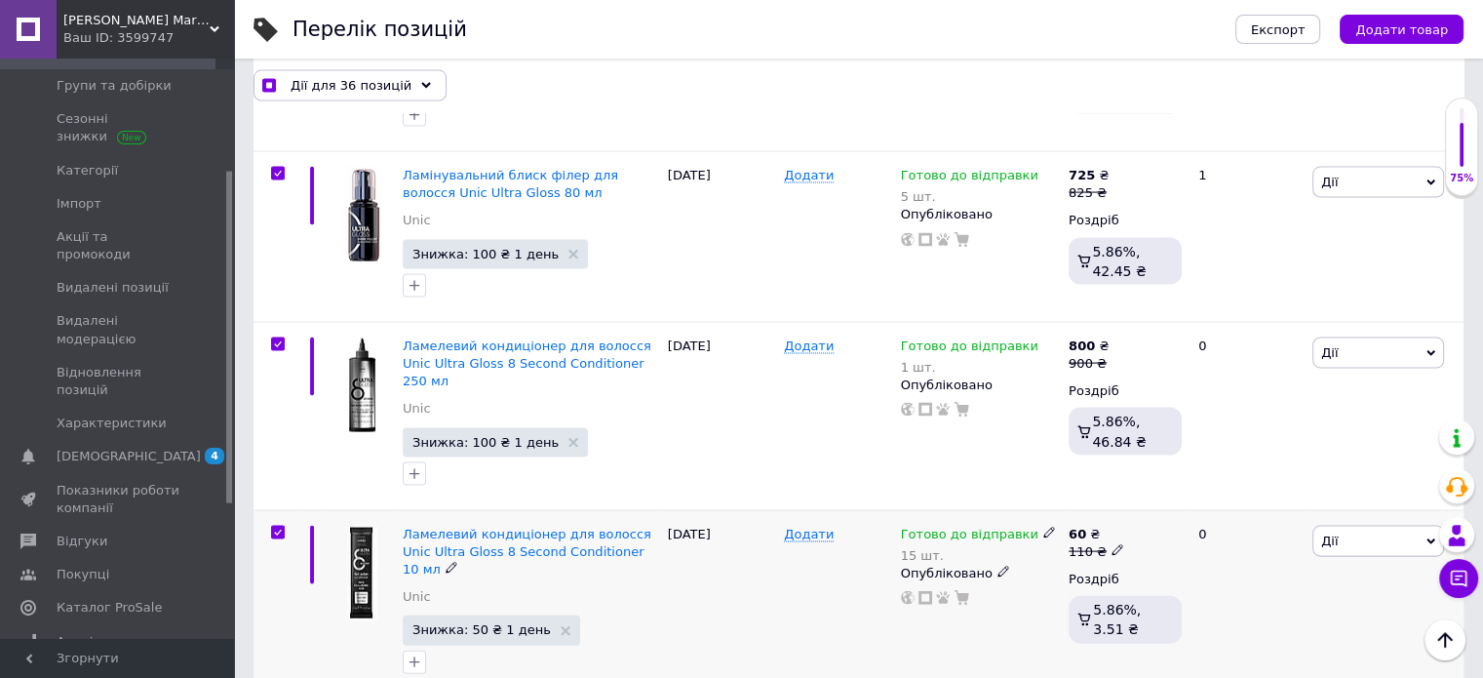
click at [273, 526] on input "checkbox" at bounding box center [277, 532] width 13 height 13
checkbox input "false"
checkbox input "true"
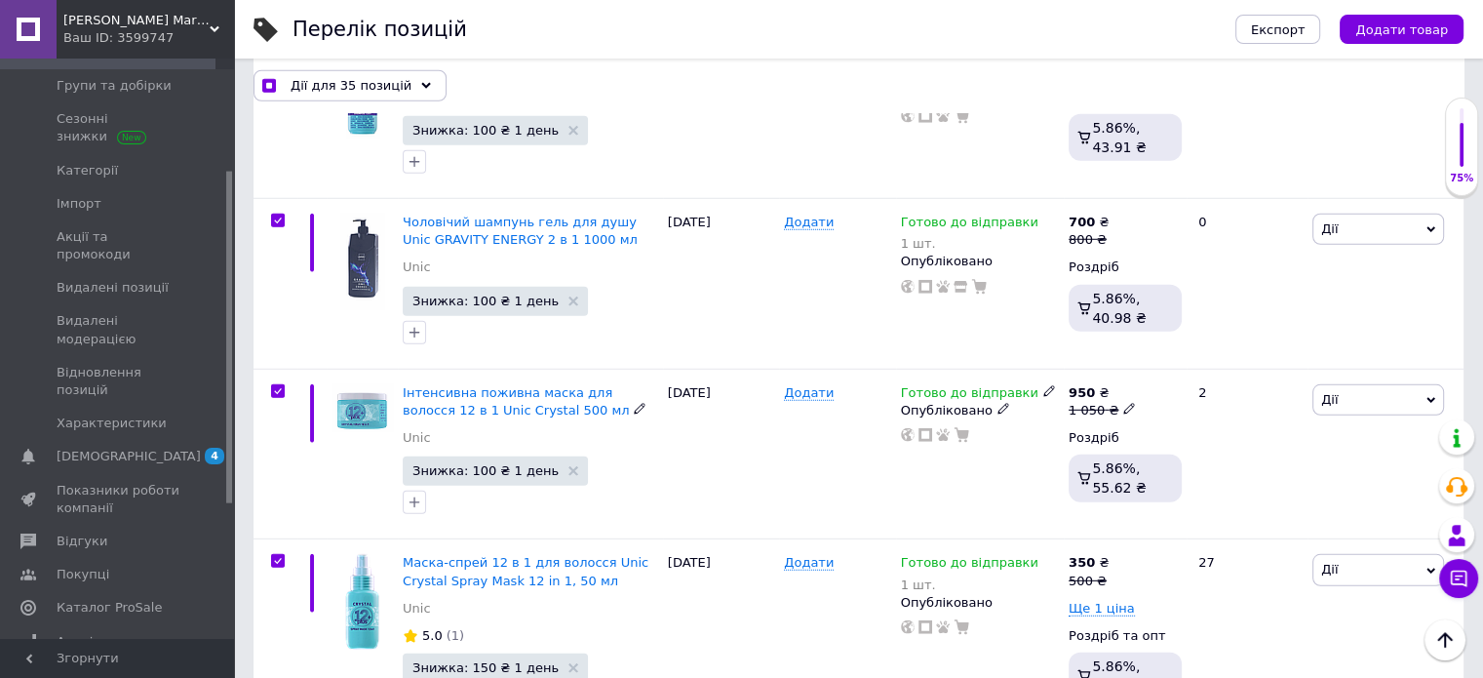
scroll to position [5538, 0]
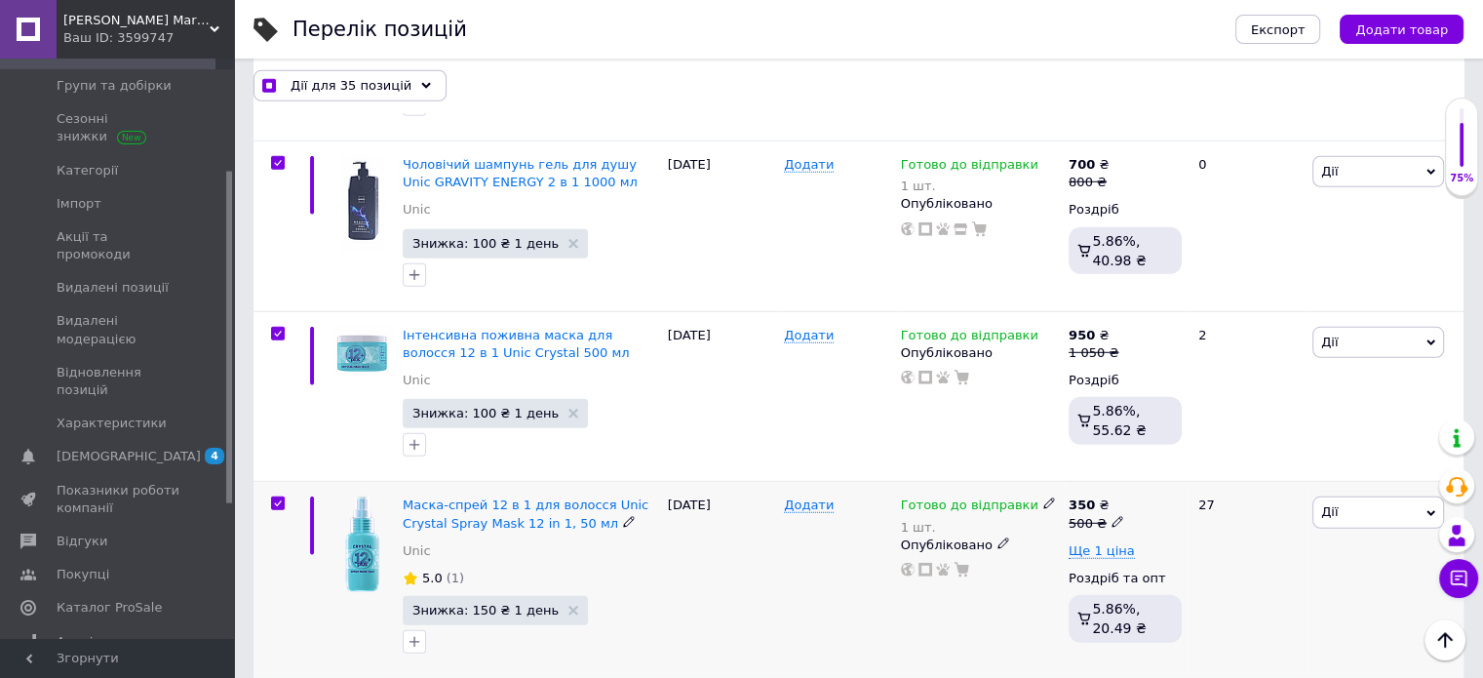
click at [281, 497] on input "checkbox" at bounding box center [277, 503] width 13 height 13
checkbox input "false"
checkbox input "true"
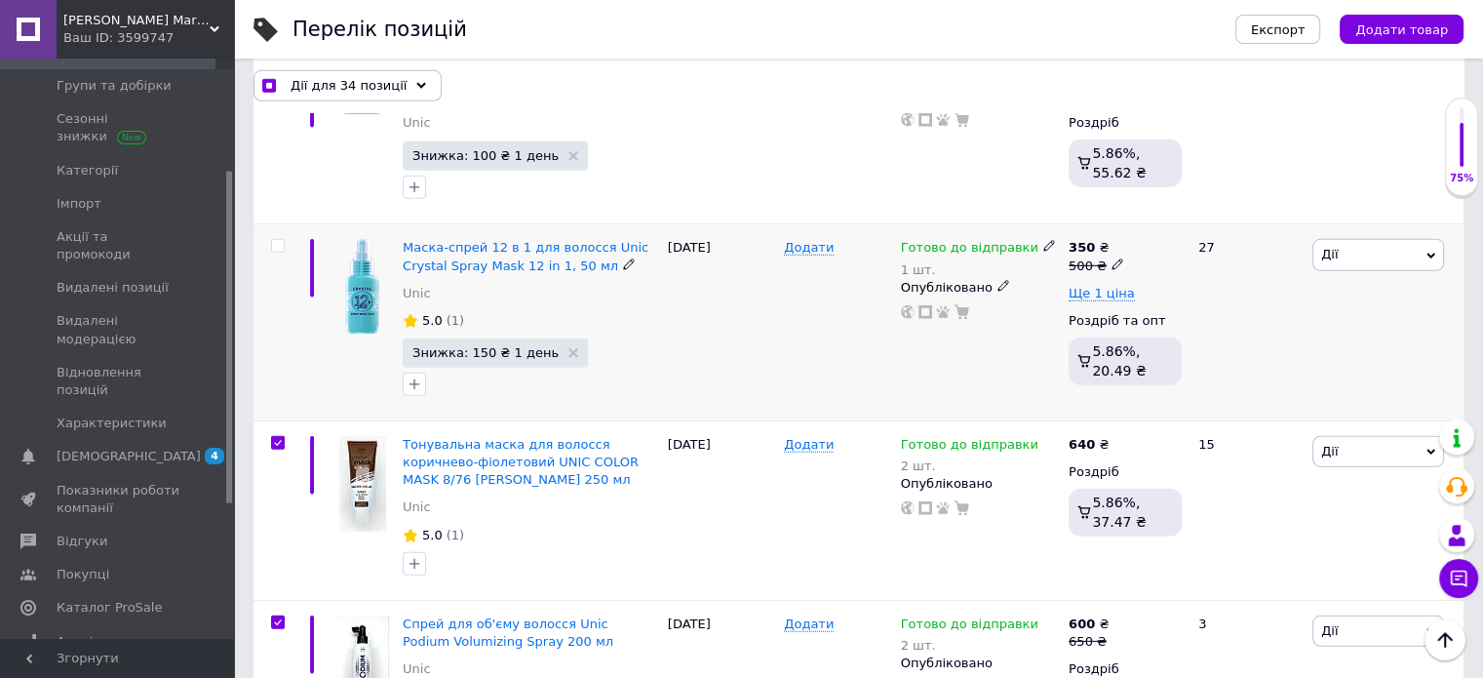
scroll to position [5831, 0]
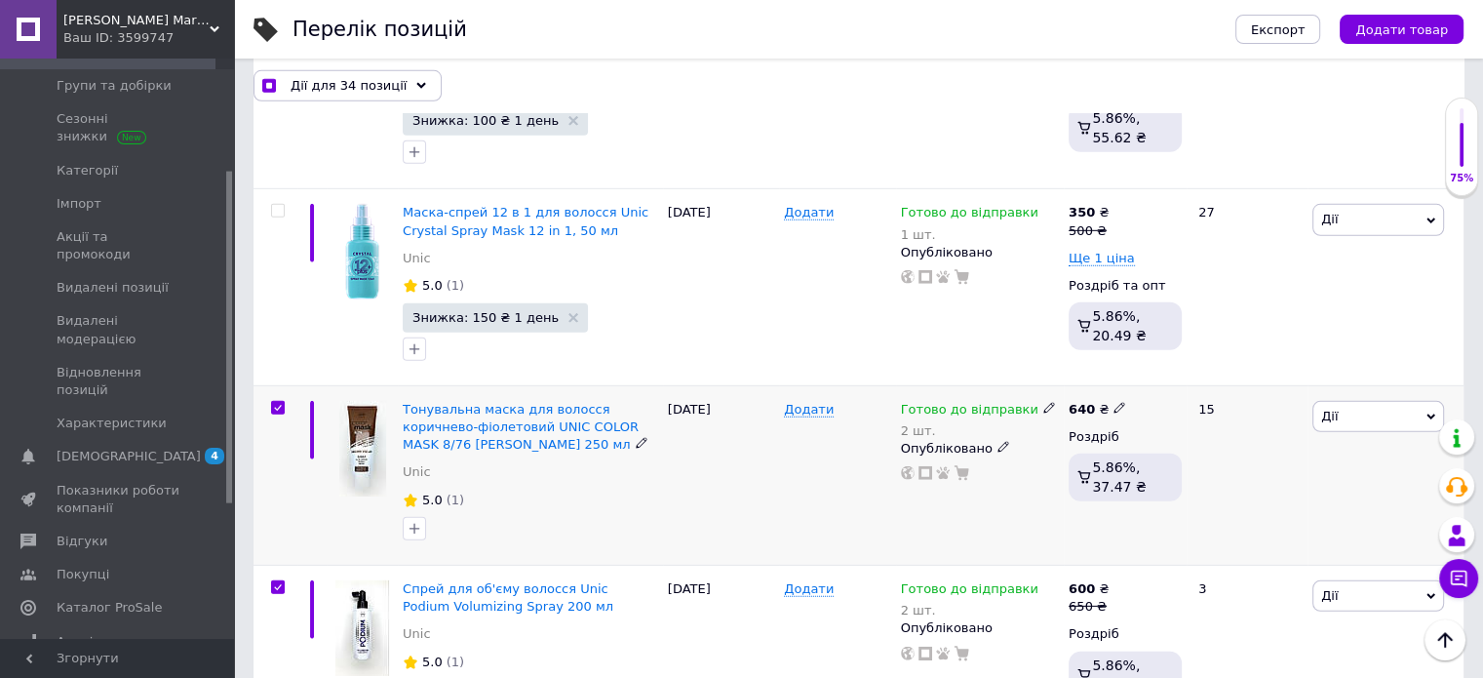
click at [271, 402] on input "checkbox" at bounding box center [277, 408] width 13 height 13
checkbox input "false"
checkbox input "true"
click at [273, 581] on input "checkbox" at bounding box center [277, 587] width 13 height 13
checkbox input "false"
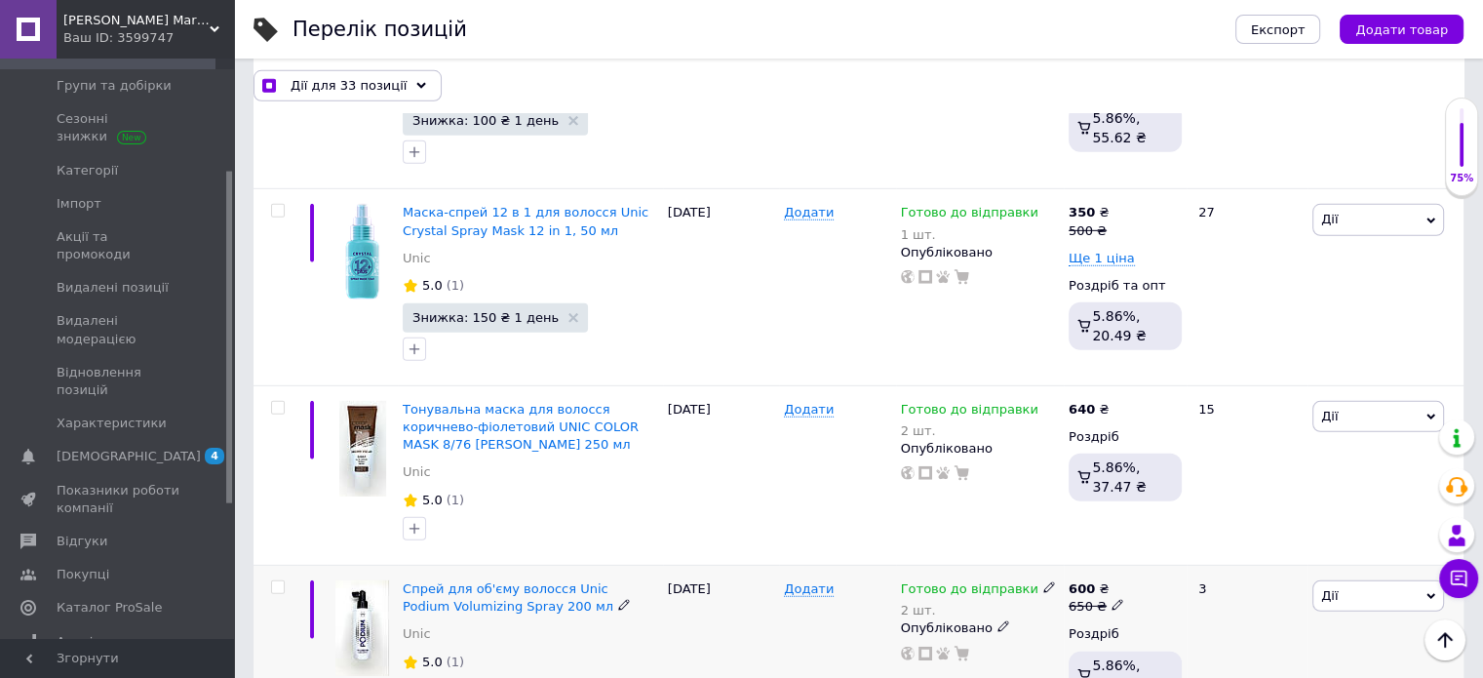
checkbox input "true"
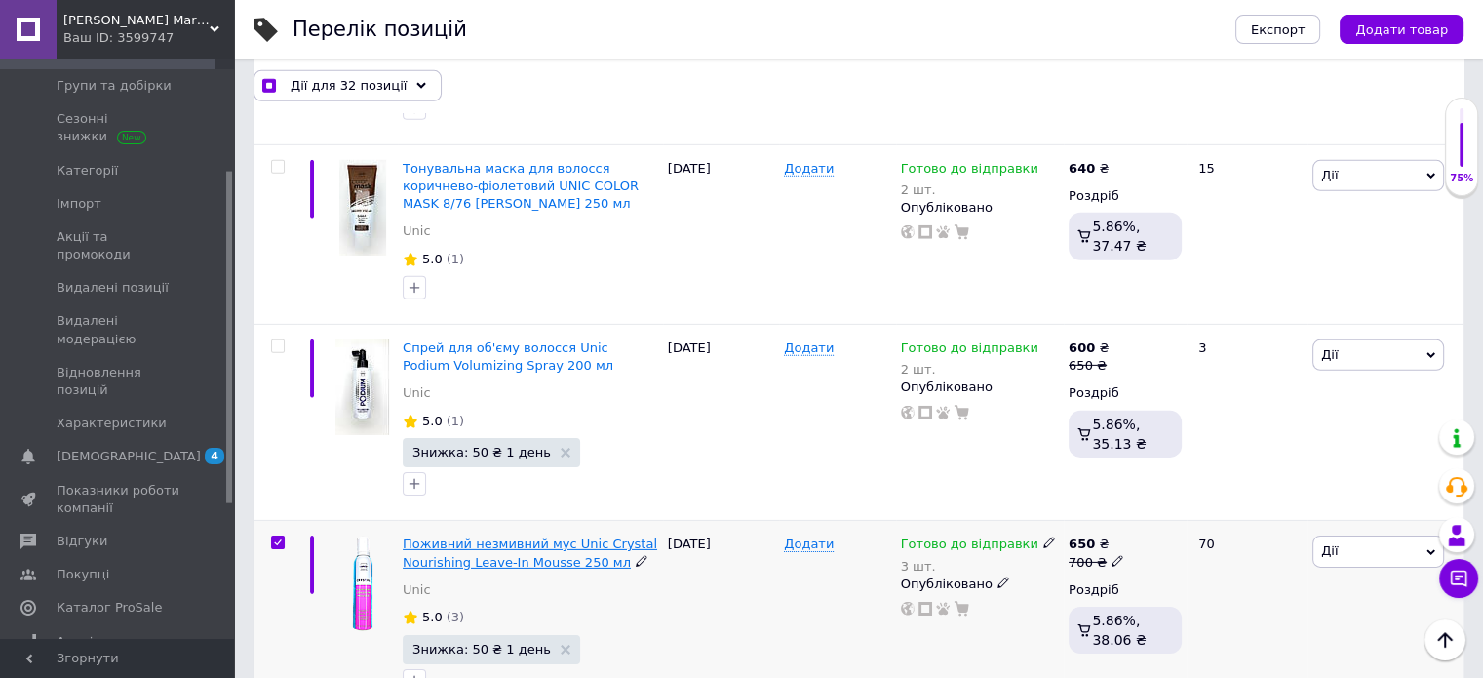
scroll to position [6123, 0]
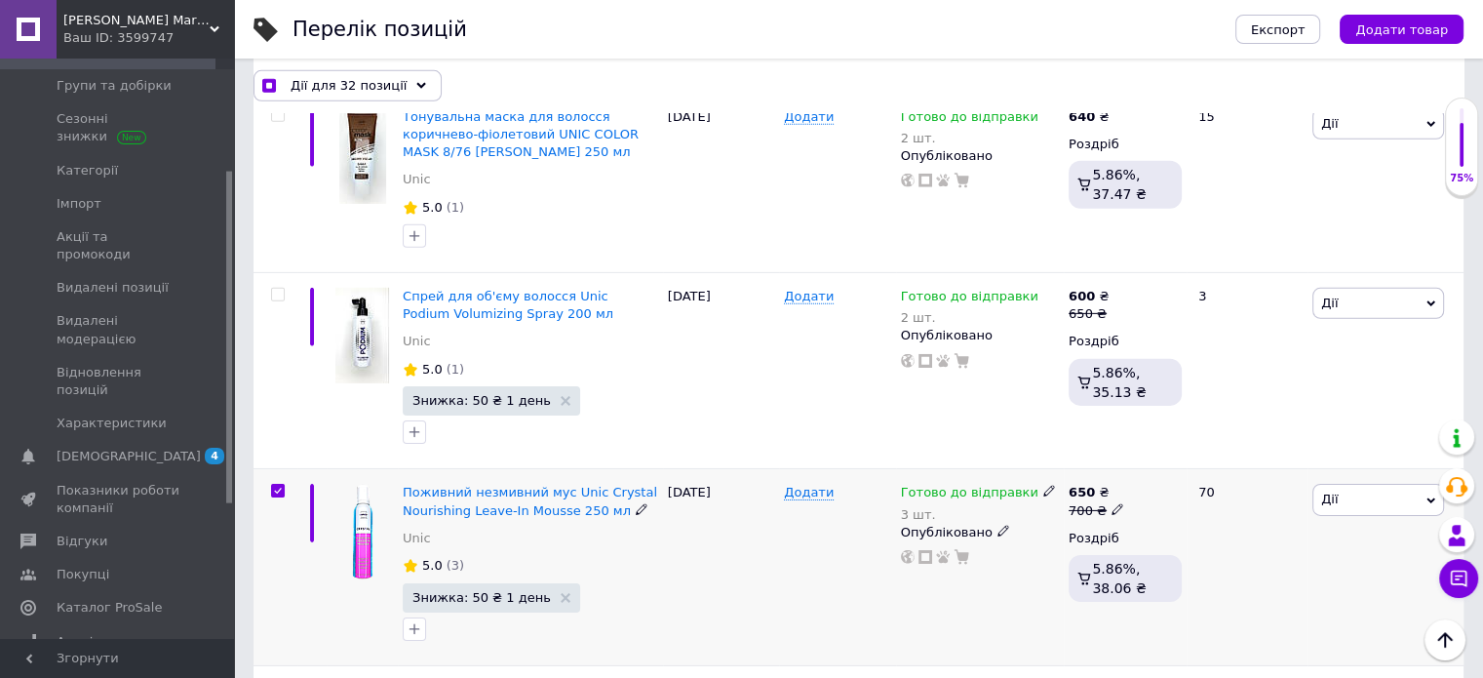
click at [274, 485] on input "checkbox" at bounding box center [277, 491] width 13 height 13
checkbox input "false"
checkbox input "true"
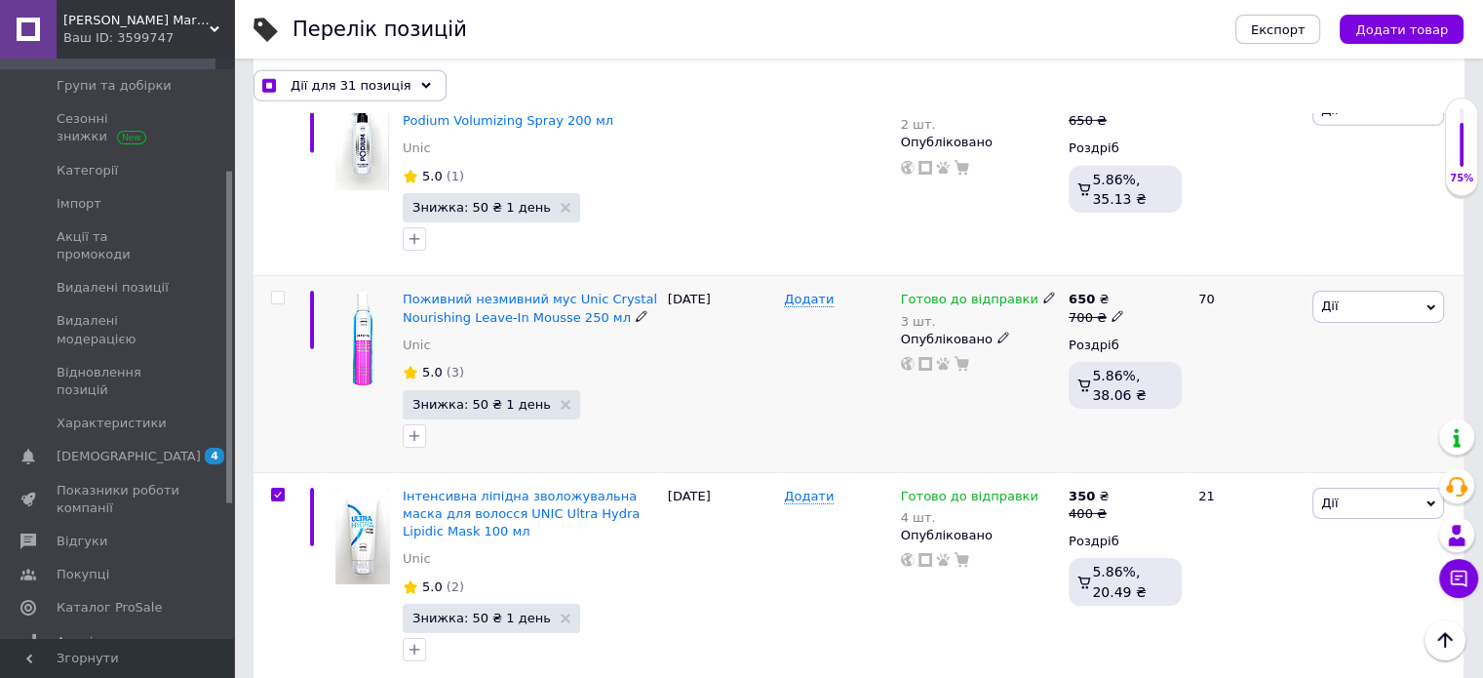
scroll to position [6318, 0]
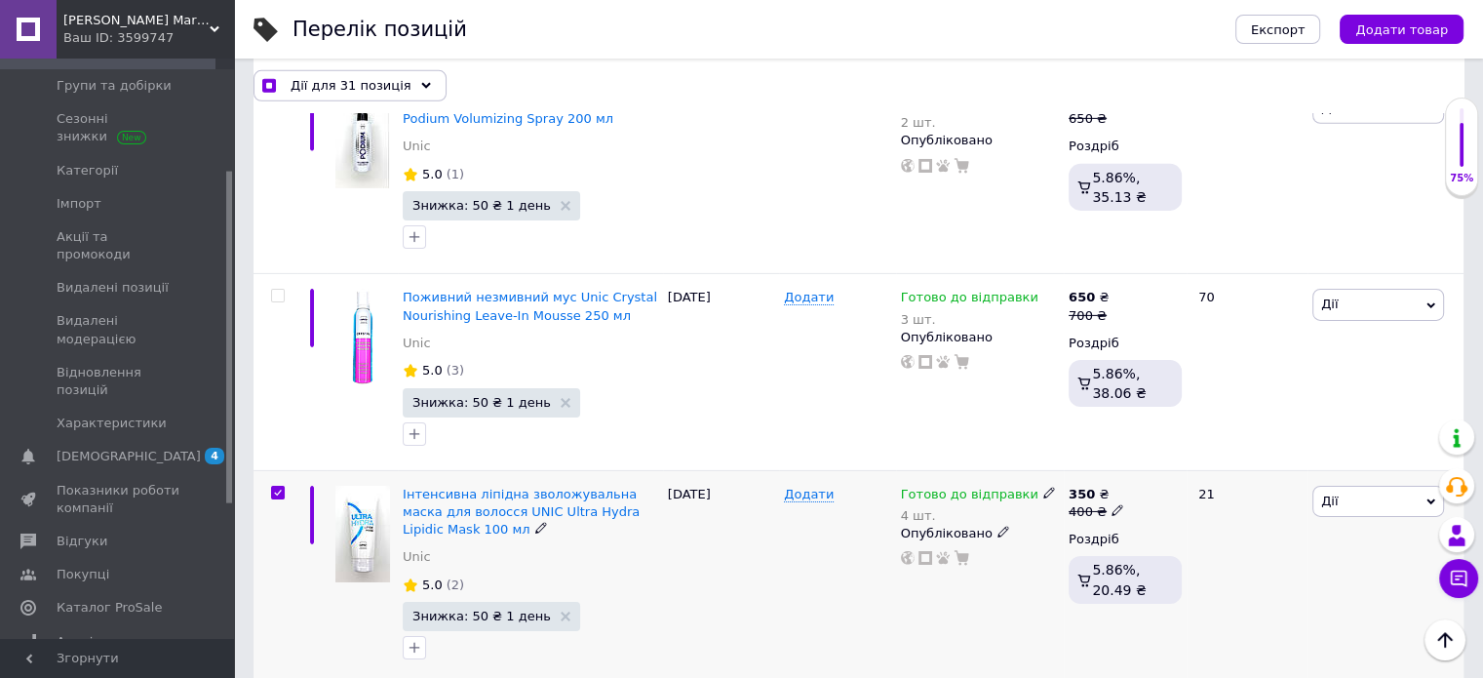
click at [277, 486] on input "checkbox" at bounding box center [277, 492] width 13 height 13
checkbox input "false"
checkbox input "true"
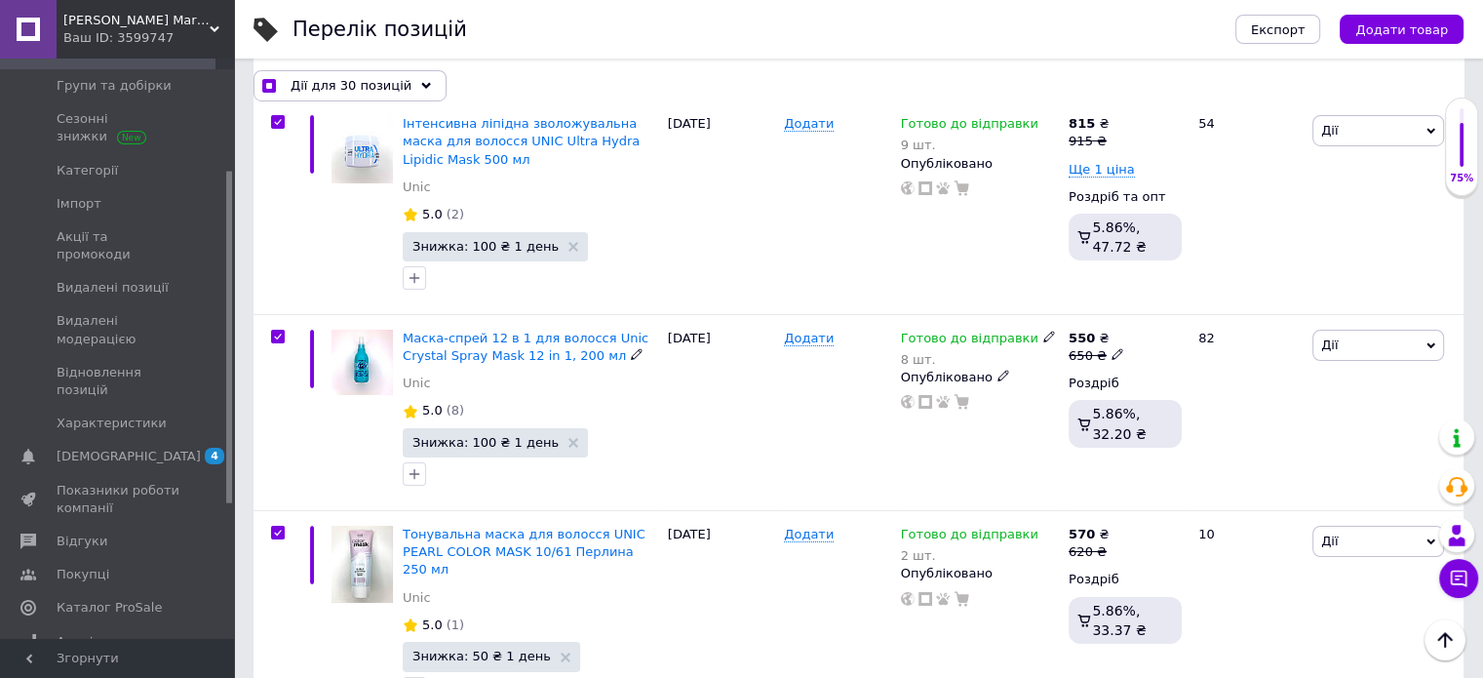
scroll to position [6903, 0]
click at [271, 525] on input "checkbox" at bounding box center [277, 531] width 13 height 13
checkbox input "false"
checkbox input "true"
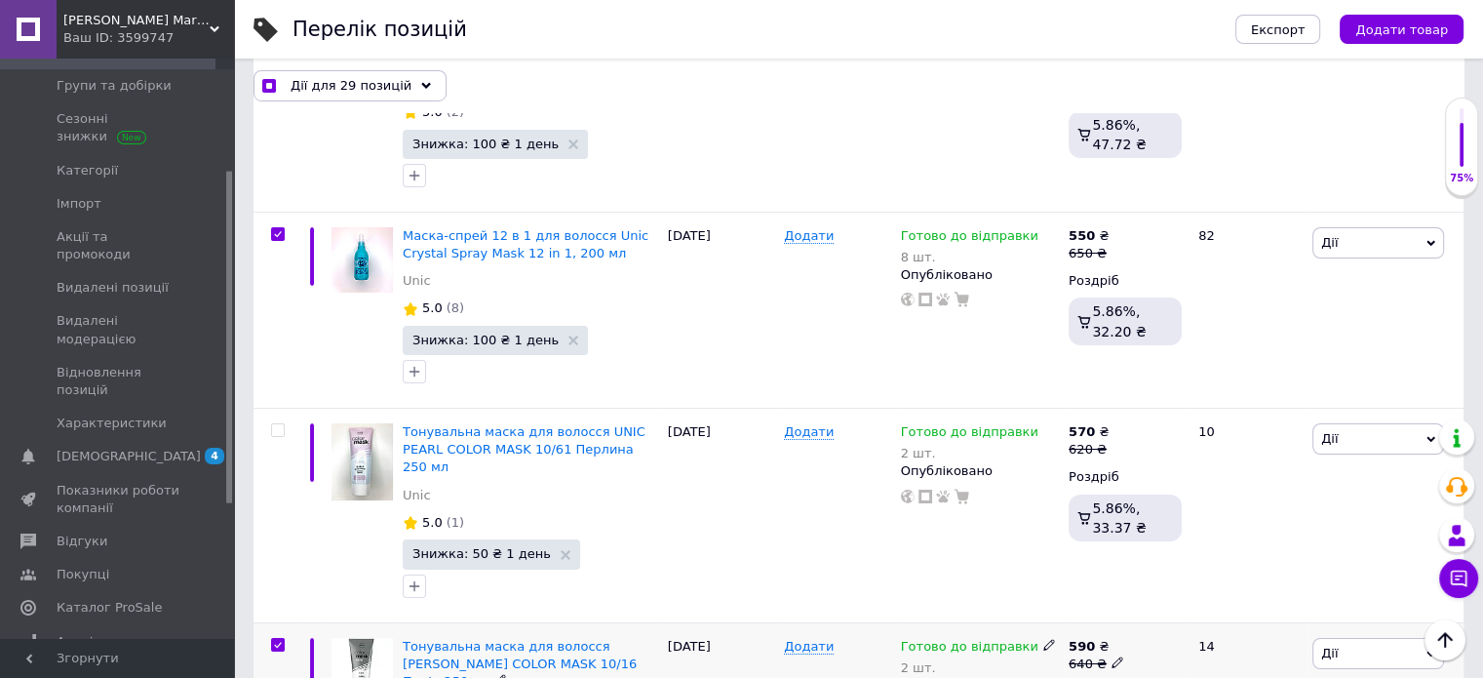
scroll to position [7007, 0]
click at [276, 637] on input "checkbox" at bounding box center [277, 643] width 13 height 13
checkbox input "false"
click at [388, 84] on span "Дії для 28 позицій" at bounding box center [351, 85] width 121 height 18
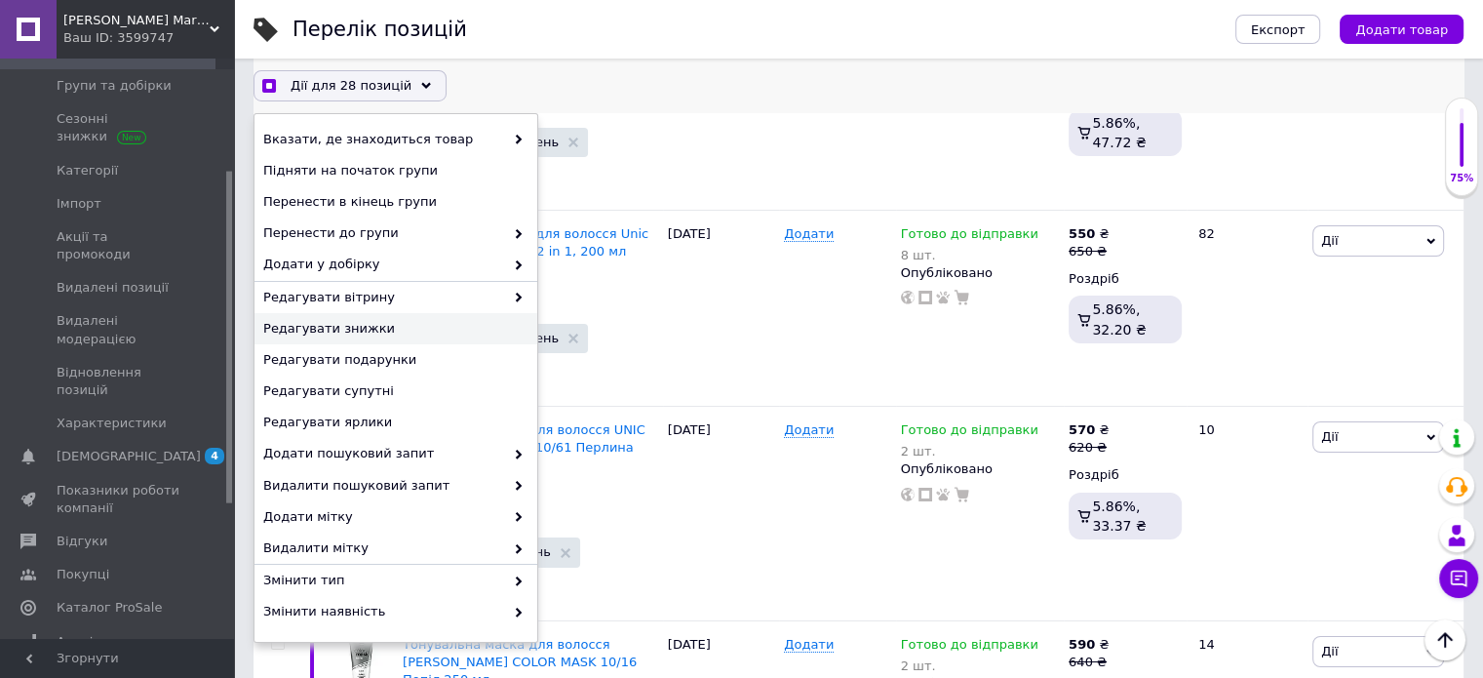
click at [398, 333] on span "Редагувати знижки" at bounding box center [393, 329] width 260 height 18
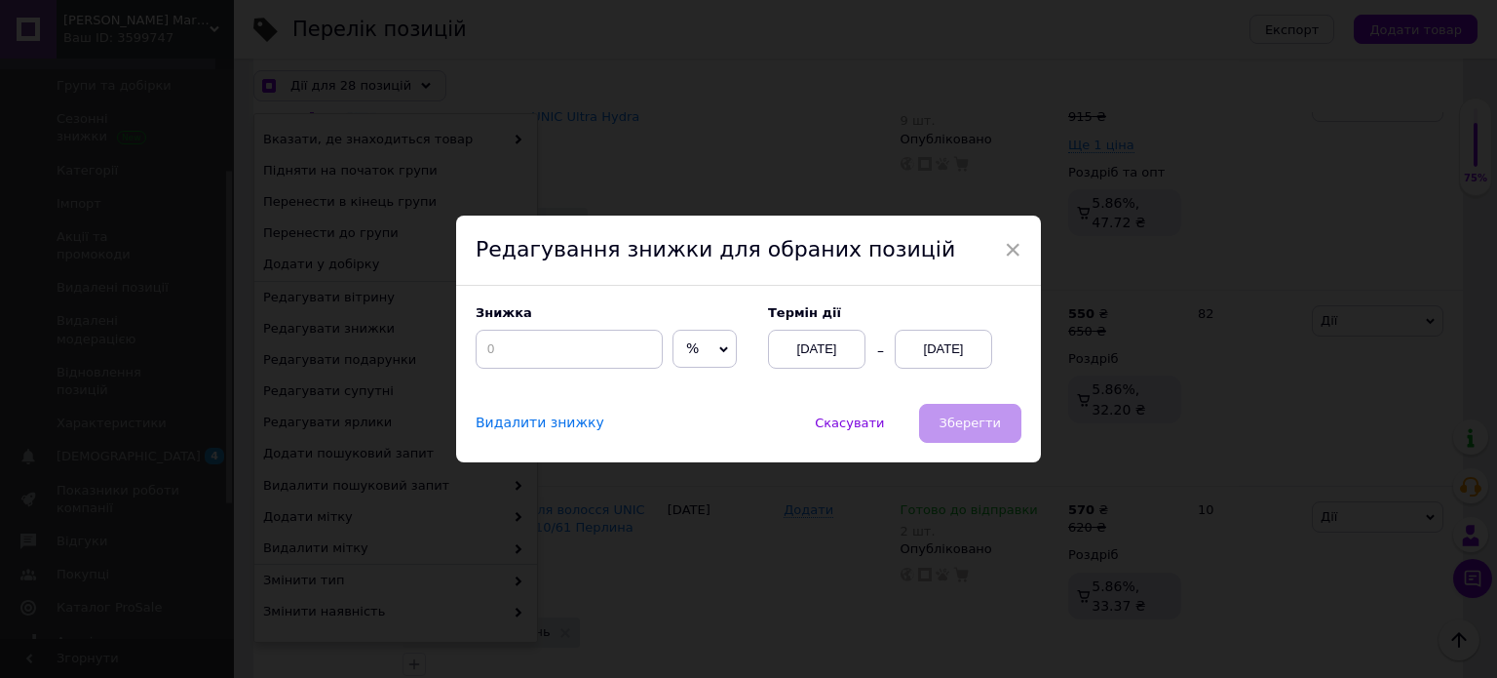
click at [694, 346] on span "%" at bounding box center [705, 349] width 64 height 39
click at [696, 391] on li "₴" at bounding box center [705, 388] width 62 height 27
click at [577, 331] on input at bounding box center [569, 349] width 187 height 39
checkbox input "true"
type input "1"
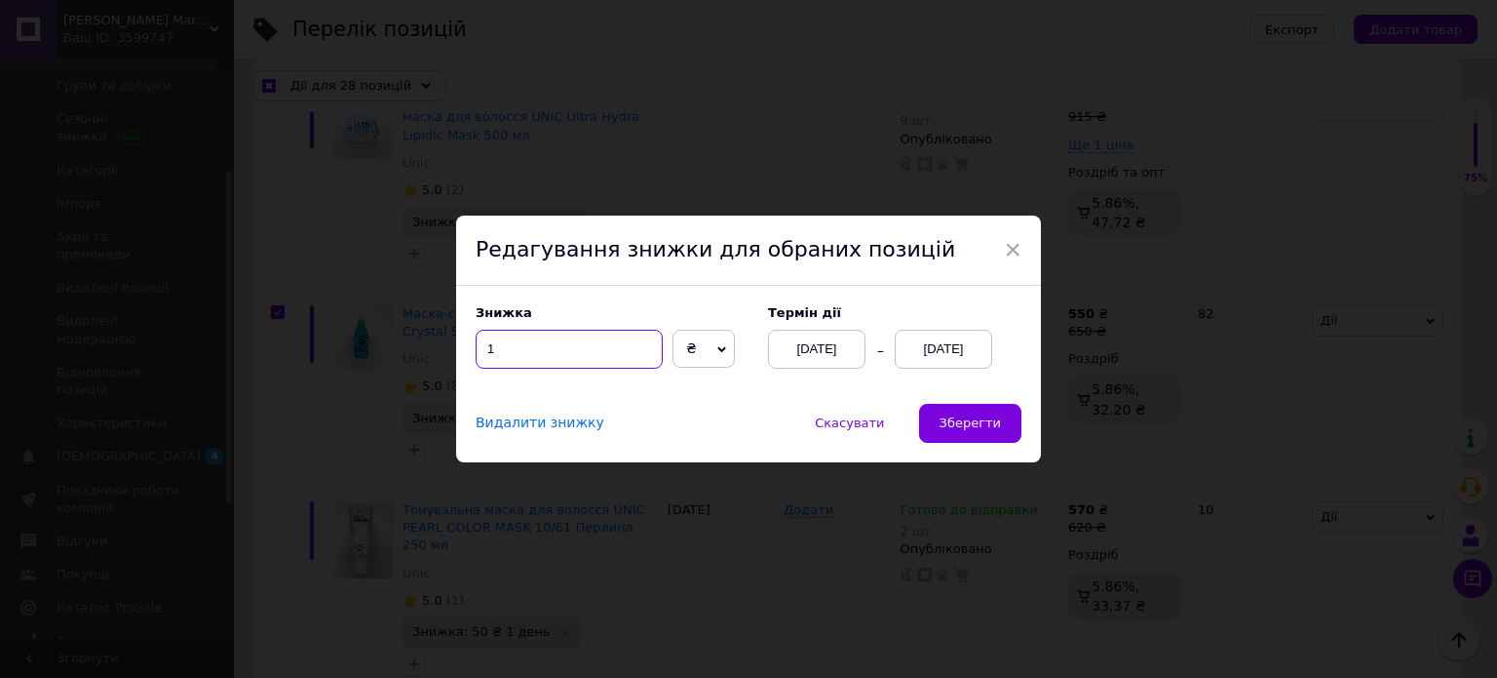
checkbox input "true"
type input "10"
checkbox input "true"
type input "100"
click at [949, 350] on div "[DATE]" at bounding box center [943, 349] width 97 height 39
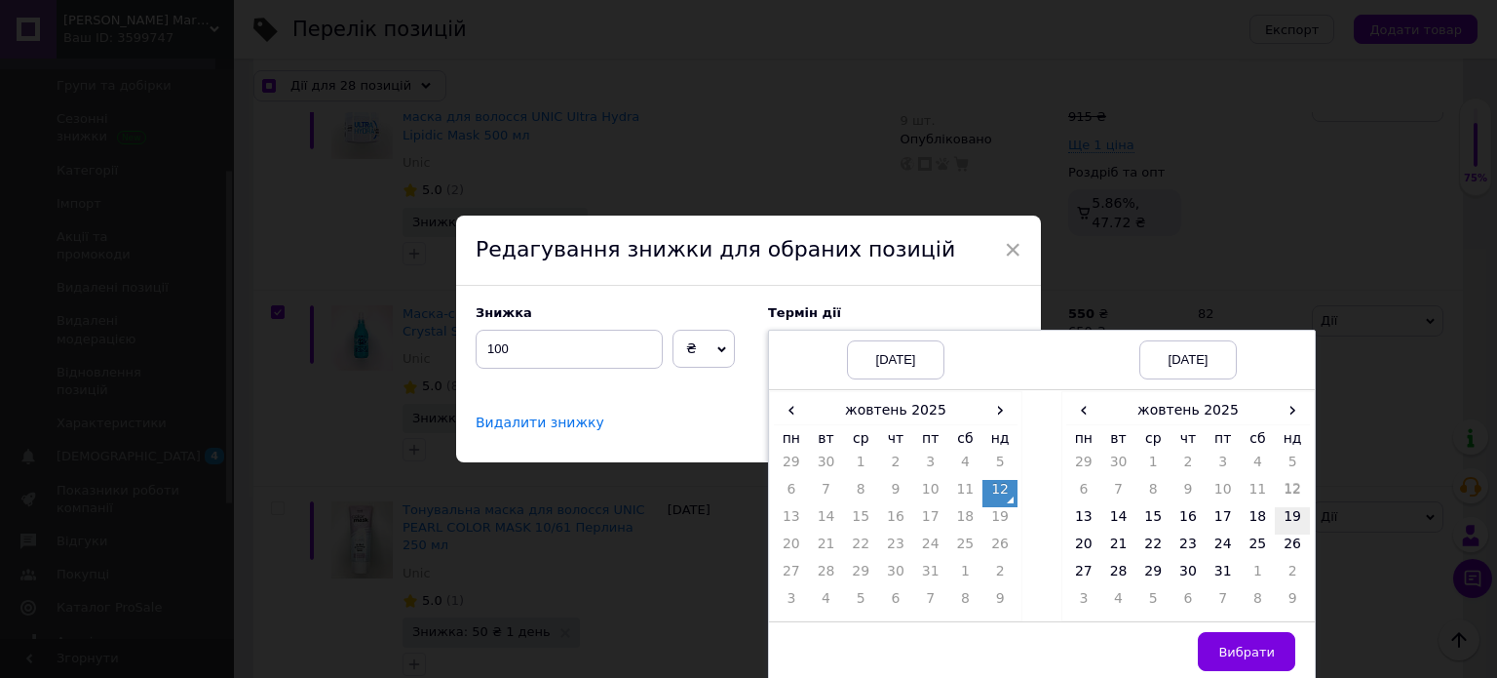
click at [1294, 520] on td "19" at bounding box center [1292, 520] width 35 height 27
click at [1240, 650] on span "Вибрати" at bounding box center [1247, 651] width 57 height 15
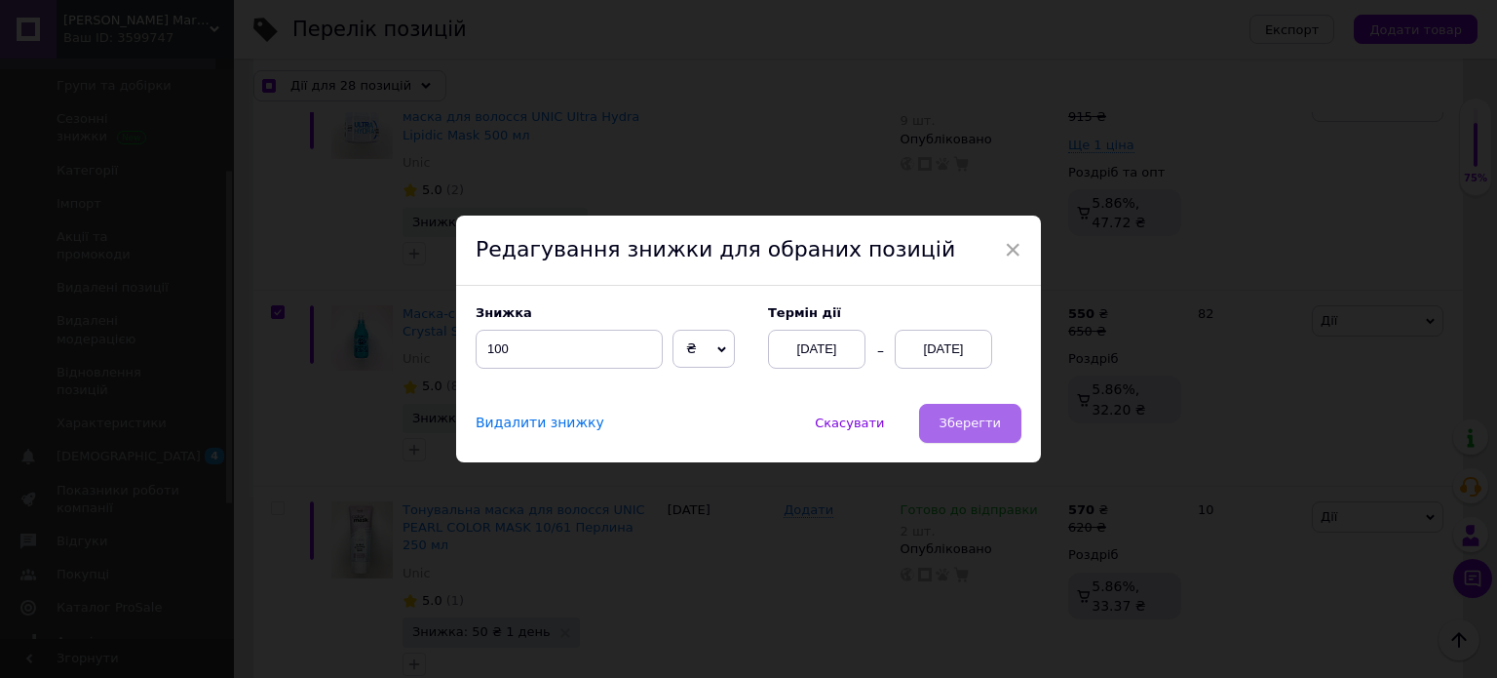
click at [980, 424] on span "Зберегти" at bounding box center [970, 422] width 61 height 15
checkbox input "true"
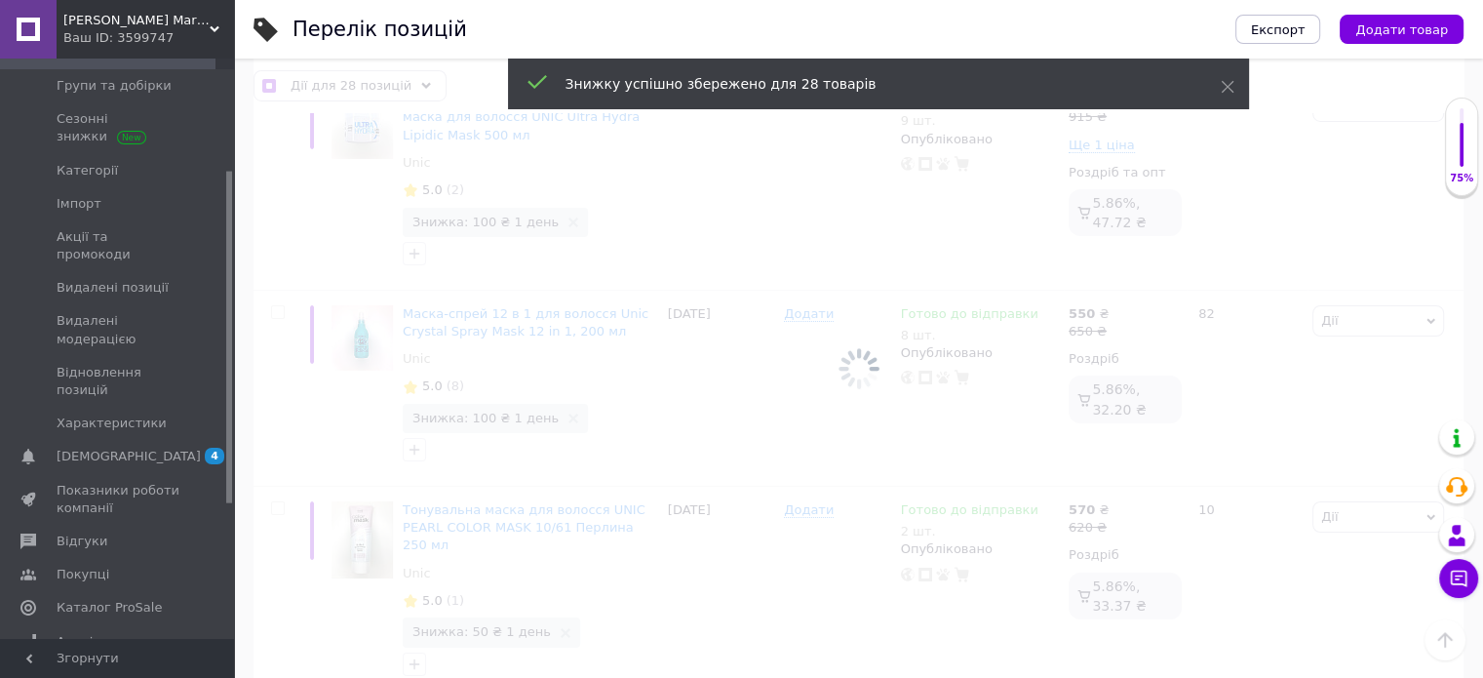
checkbox input "false"
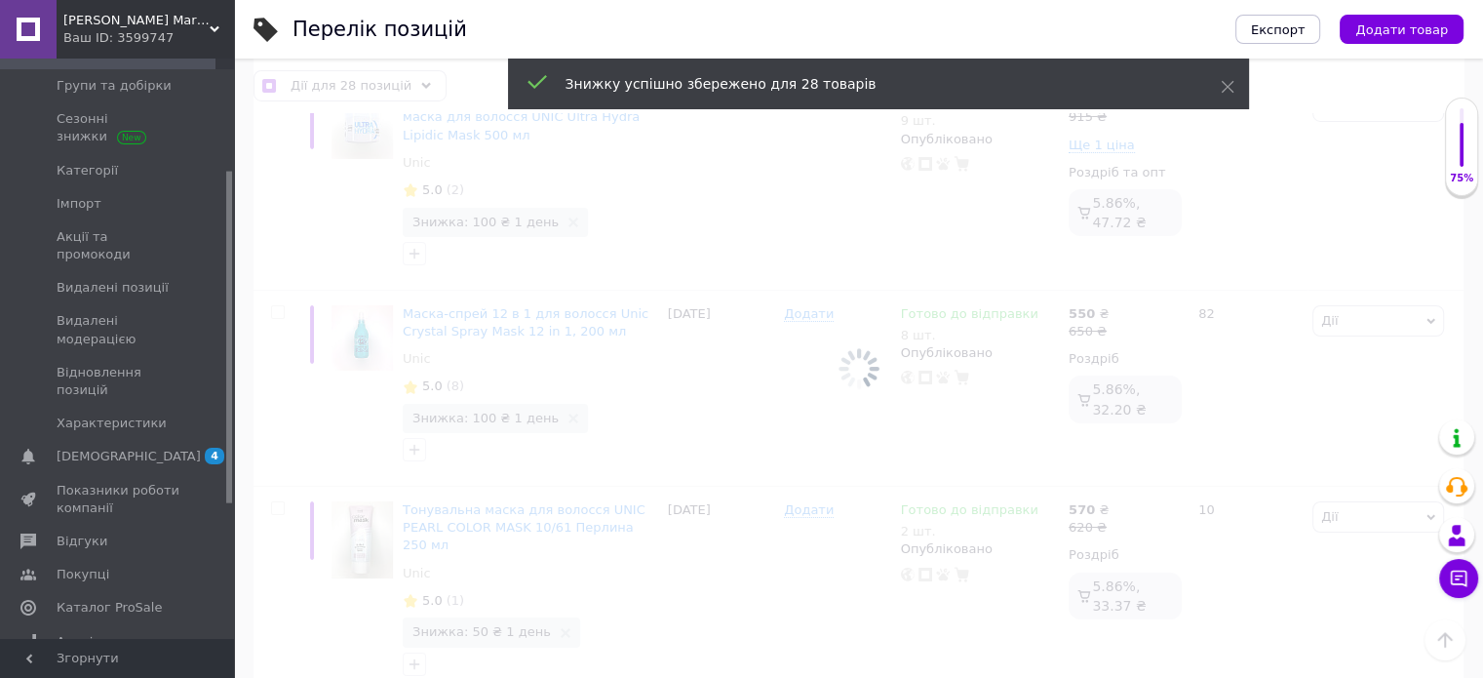
checkbox input "false"
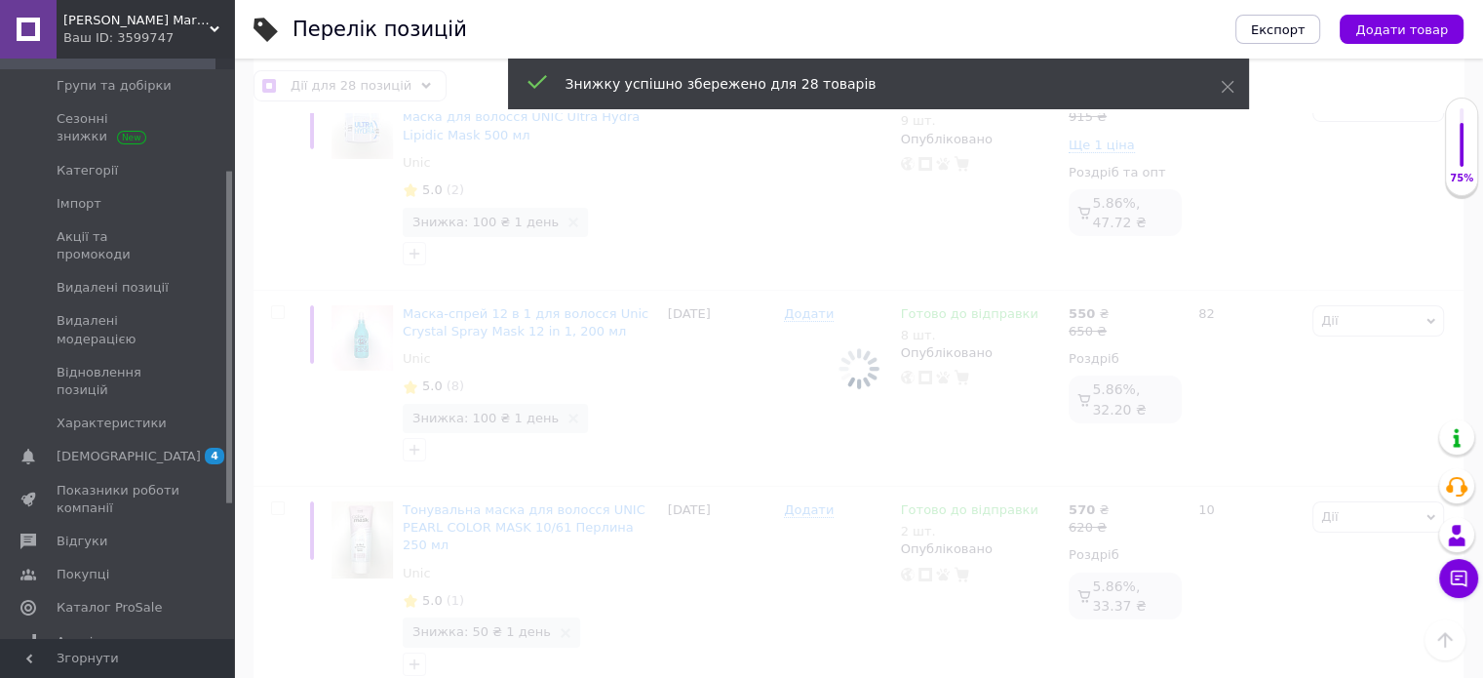
checkbox input "false"
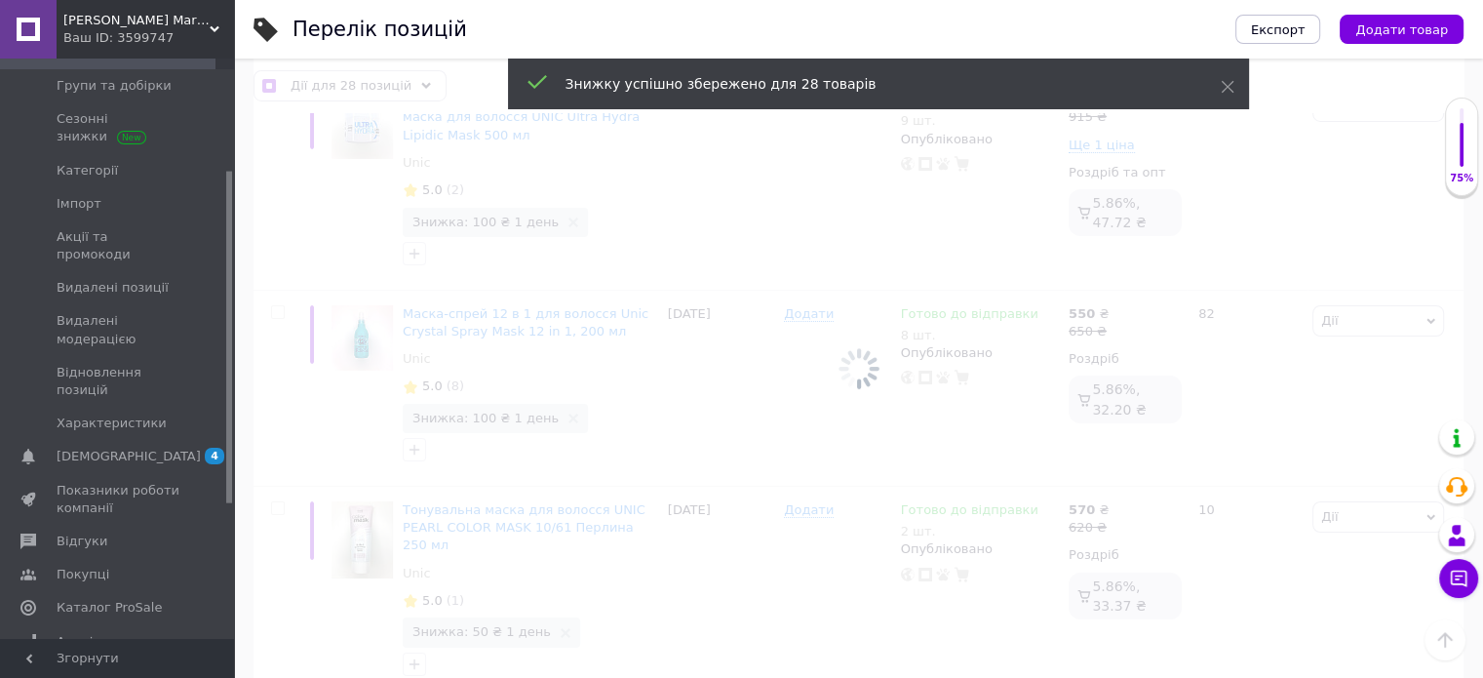
checkbox input "false"
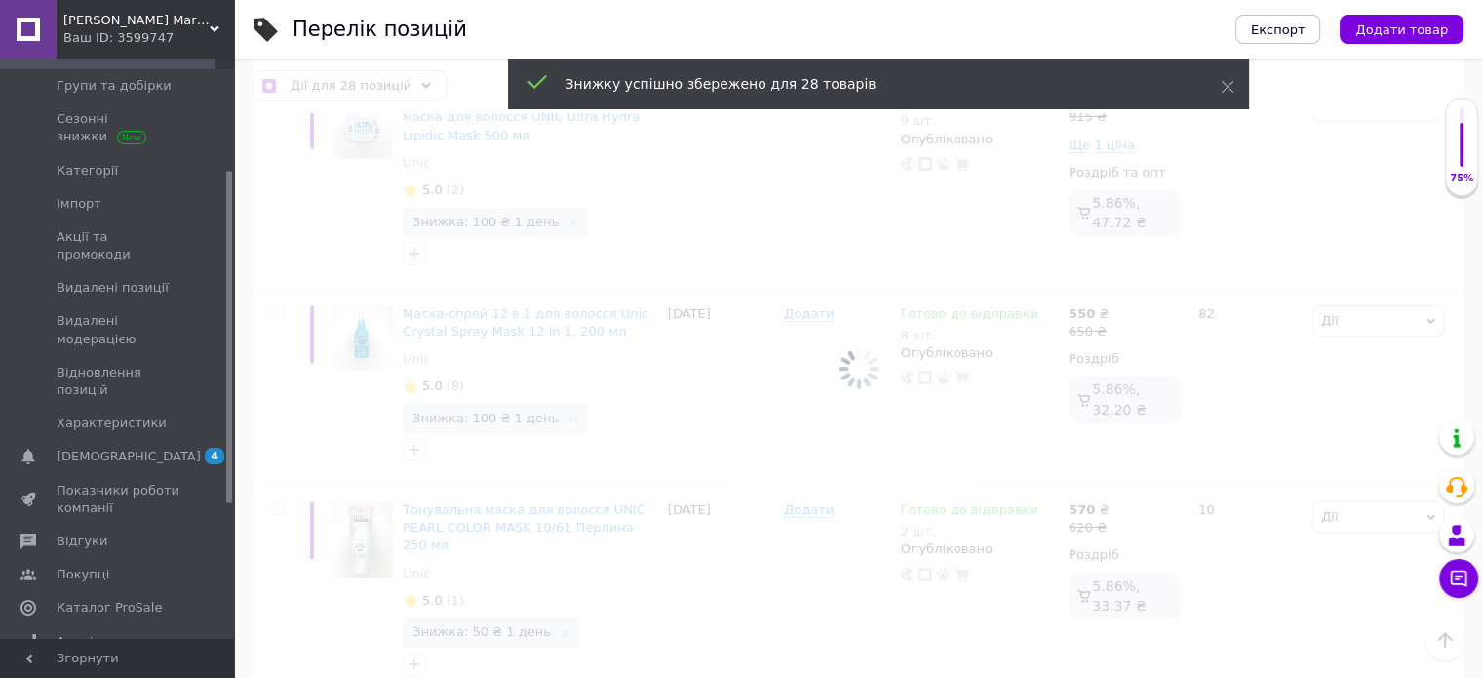
checkbox input "false"
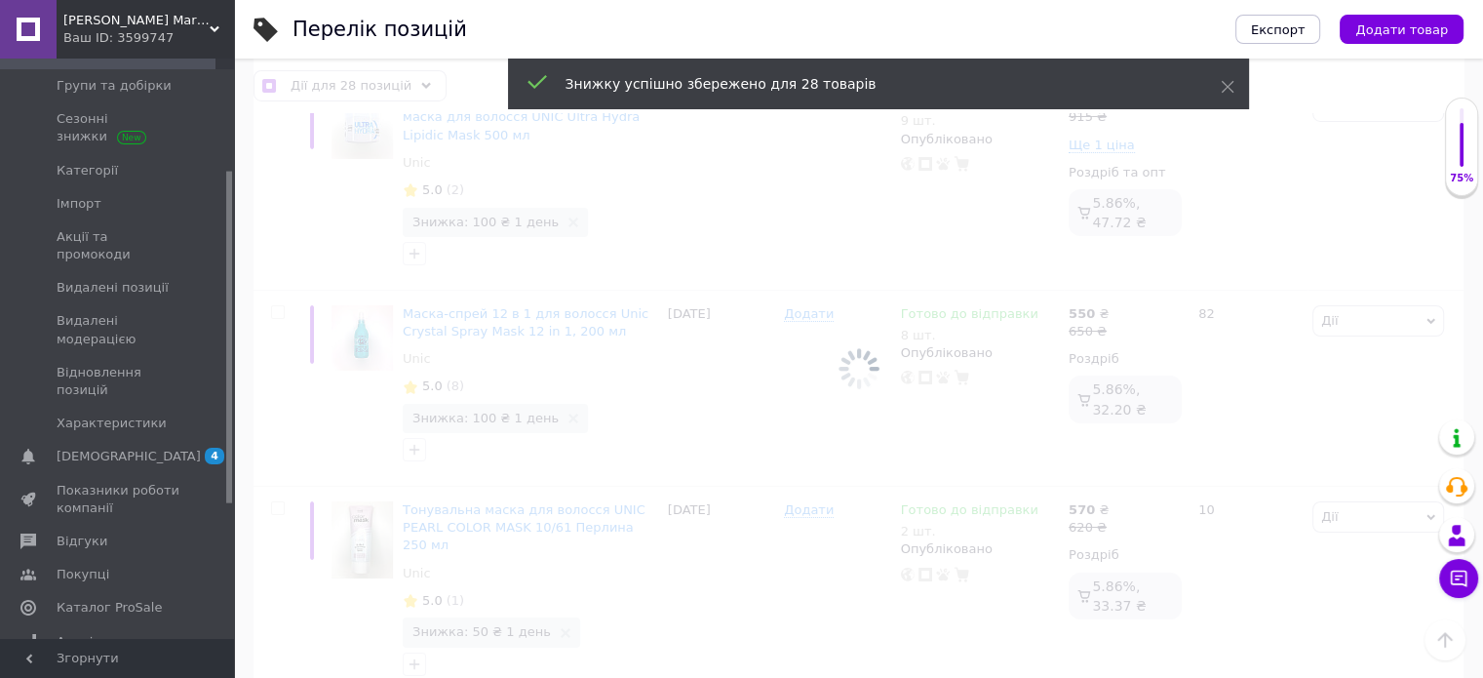
checkbox input "false"
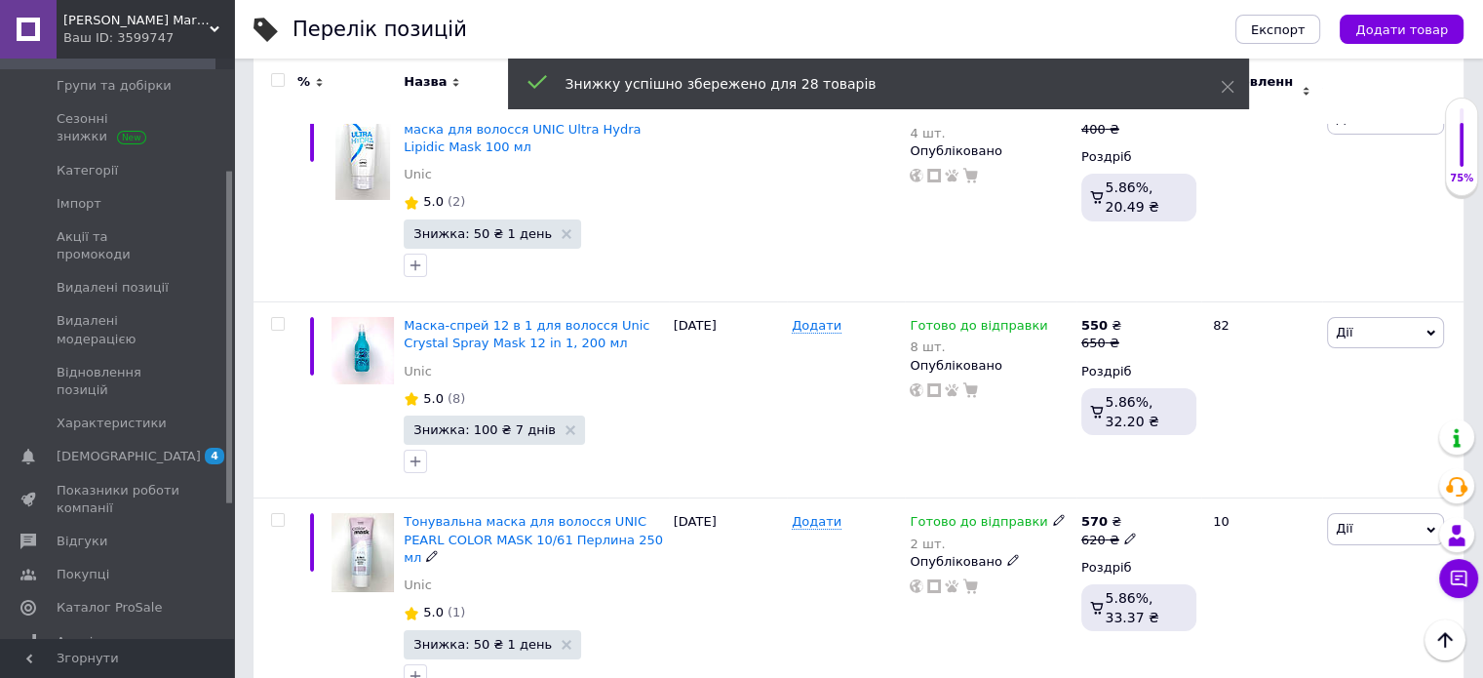
scroll to position [6928, 0]
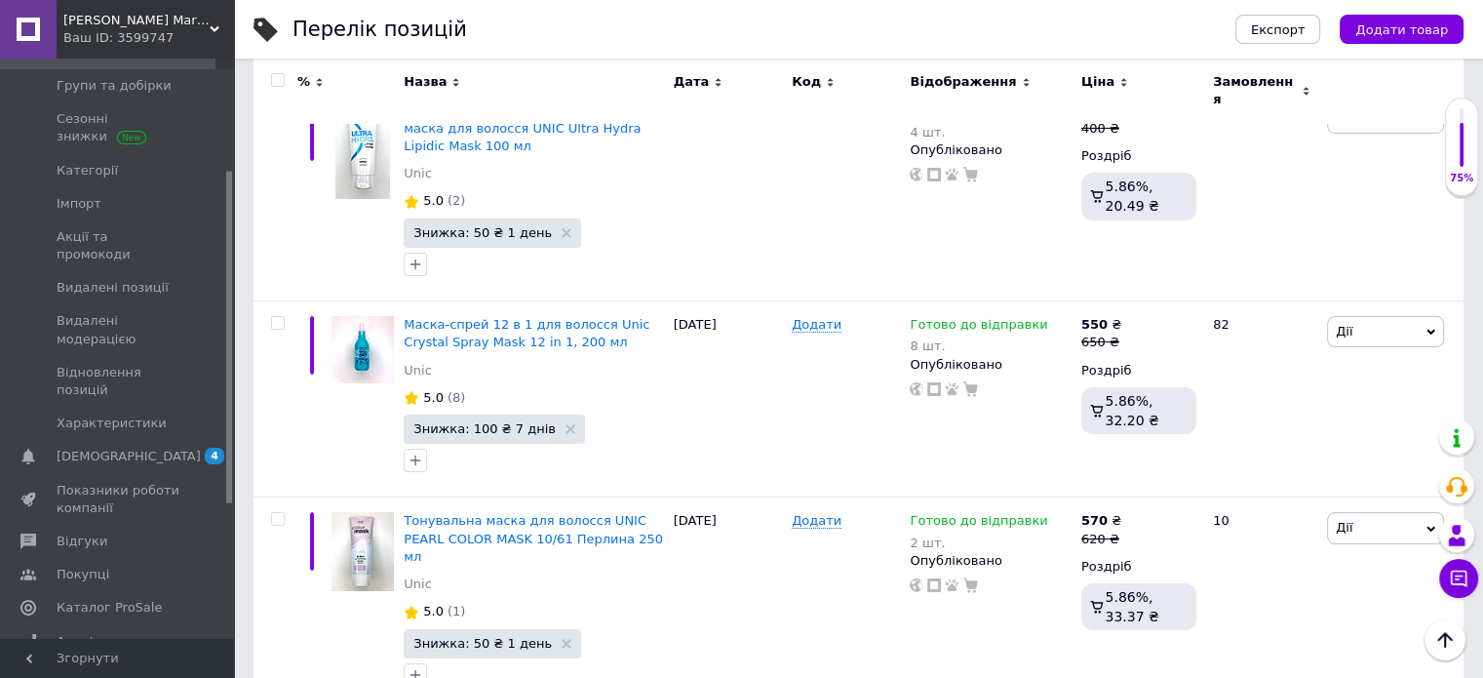
checkbox input "true"
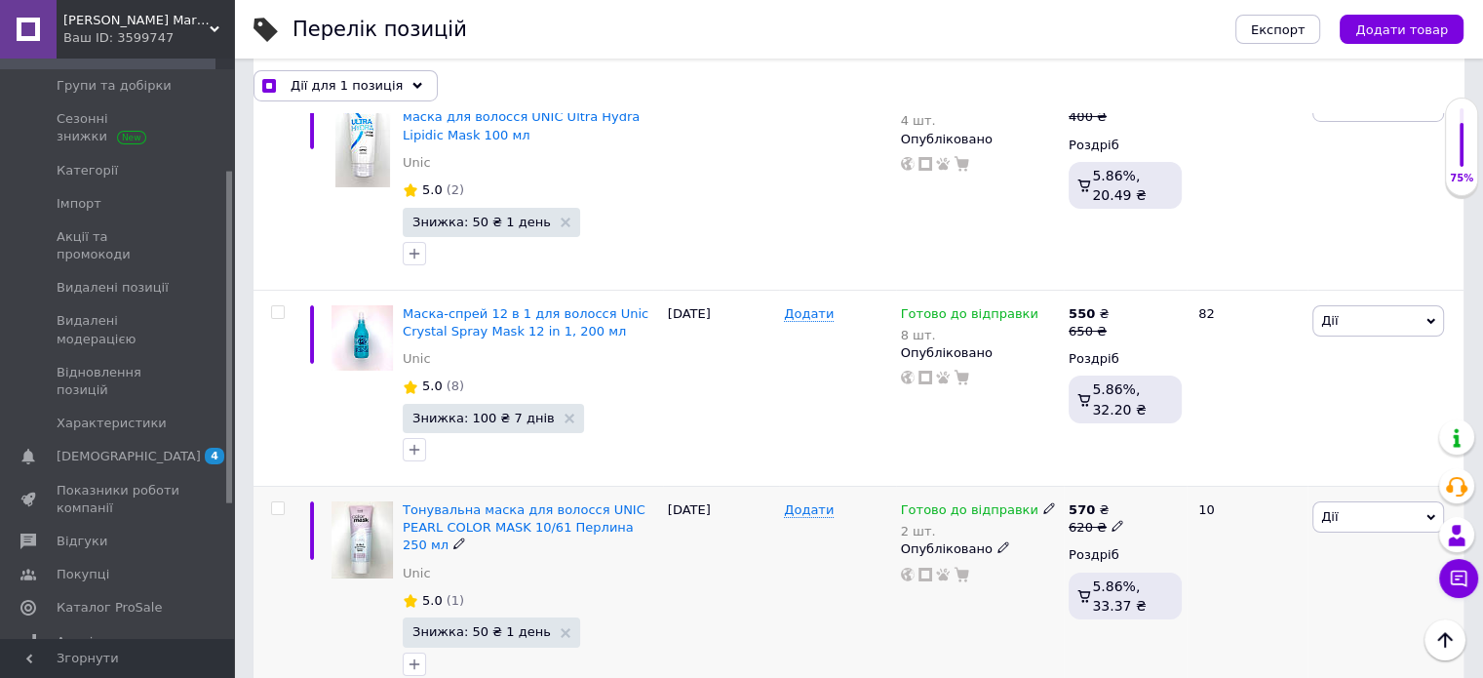
click at [275, 502] on input "checkbox" at bounding box center [277, 508] width 13 height 13
checkbox input "true"
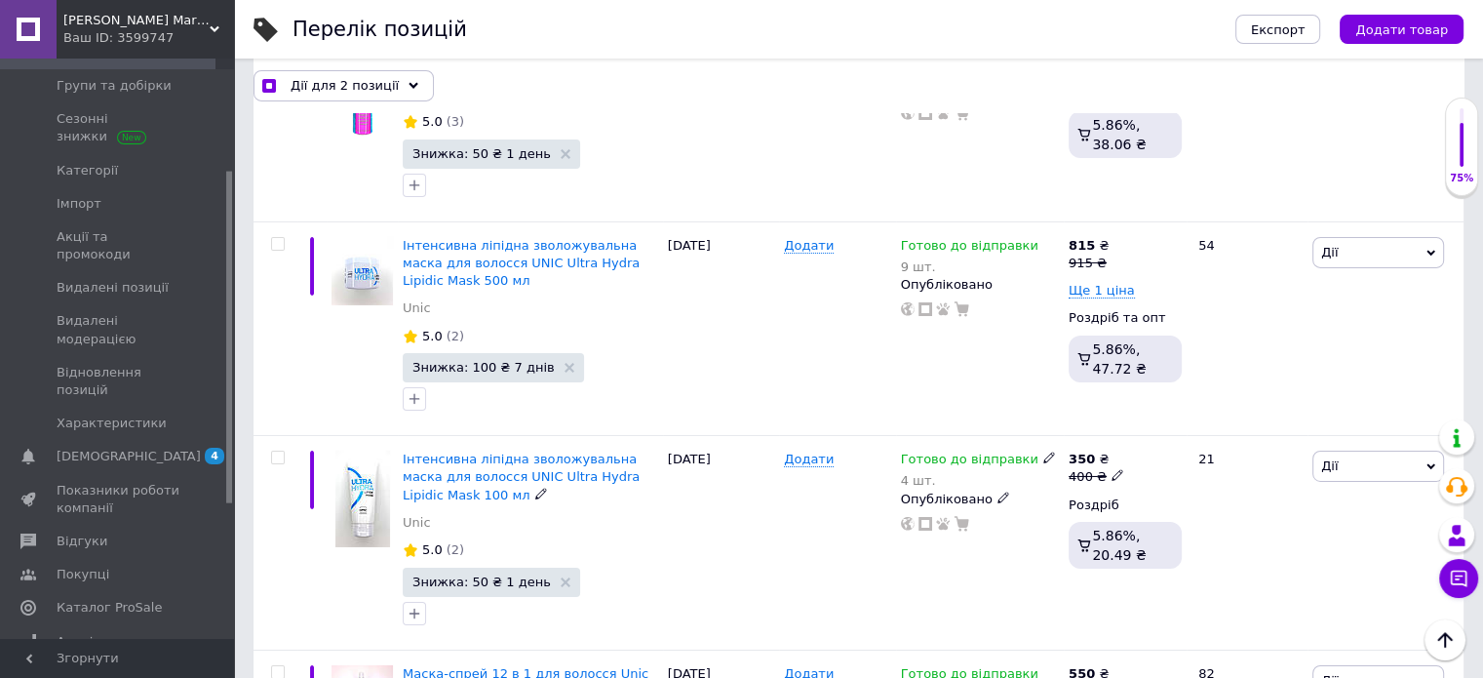
scroll to position [6537, 0]
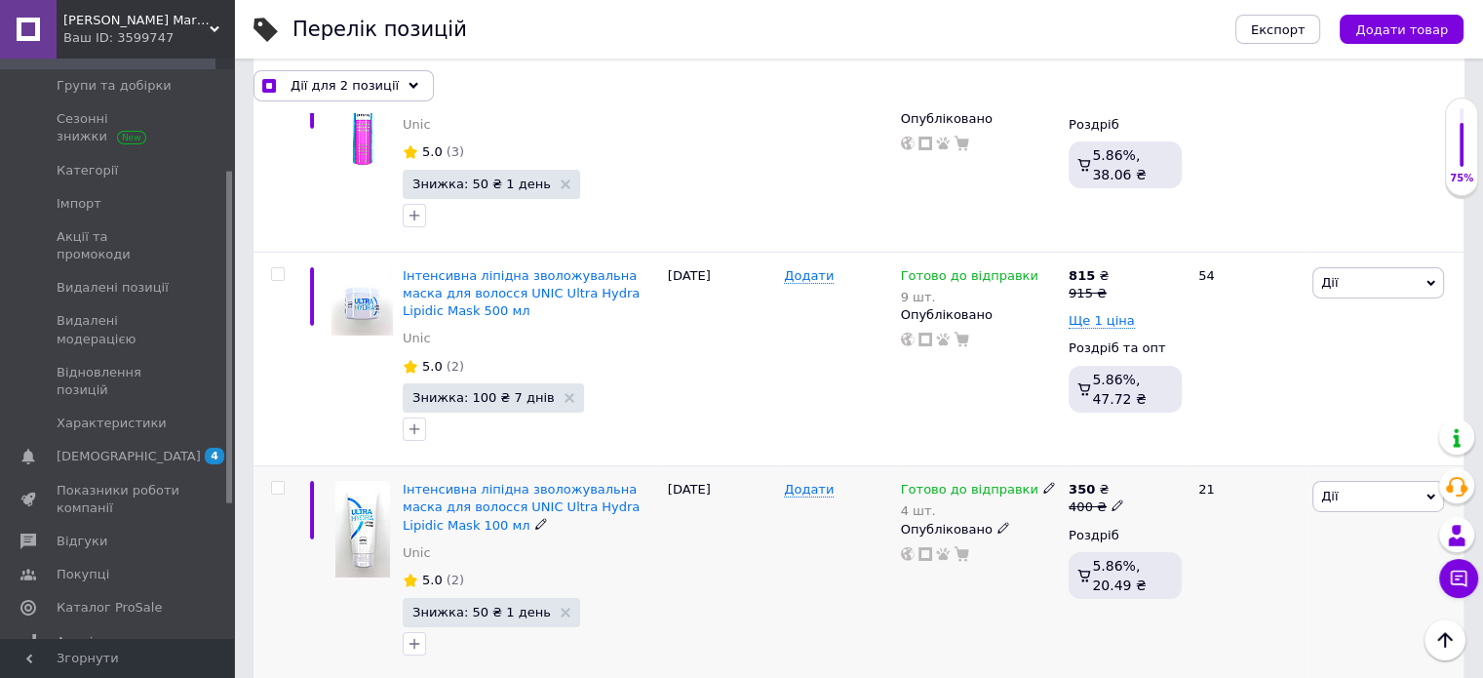
click at [277, 482] on input "checkbox" at bounding box center [277, 488] width 13 height 13
checkbox input "true"
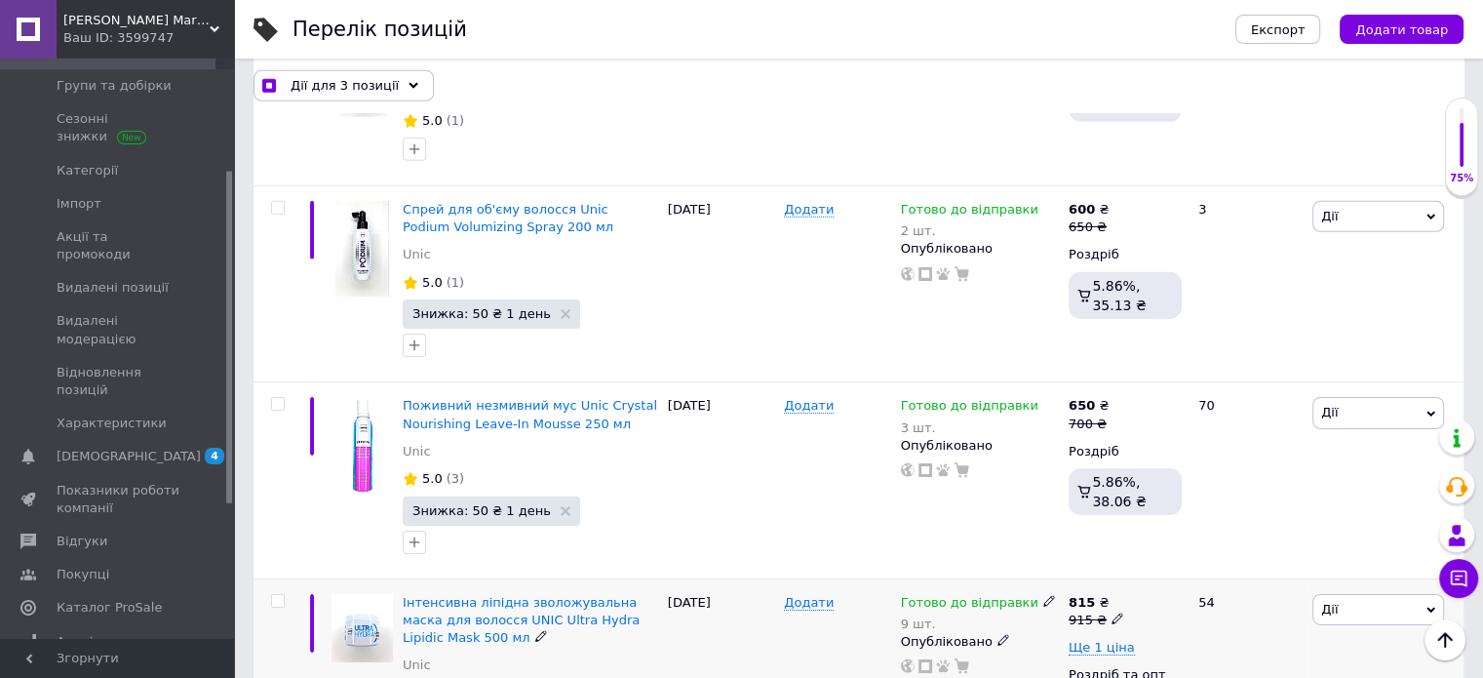
scroll to position [6147, 0]
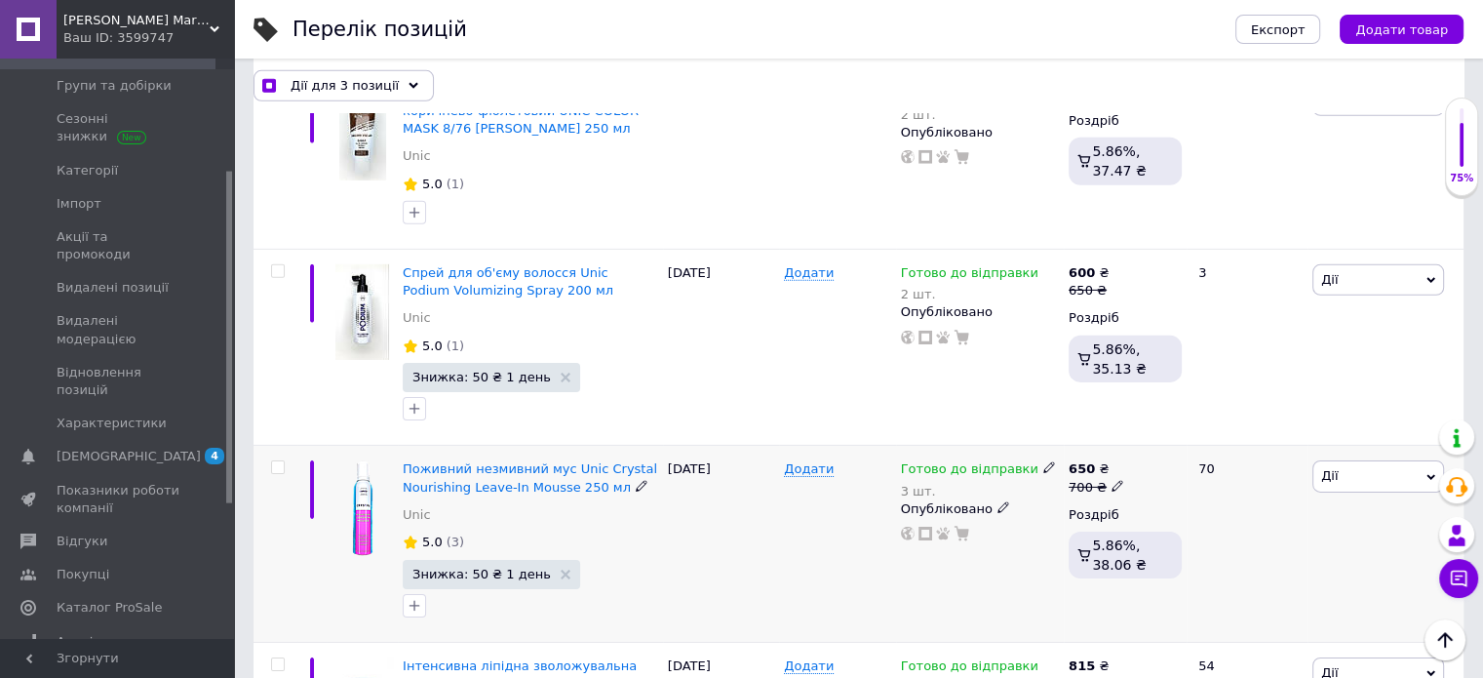
click at [273, 461] on input "checkbox" at bounding box center [277, 467] width 13 height 13
checkbox input "true"
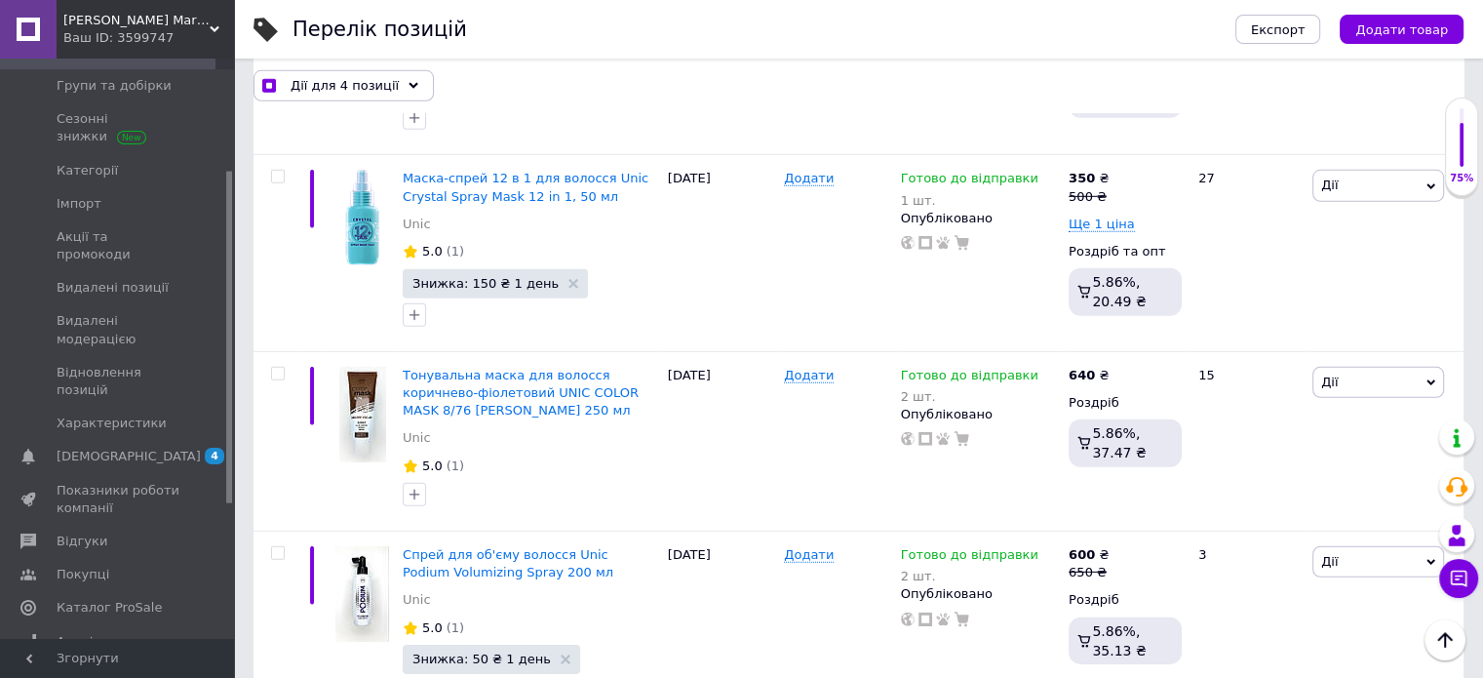
scroll to position [5854, 0]
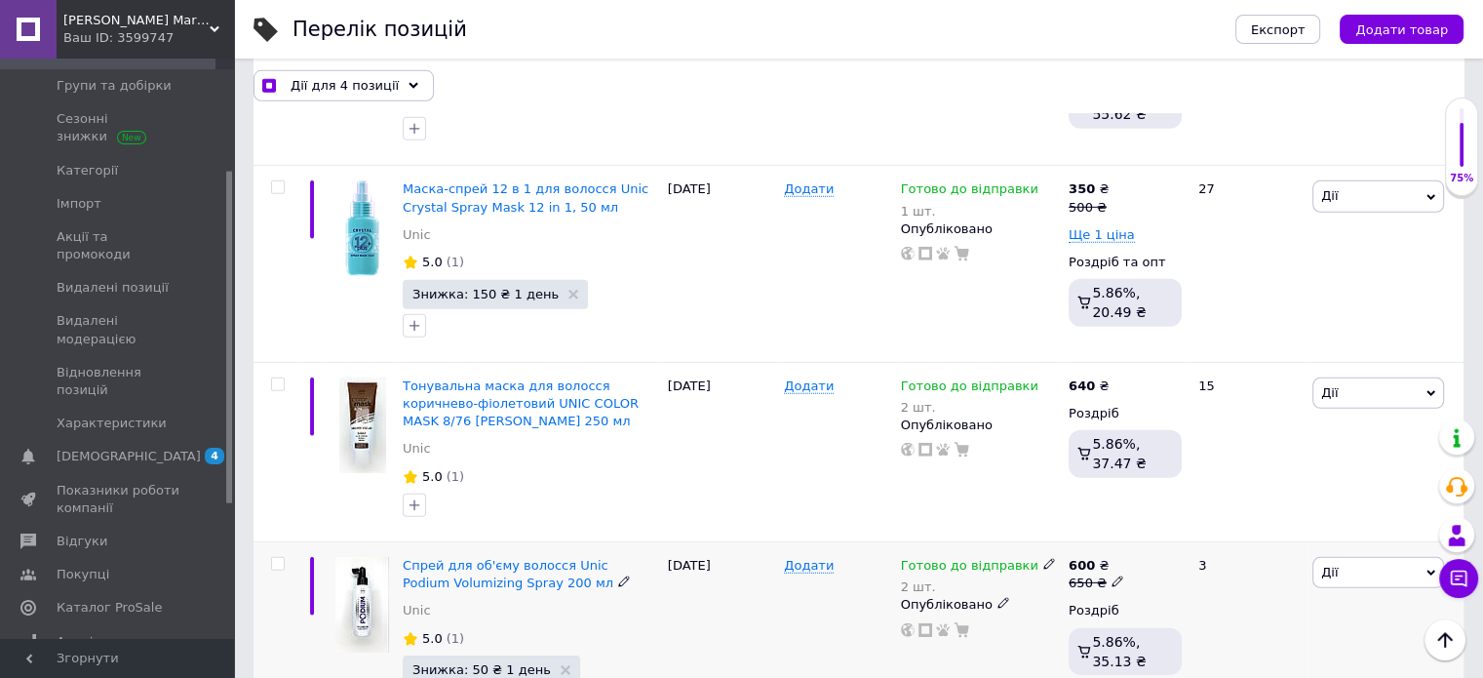
click at [283, 558] on input "checkbox" at bounding box center [277, 564] width 13 height 13
checkbox input "true"
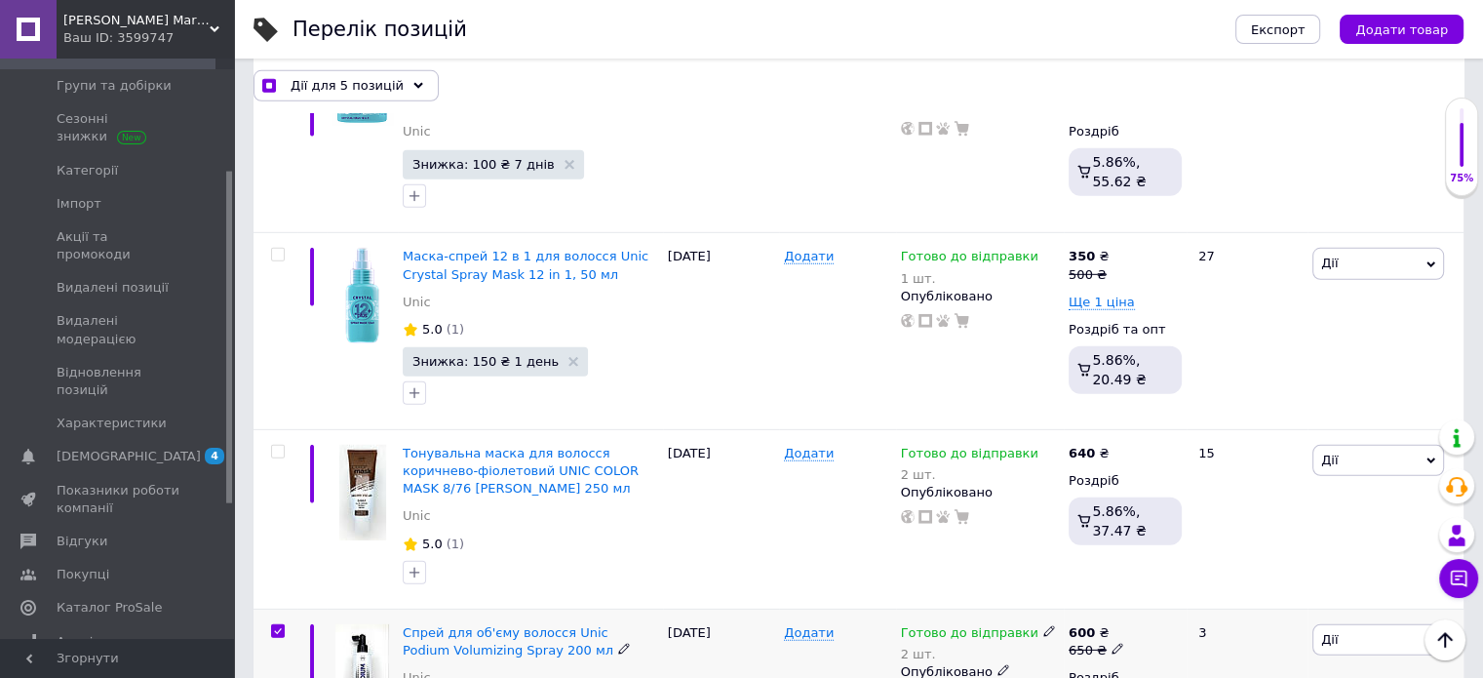
scroll to position [5757, 0]
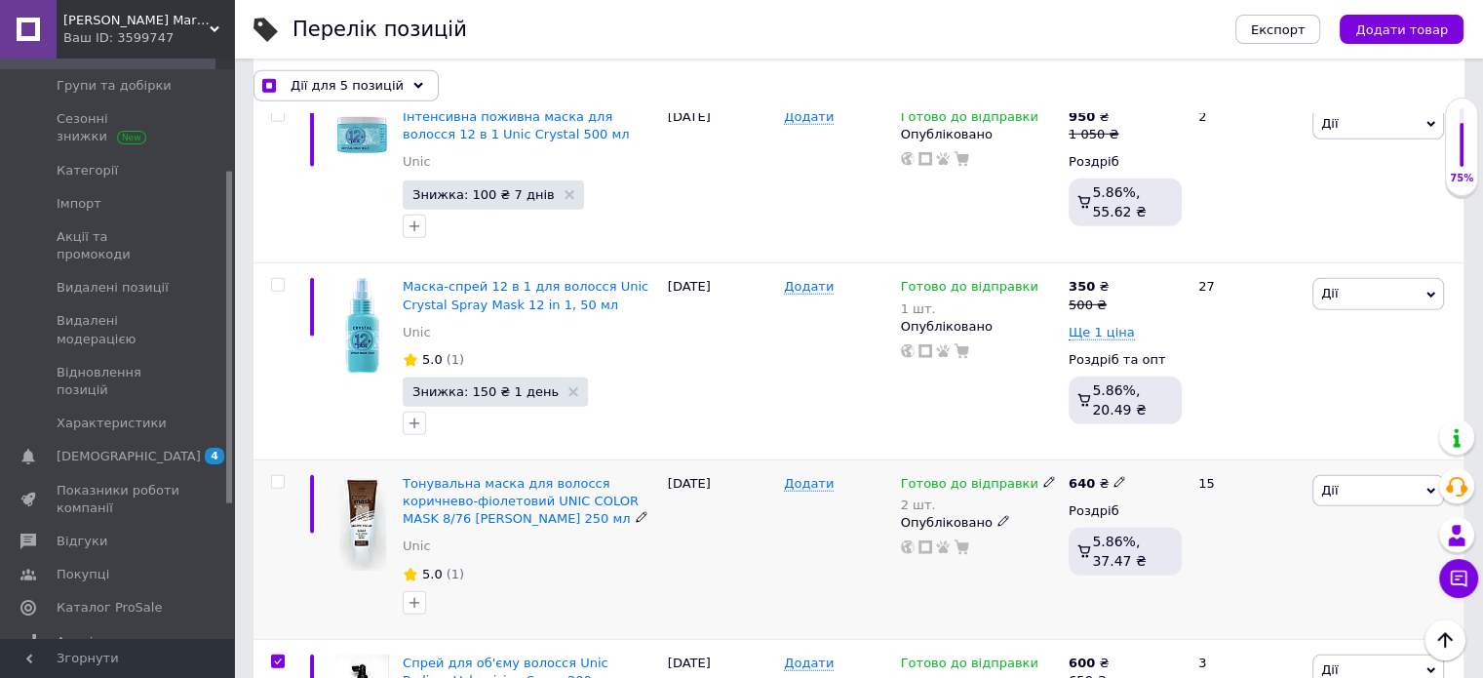
click at [281, 476] on input "checkbox" at bounding box center [277, 482] width 13 height 13
checkbox input "true"
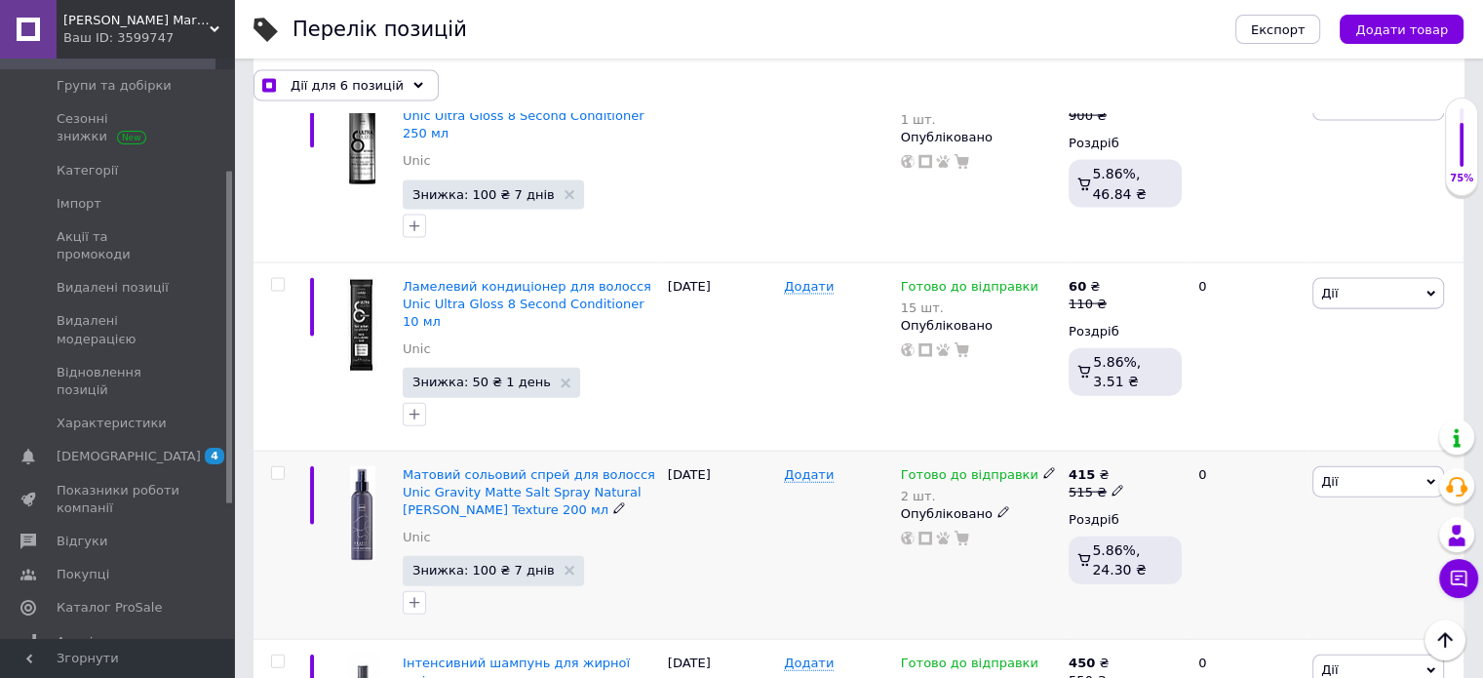
scroll to position [4197, 0]
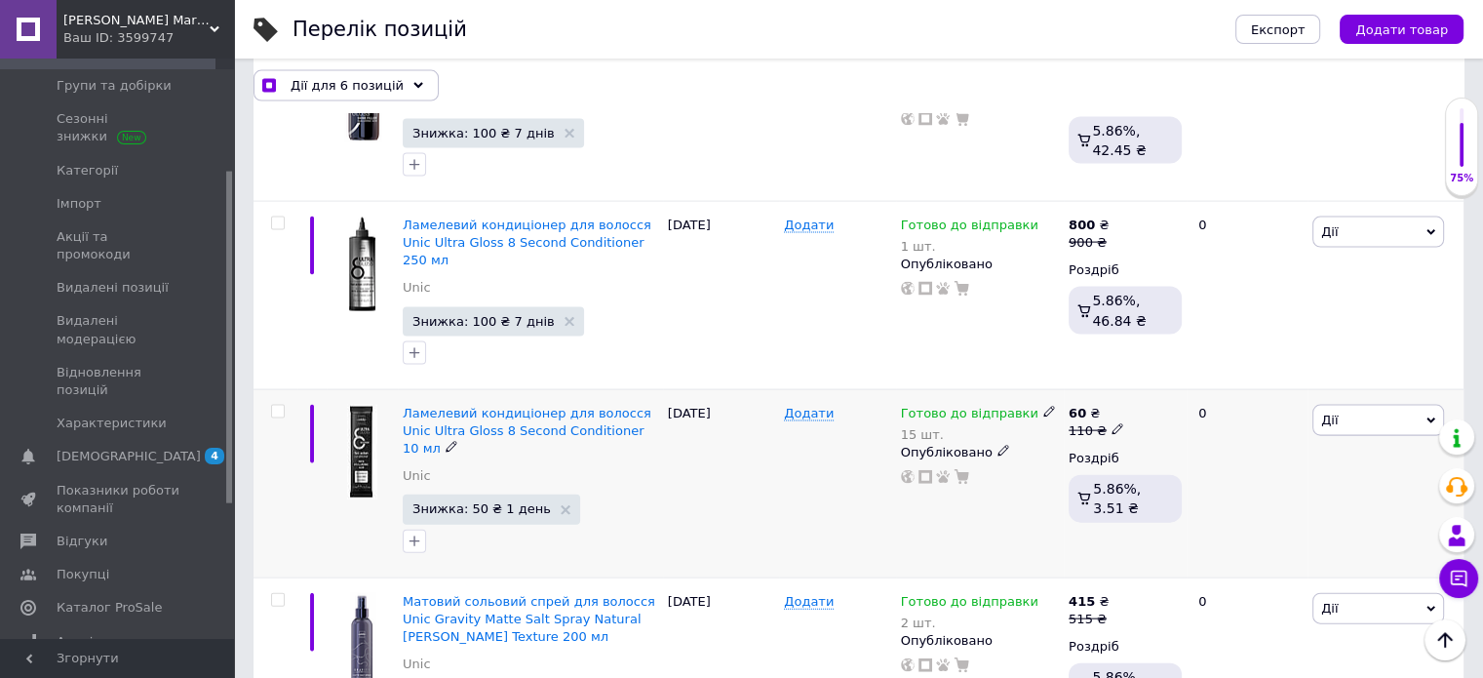
click at [277, 406] on input "checkbox" at bounding box center [277, 412] width 13 height 13
checkbox input "true"
click at [385, 75] on div "Дії для 7 позицій" at bounding box center [345, 84] width 185 height 31
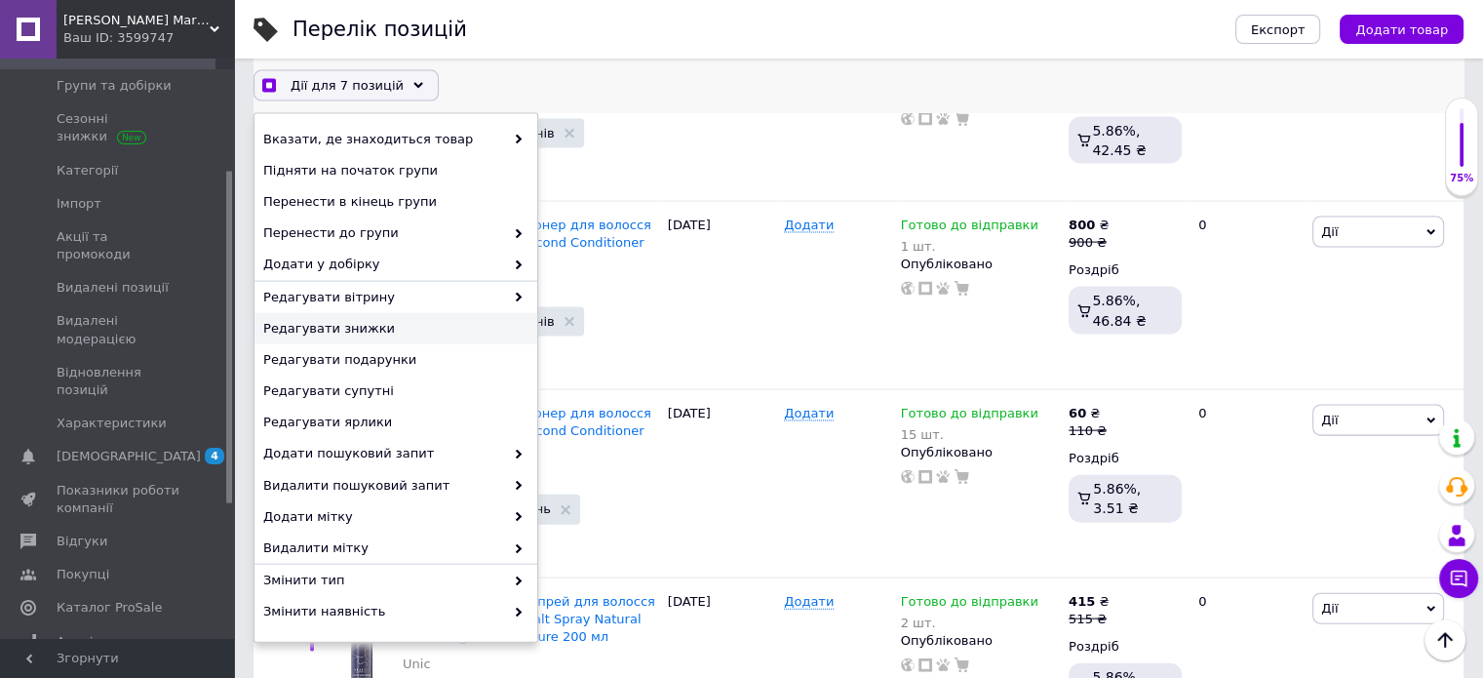
click at [411, 322] on span "Редагувати знижки" at bounding box center [393, 329] width 260 height 18
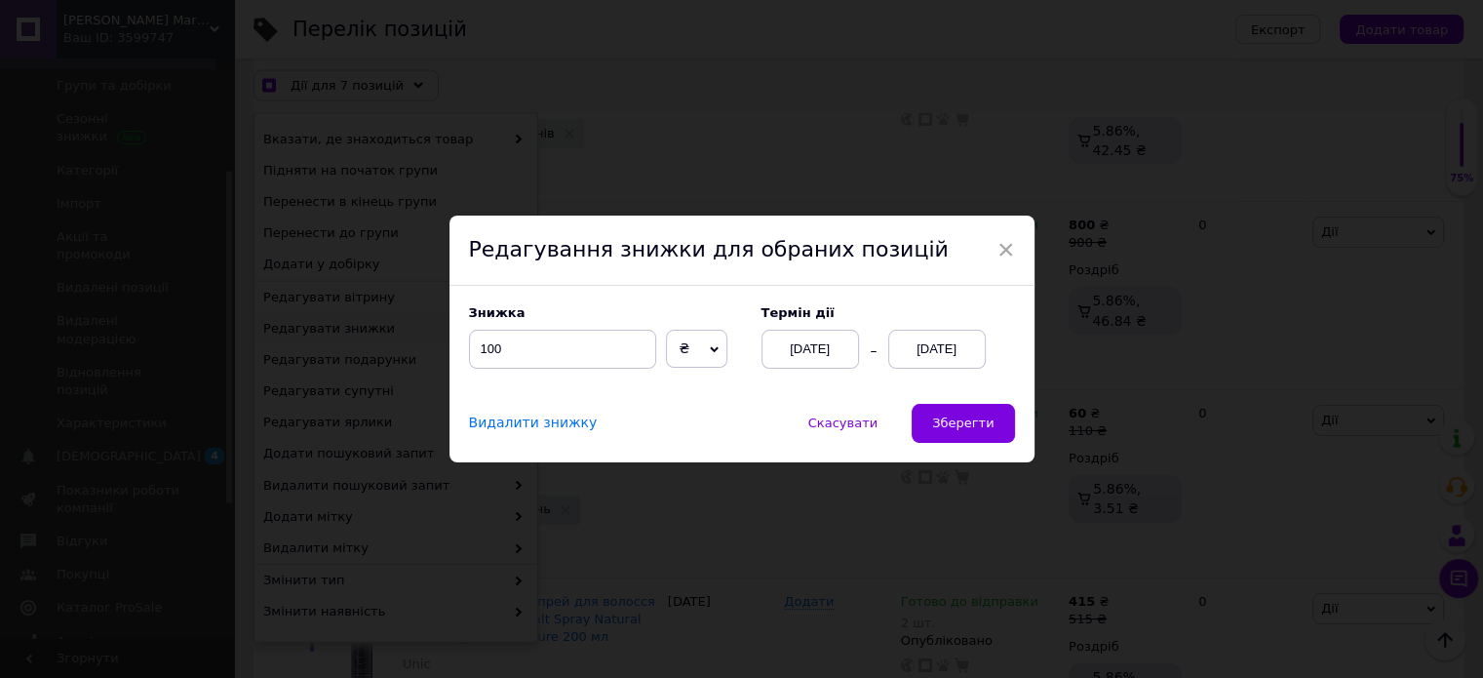
scroll to position [4118, 0]
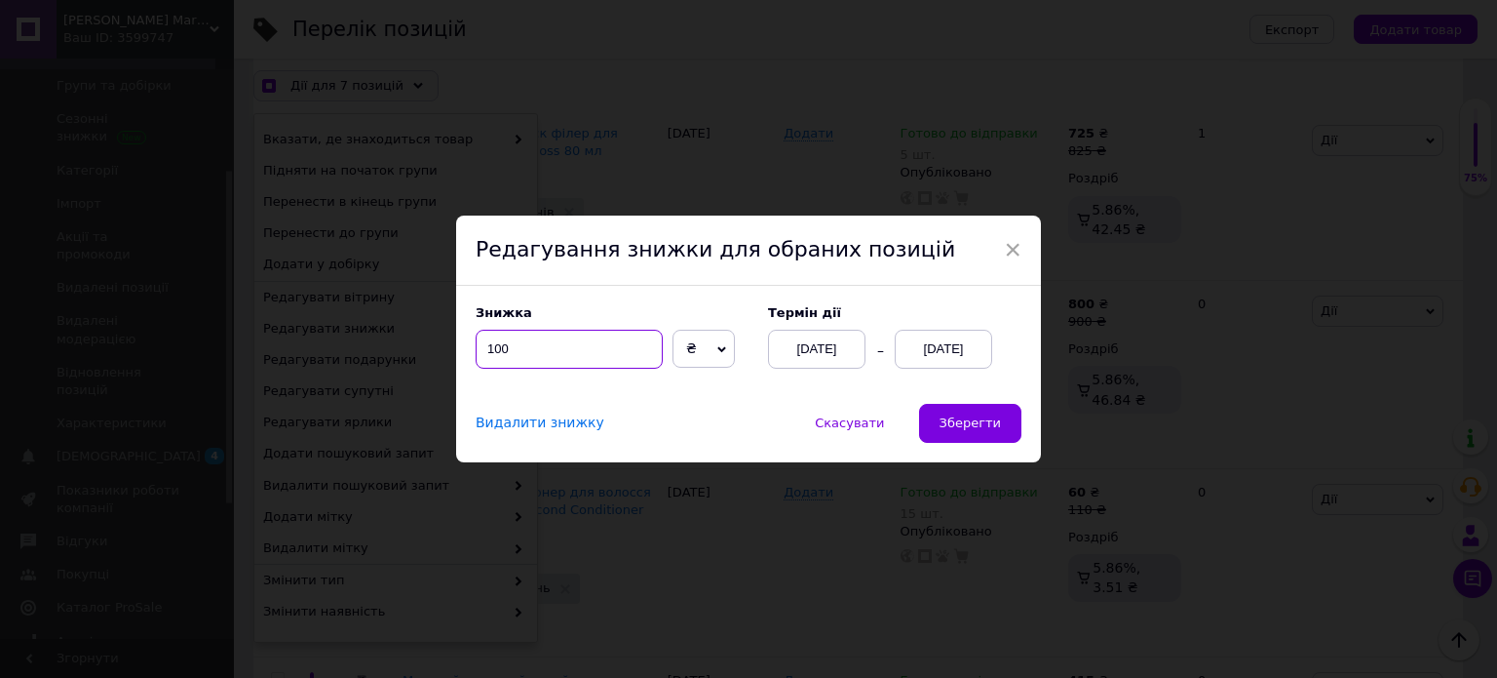
click at [525, 346] on input "100" at bounding box center [569, 349] width 187 height 39
checkbox input "true"
type input "10"
checkbox input "true"
type input "1"
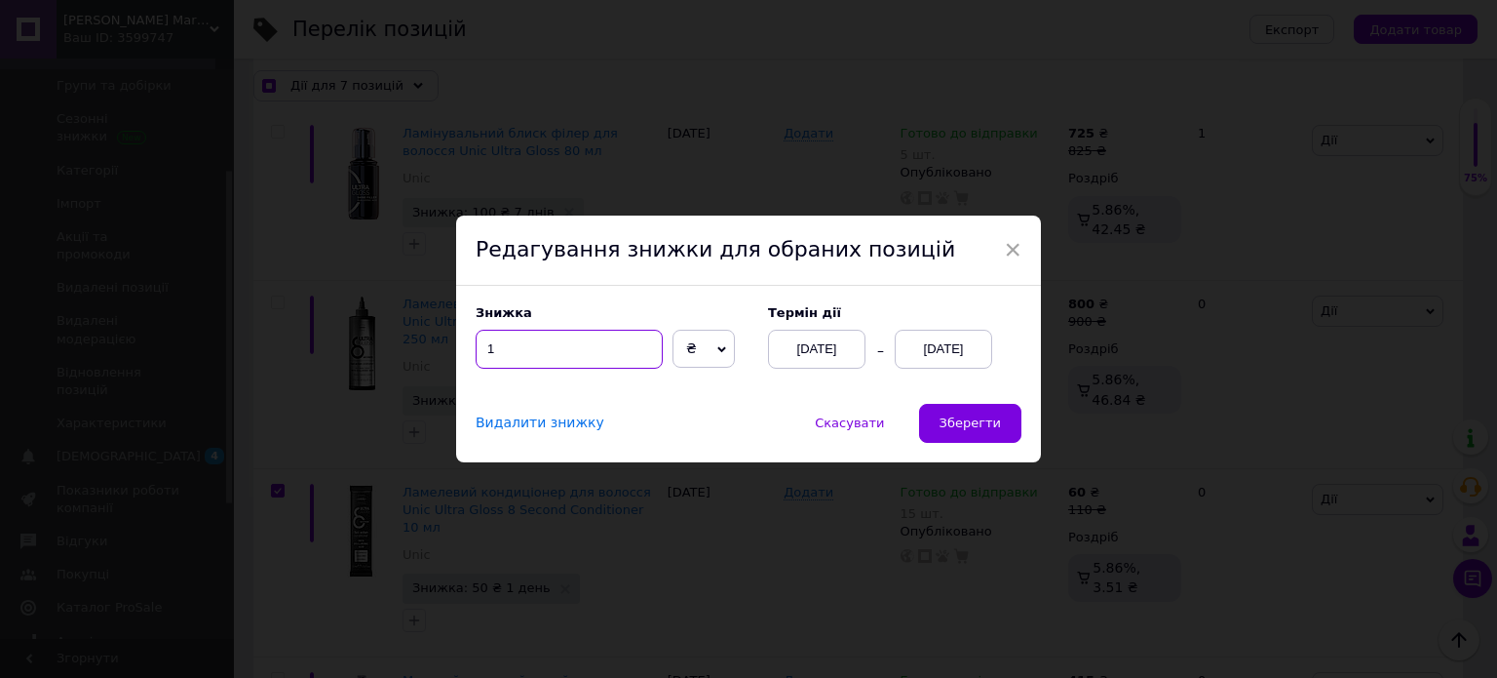
checkbox input "true"
type input "5"
checkbox input "true"
type input "50"
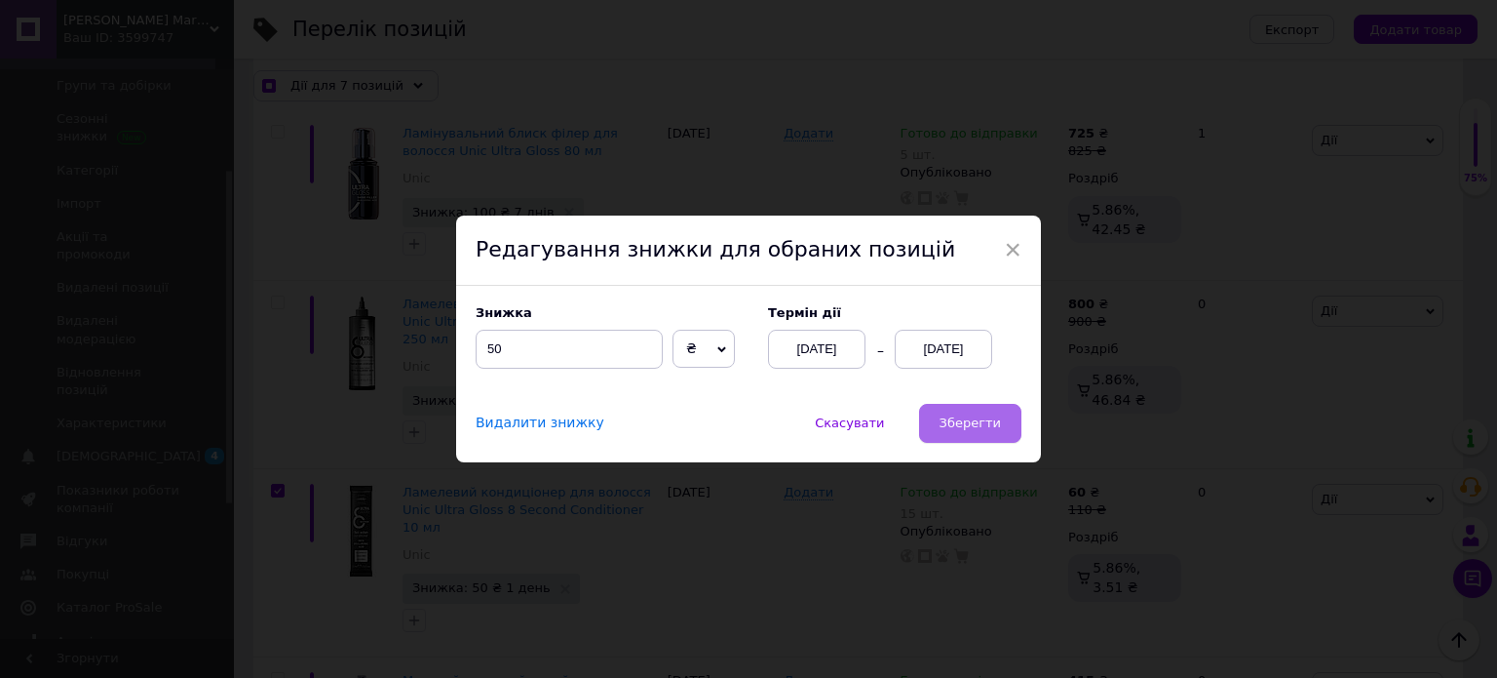
click at [980, 425] on span "Зберегти" at bounding box center [970, 422] width 61 height 15
checkbox input "true"
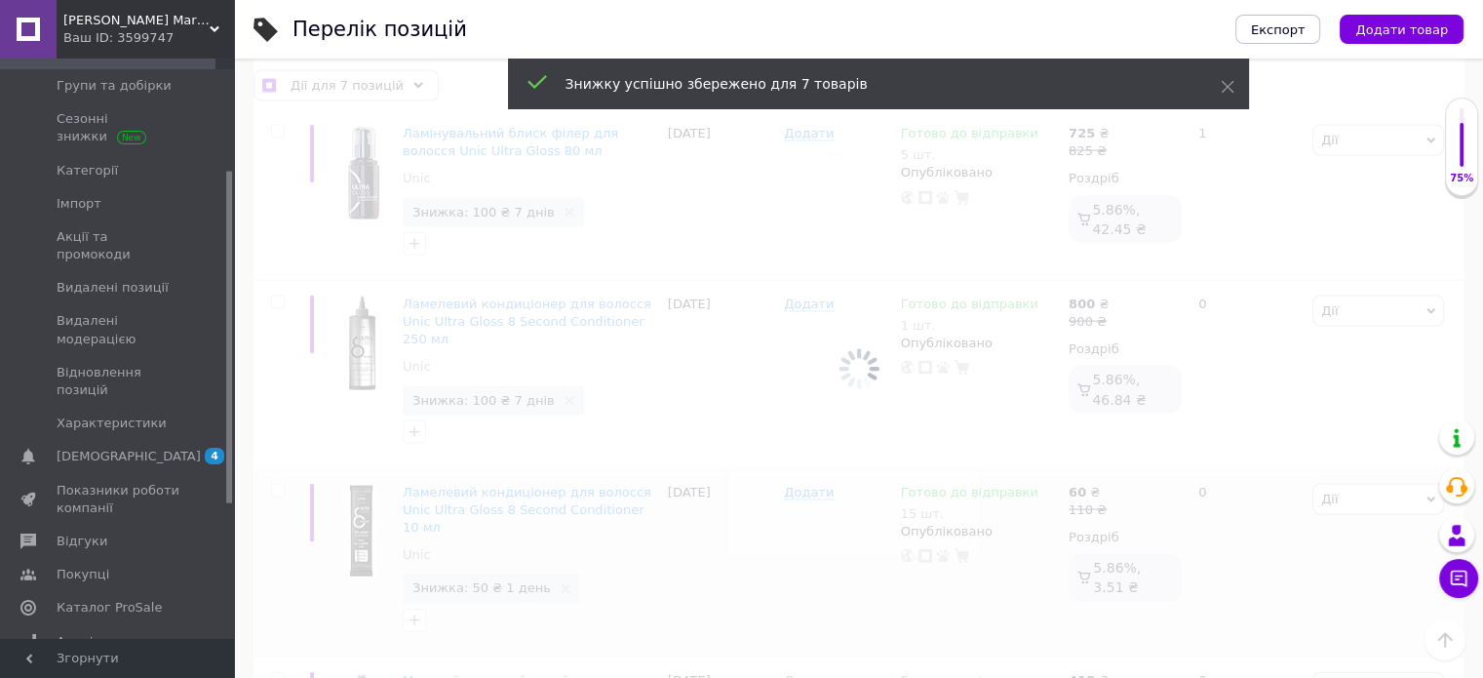
checkbox input "false"
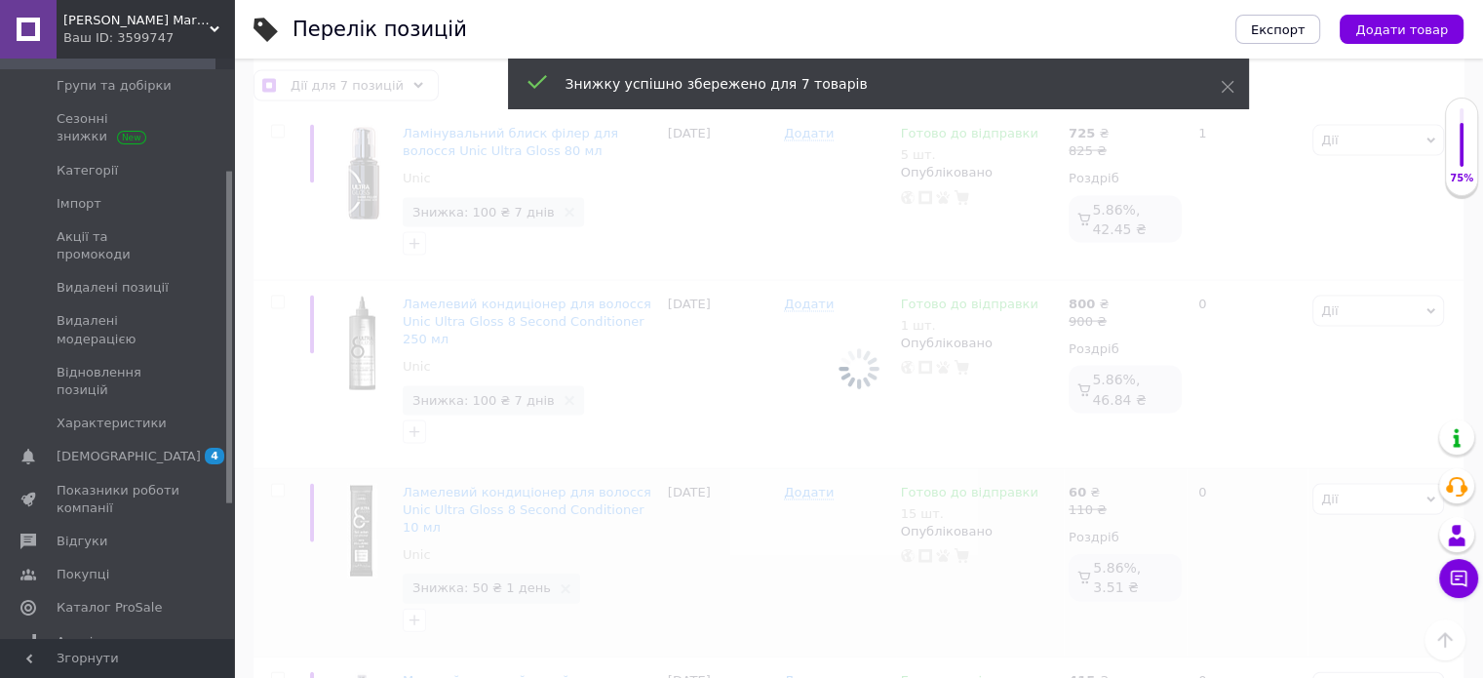
checkbox input "false"
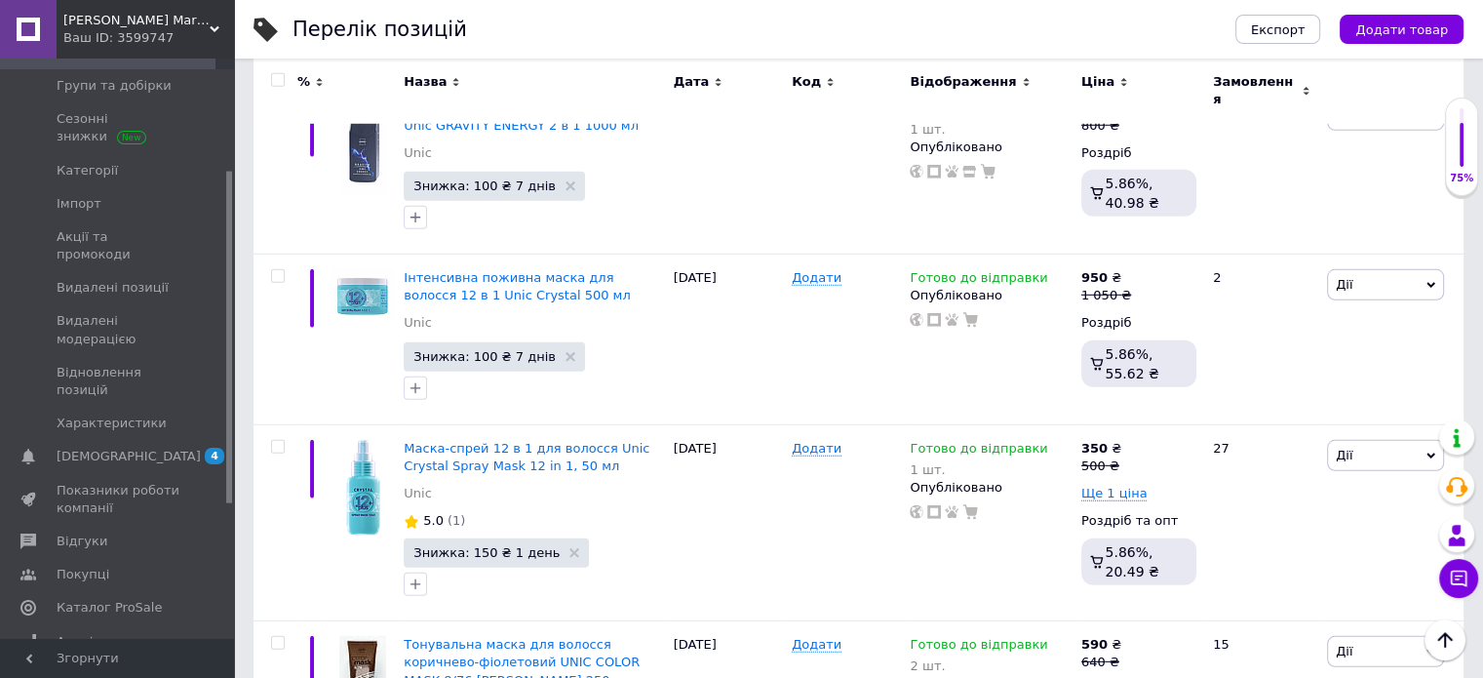
scroll to position [5578, 0]
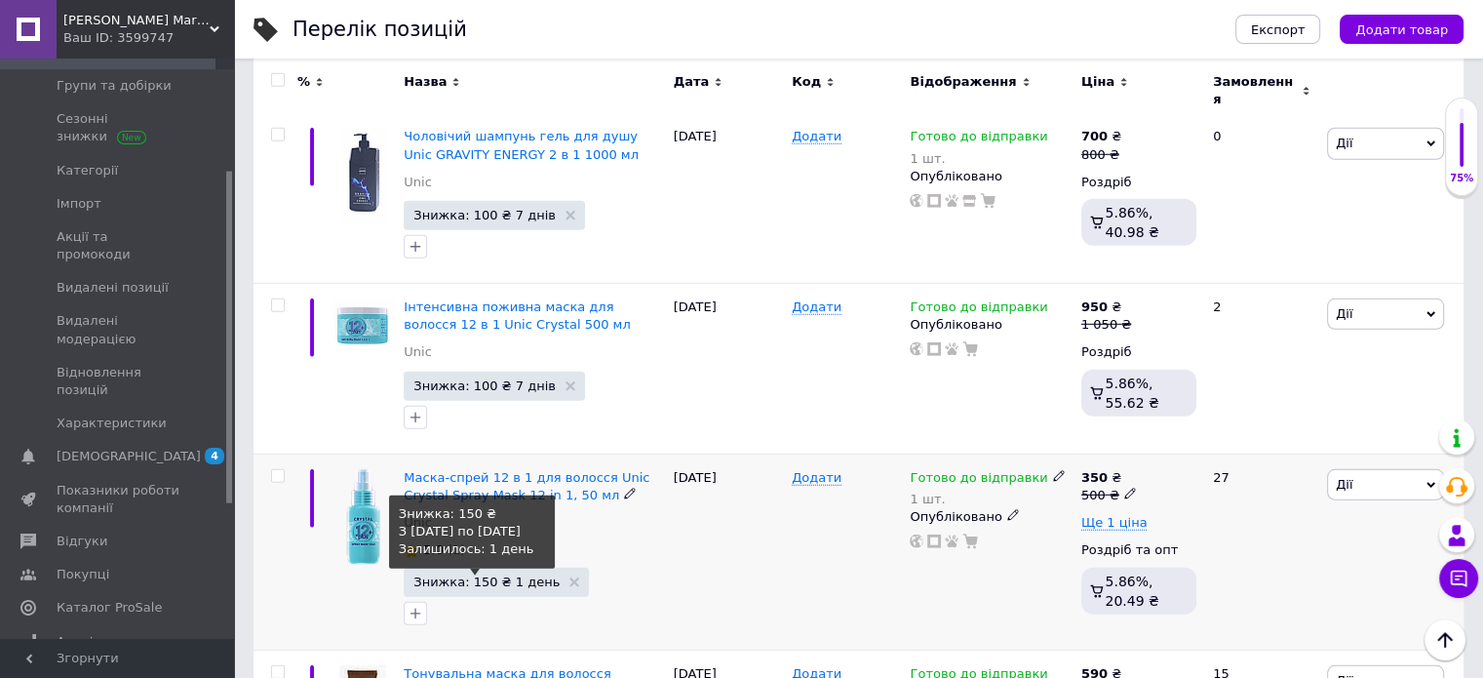
click at [490, 575] on span "Знижка: 150 ₴ 1 день" at bounding box center [486, 581] width 146 height 13
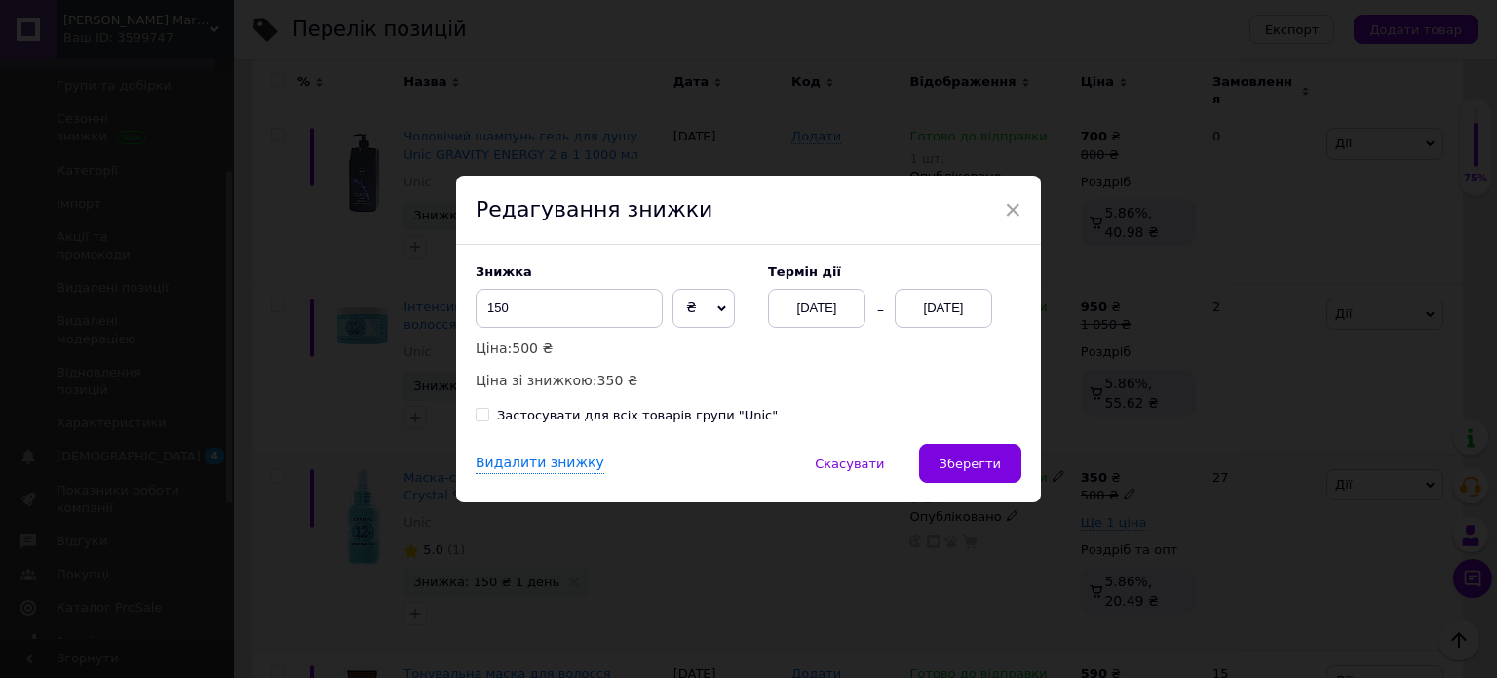
click at [942, 315] on div "[DATE]" at bounding box center [943, 308] width 97 height 39
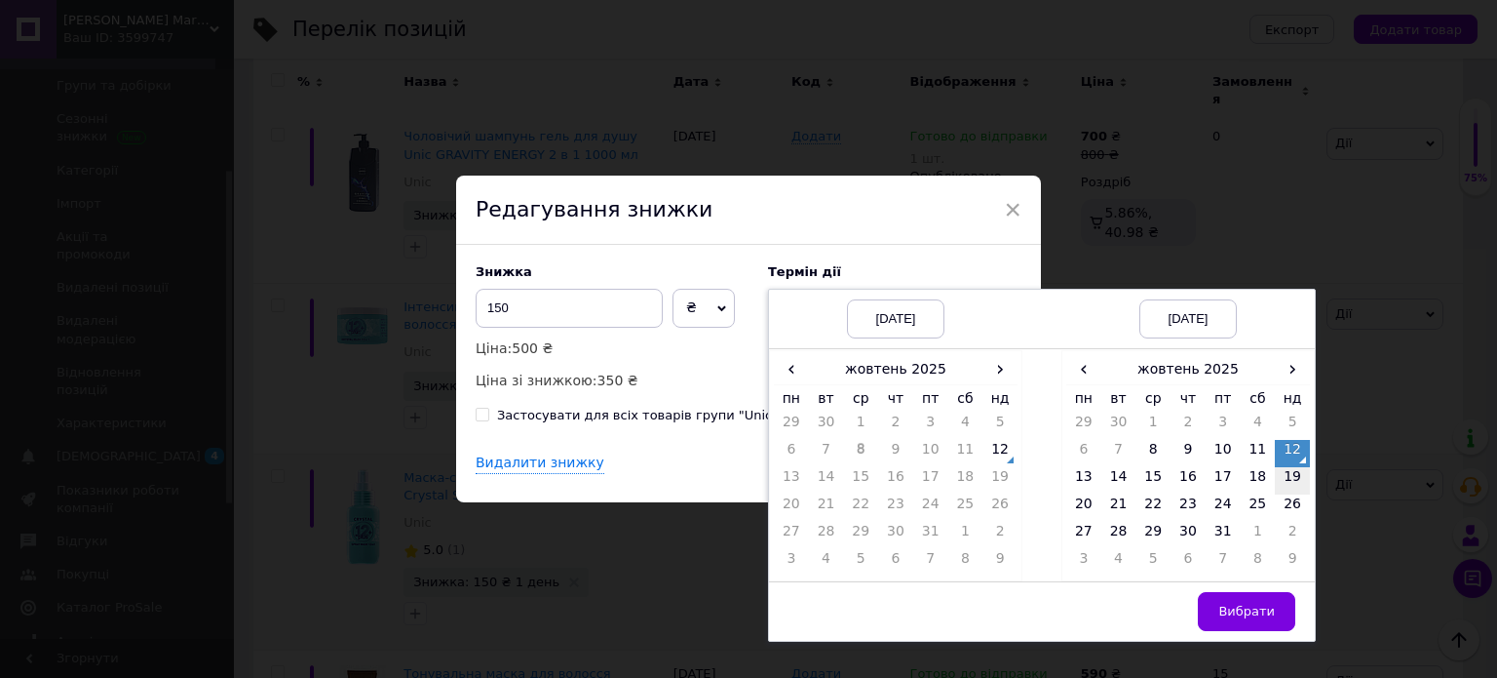
click at [1291, 481] on td "19" at bounding box center [1292, 480] width 35 height 27
click at [1254, 615] on span "Вибрати" at bounding box center [1247, 610] width 57 height 15
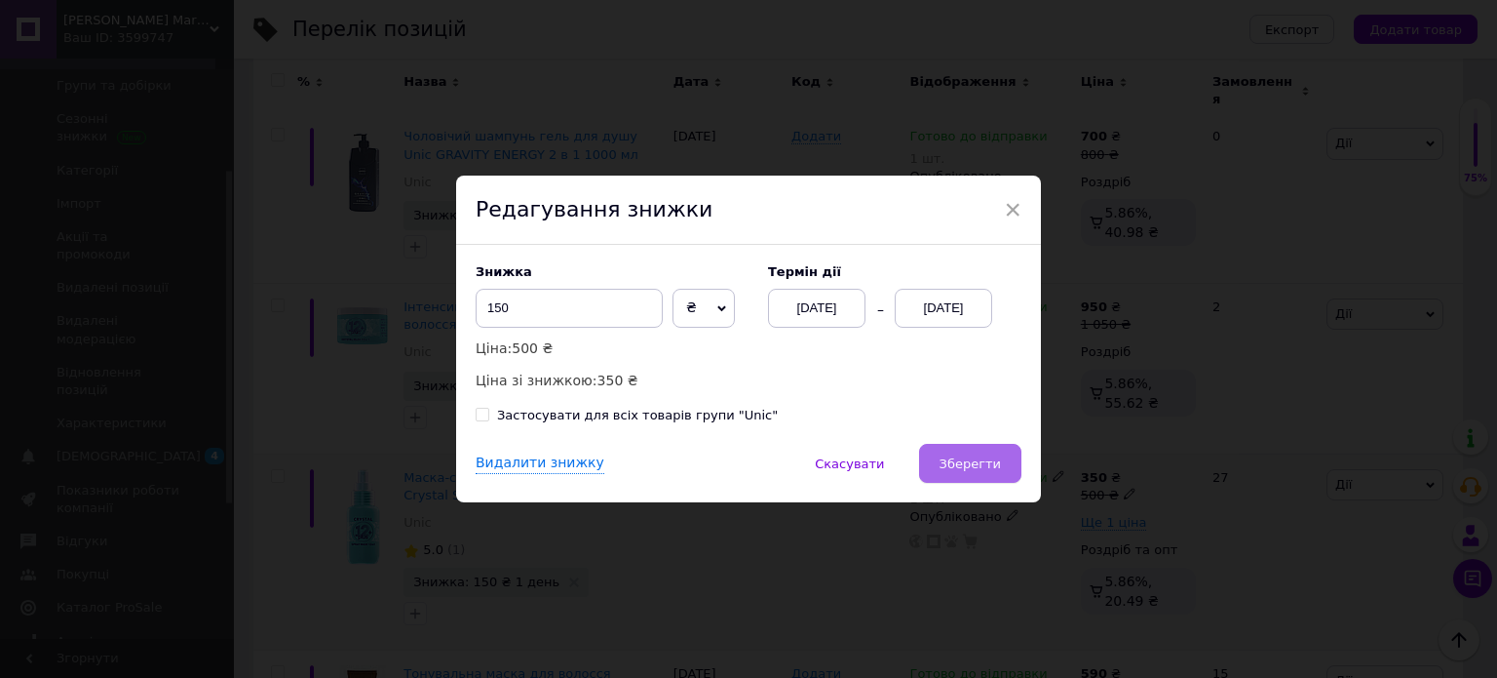
click at [977, 464] on span "Зберегти" at bounding box center [970, 463] width 61 height 15
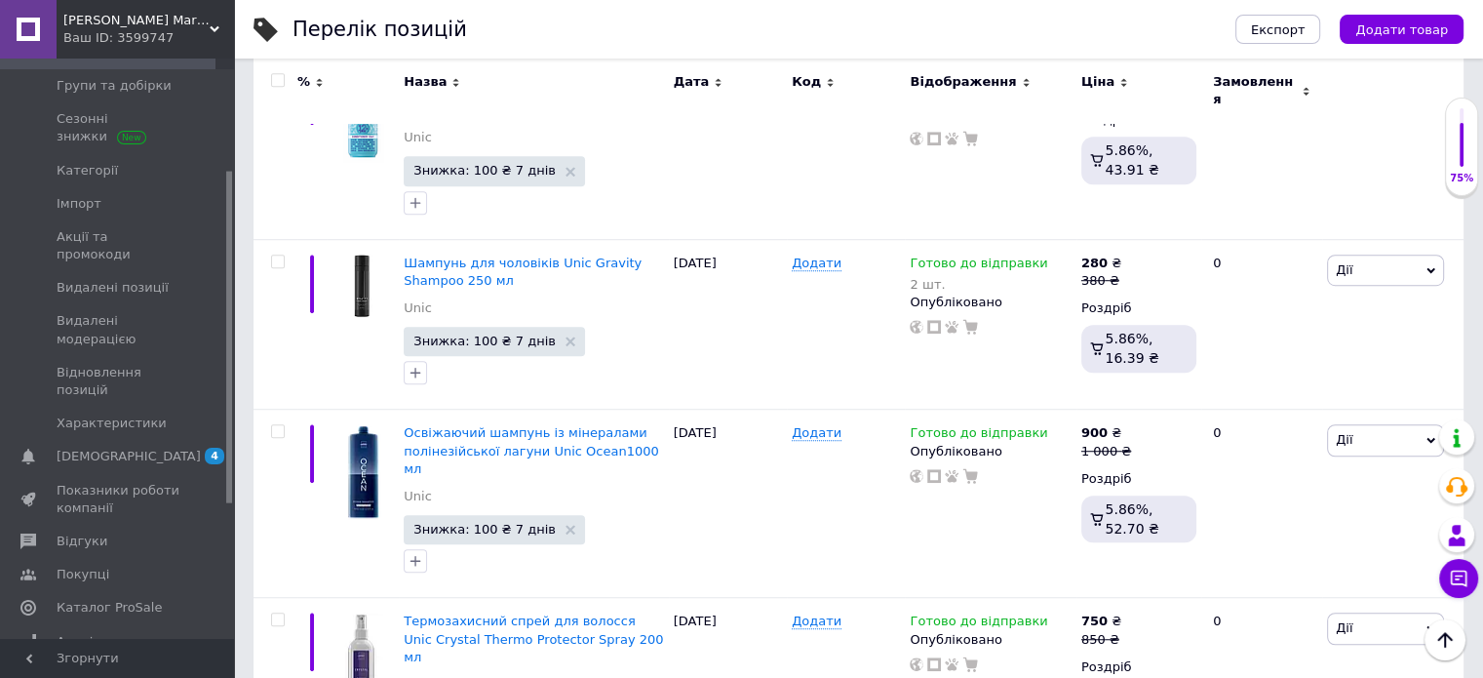
scroll to position [1289, 0]
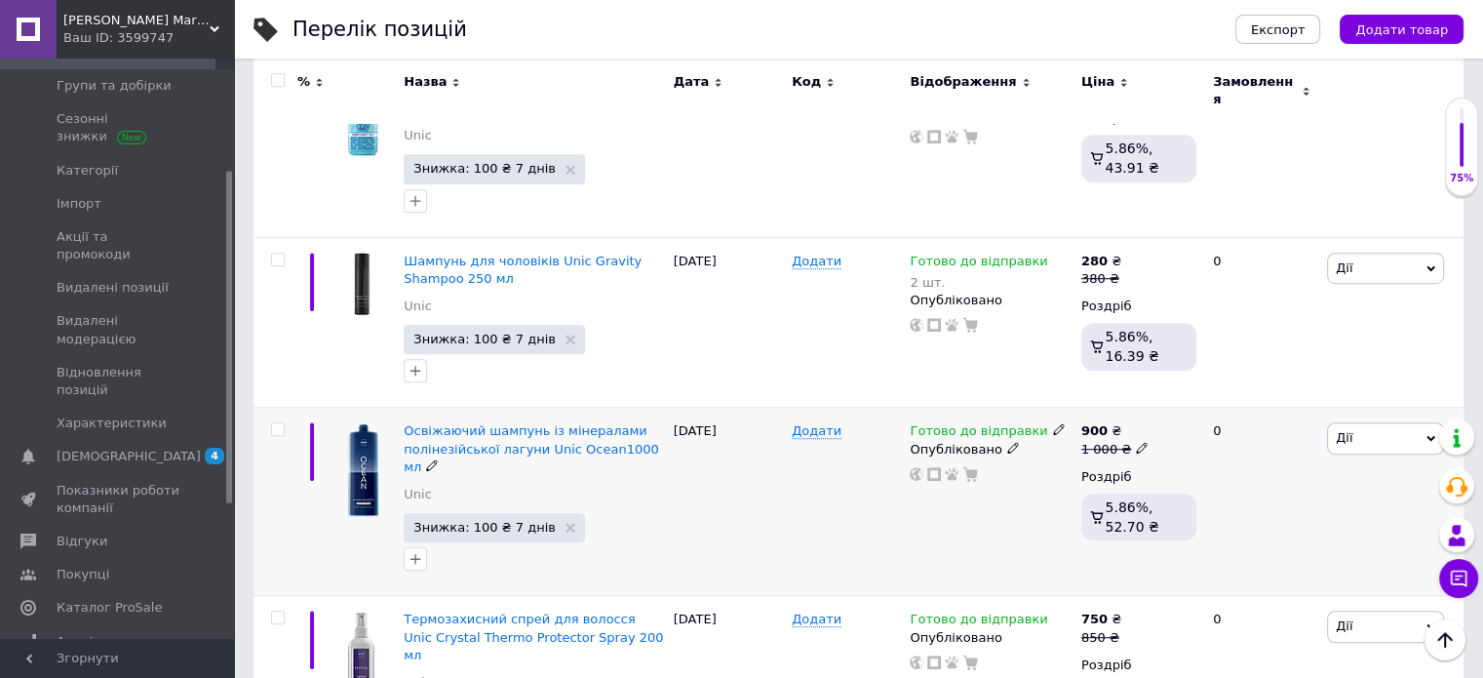
click at [1053, 423] on icon at bounding box center [1059, 429] width 12 height 12
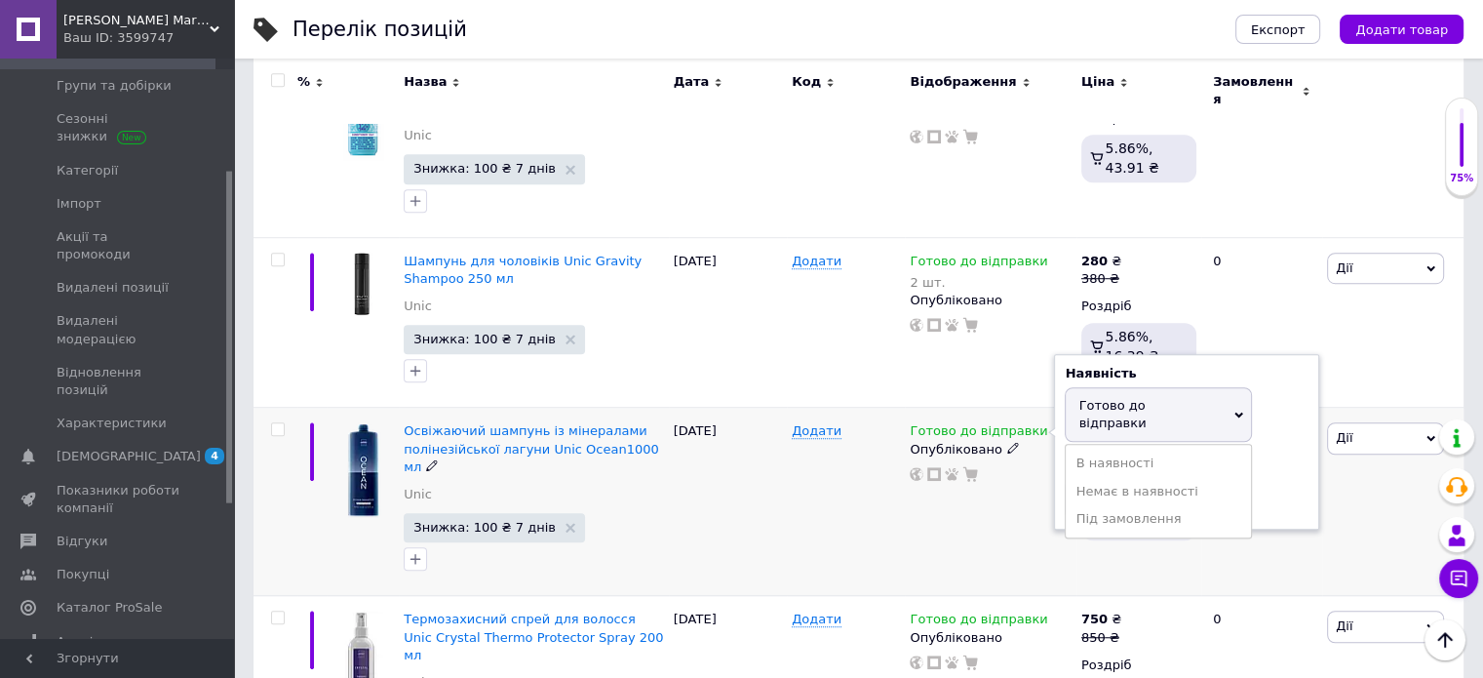
click at [1122, 398] on span "Готово до відправки" at bounding box center [1111, 414] width 67 height 32
click at [1133, 480] on input at bounding box center [1139, 499] width 148 height 39
type input "1"
click at [1314, 502] on div "0" at bounding box center [1261, 502] width 121 height 188
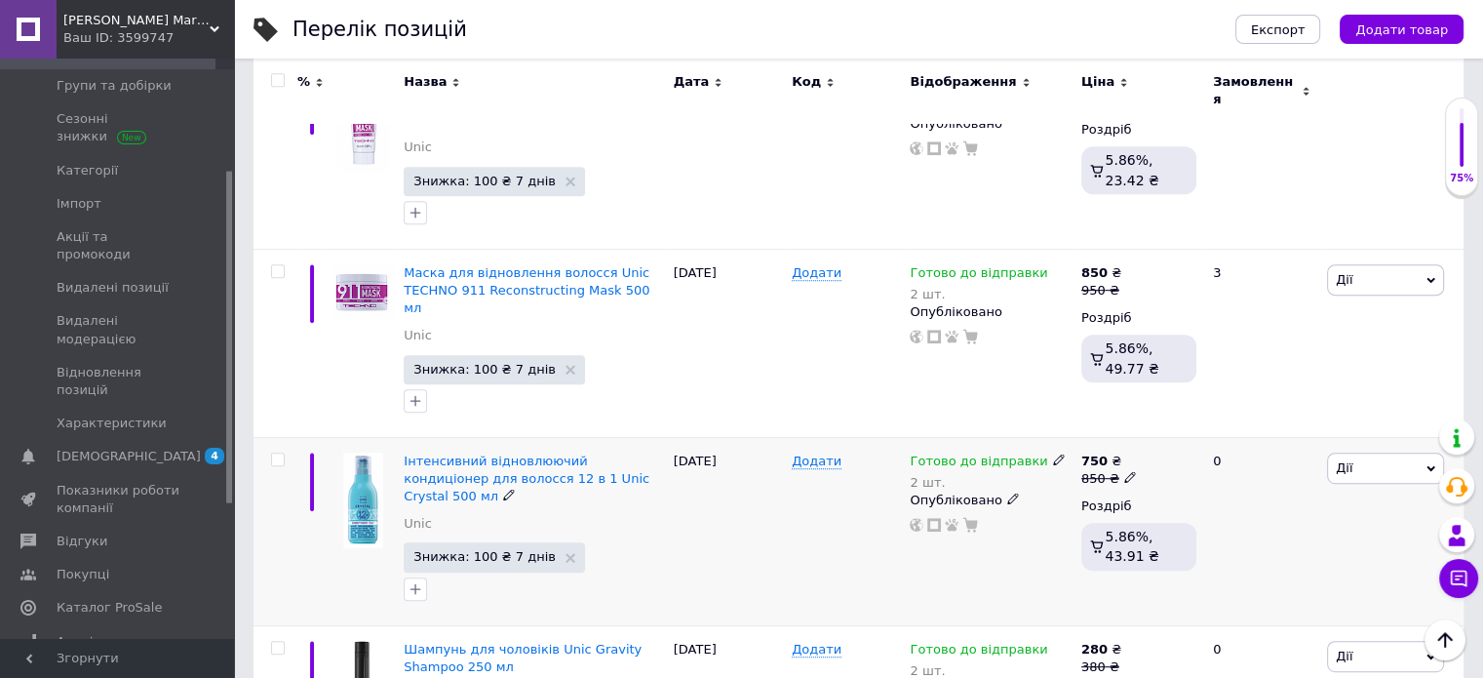
scroll to position [899, 0]
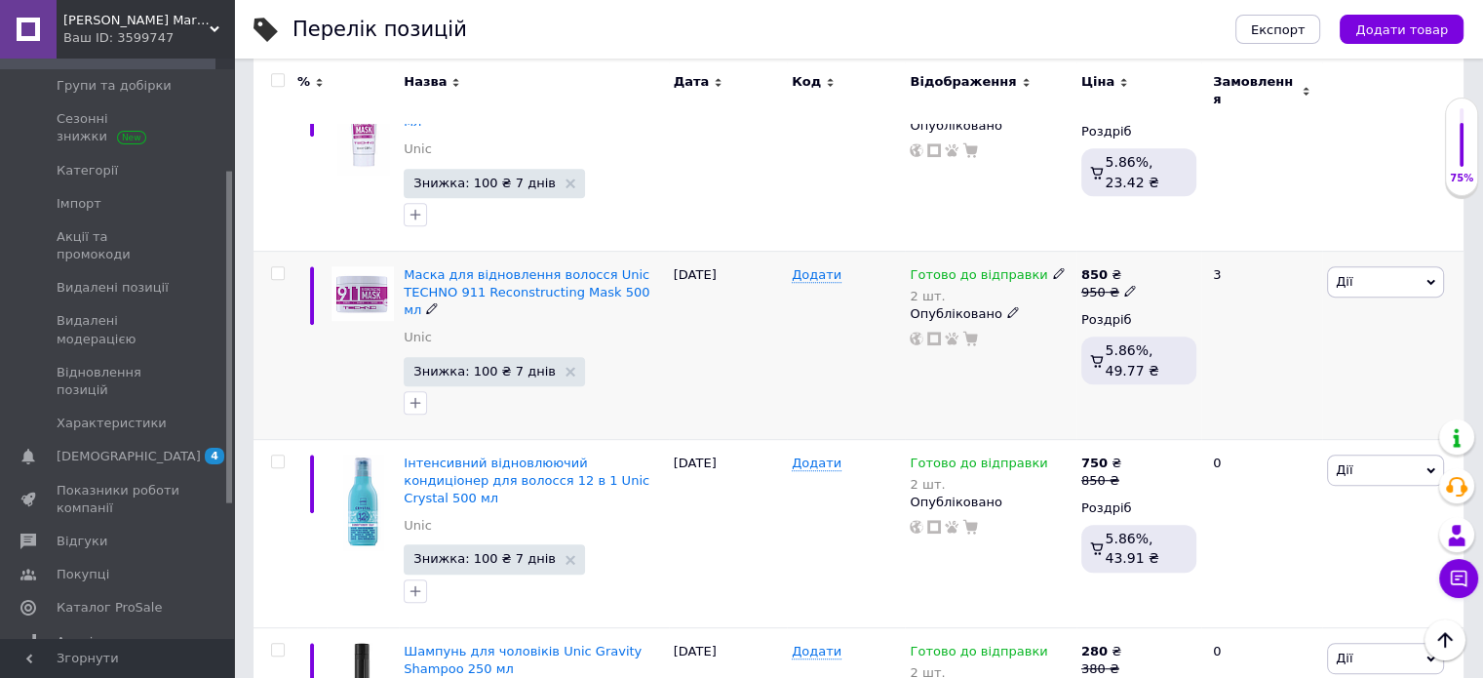
click at [1053, 267] on icon at bounding box center [1059, 273] width 12 height 12
click at [1135, 253] on span "Готово до відправки" at bounding box center [1111, 269] width 67 height 32
click at [1119, 334] on input "2" at bounding box center [1139, 353] width 148 height 39
type input "5"
click at [1029, 366] on div "Готово до відправки 2 шт. Наявність [PERSON_NAME] до відправки В наявності Нема…" at bounding box center [990, 345] width 171 height 188
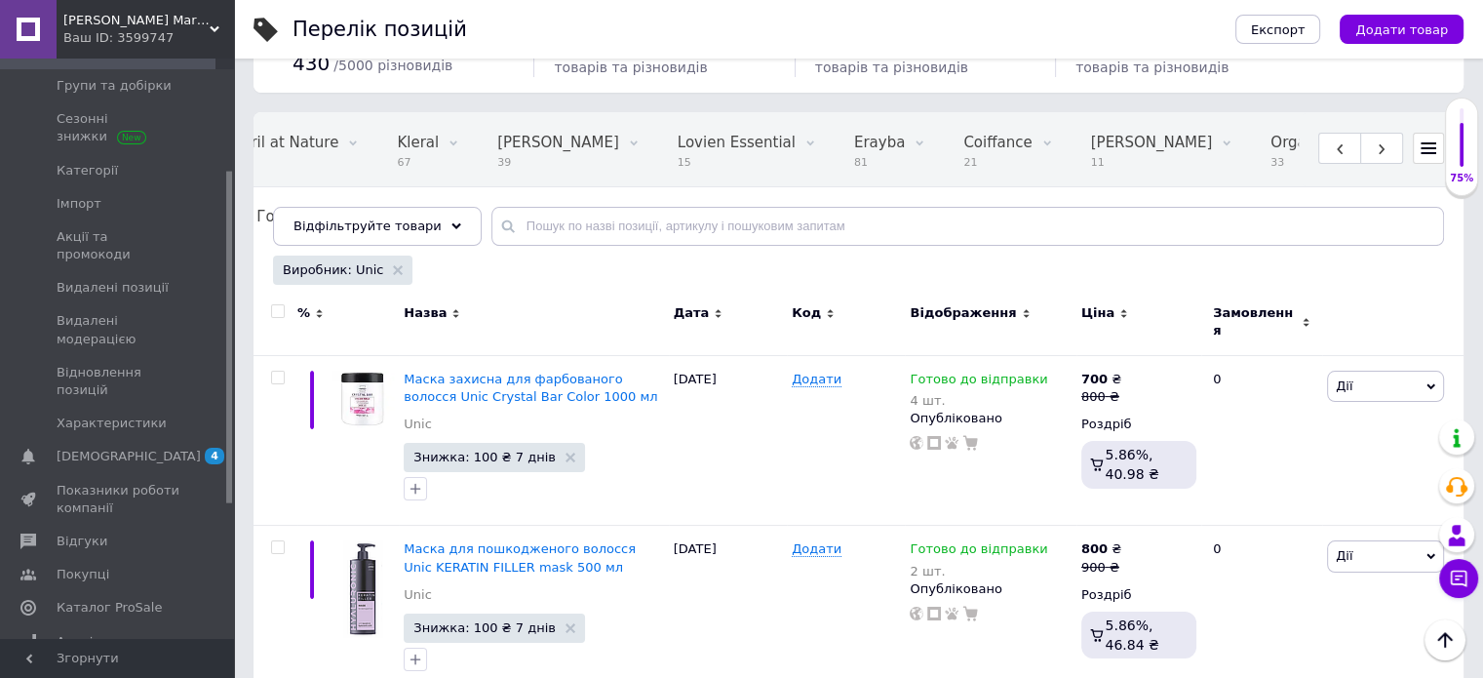
scroll to position [0, 0]
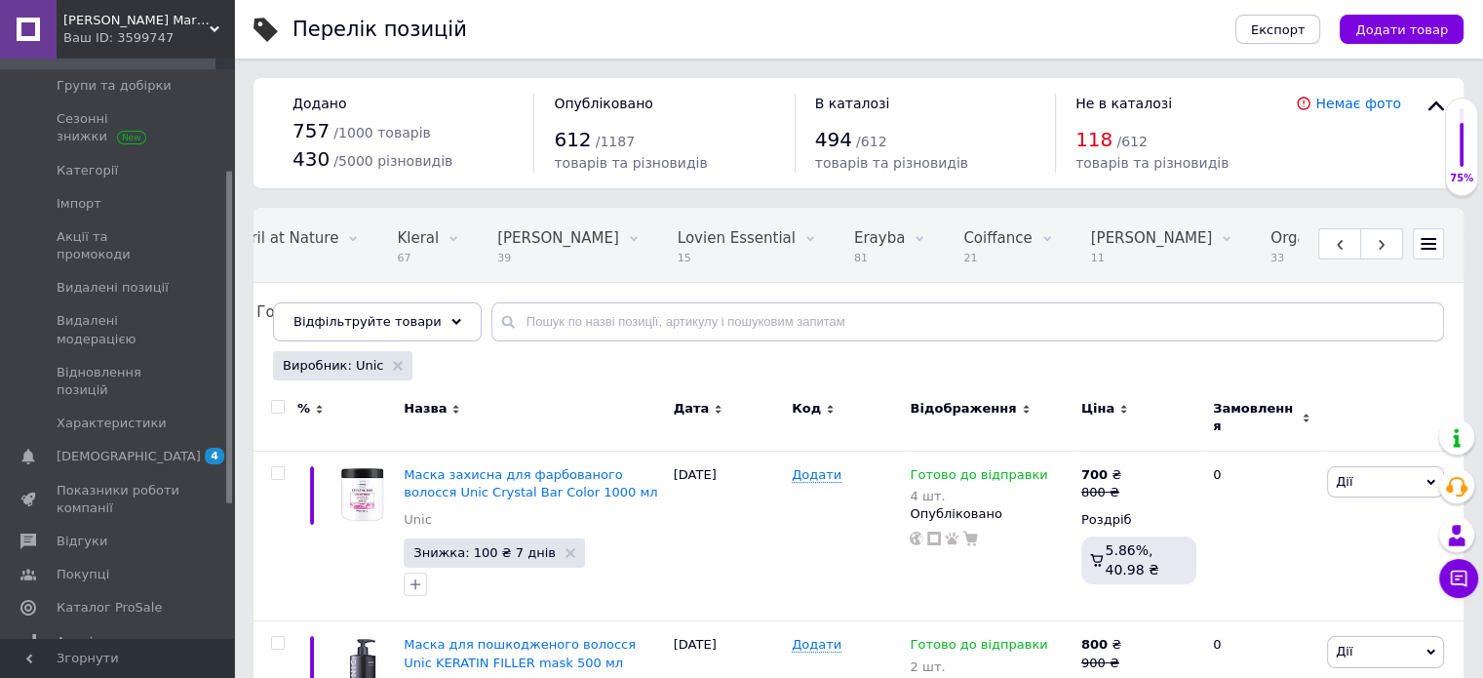
click at [1435, 245] on icon at bounding box center [1428, 244] width 16 height 16
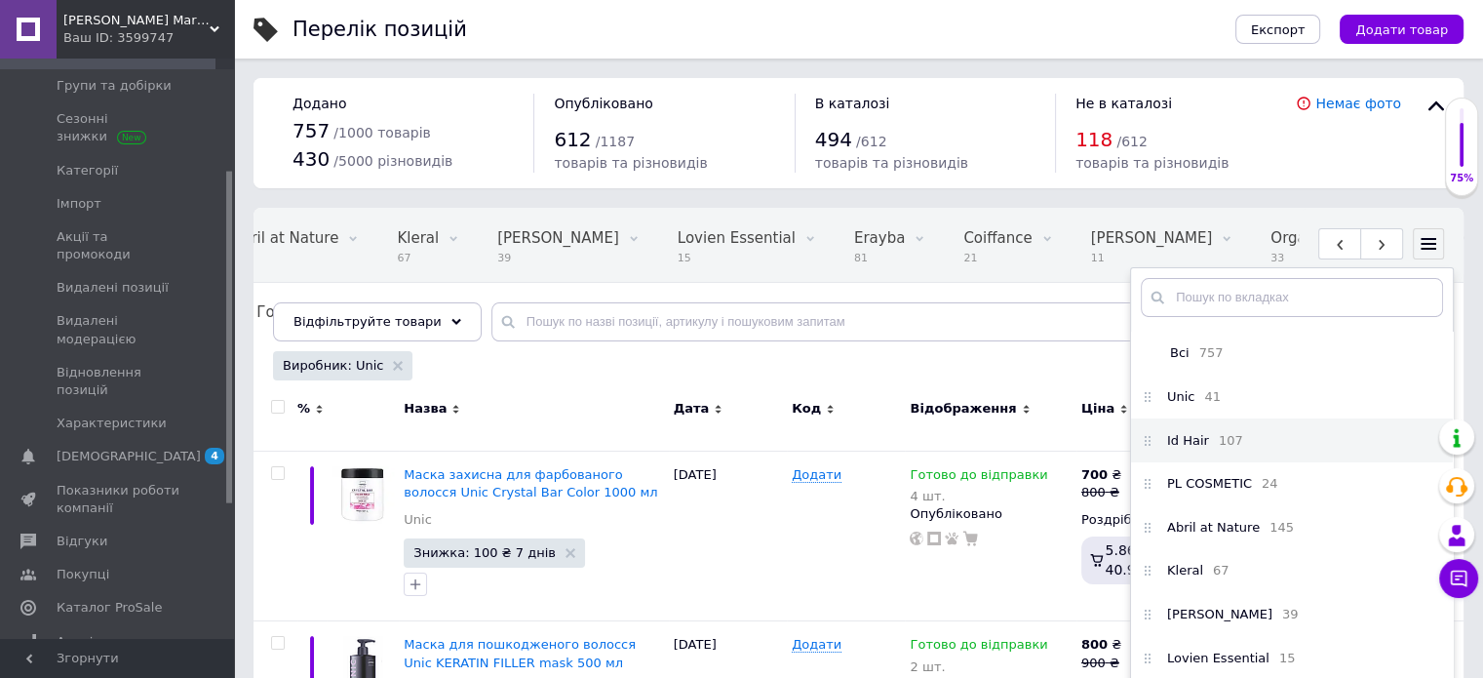
click at [1314, 447] on li "Id Hair 107" at bounding box center [1292, 440] width 322 height 44
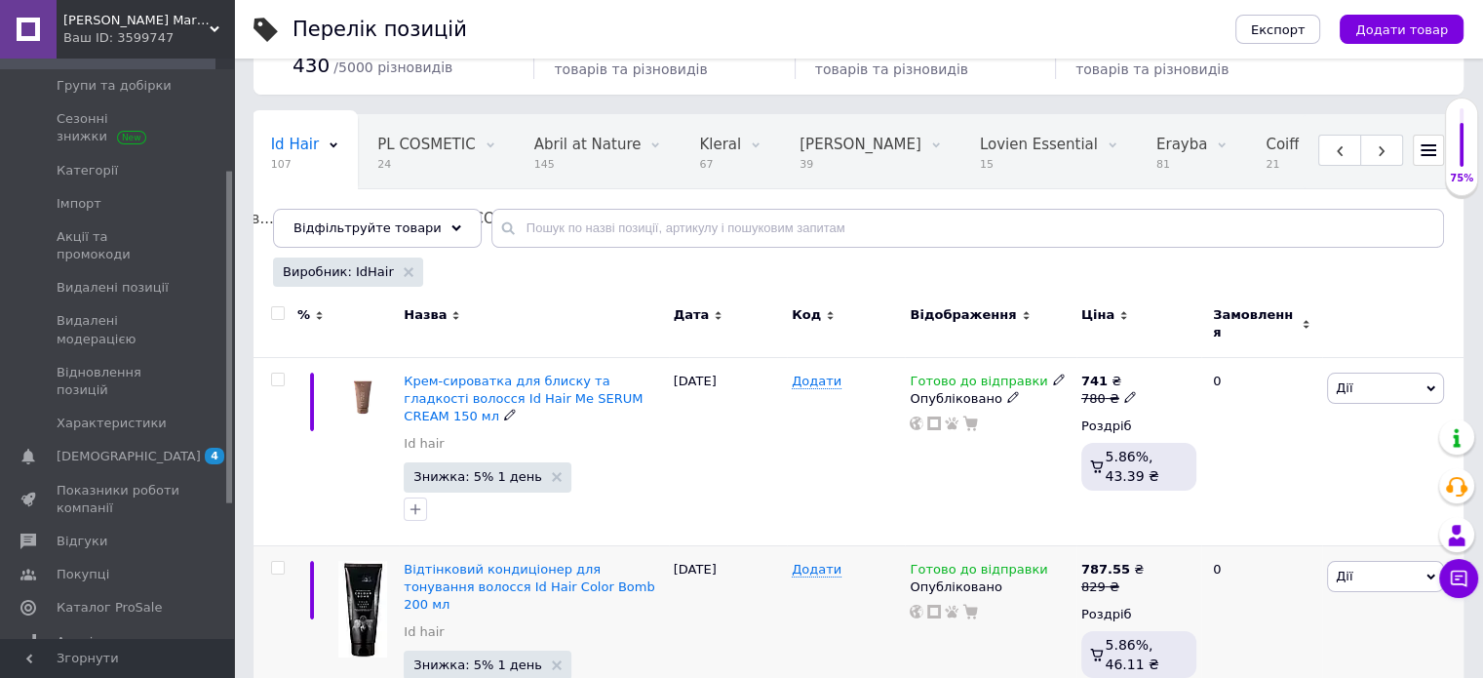
scroll to position [195, 0]
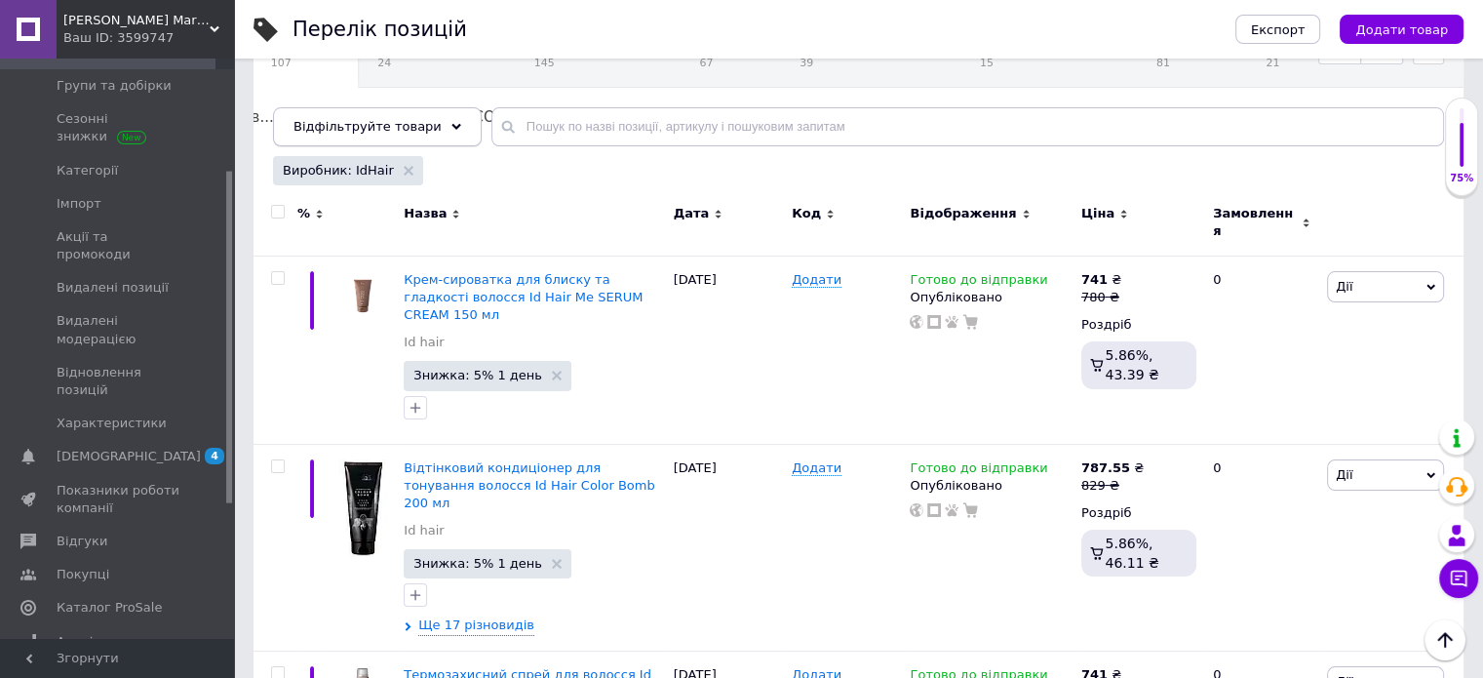
click at [361, 120] on span "Відфільтруйте товари" at bounding box center [367, 126] width 148 height 15
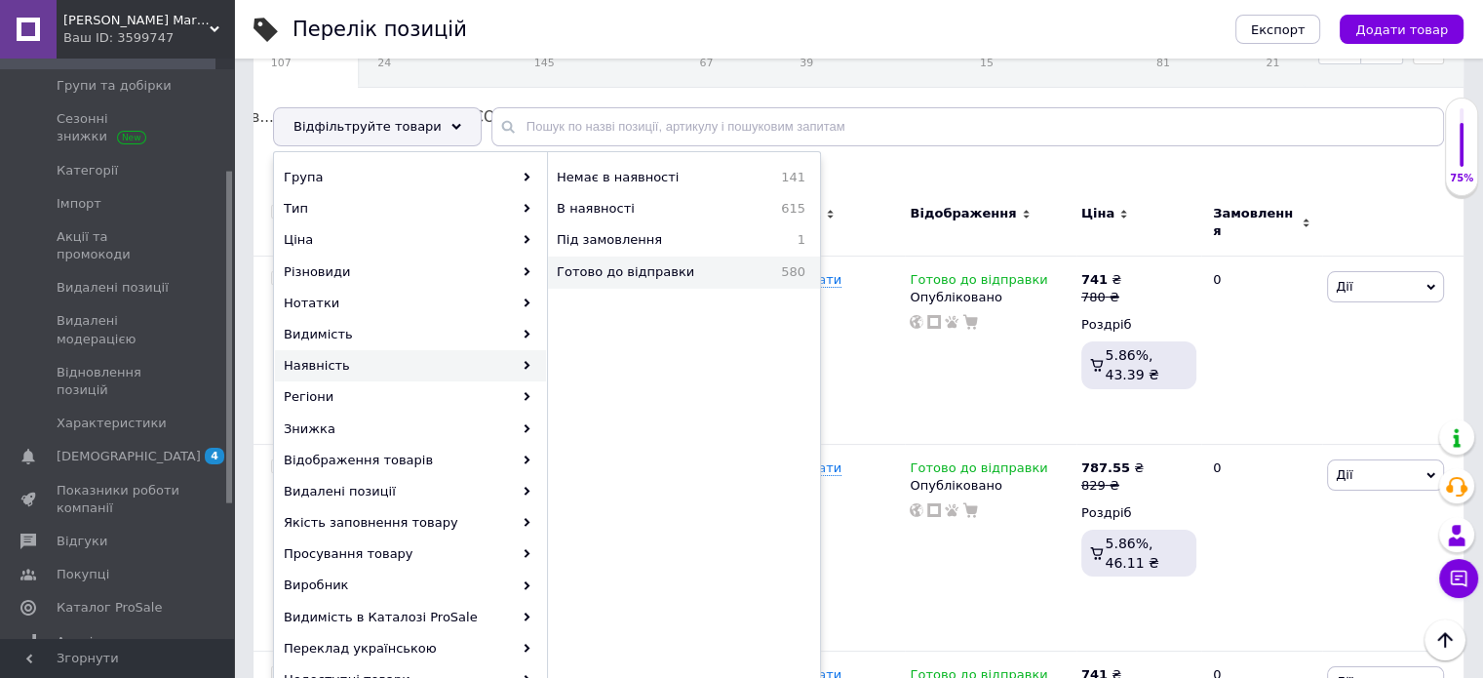
click at [687, 271] on span "Готово до відправки" at bounding box center [657, 272] width 200 height 18
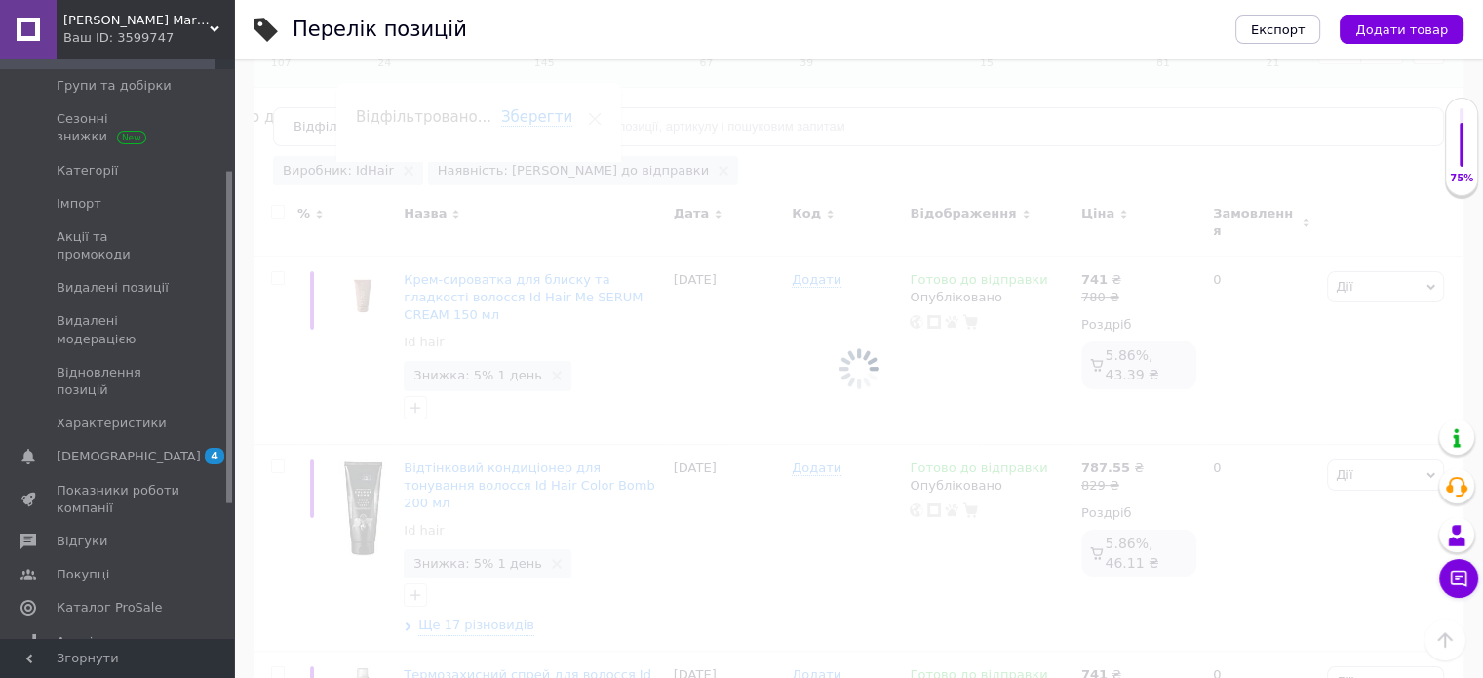
scroll to position [0, 2102]
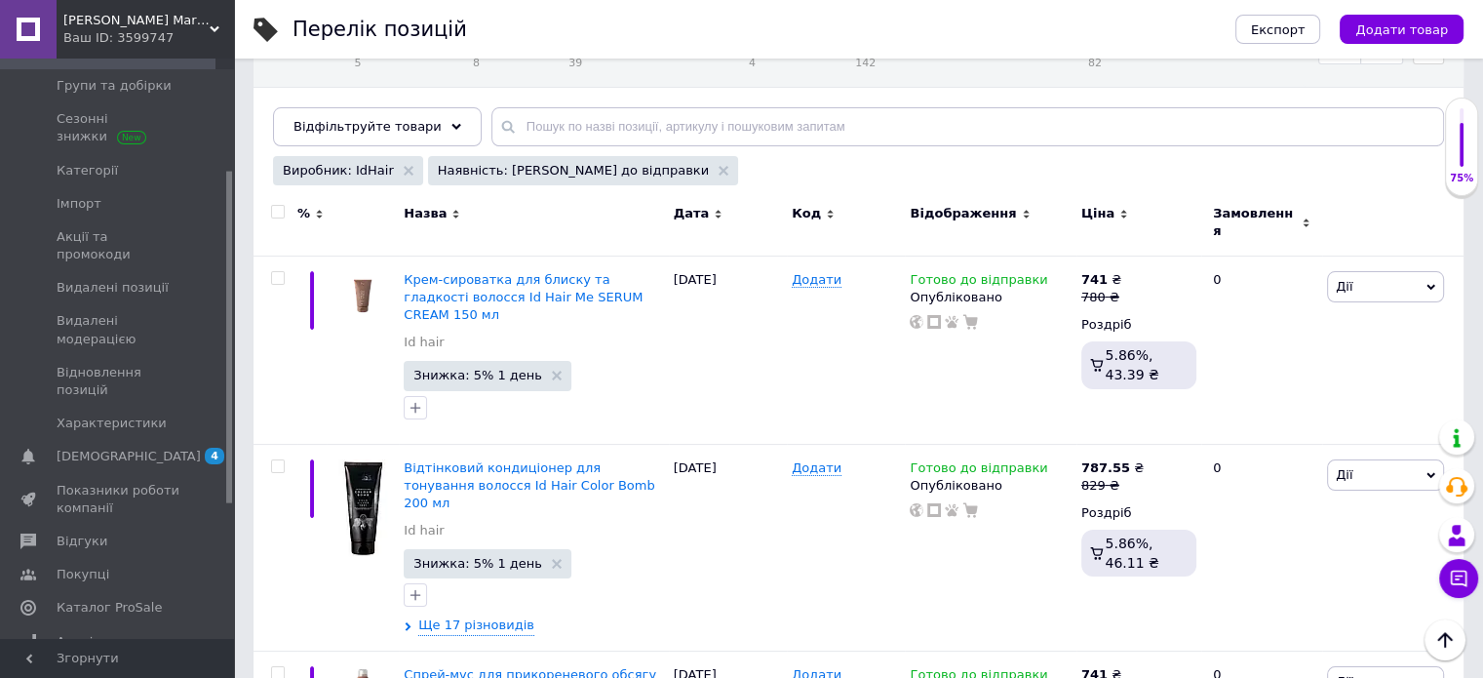
click at [280, 214] on input "checkbox" at bounding box center [277, 212] width 13 height 13
checkbox input "true"
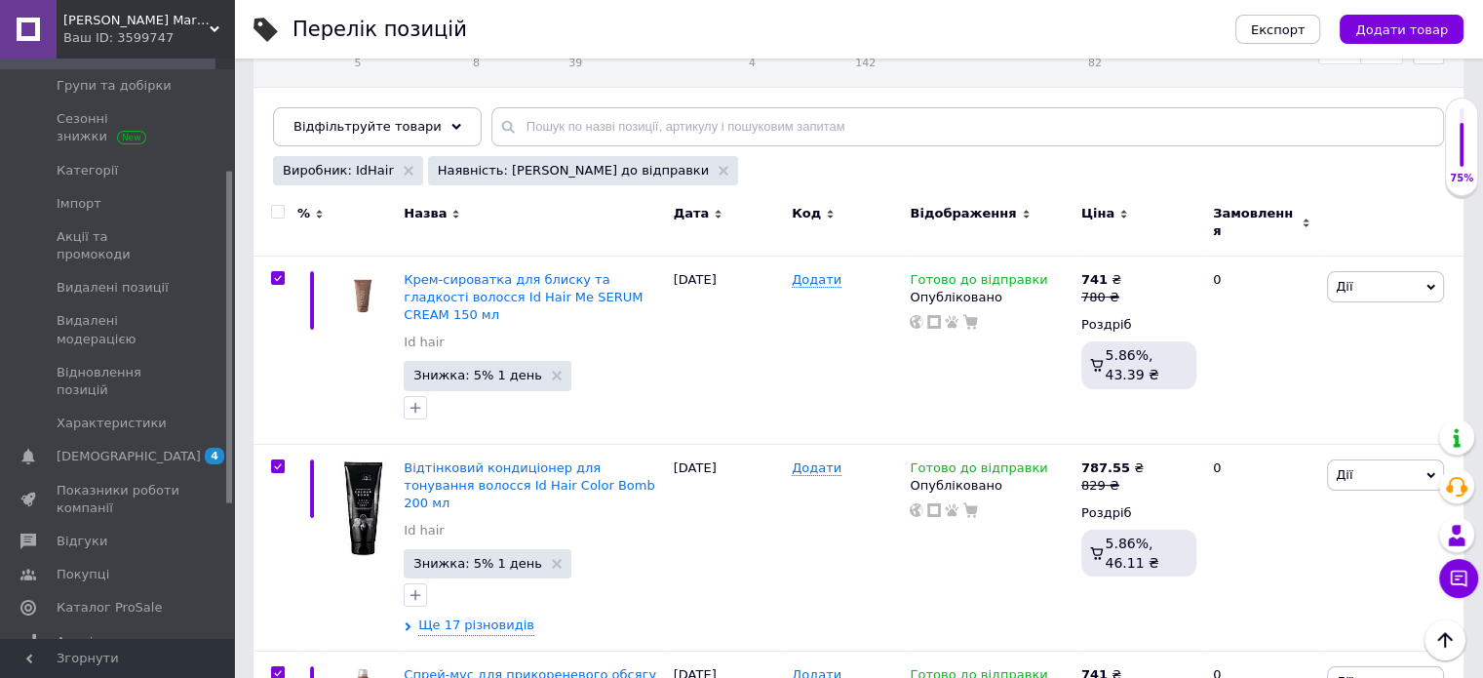
checkbox input "true"
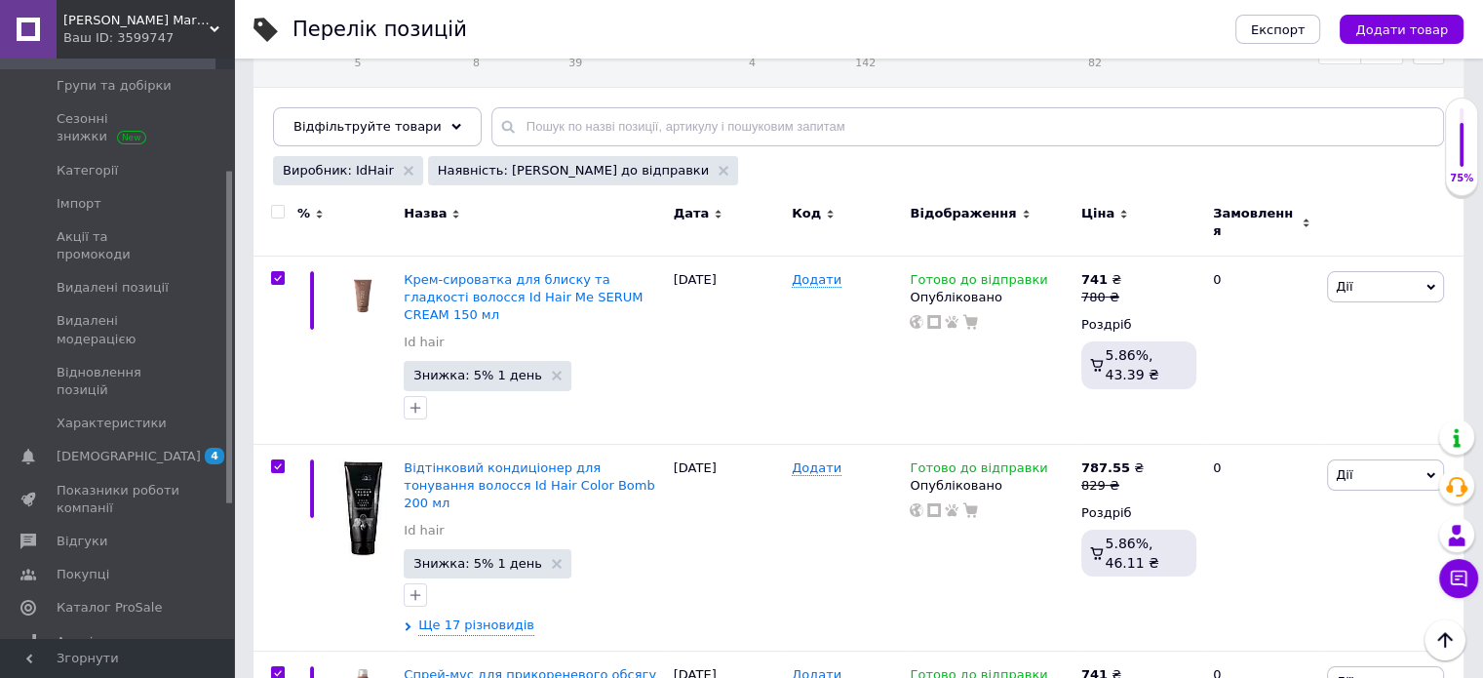
checkbox input "true"
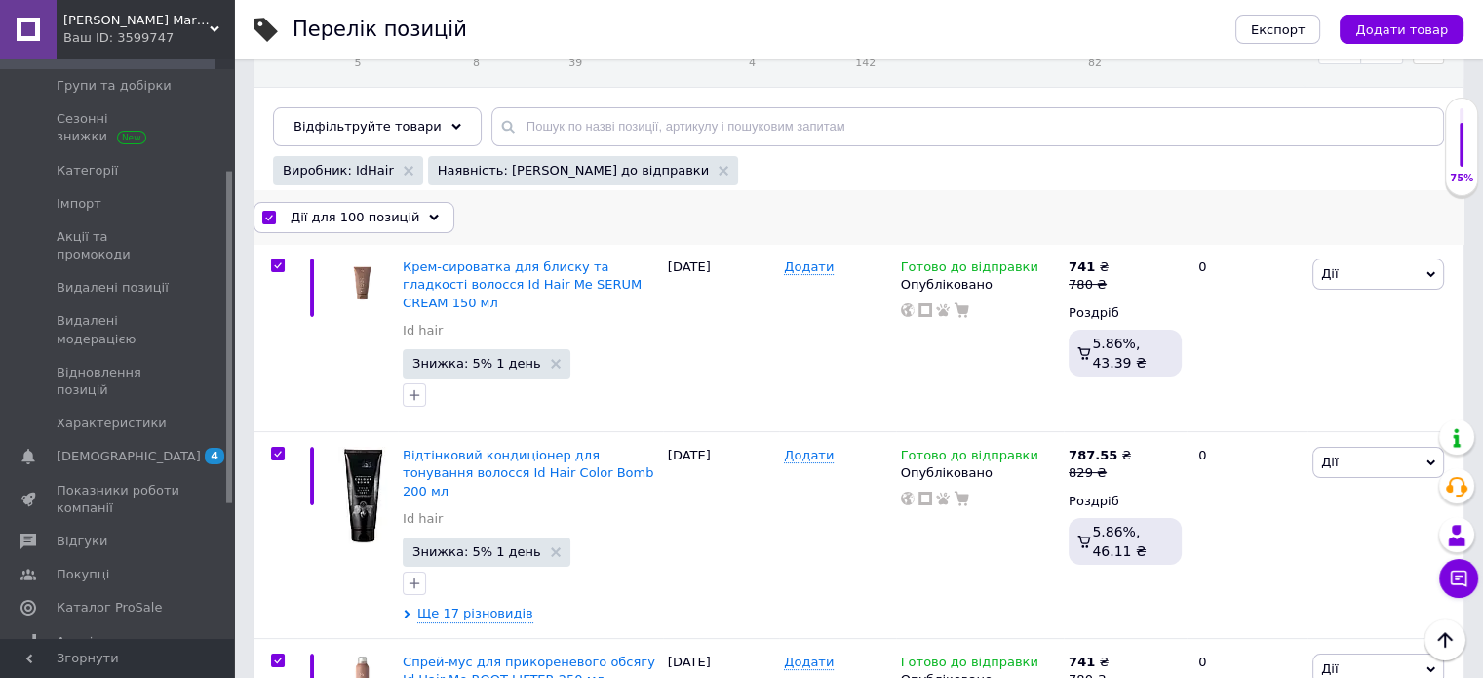
drag, startPoint x: 280, startPoint y: 214, endPoint x: 374, endPoint y: 214, distance: 94.6
click at [374, 214] on span "Дії для 100 позицій" at bounding box center [355, 218] width 129 height 18
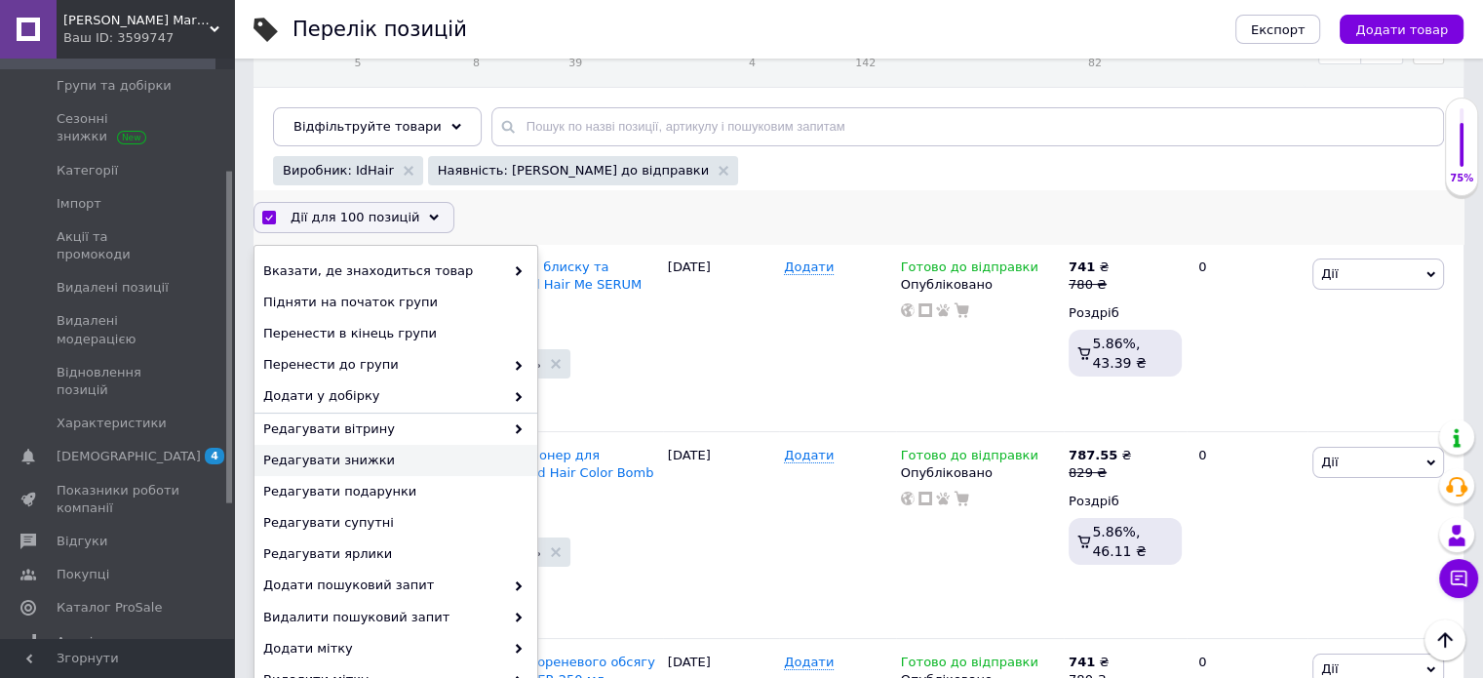
click at [409, 455] on span "Редагувати знижки" at bounding box center [393, 460] width 260 height 18
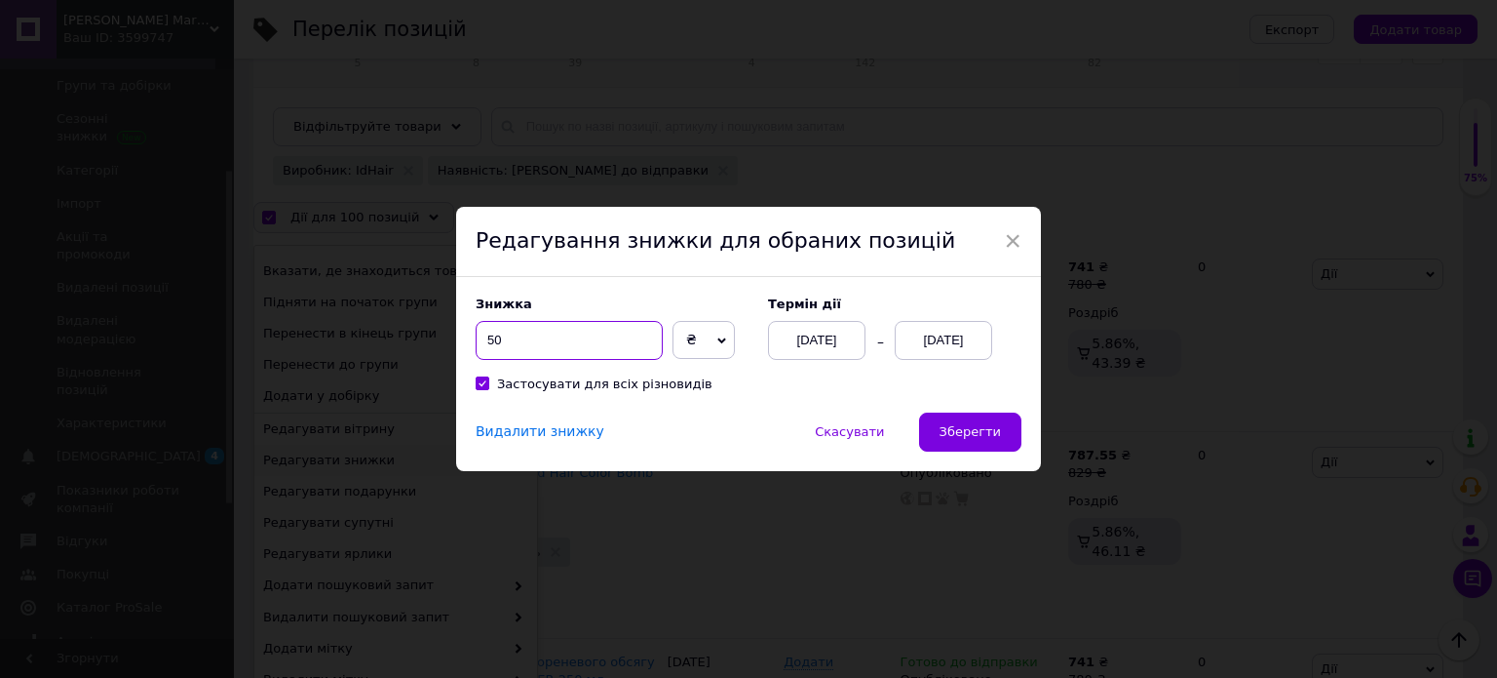
click at [622, 335] on input "50" at bounding box center [569, 340] width 187 height 39
click at [689, 346] on span "₴" at bounding box center [704, 340] width 62 height 39
click at [690, 384] on li "%" at bounding box center [704, 380] width 60 height 27
click at [960, 429] on span "Зберегти" at bounding box center [970, 431] width 61 height 15
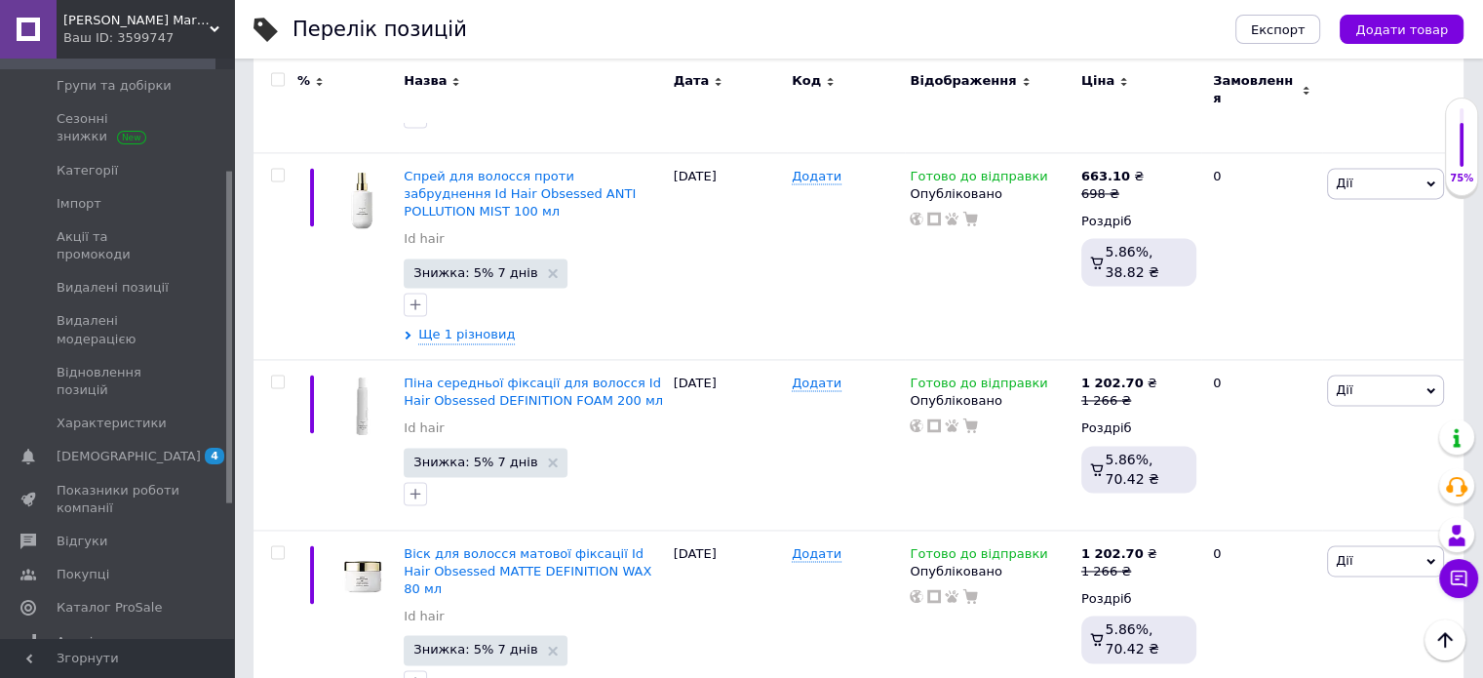
scroll to position [17959, 0]
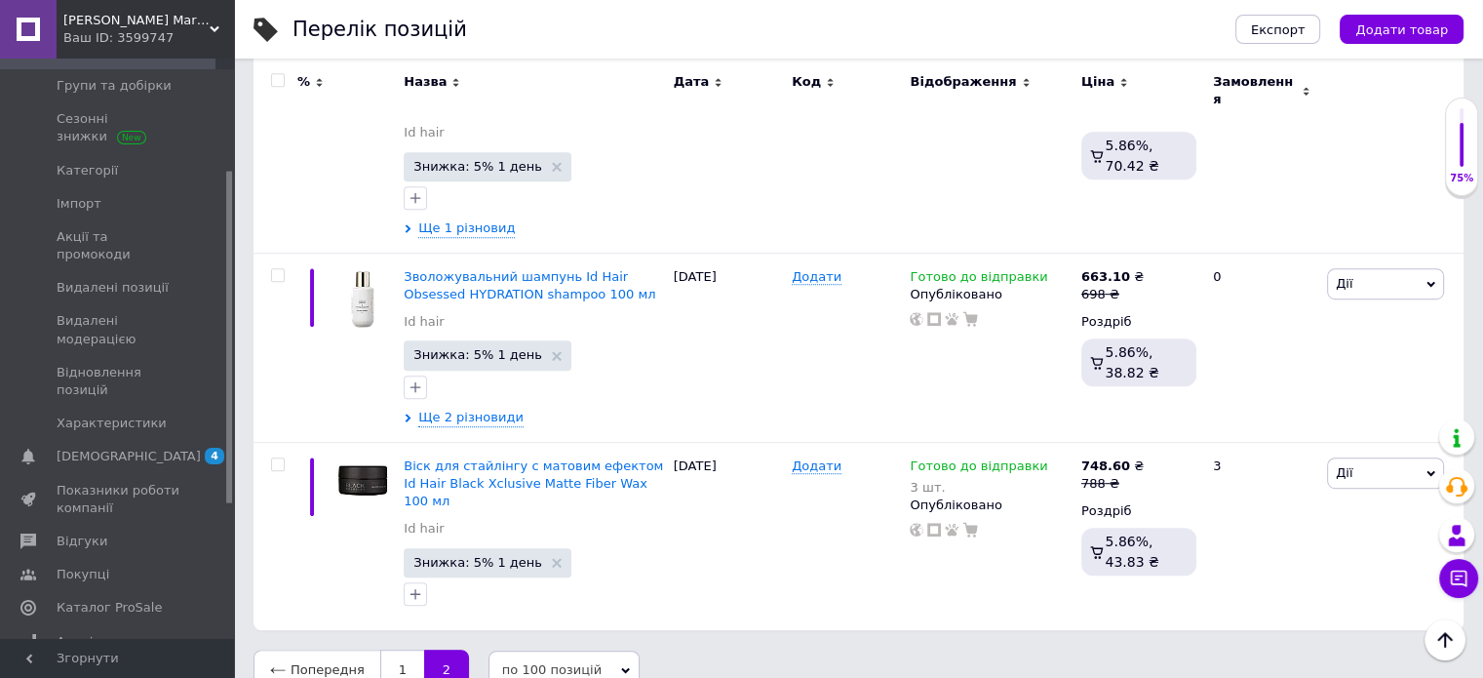
scroll to position [989, 0]
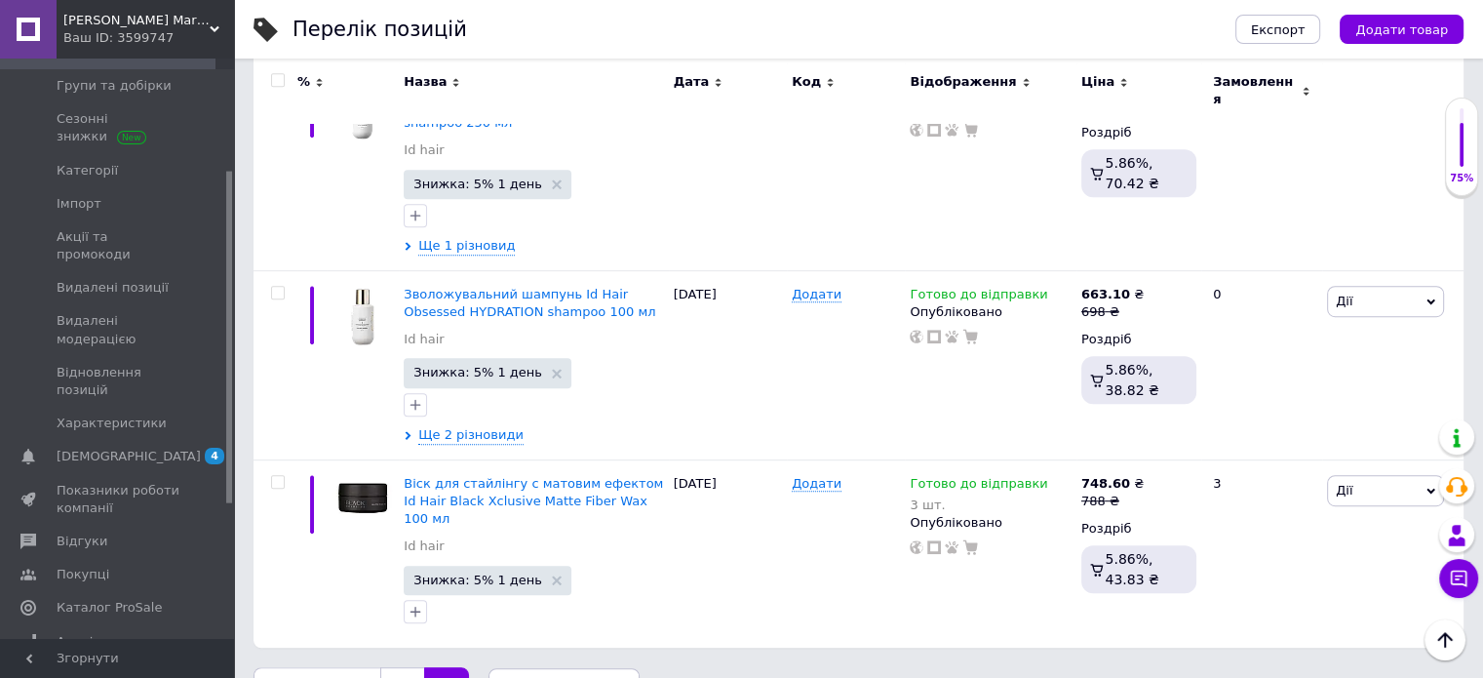
click at [277, 81] on input "checkbox" at bounding box center [277, 80] width 13 height 13
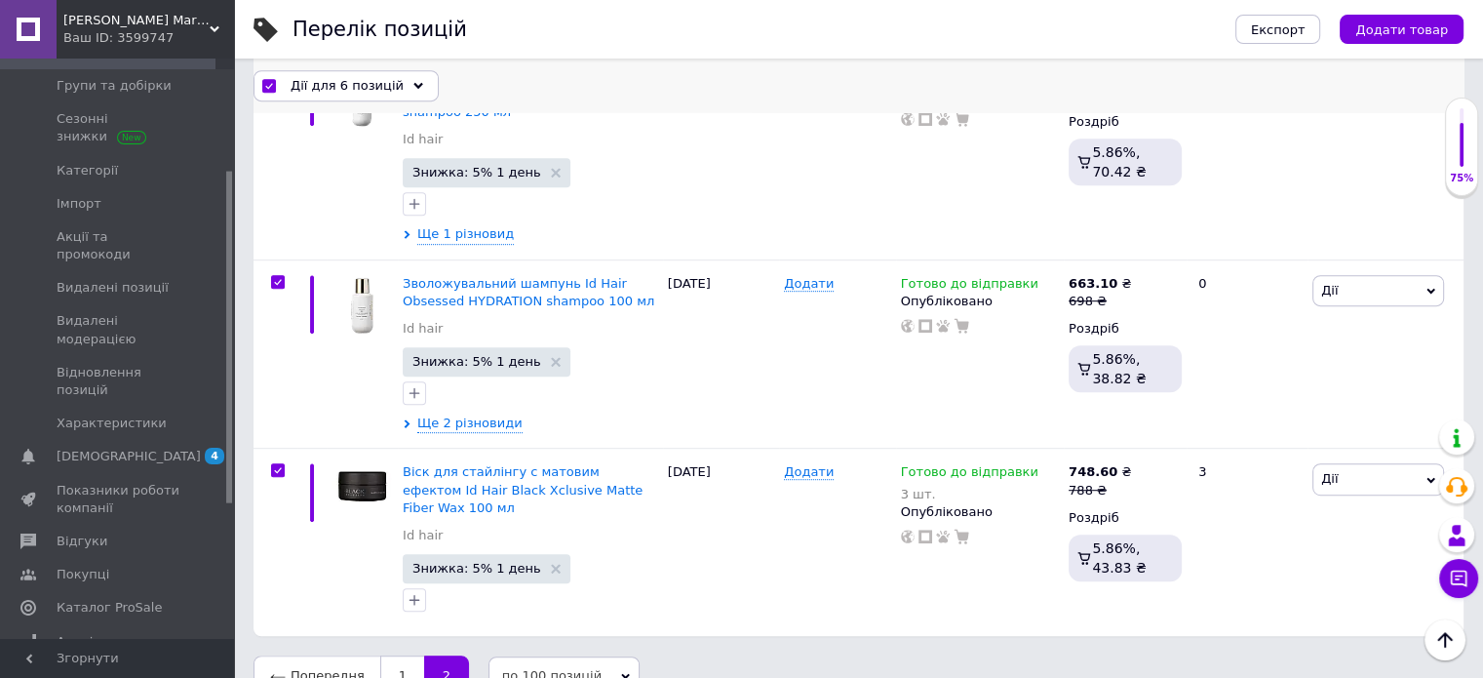
click at [366, 91] on span "Дії для 6 позицій" at bounding box center [347, 85] width 113 height 18
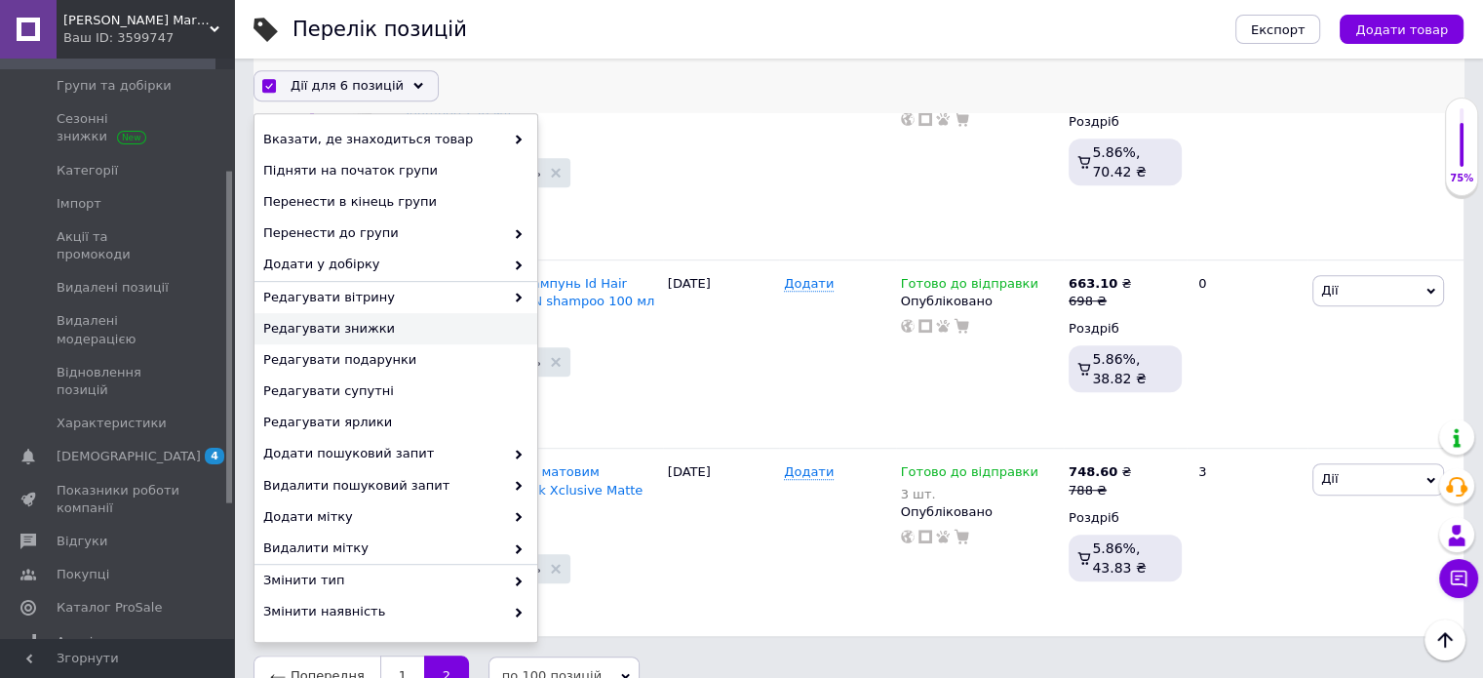
click at [391, 328] on span "Редагувати знижки" at bounding box center [393, 329] width 260 height 18
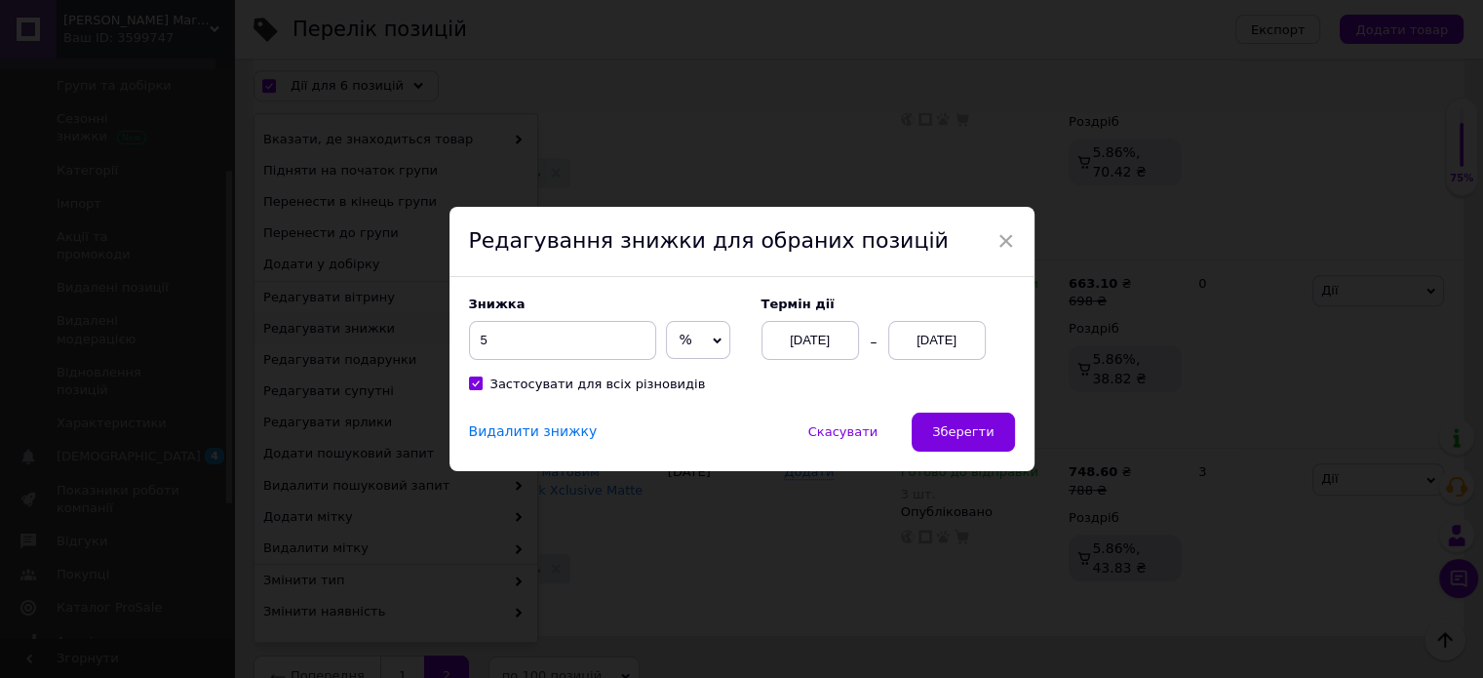
scroll to position [909, 0]
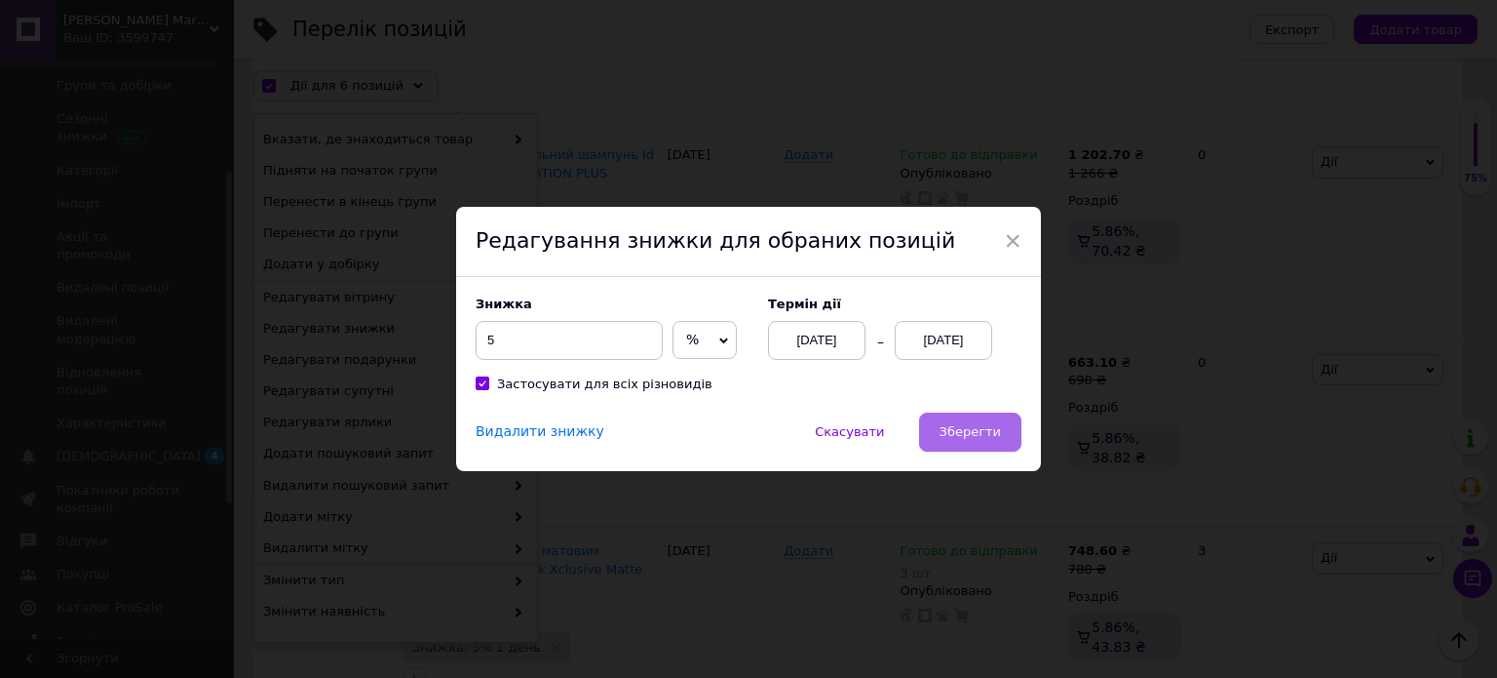
click at [965, 437] on span "Зберегти" at bounding box center [970, 431] width 61 height 15
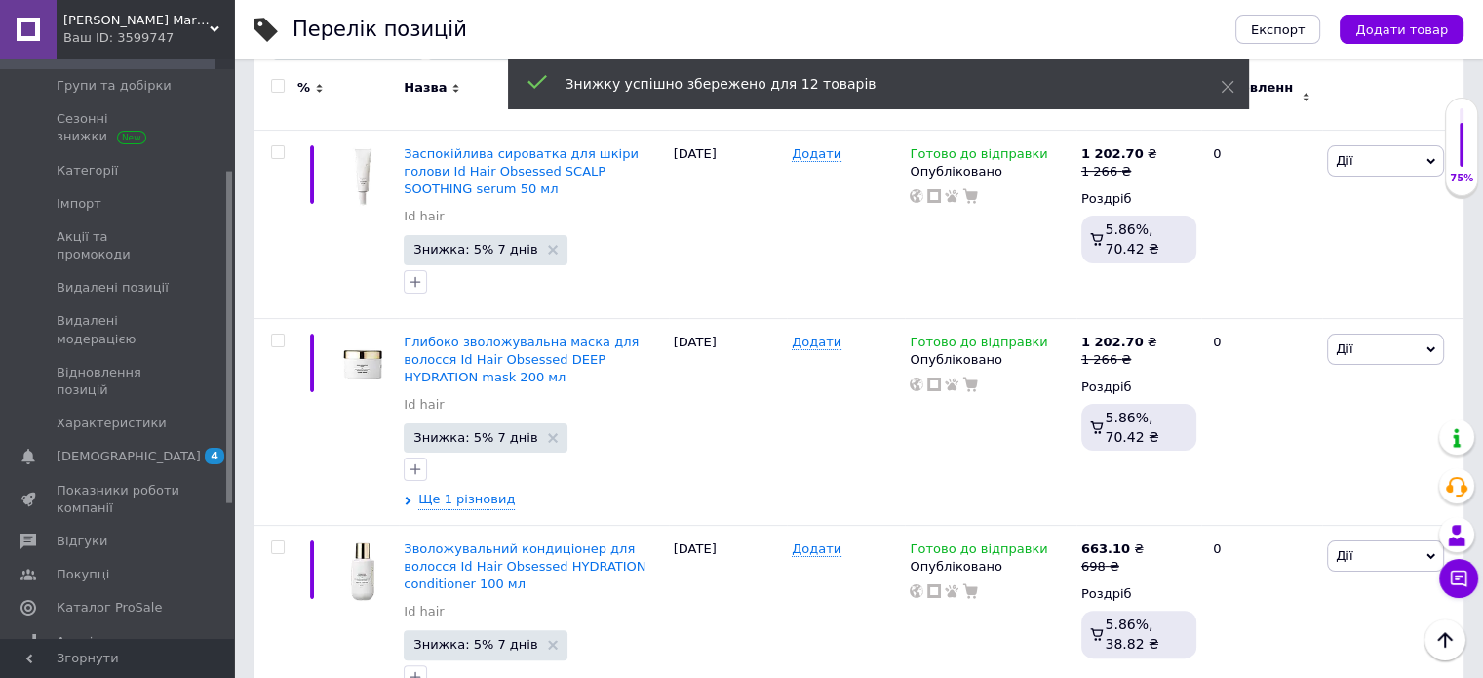
scroll to position [0, 0]
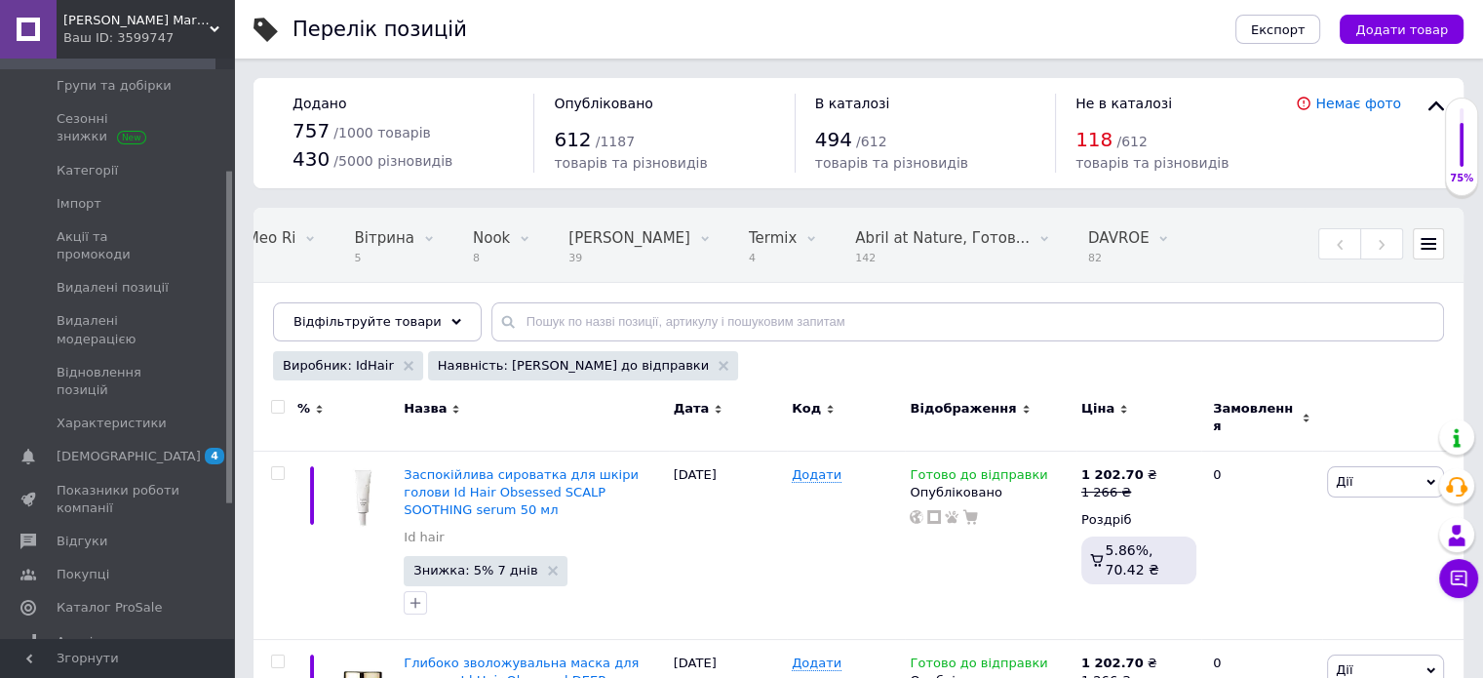
click at [1420, 246] on icon at bounding box center [1428, 244] width 16 height 16
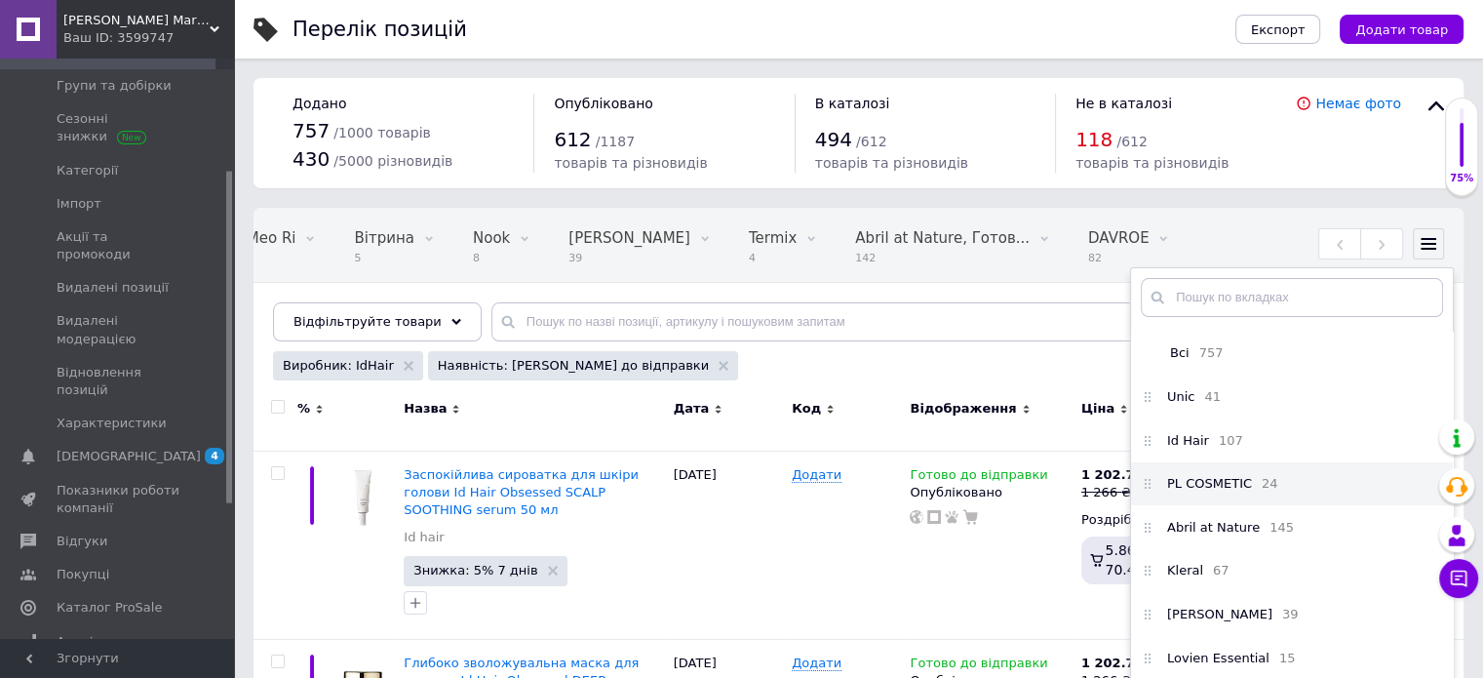
click at [1296, 505] on li "PL COSMETIC 24" at bounding box center [1292, 484] width 322 height 44
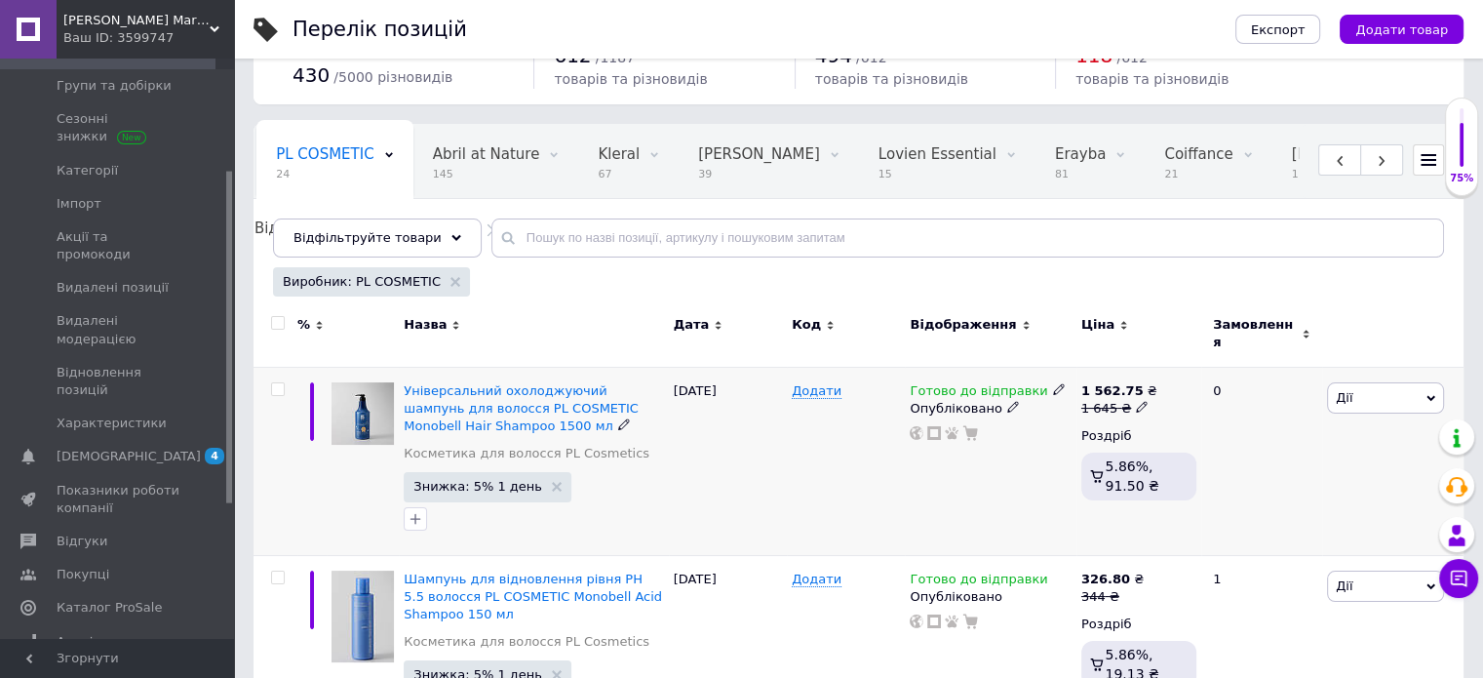
scroll to position [195, 0]
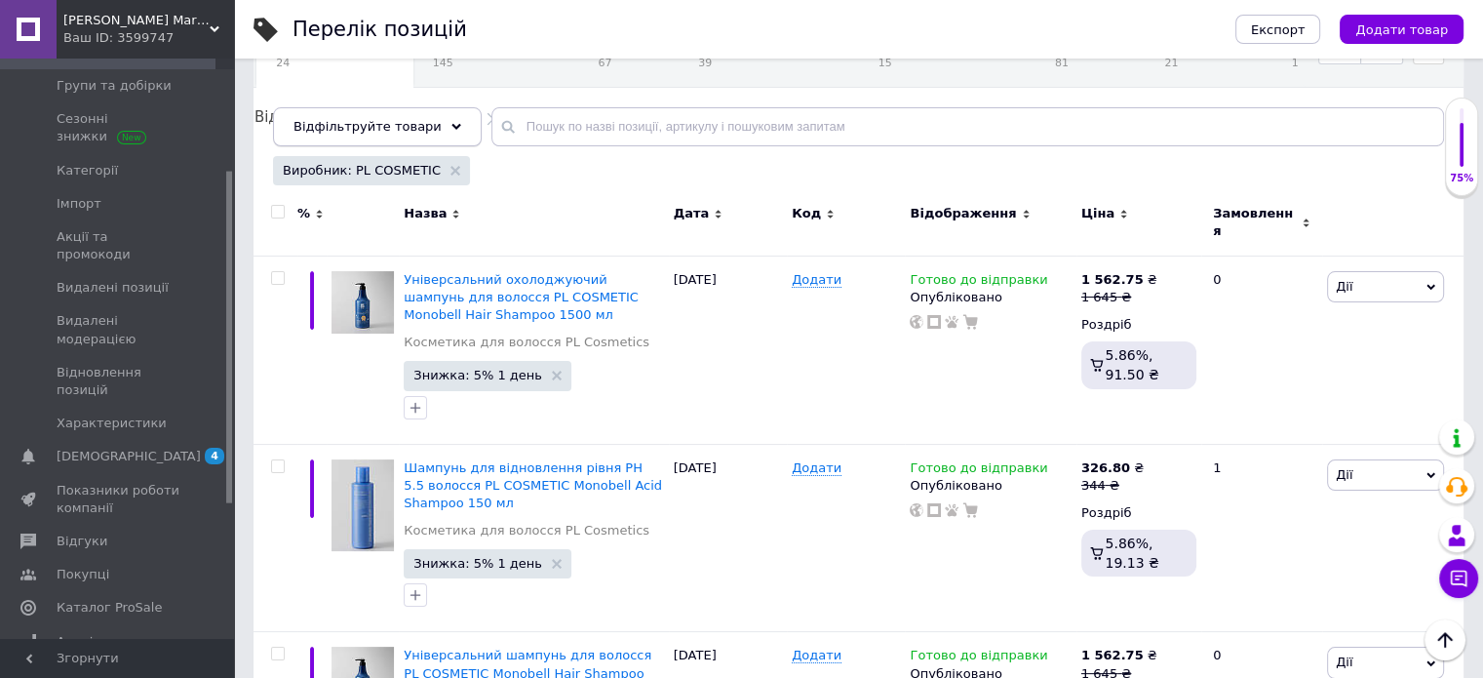
click at [451, 124] on icon at bounding box center [456, 127] width 10 height 10
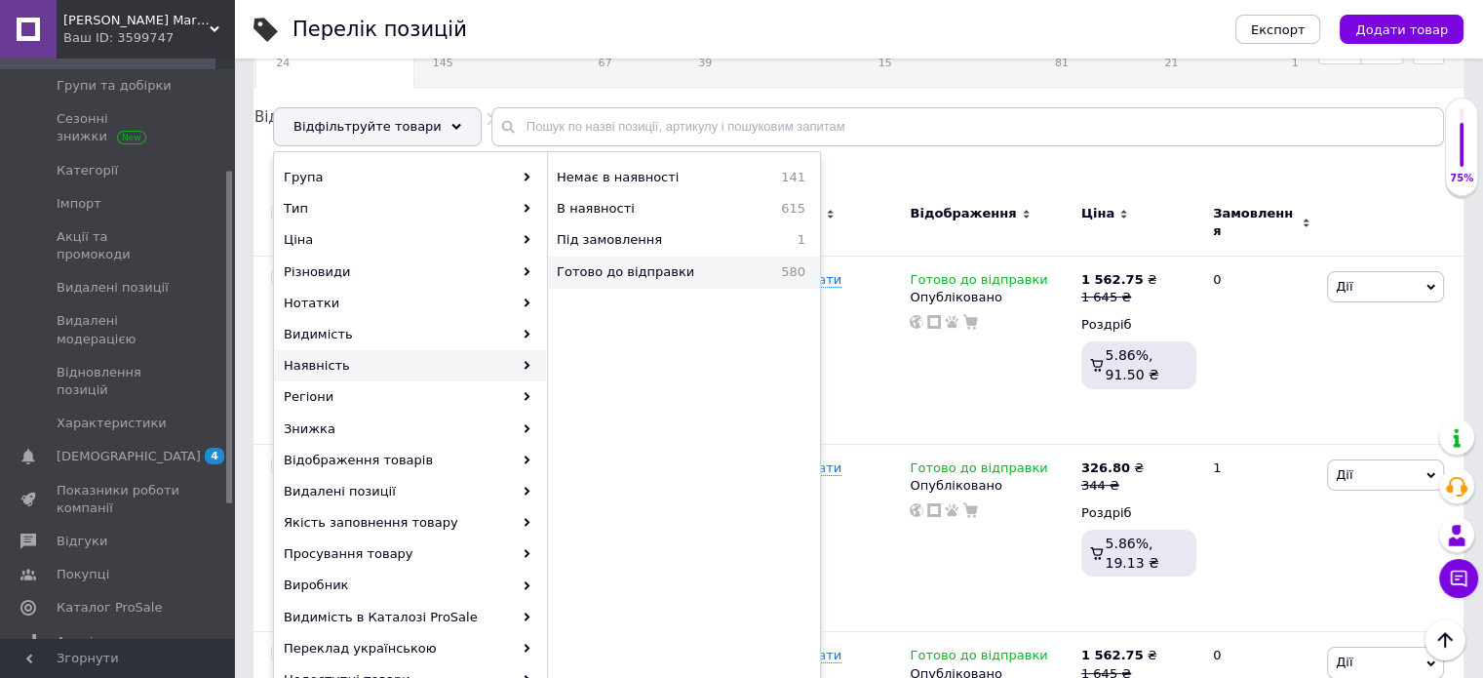
click at [667, 268] on span "Готово до відправки" at bounding box center [657, 272] width 200 height 18
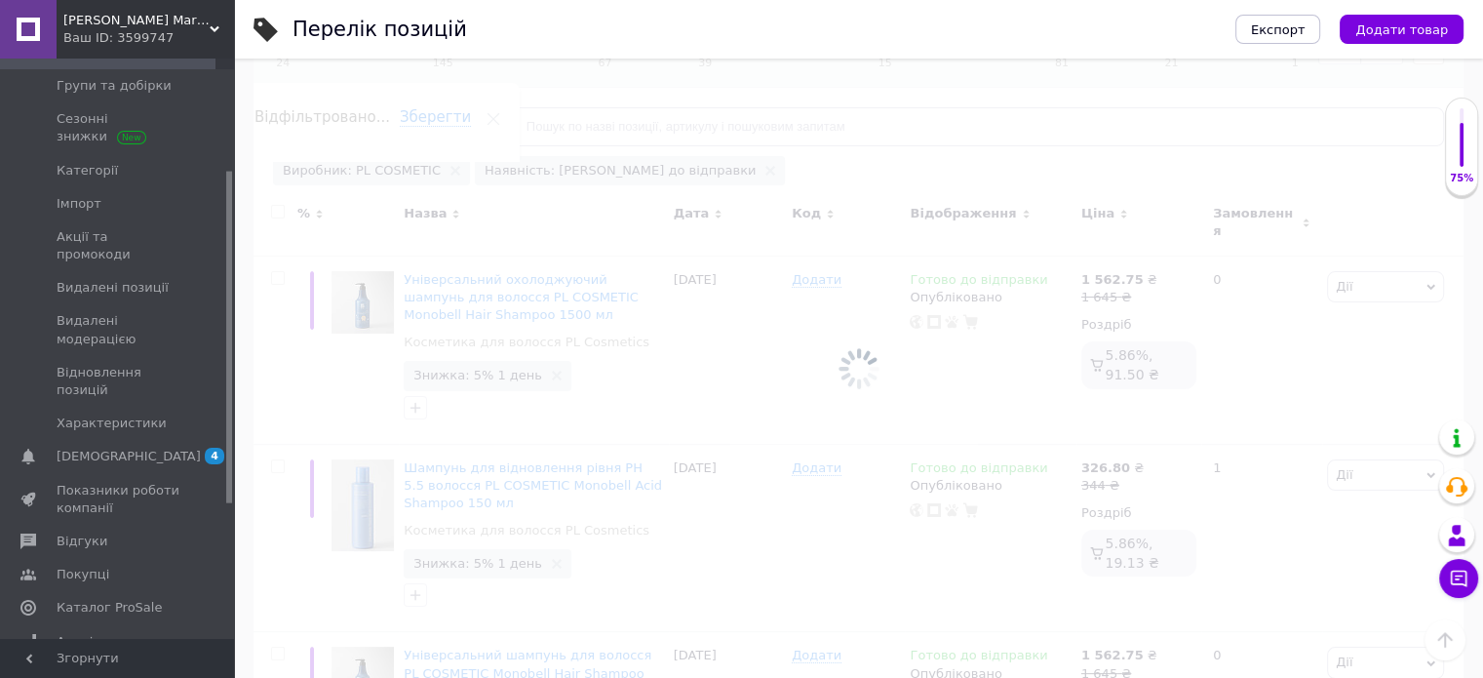
scroll to position [0, 2102]
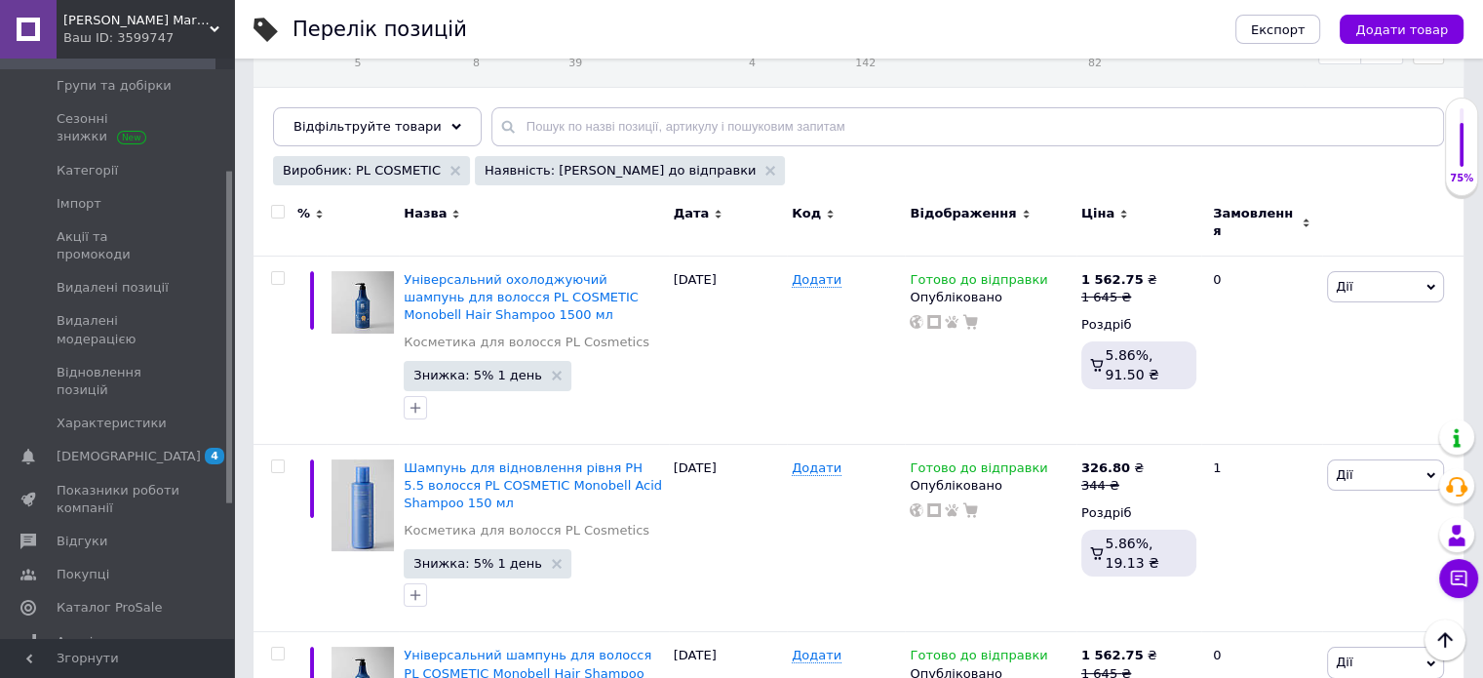
click at [271, 211] on input "checkbox" at bounding box center [277, 212] width 13 height 13
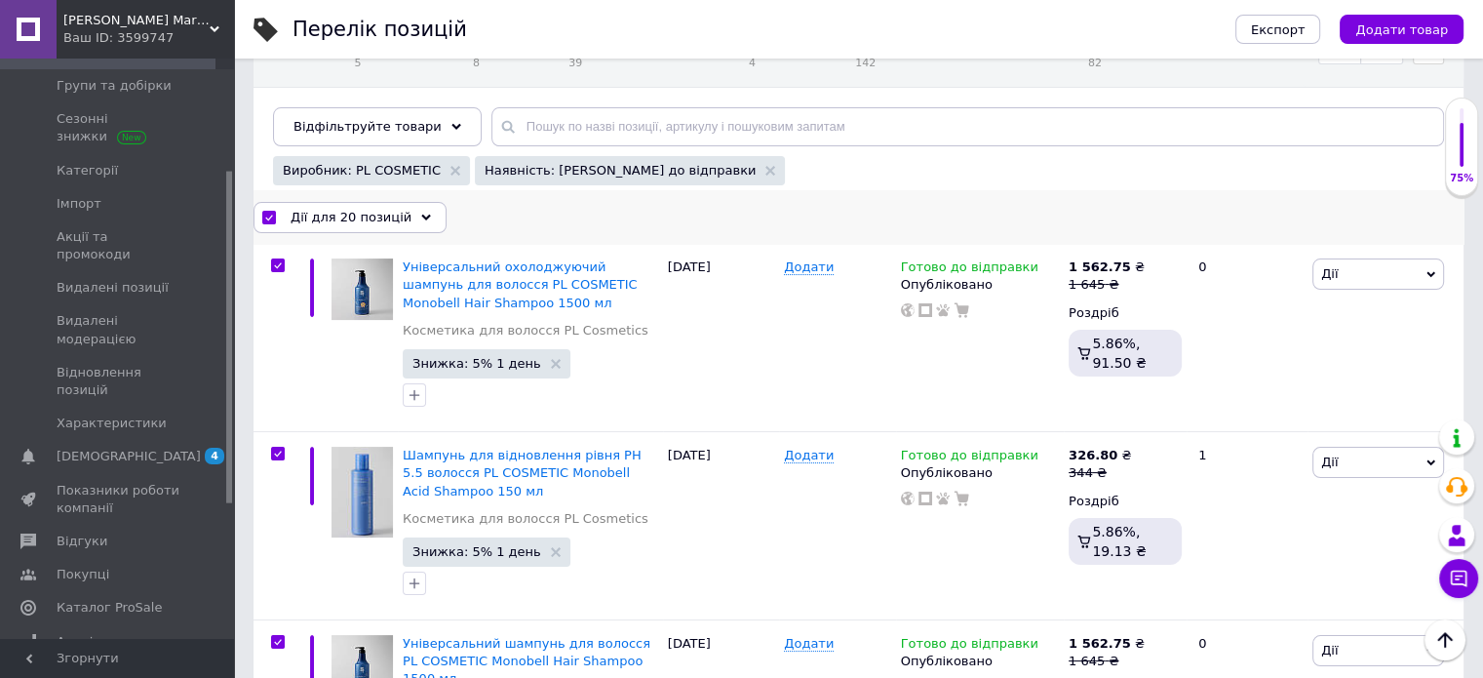
click at [331, 218] on span "Дії для 20 позицій" at bounding box center [351, 218] width 121 height 18
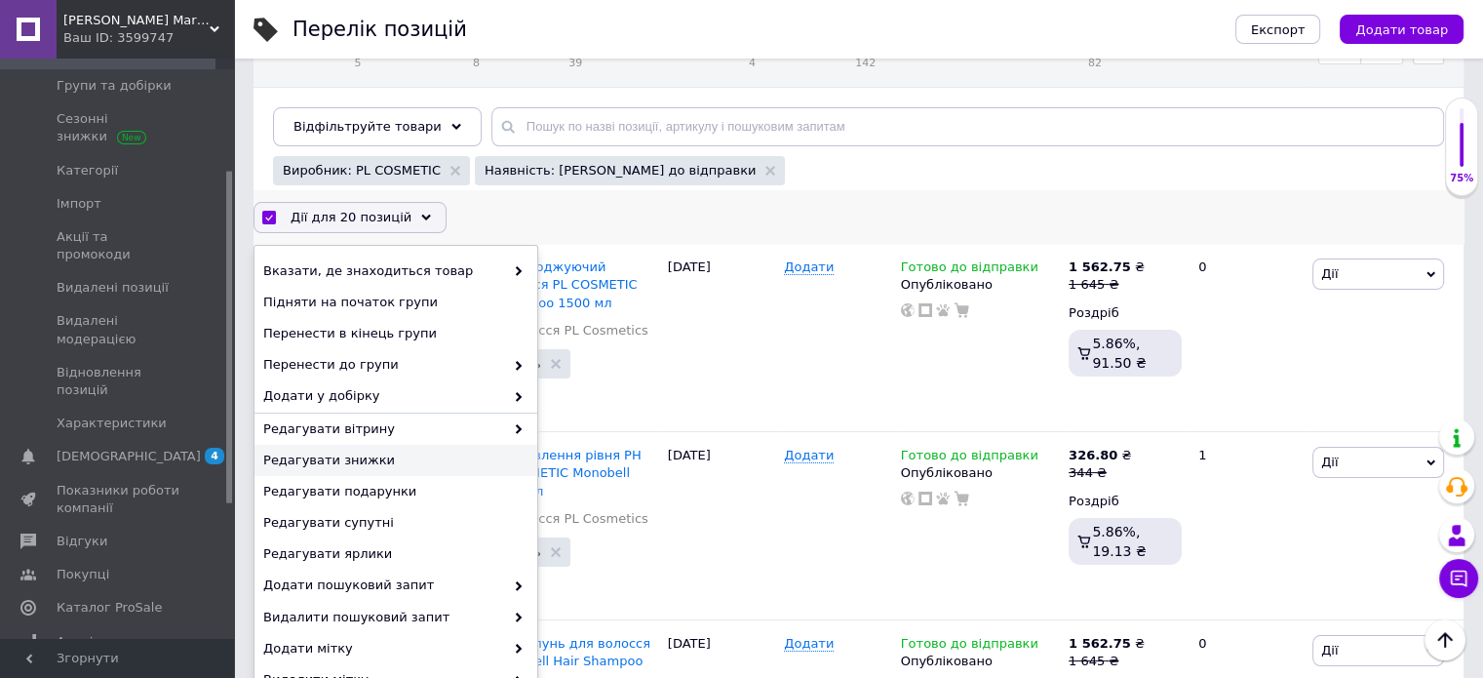
click at [378, 455] on span "Редагувати знижки" at bounding box center [393, 460] width 260 height 18
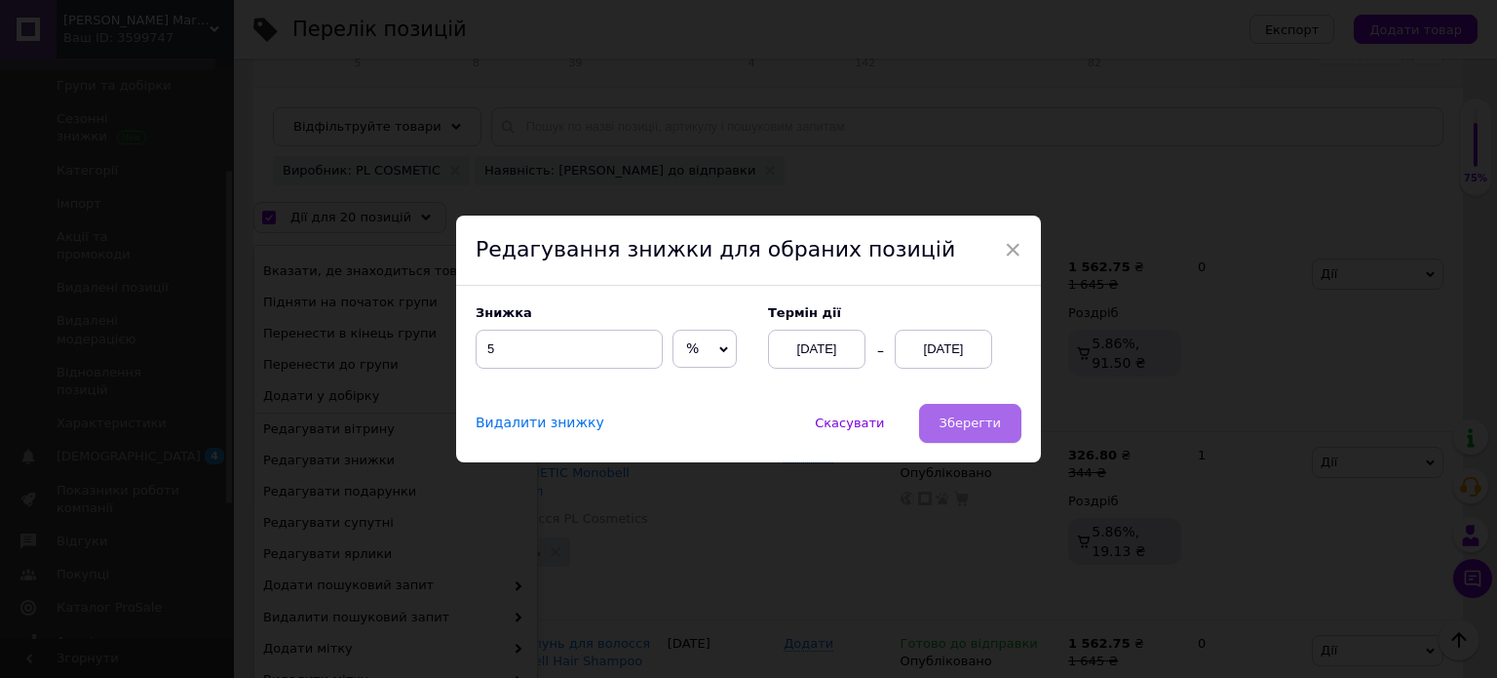
click at [976, 420] on span "Зберегти" at bounding box center [970, 422] width 61 height 15
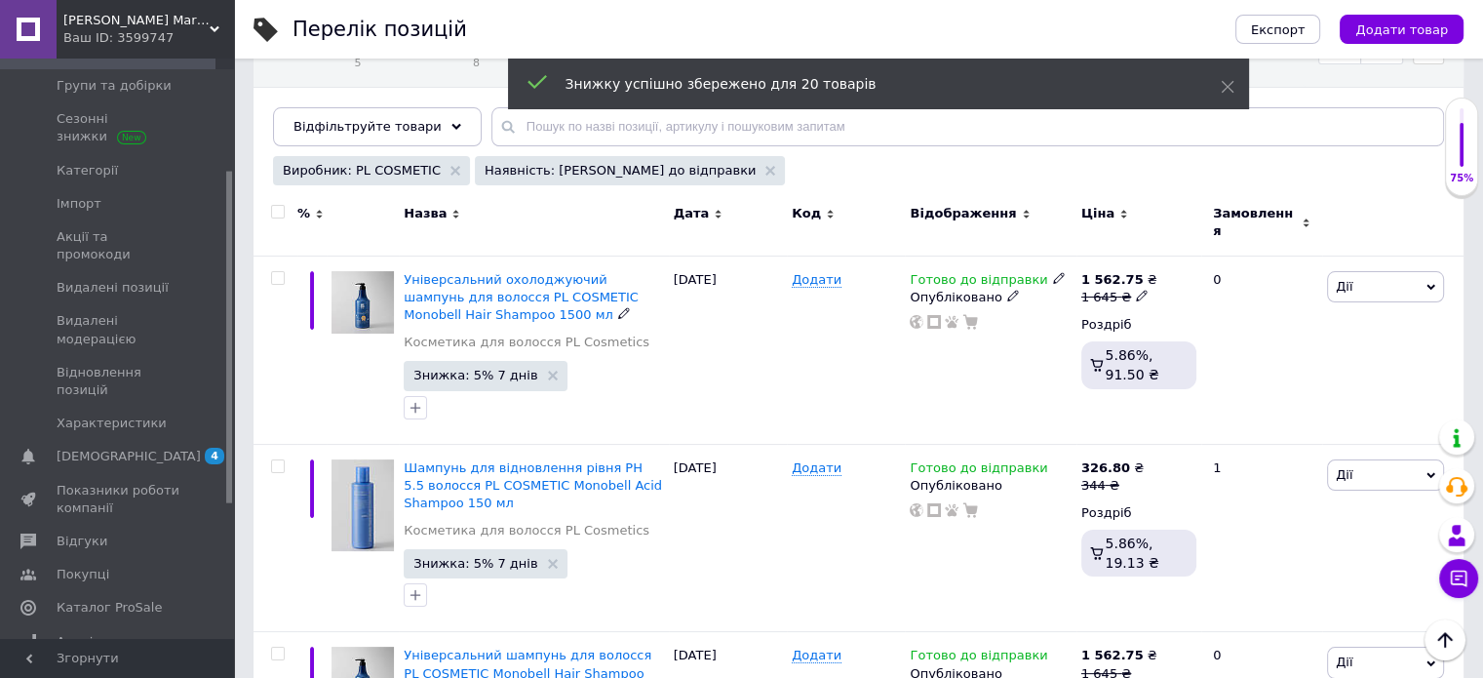
scroll to position [0, 0]
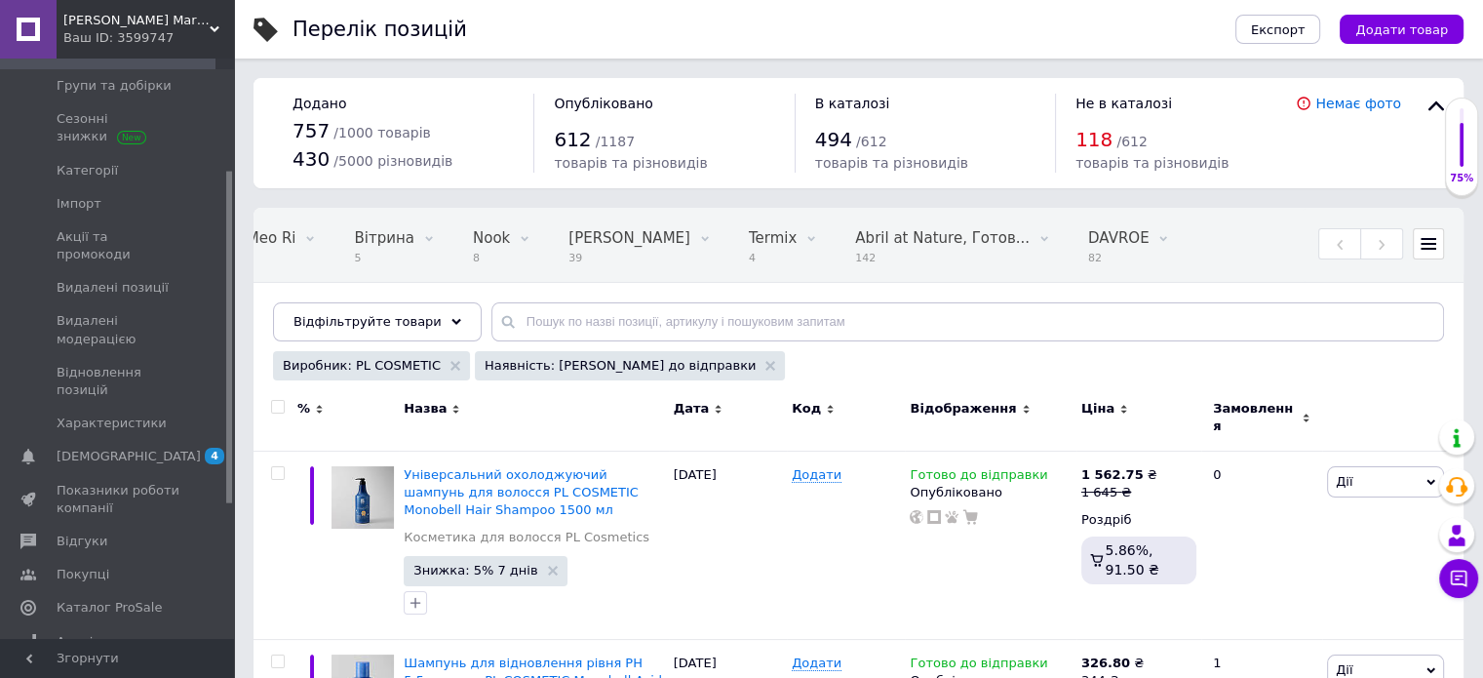
click at [1431, 241] on icon at bounding box center [1428, 244] width 16 height 16
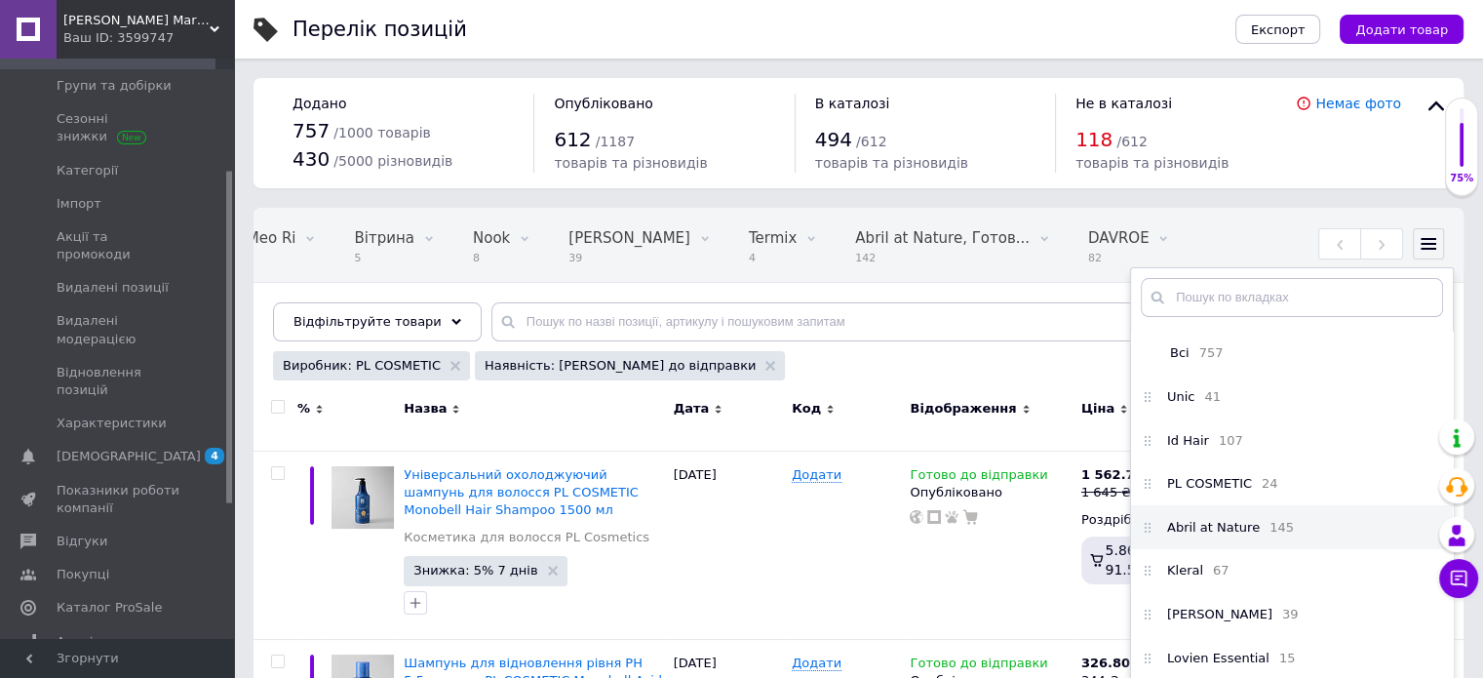
click at [1303, 526] on li "Abril at Nature 145" at bounding box center [1292, 527] width 322 height 44
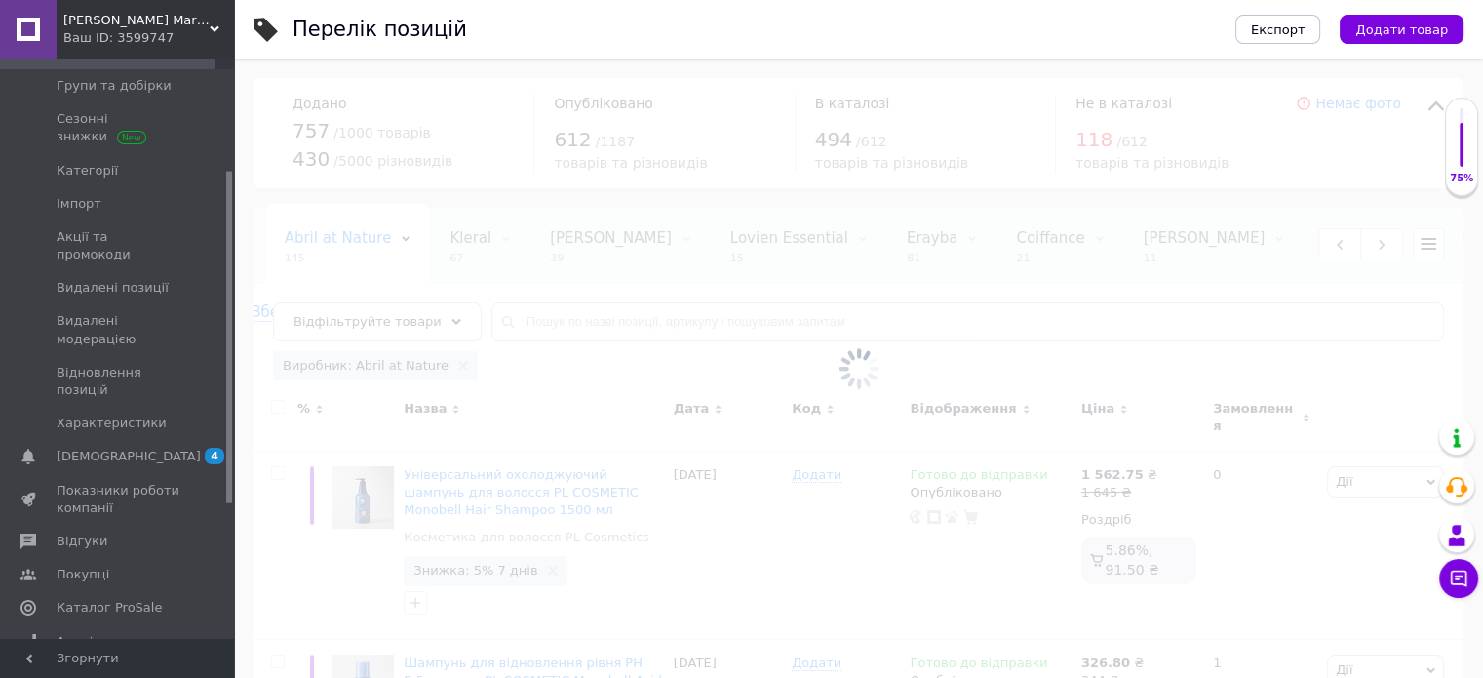
scroll to position [0, 421]
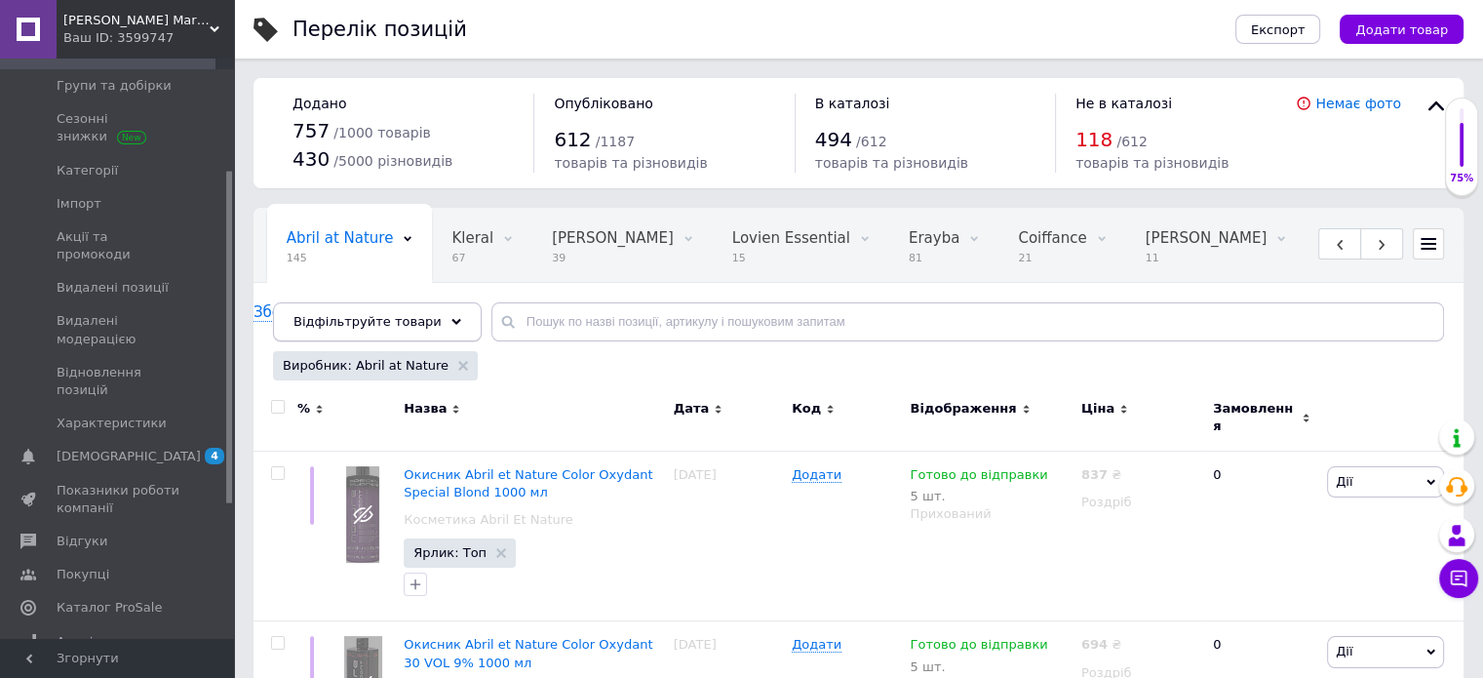
click at [409, 323] on span "Відфільтруйте товари" at bounding box center [367, 321] width 148 height 15
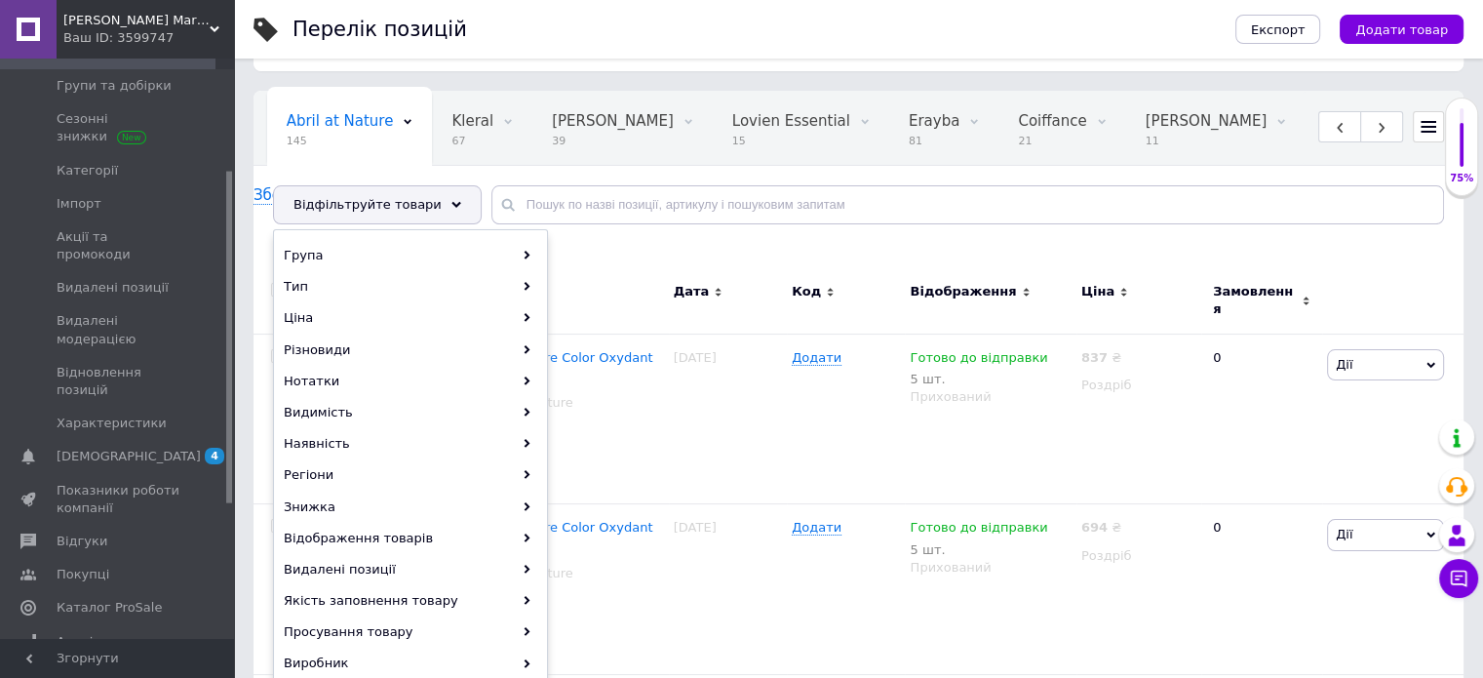
scroll to position [292, 0]
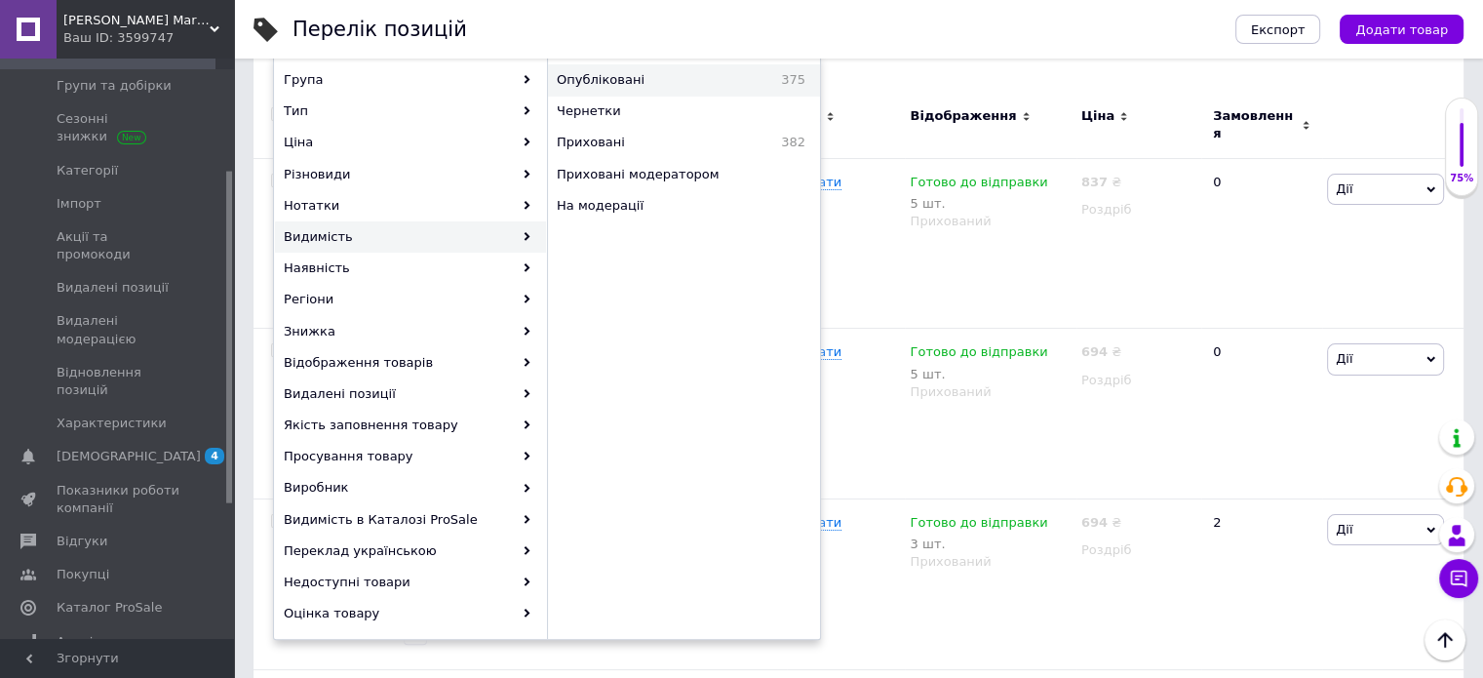
click at [667, 76] on span "Опубліковані" at bounding box center [646, 80] width 179 height 18
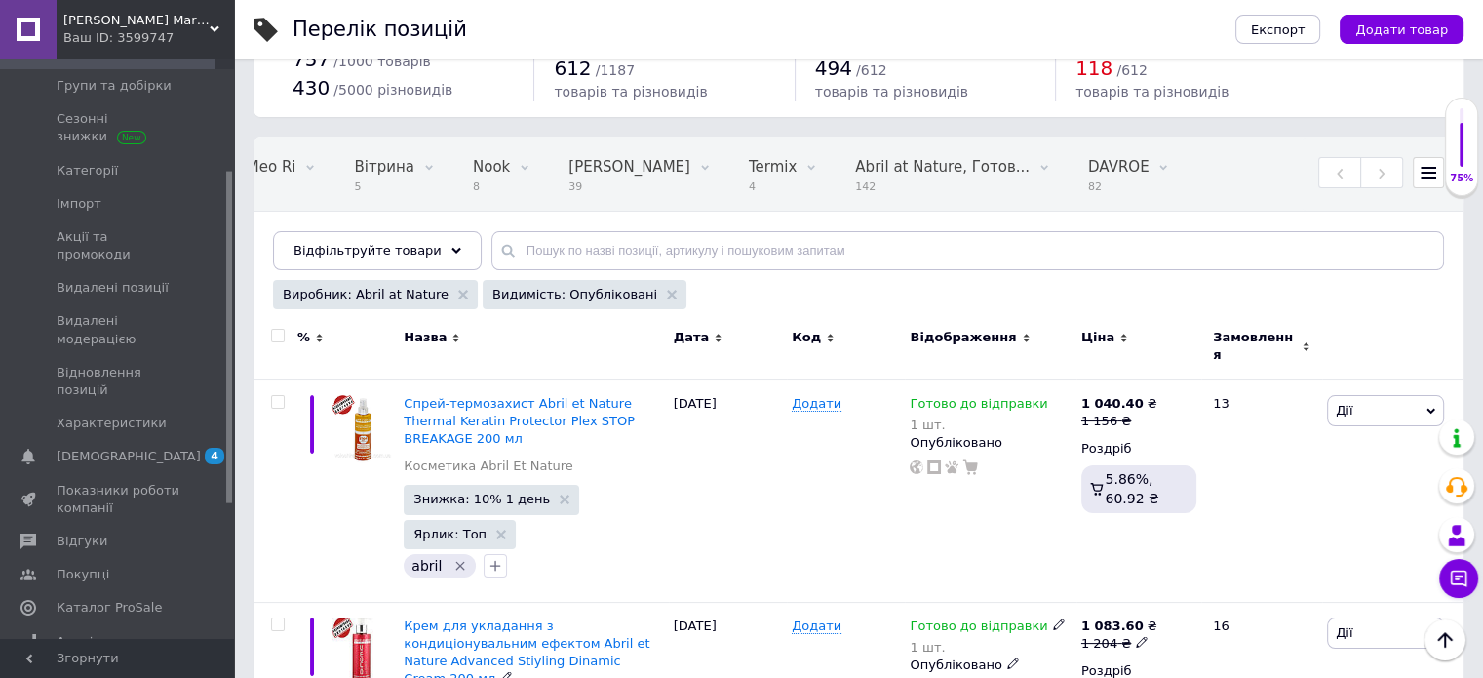
scroll to position [48, 0]
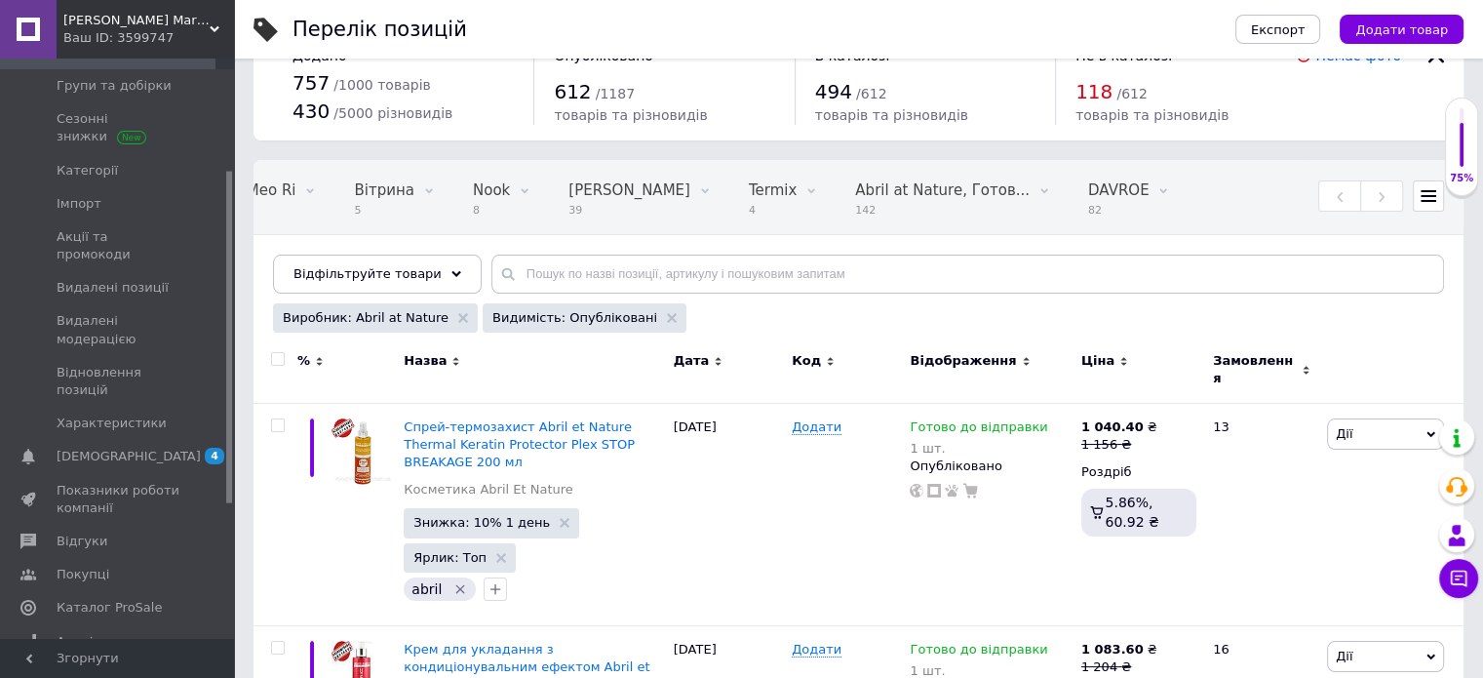
click at [279, 358] on input "checkbox" at bounding box center [277, 359] width 13 height 13
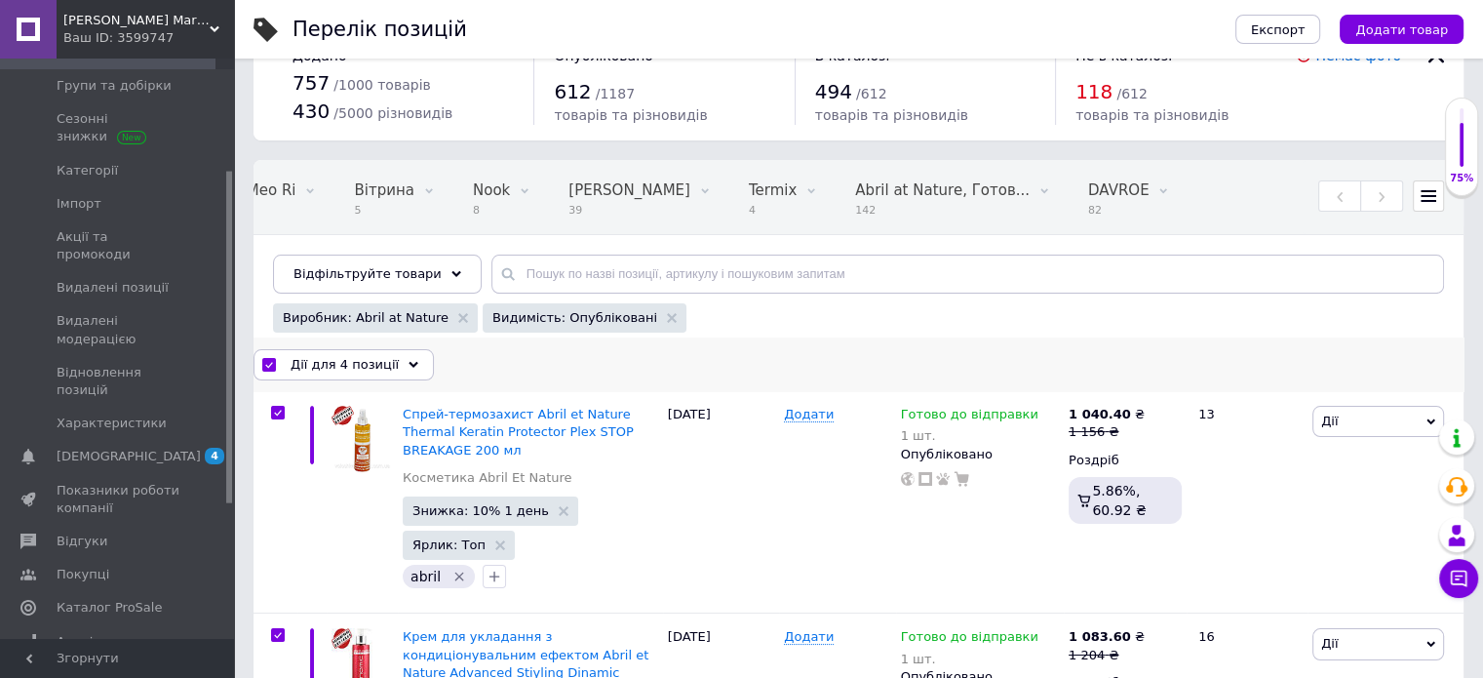
click at [337, 362] on span "Дії для 4 позиції" at bounding box center [345, 365] width 108 height 18
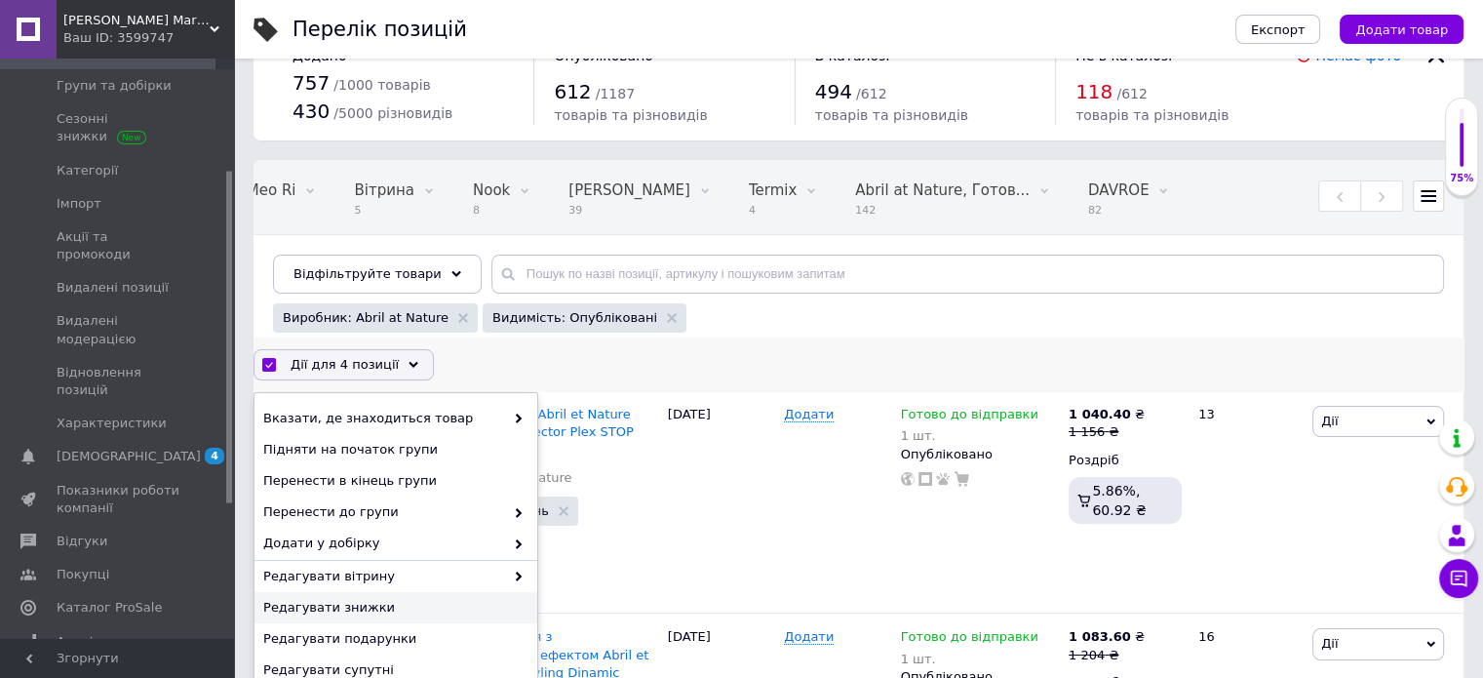
click at [379, 602] on span "Редагувати знижки" at bounding box center [393, 608] width 260 height 18
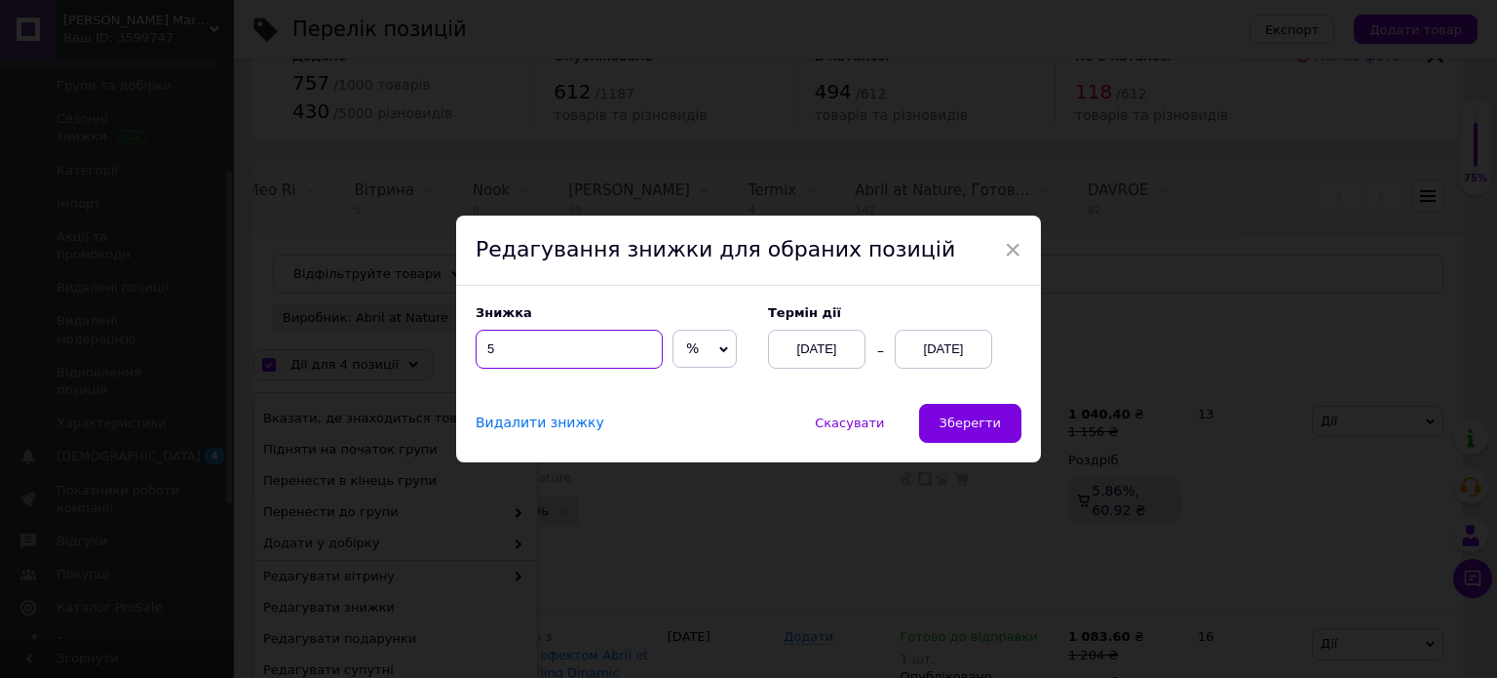
click at [563, 362] on input "5" at bounding box center [569, 349] width 187 height 39
click at [983, 420] on span "Зберегти" at bounding box center [970, 422] width 61 height 15
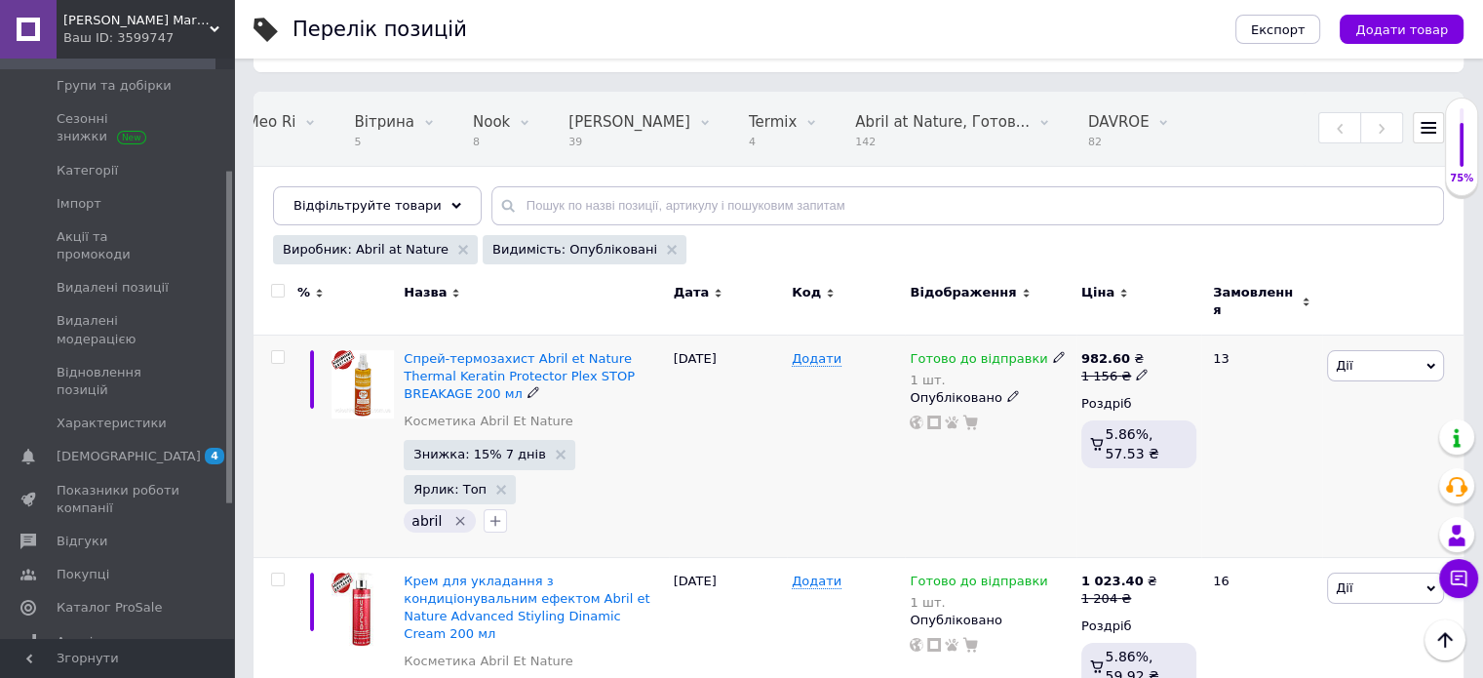
scroll to position [0, 0]
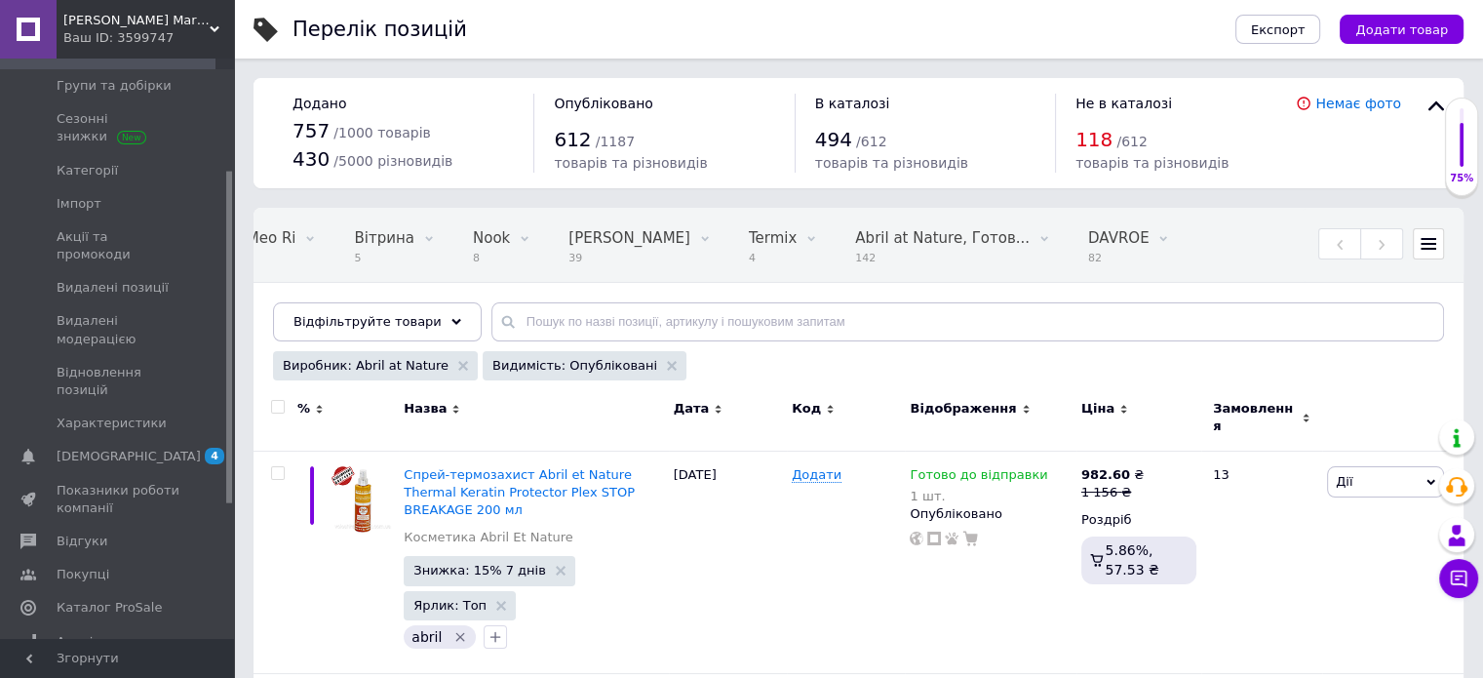
click at [1416, 246] on div at bounding box center [1428, 243] width 31 height 31
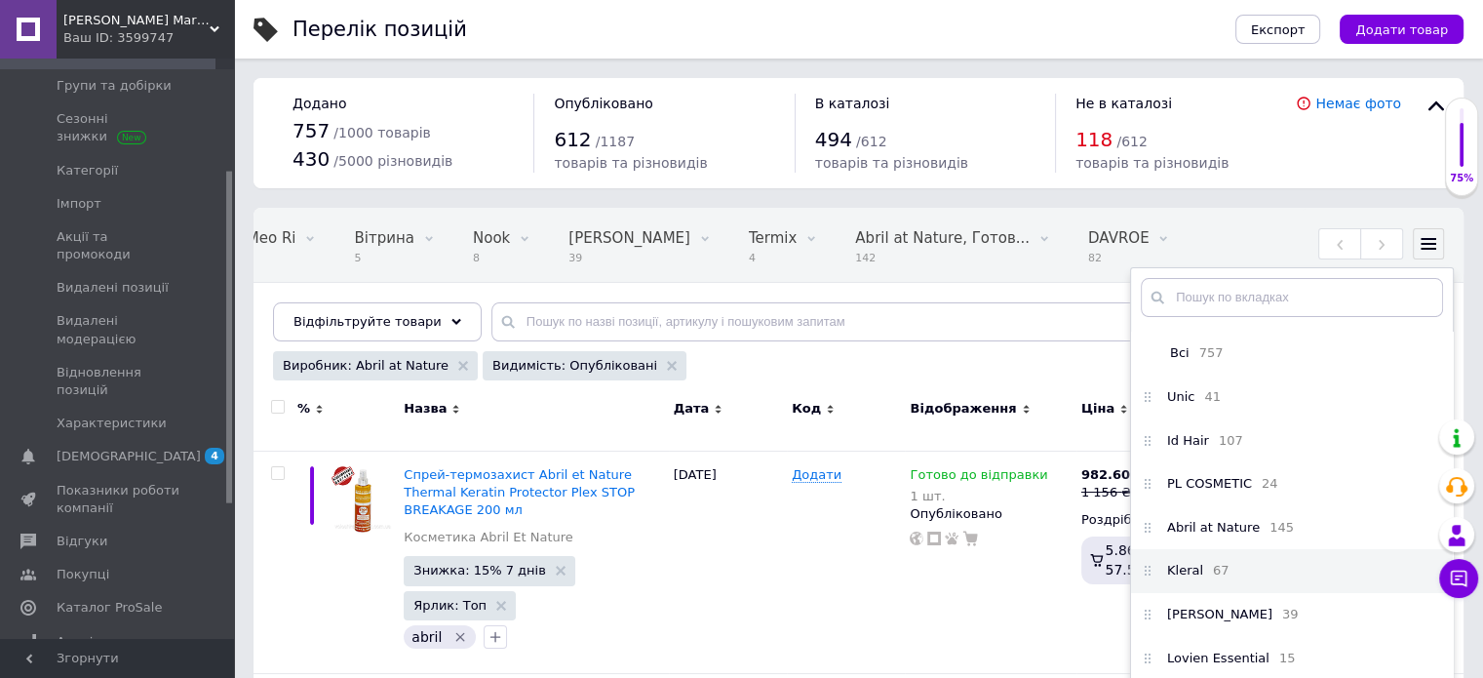
click at [1272, 573] on li "Kleral 67" at bounding box center [1292, 571] width 322 height 44
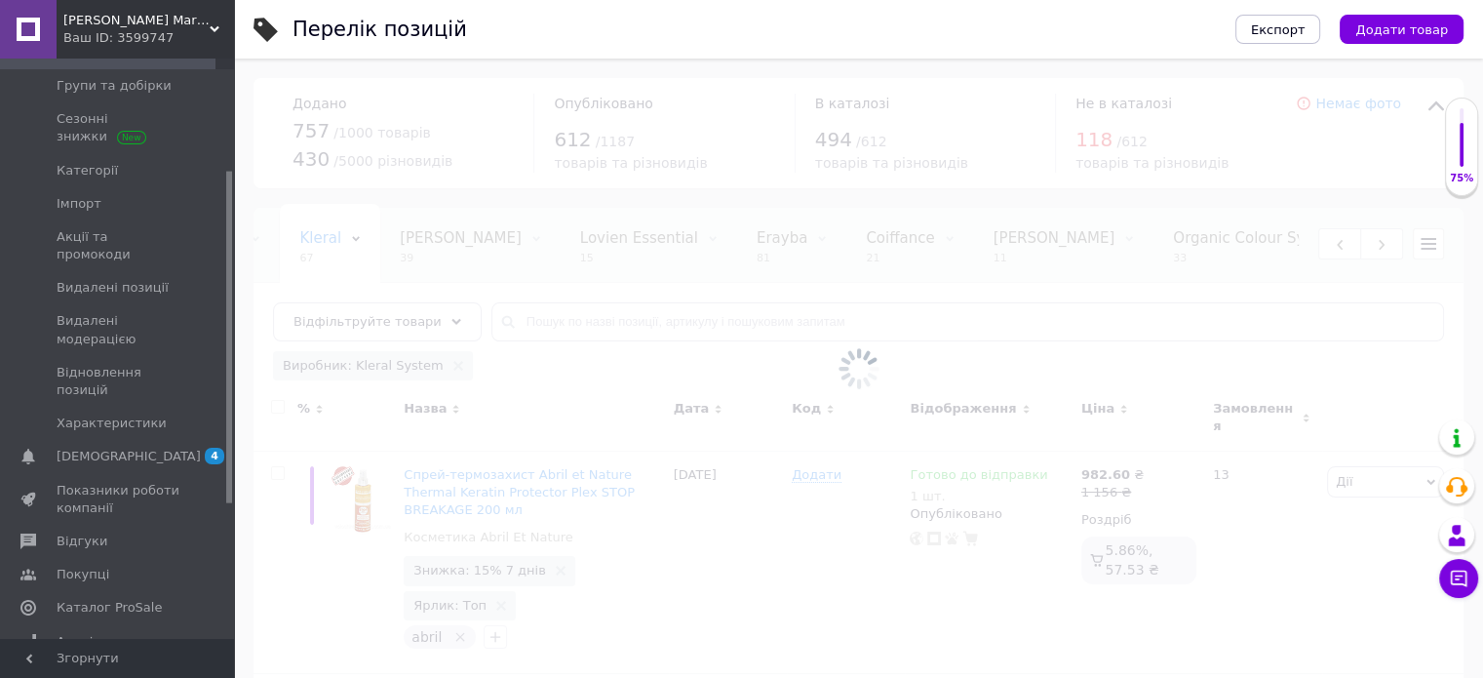
scroll to position [0, 573]
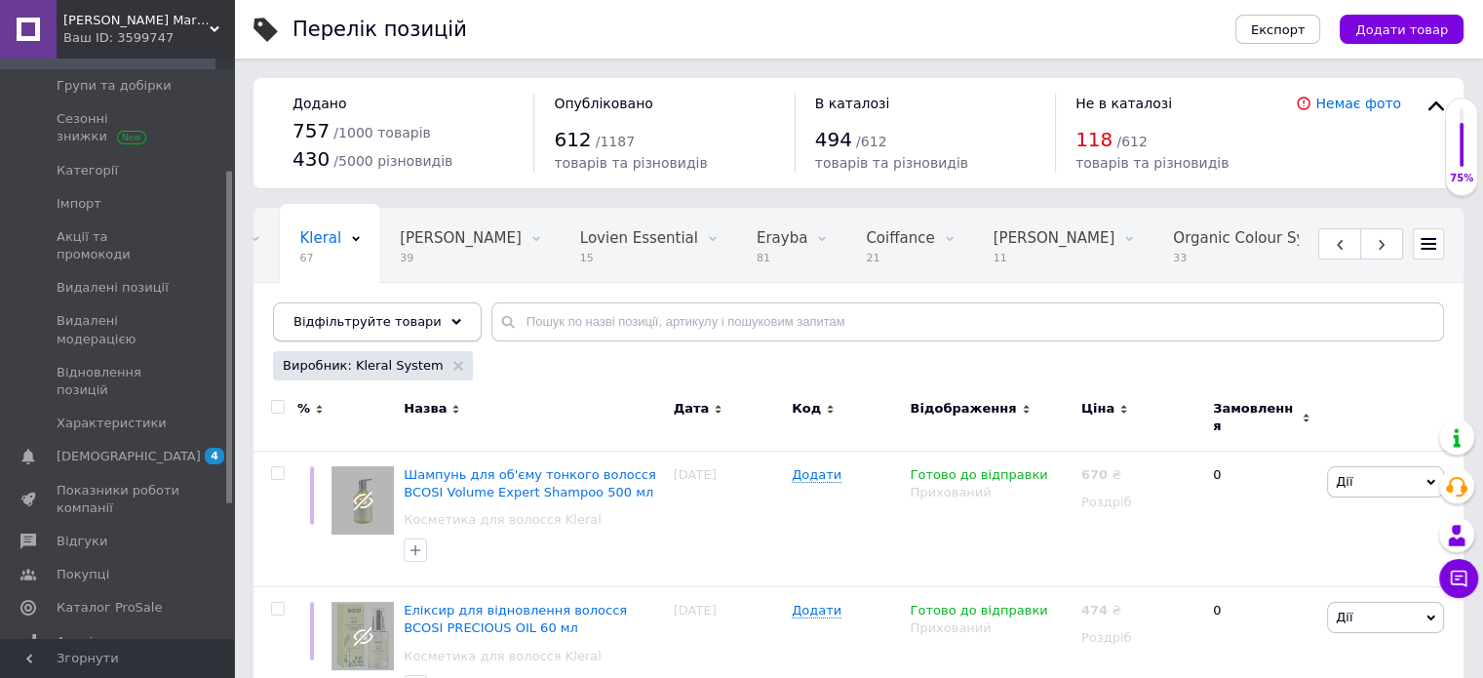
click at [366, 330] on div "Відфільтруйте товари" at bounding box center [377, 321] width 209 height 39
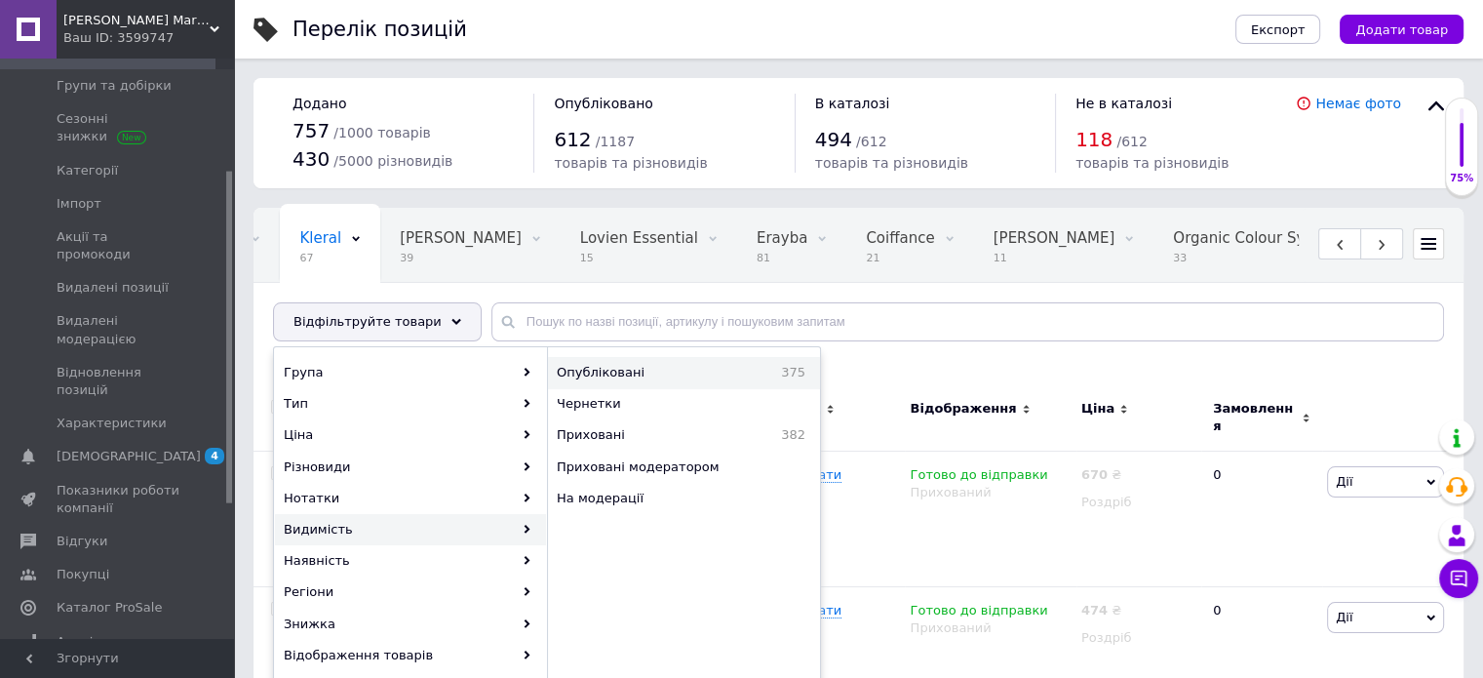
click at [654, 367] on span "Опубліковані" at bounding box center [646, 373] width 179 height 18
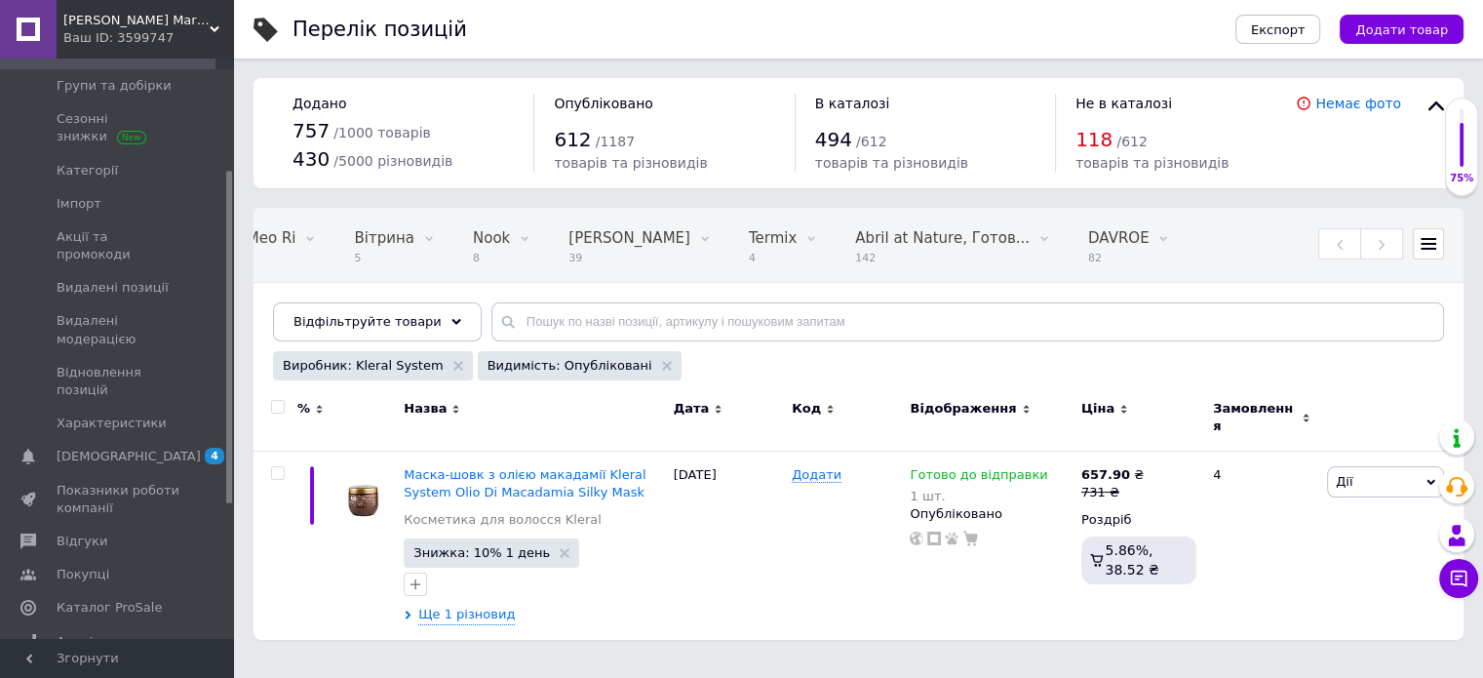
scroll to position [0, 2087]
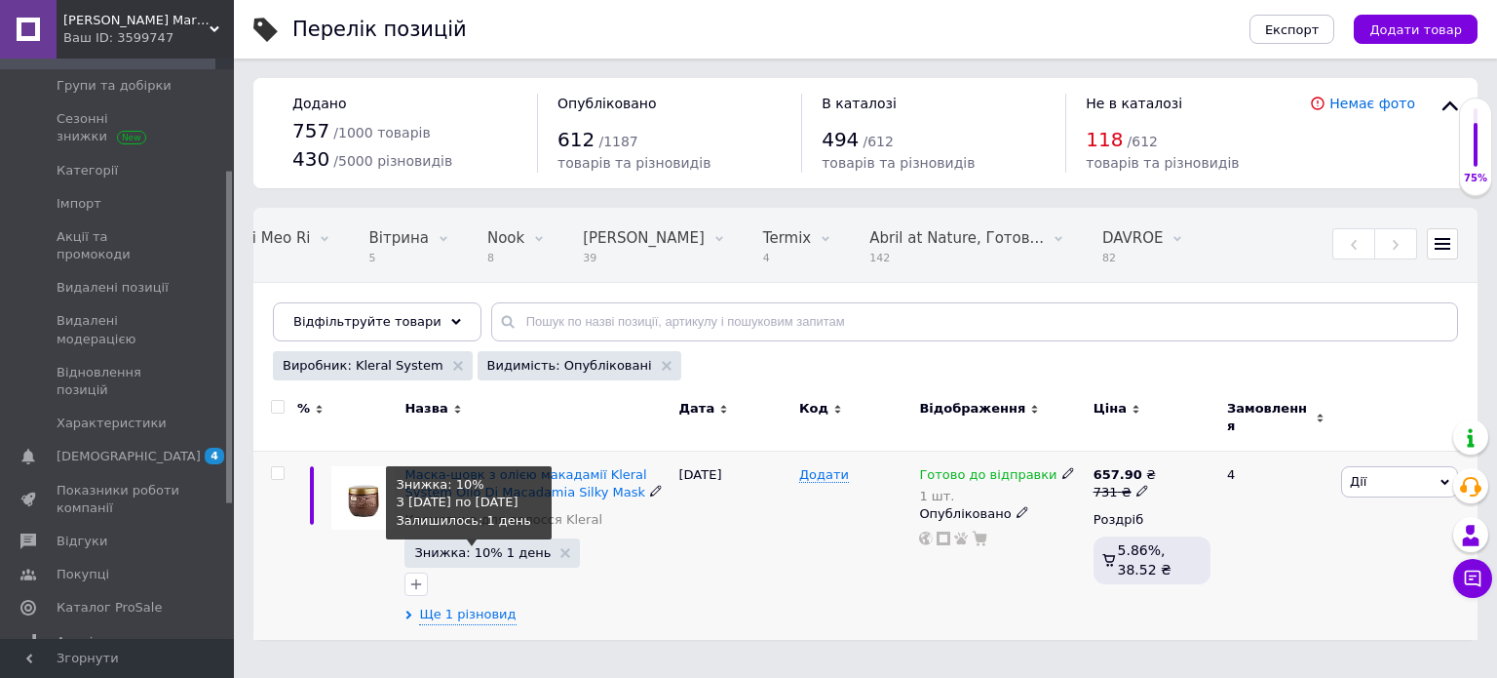
click at [487, 546] on span "Знижка: 10% 1 день" at bounding box center [482, 552] width 136 height 13
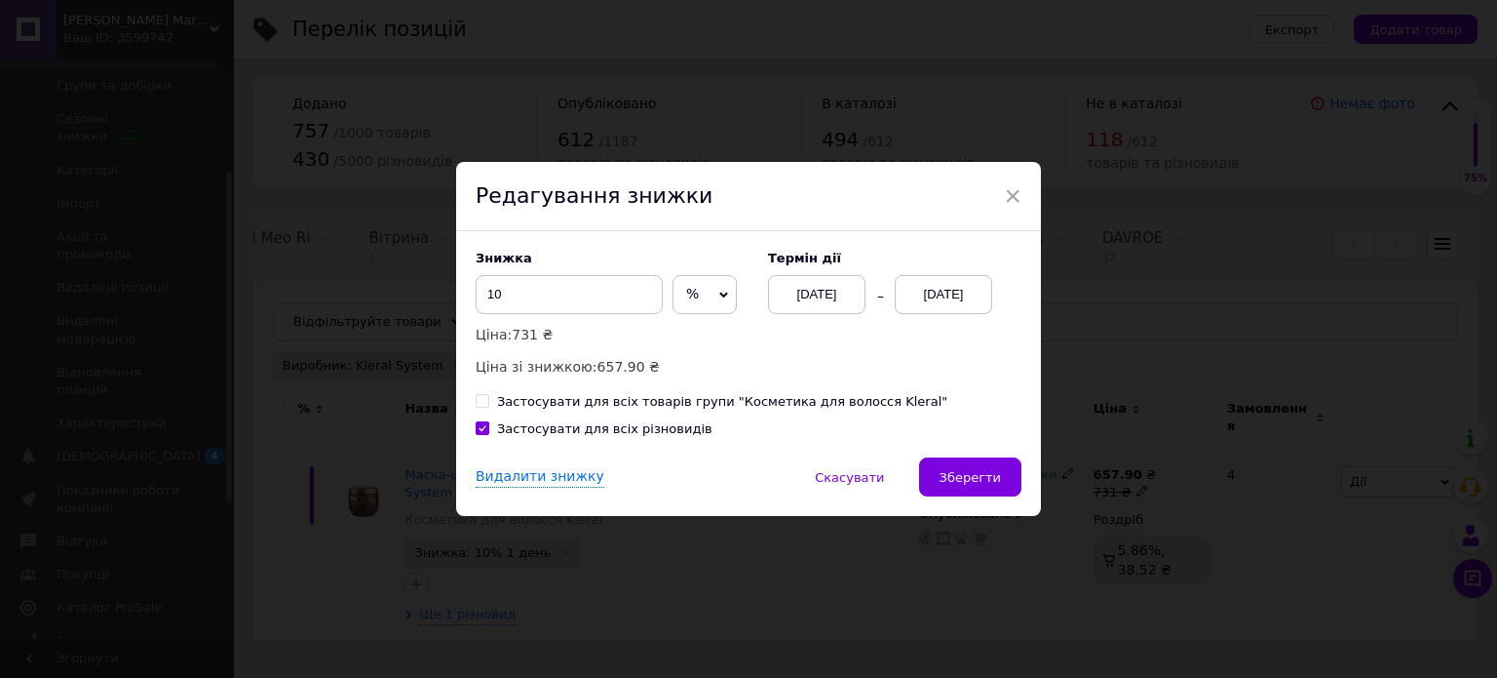
click at [940, 303] on div "[DATE]" at bounding box center [943, 294] width 97 height 39
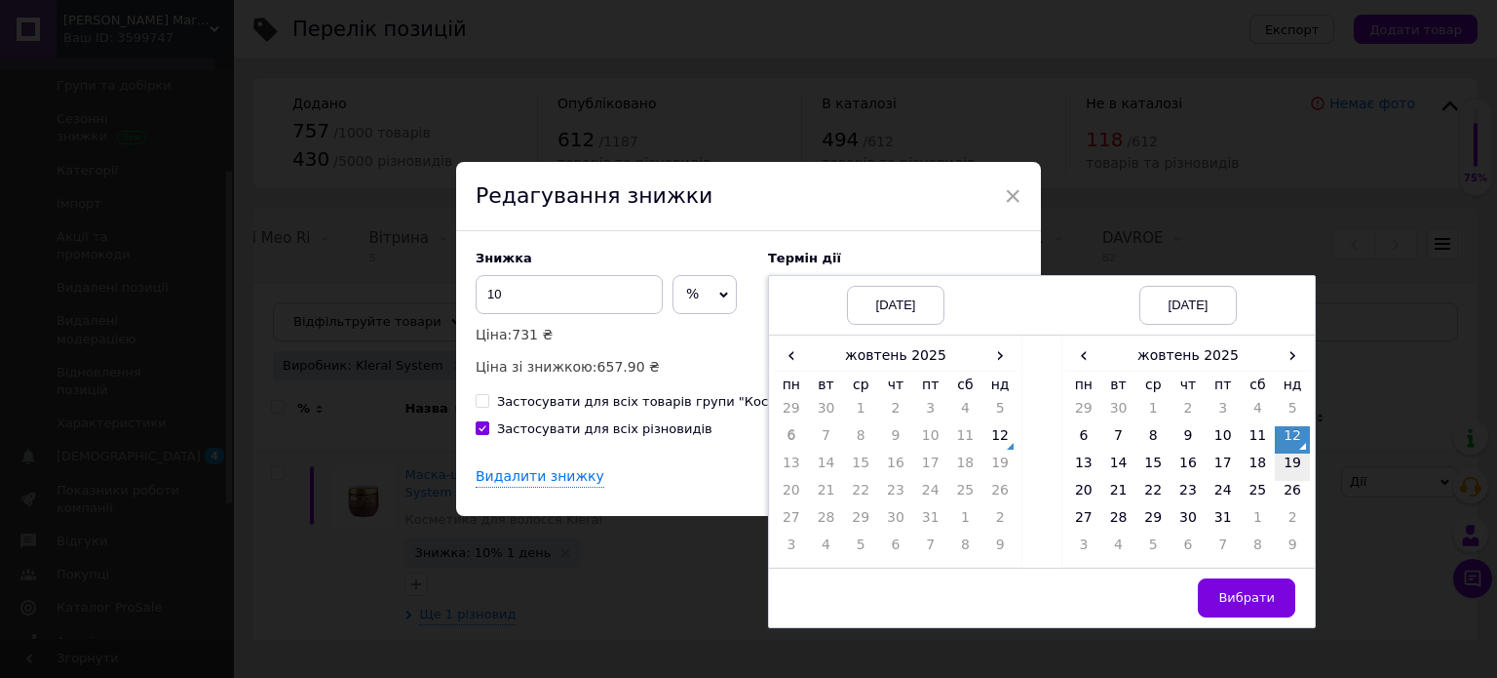
click at [1293, 469] on td "19" at bounding box center [1292, 466] width 35 height 27
click at [1242, 601] on span "Вибрати" at bounding box center [1247, 597] width 57 height 15
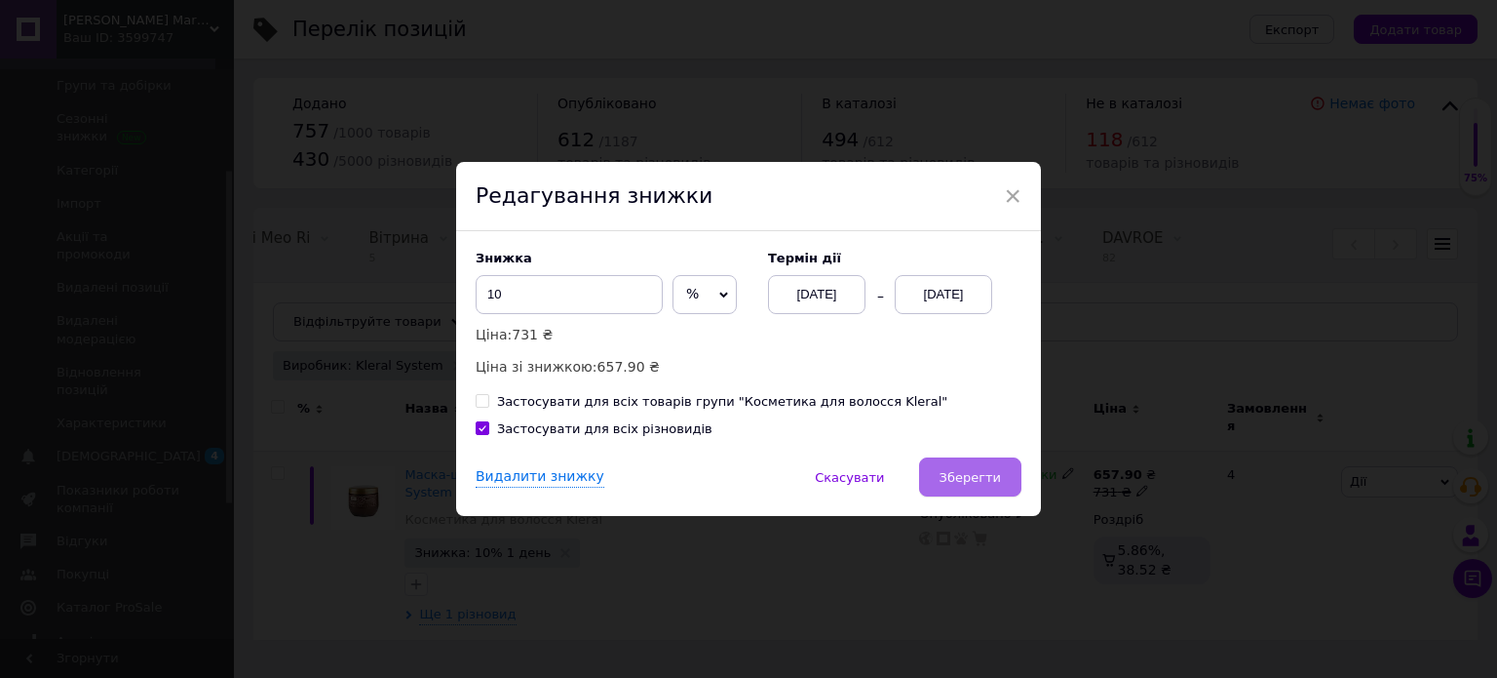
click at [982, 479] on span "Зберегти" at bounding box center [970, 477] width 61 height 15
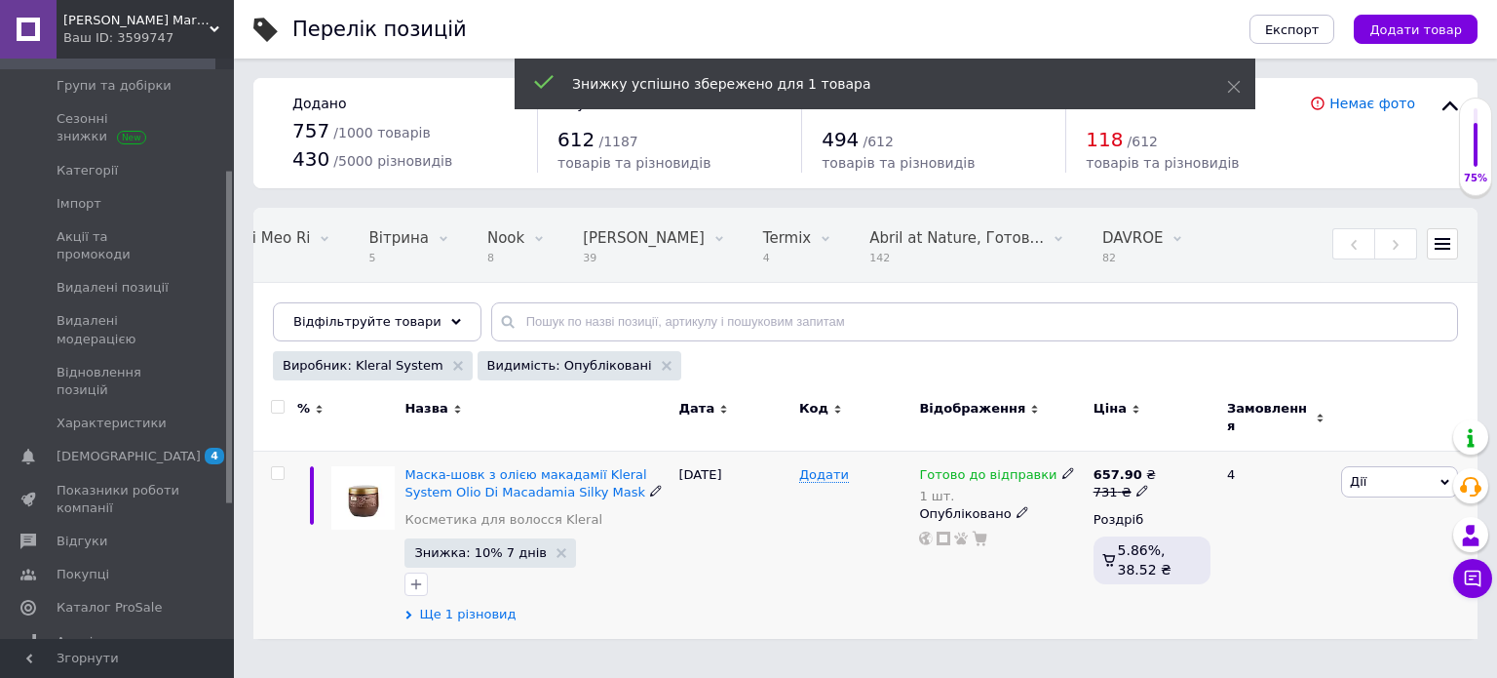
click at [484, 605] on span "Ще 1 різновид" at bounding box center [467, 614] width 97 height 18
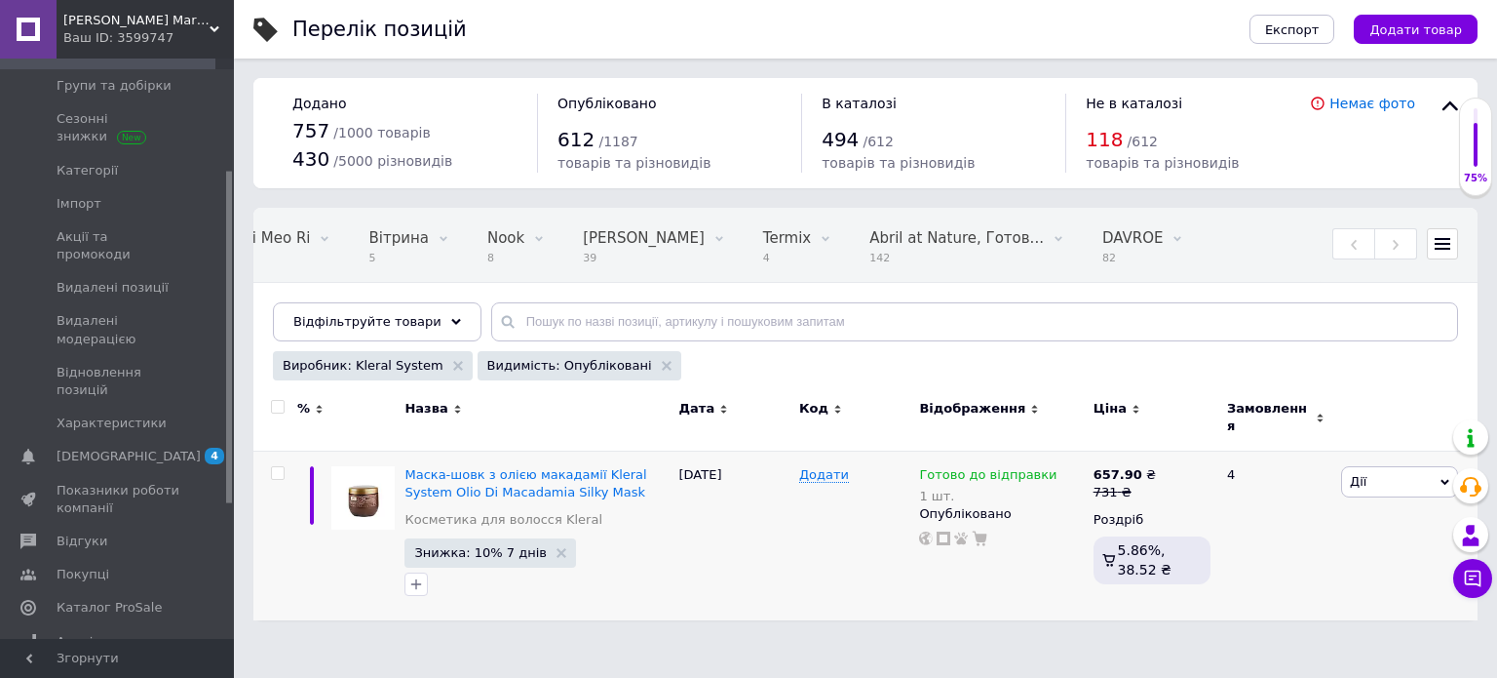
click at [1443, 226] on div at bounding box center [1395, 245] width 165 height 73
click at [1444, 247] on icon at bounding box center [1443, 244] width 16 height 16
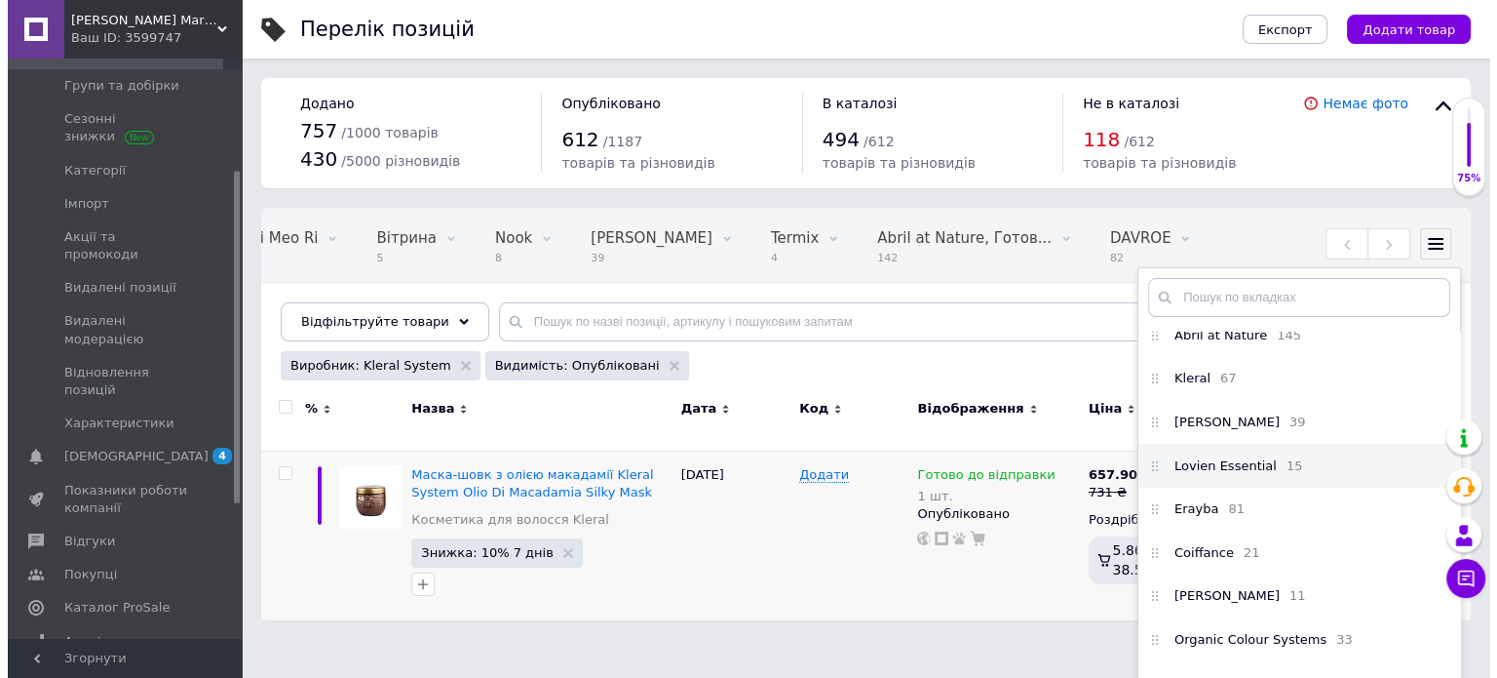
scroll to position [195, 0]
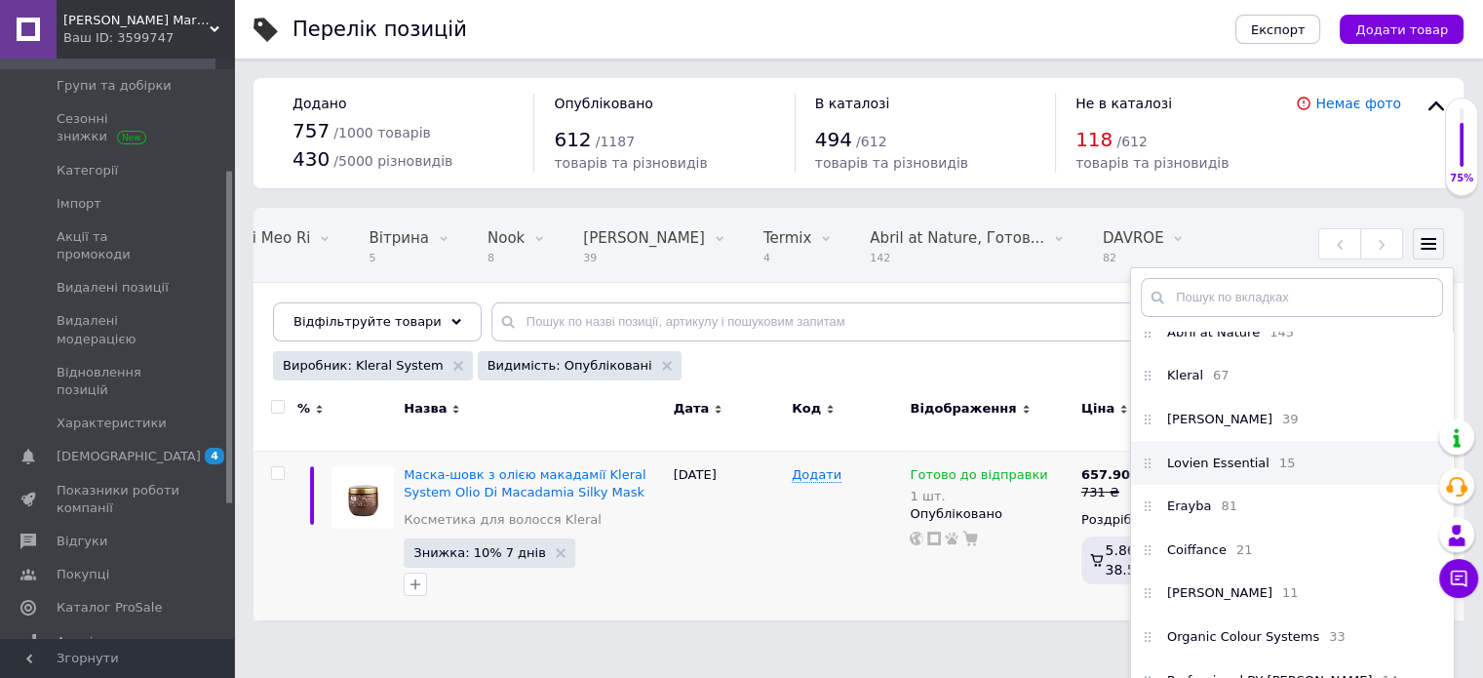
click at [1318, 510] on li "Erayba 81" at bounding box center [1292, 507] width 322 height 44
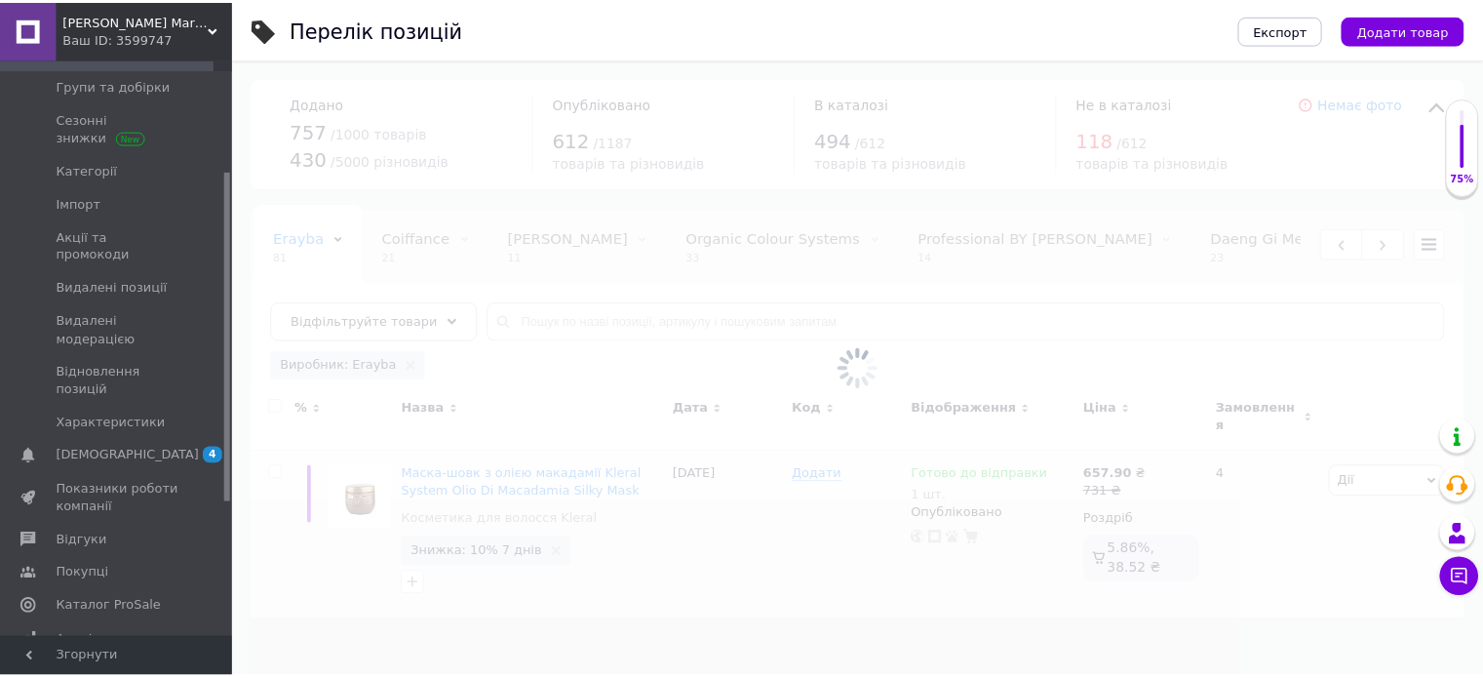
scroll to position [0, 952]
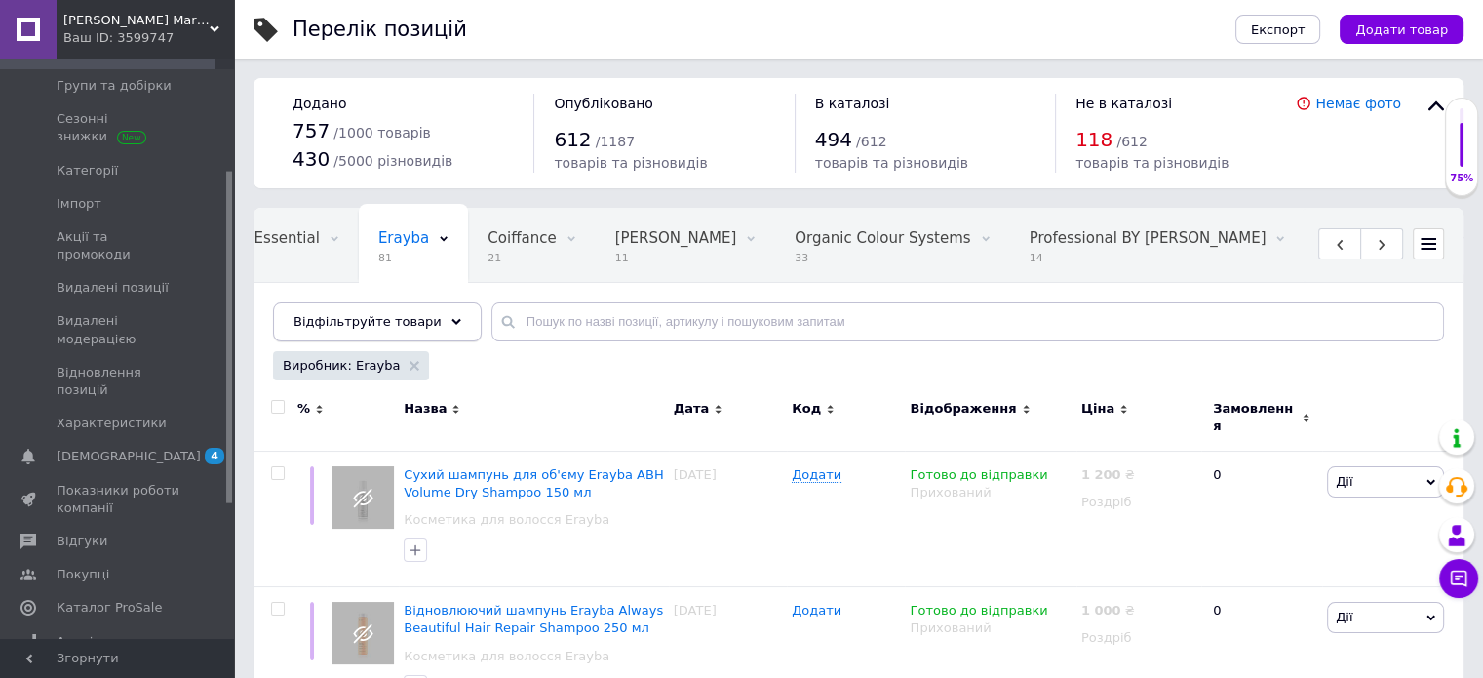
click at [431, 330] on div "Відфільтруйте товари" at bounding box center [377, 321] width 209 height 39
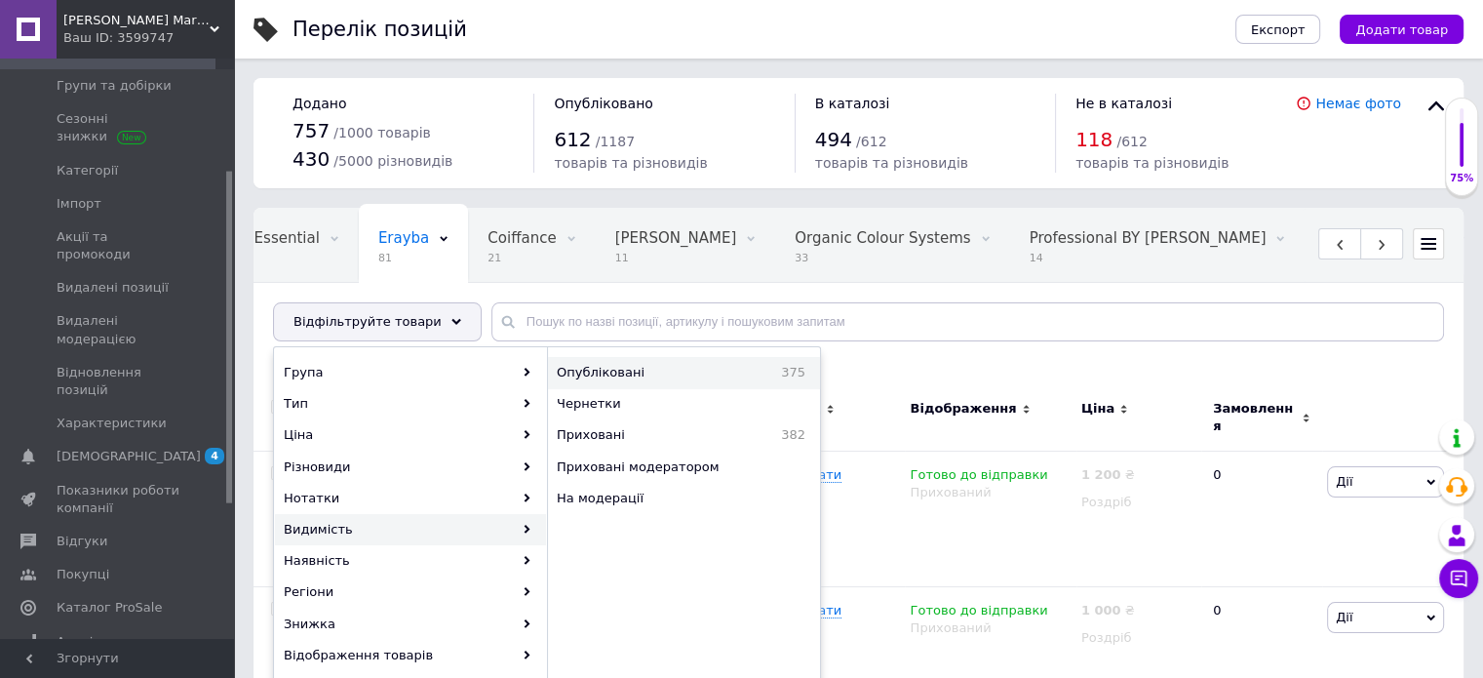
click at [677, 372] on span "Опубліковані" at bounding box center [646, 373] width 179 height 18
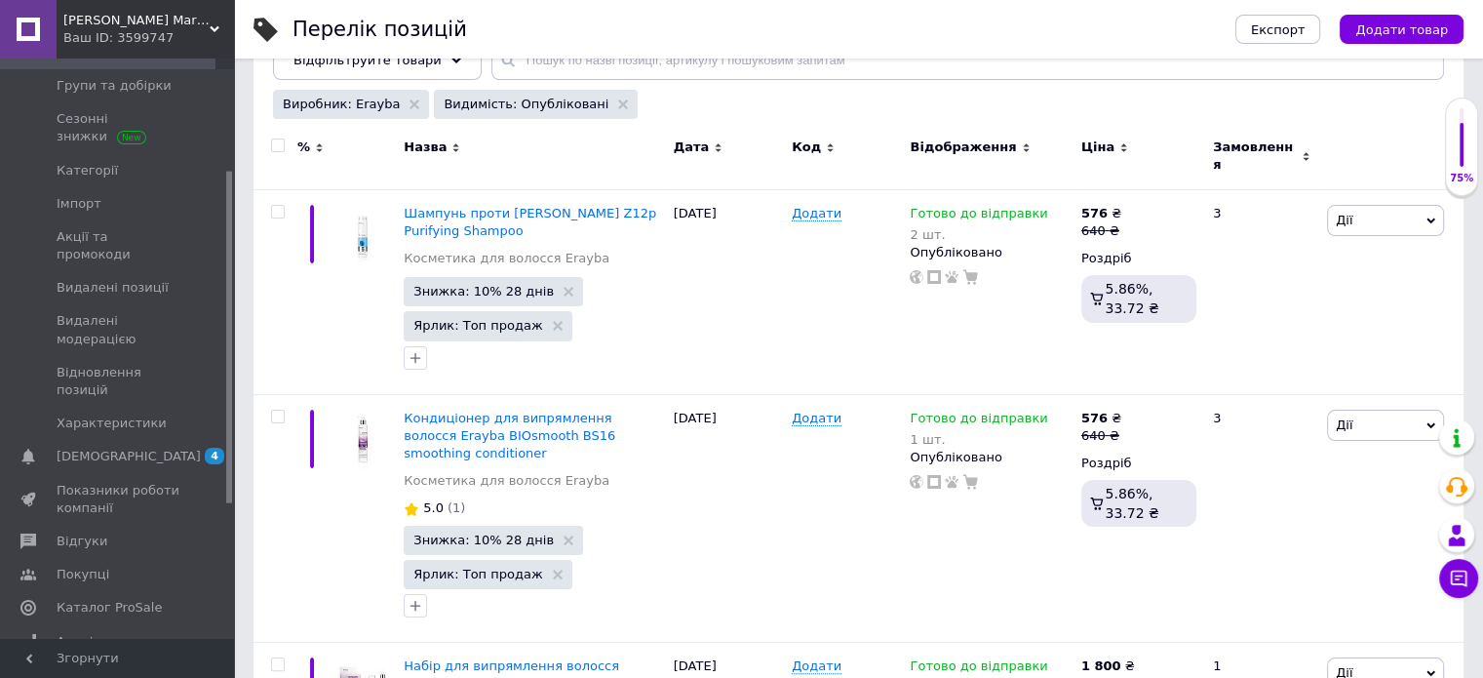
scroll to position [292, 0]
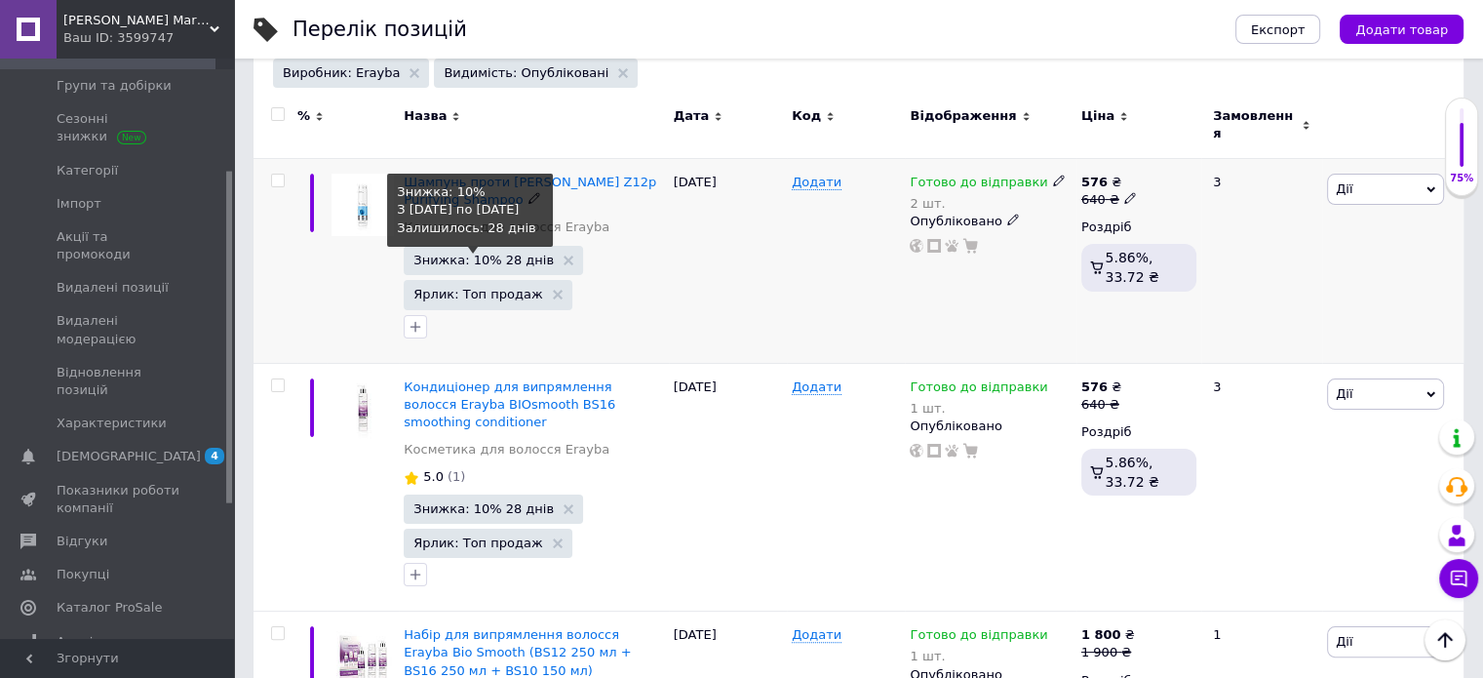
click at [497, 253] on span "Знижка: 10% 28 днів" at bounding box center [483, 259] width 140 height 13
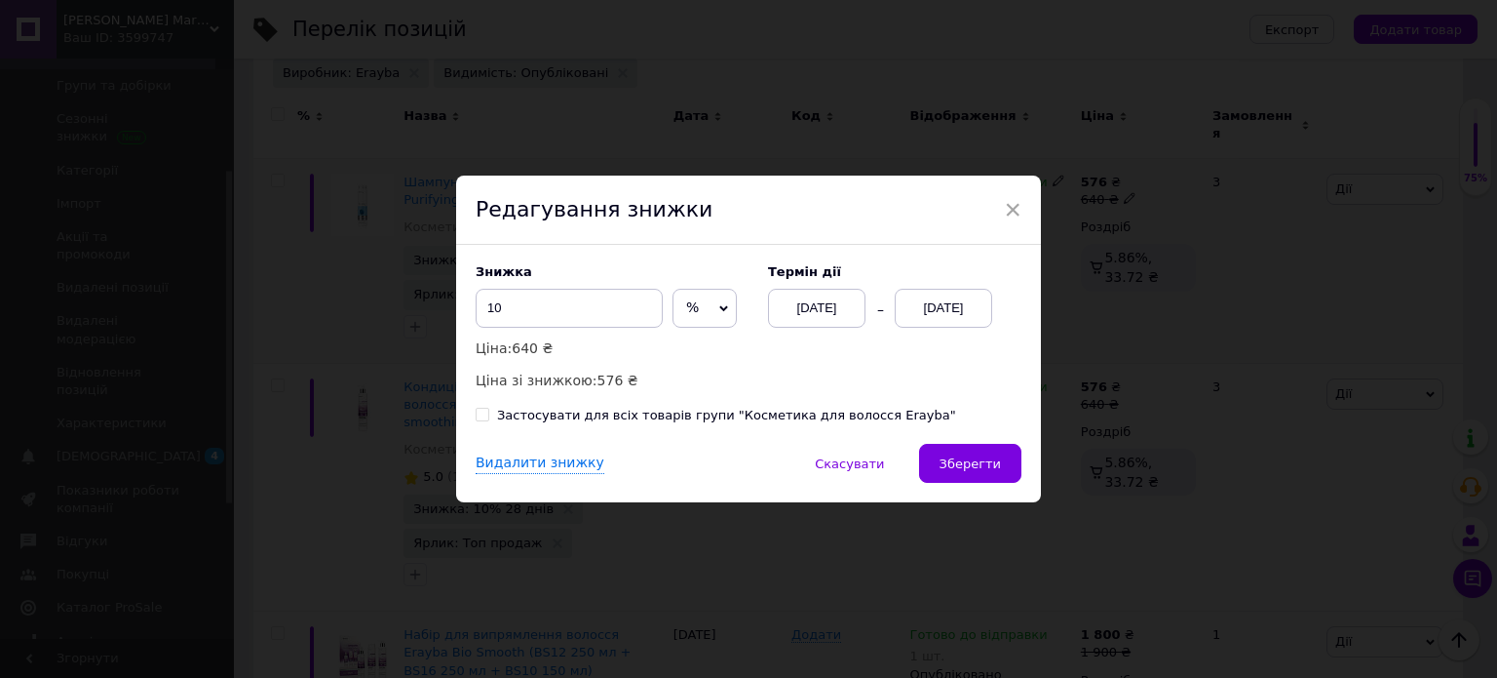
click at [956, 298] on div "[DATE]" at bounding box center [943, 308] width 97 height 39
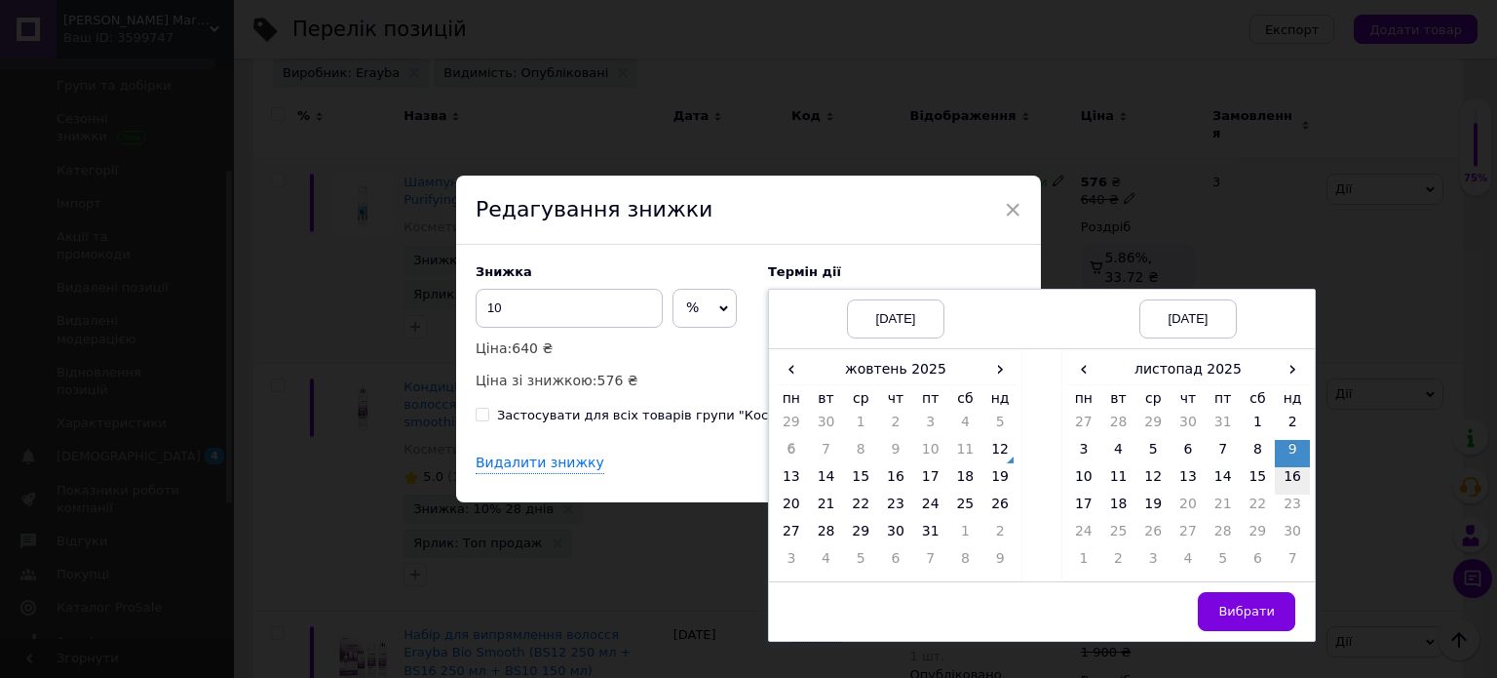
click at [1291, 481] on td "16" at bounding box center [1292, 480] width 35 height 27
drag, startPoint x: 1227, startPoint y: 605, endPoint x: 1221, endPoint y: 594, distance: 13.5
click at [1228, 603] on span "Вибрати" at bounding box center [1247, 610] width 57 height 15
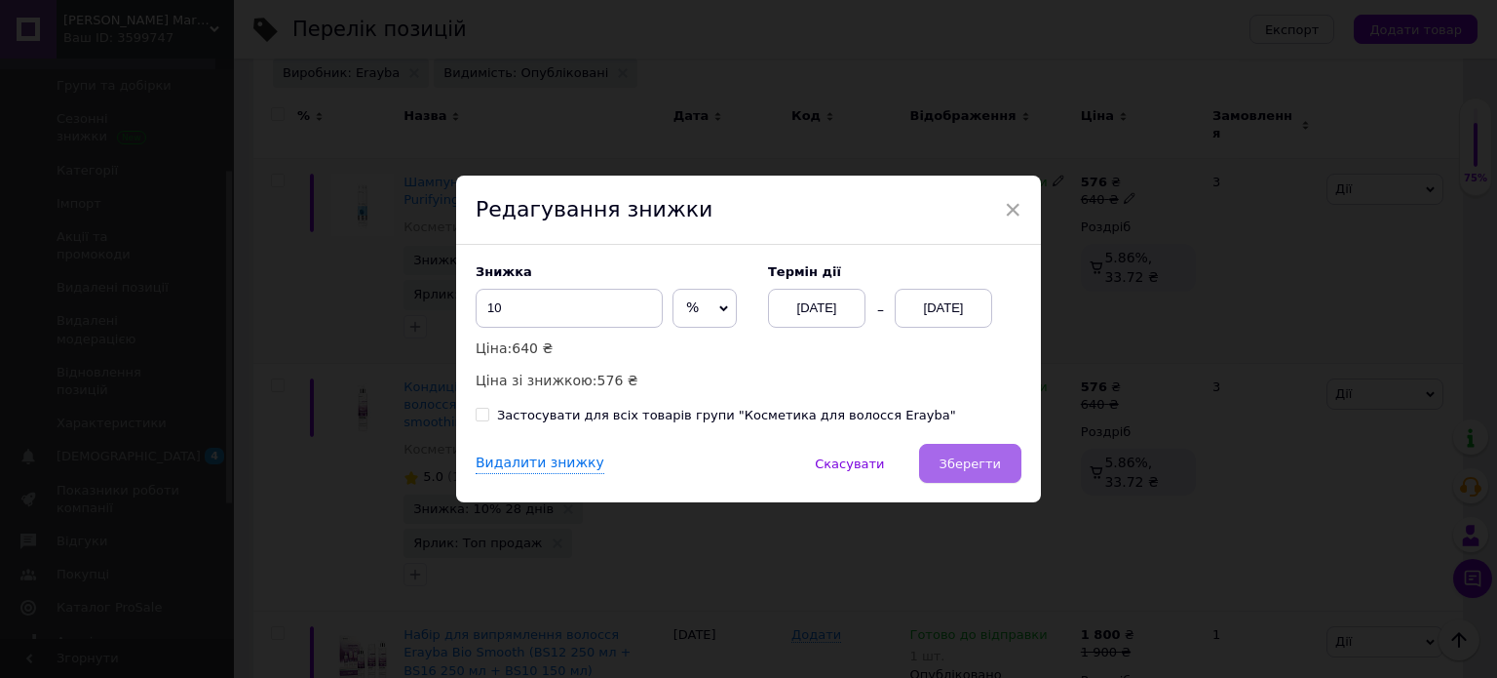
click at [959, 457] on span "Зберегти" at bounding box center [970, 463] width 61 height 15
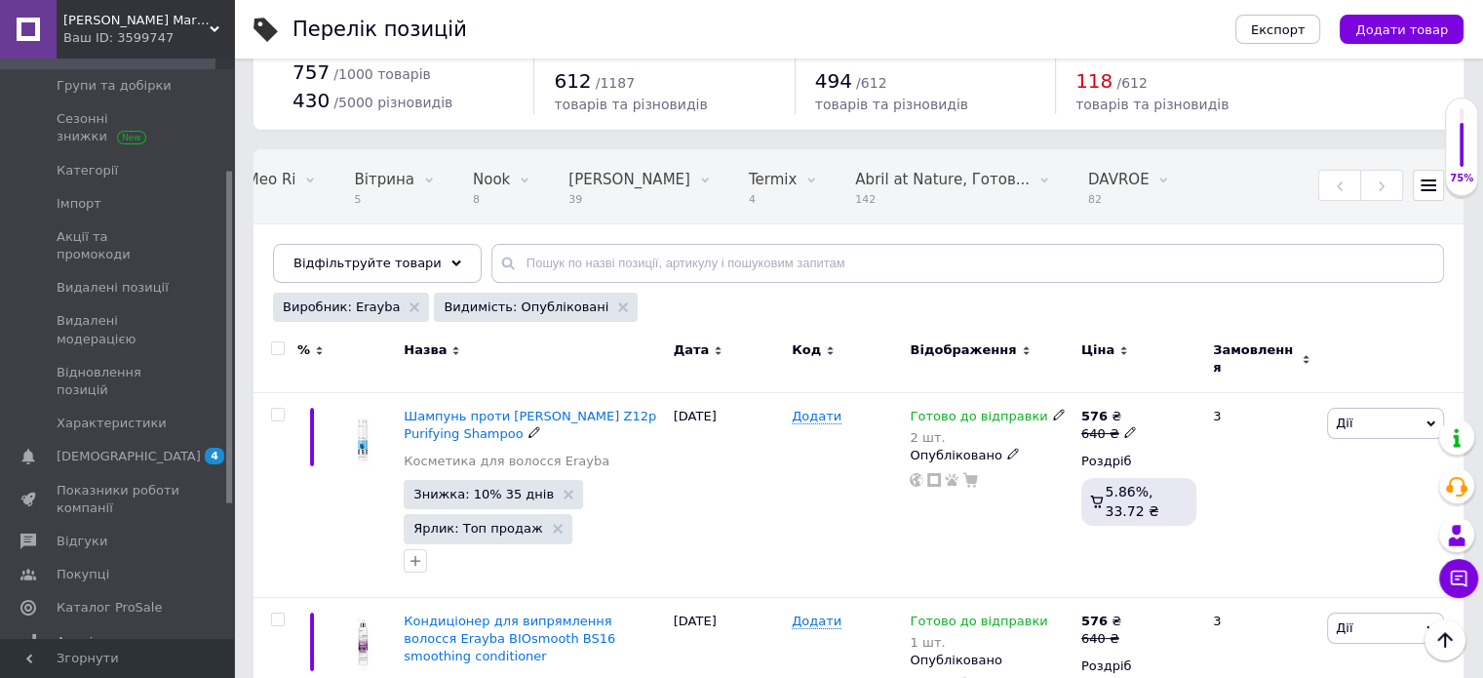
scroll to position [0, 0]
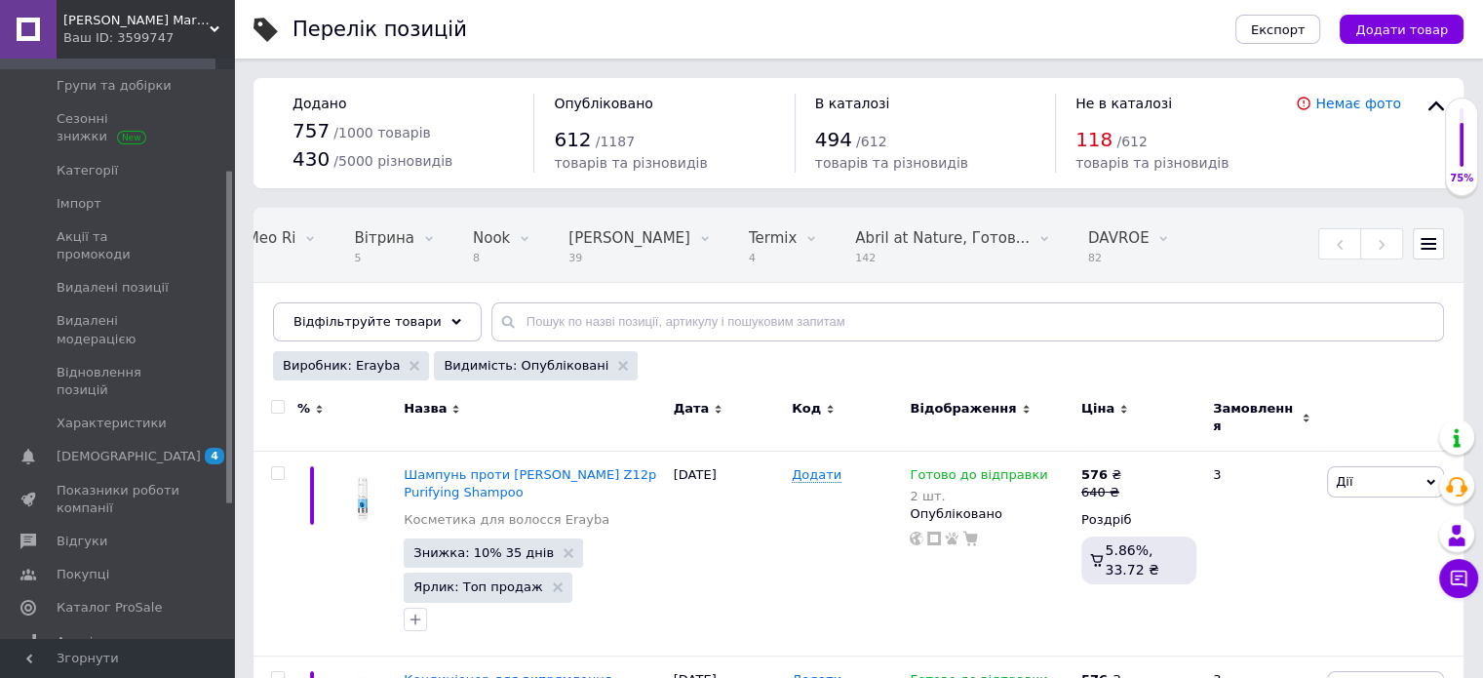
click at [1424, 245] on icon at bounding box center [1428, 244] width 16 height 16
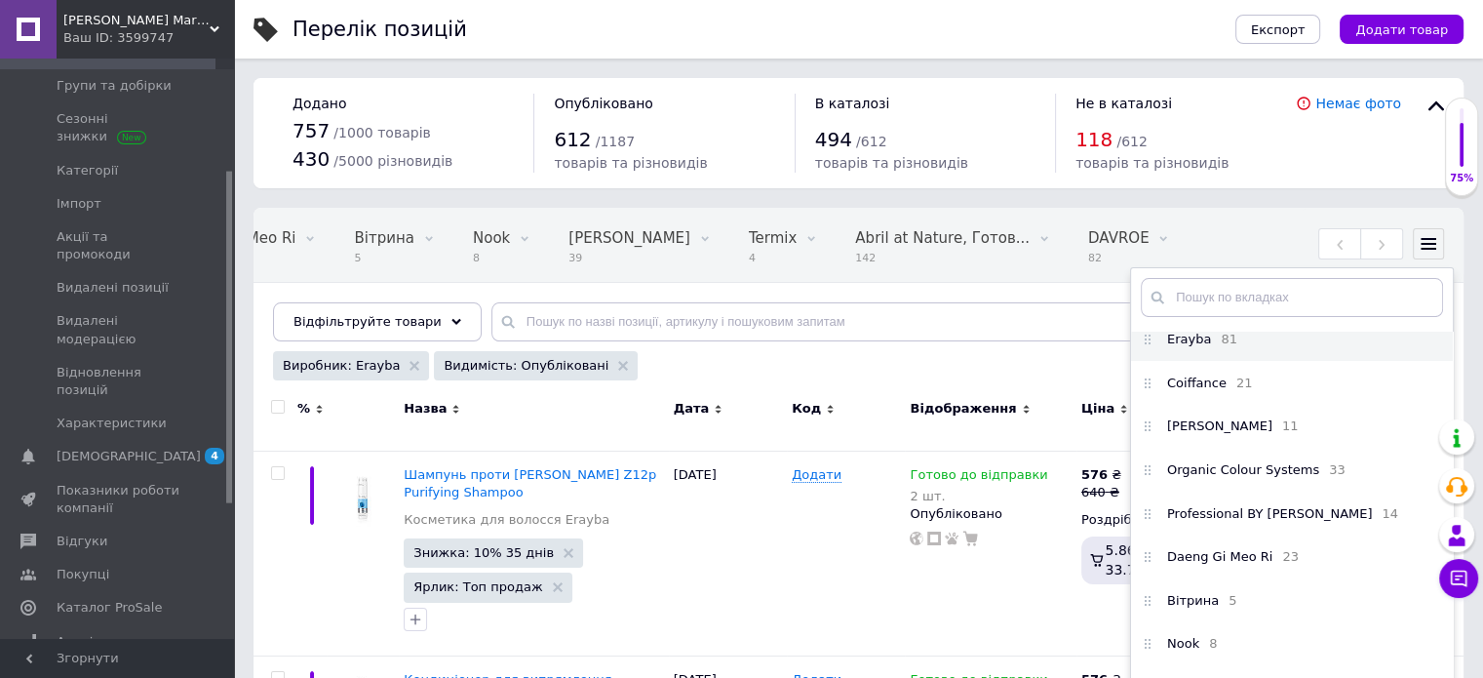
scroll to position [390, 0]
